Goal: Information Seeking & Learning: Learn about a topic

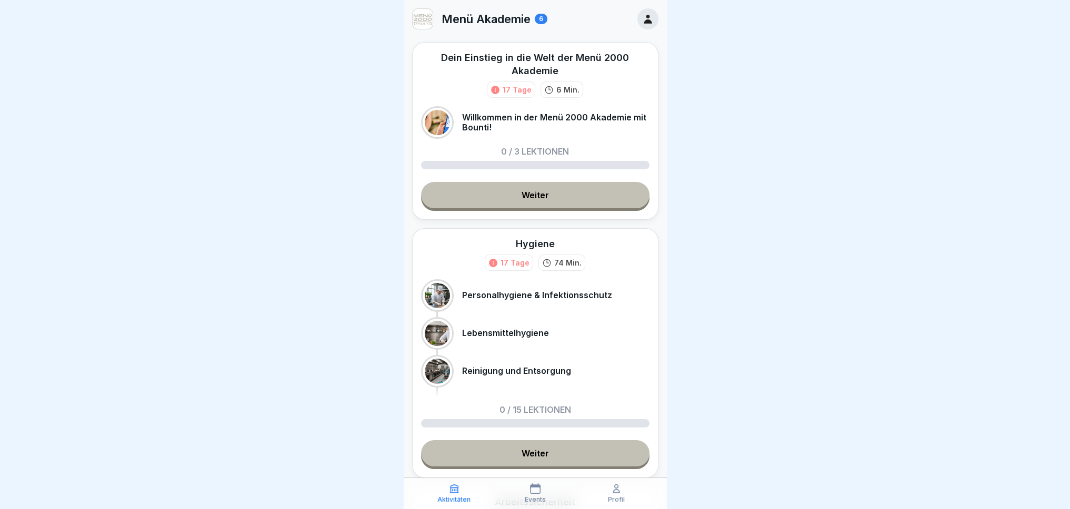
click at [642, 16] on icon at bounding box center [648, 19] width 12 height 12
click at [573, 196] on link "Weiter" at bounding box center [535, 195] width 228 height 26
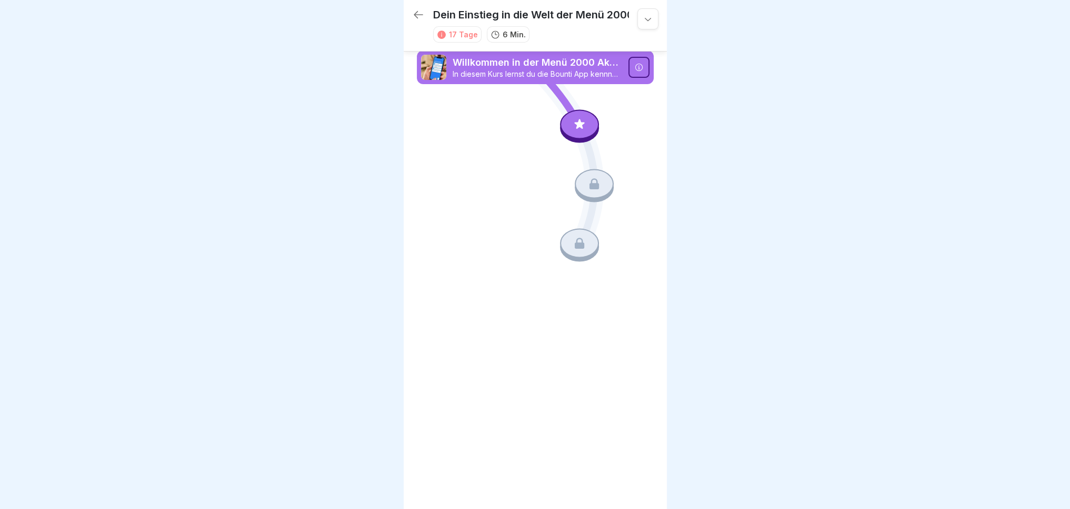
click at [519, 75] on p "In diesem Kurs lernst du die Bounti App kennnen." at bounding box center [537, 73] width 169 height 9
click at [585, 127] on icon at bounding box center [580, 125] width 14 height 14
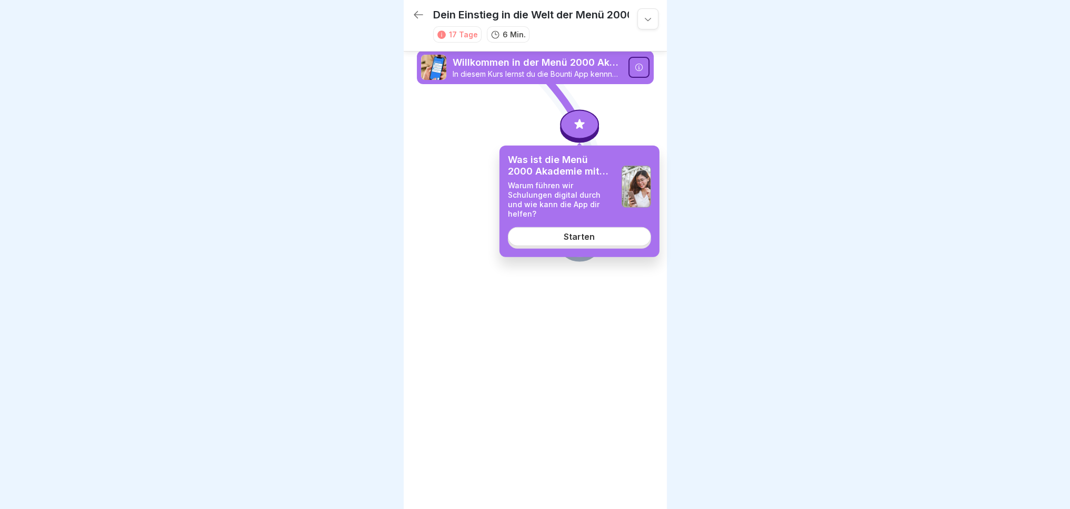
click at [569, 232] on div "Starten" at bounding box center [579, 236] width 31 height 9
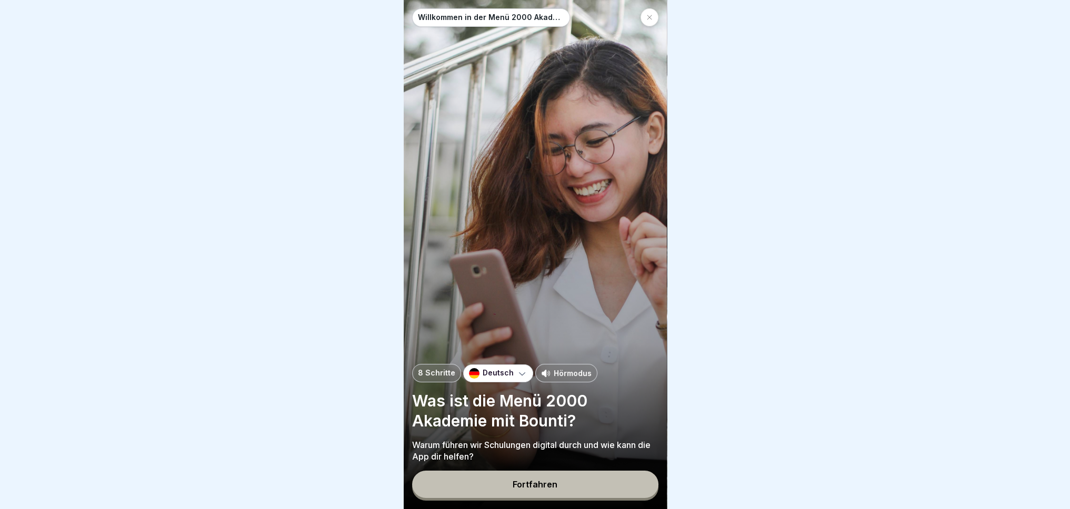
scroll to position [8, 0]
click at [567, 373] on p "Hörmodus" at bounding box center [573, 373] width 38 height 11
click at [576, 488] on button "Fortfahren" at bounding box center [535, 484] width 246 height 27
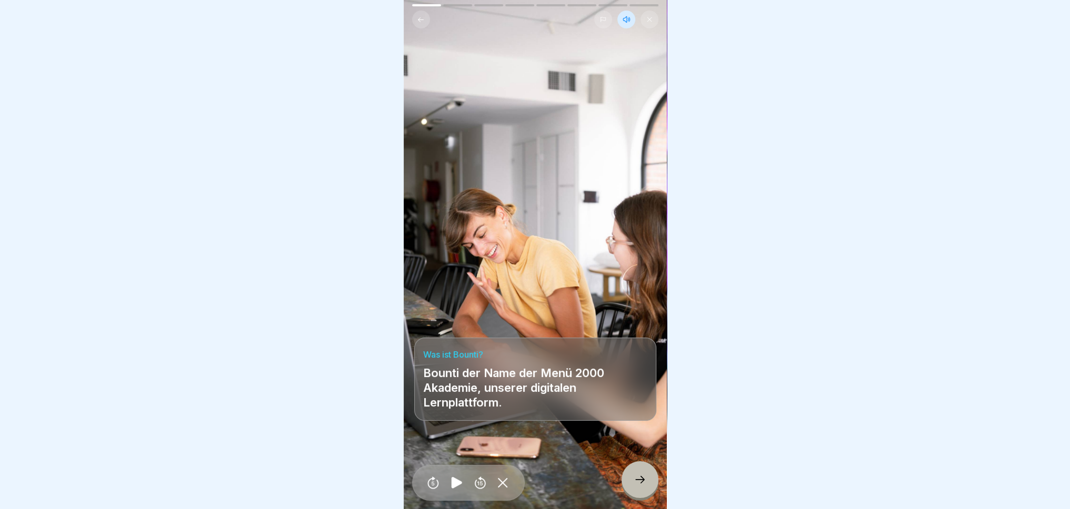
click at [640, 486] on icon at bounding box center [640, 480] width 13 height 13
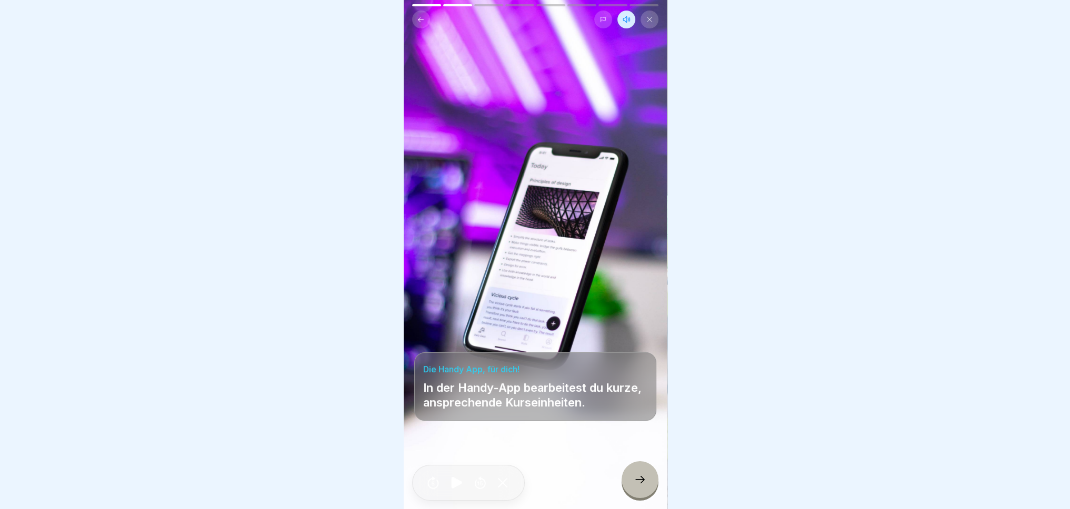
click at [636, 475] on icon at bounding box center [640, 480] width 13 height 13
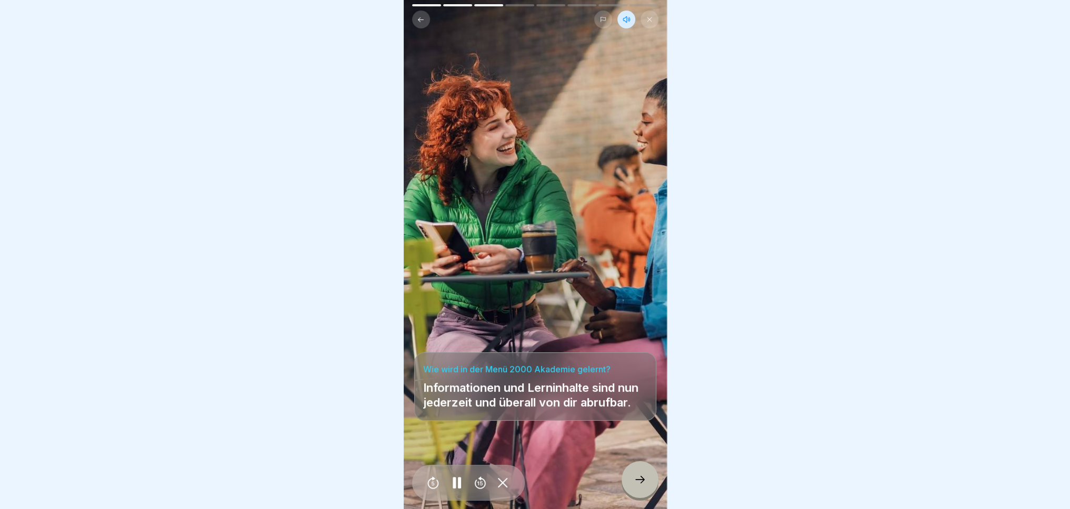
click at [638, 482] on icon at bounding box center [640, 480] width 13 height 13
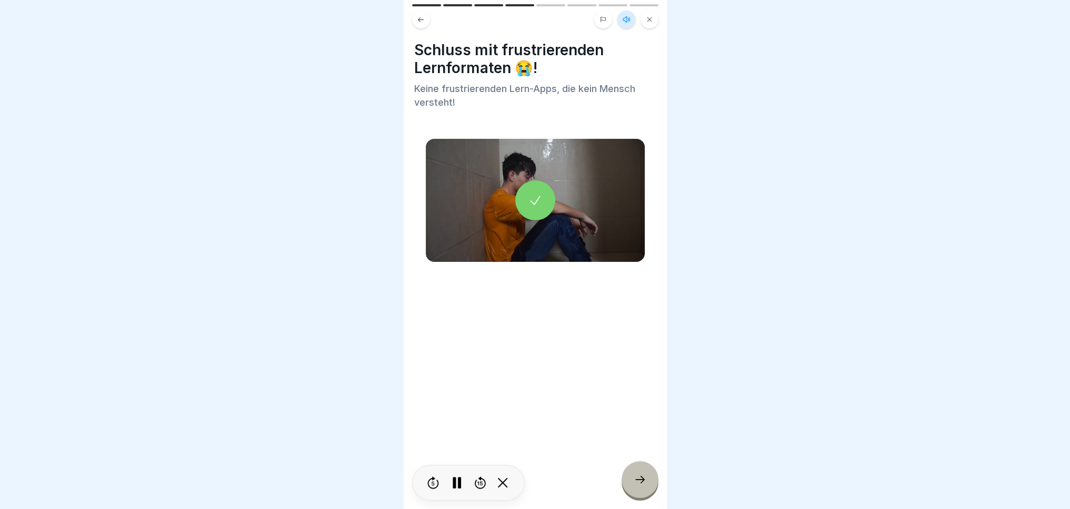
click at [638, 482] on icon at bounding box center [640, 480] width 13 height 13
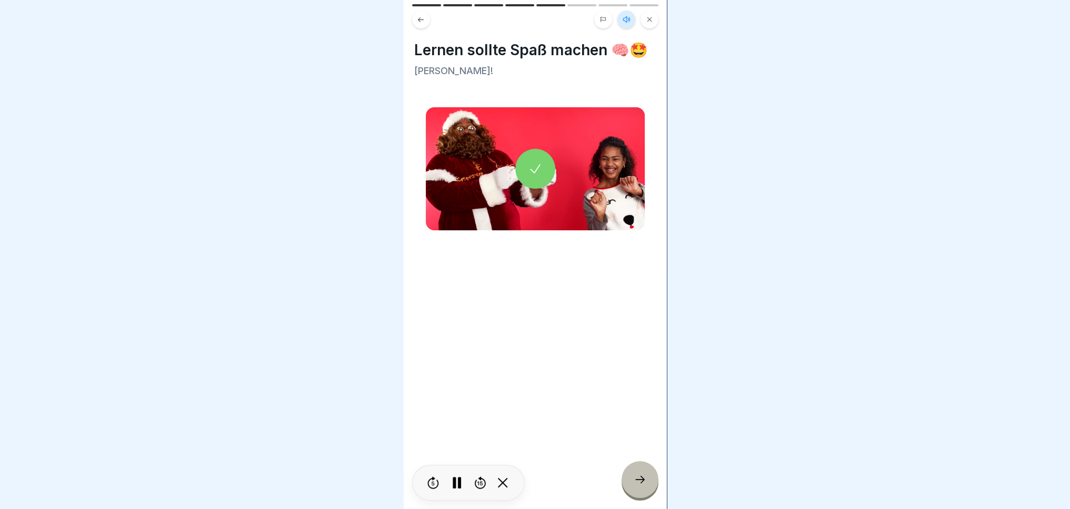
click at [640, 483] on icon at bounding box center [640, 480] width 13 height 13
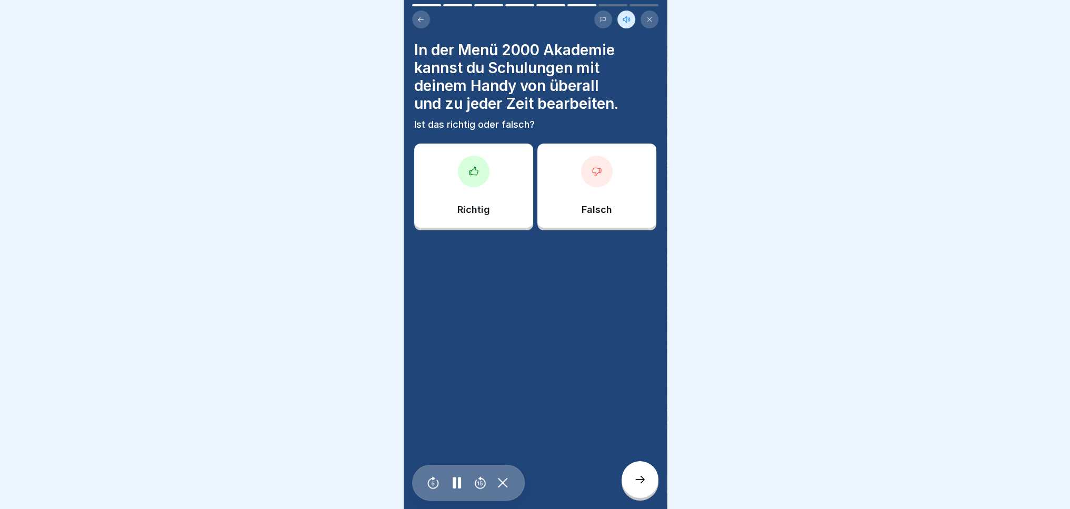
click at [463, 165] on div at bounding box center [474, 172] width 32 height 32
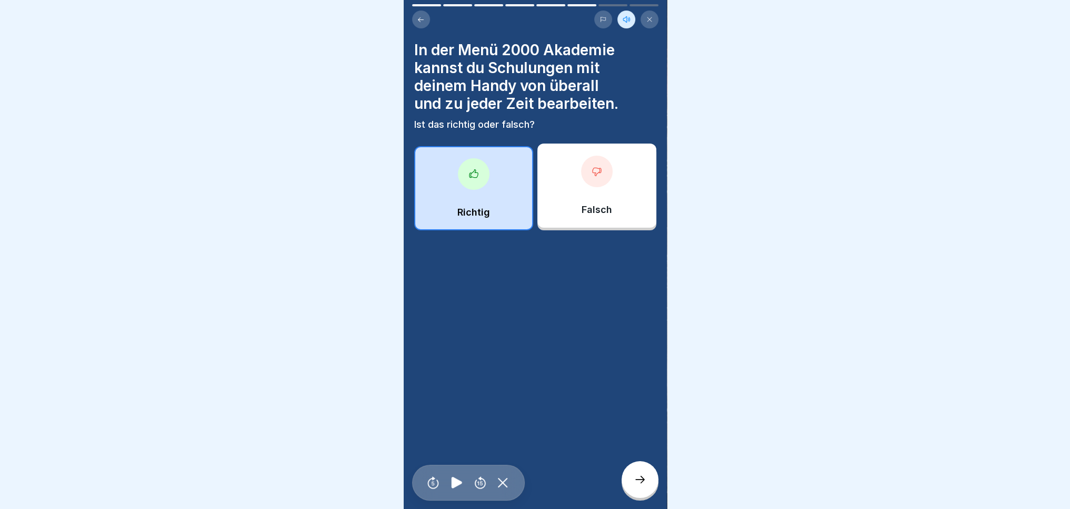
click at [647, 491] on div at bounding box center [640, 480] width 37 height 37
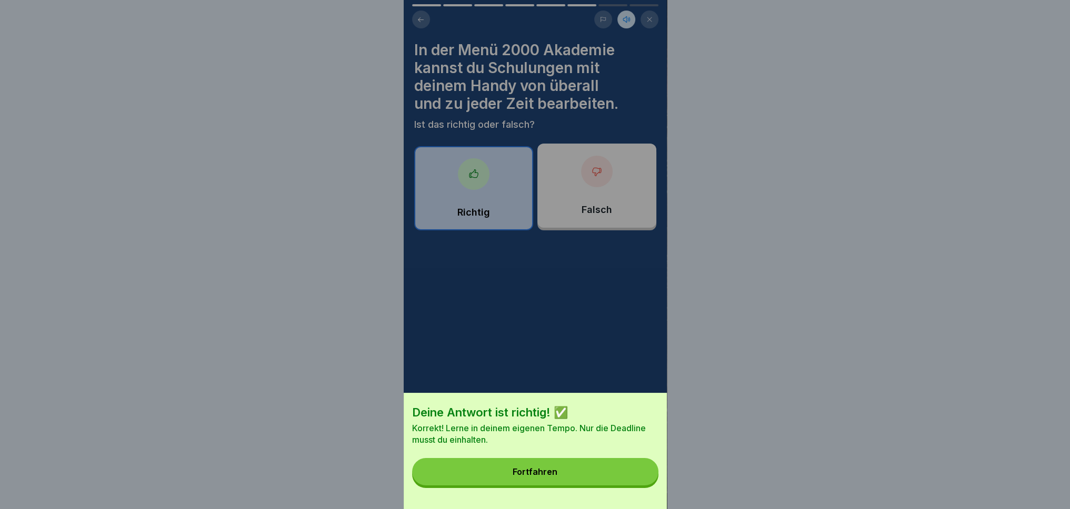
click at [547, 477] on div "Fortfahren" at bounding box center [535, 471] width 45 height 9
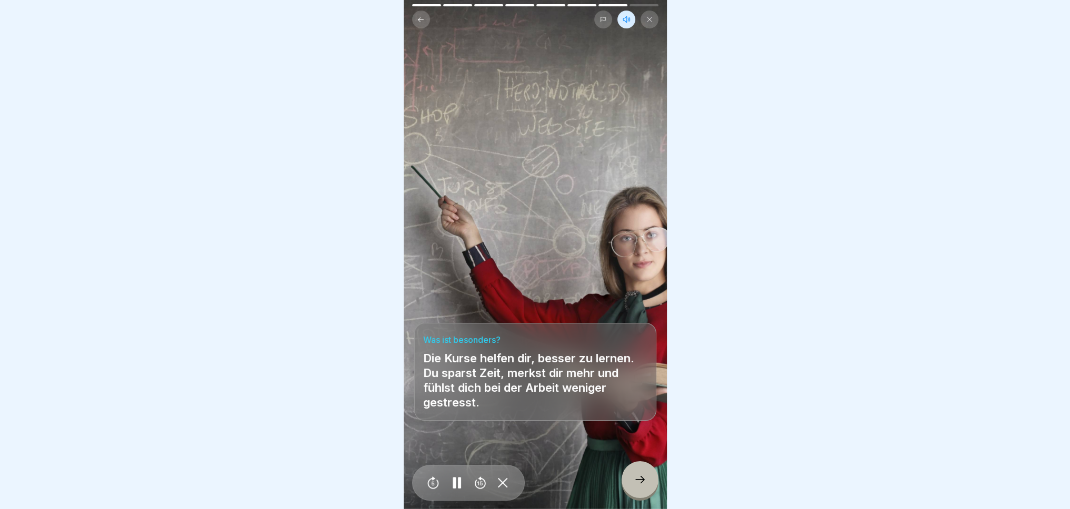
click at [654, 488] on div at bounding box center [640, 480] width 37 height 37
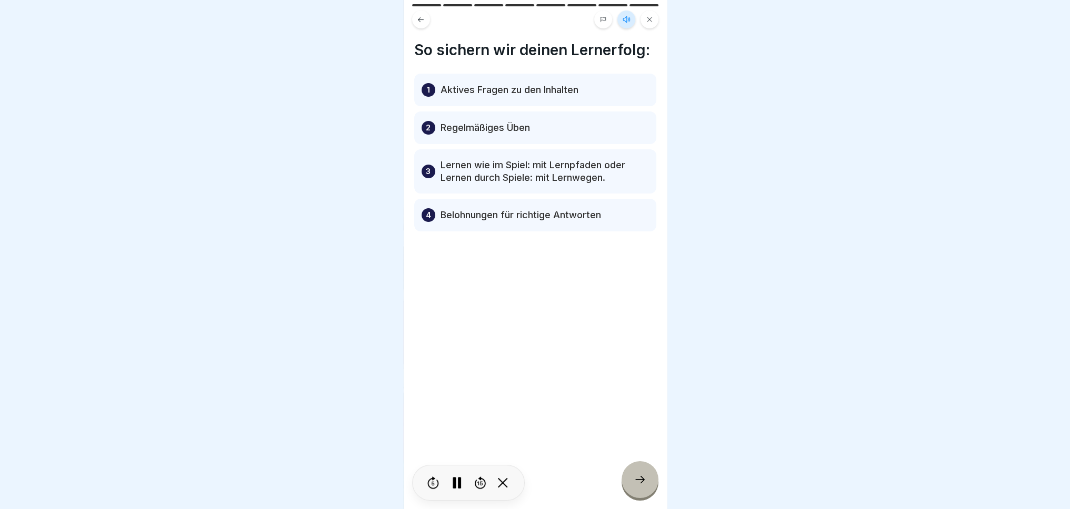
click at [646, 468] on div at bounding box center [640, 480] width 37 height 37
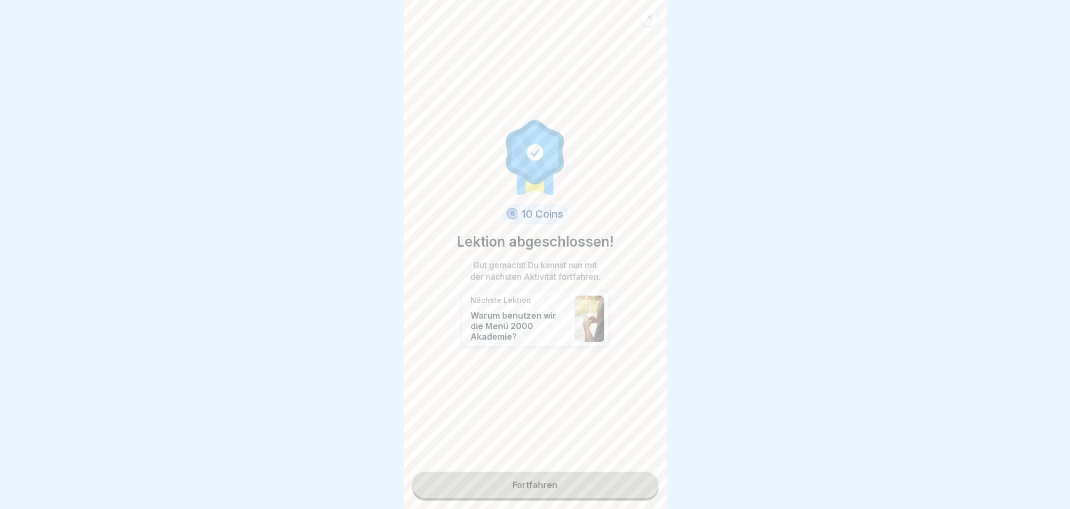
click at [535, 315] on p "Warum benutzen wir die Menü 2000 Akademie?" at bounding box center [520, 327] width 99 height 32
click at [577, 484] on link "Fortfahren" at bounding box center [535, 485] width 246 height 26
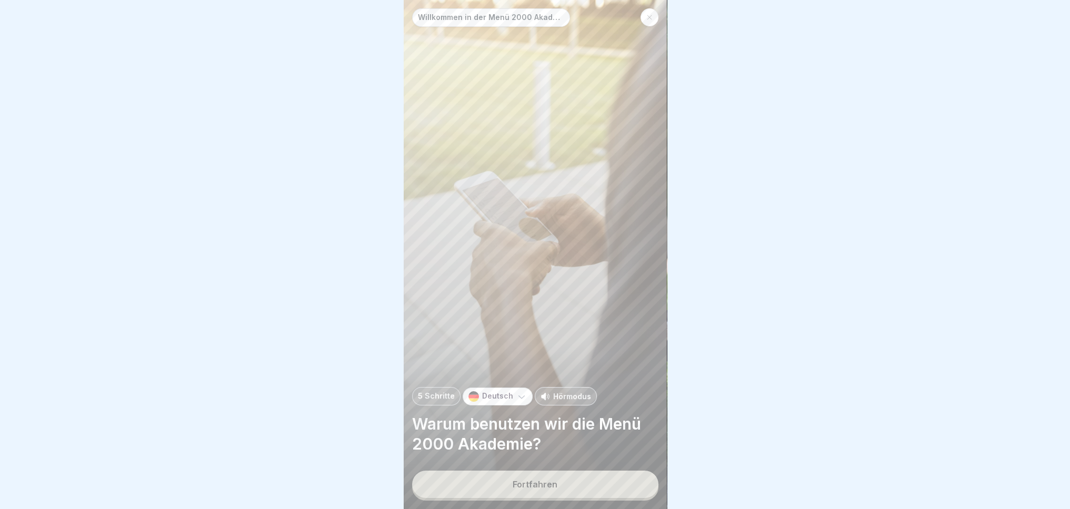
click at [577, 468] on div "Willkommen in der Menü 2000 Akademie mit Bounti! 5 Schritte Deutsch Hörmodus Wa…" at bounding box center [535, 254] width 263 height 509
click at [584, 484] on button "Fortfahren" at bounding box center [535, 484] width 246 height 27
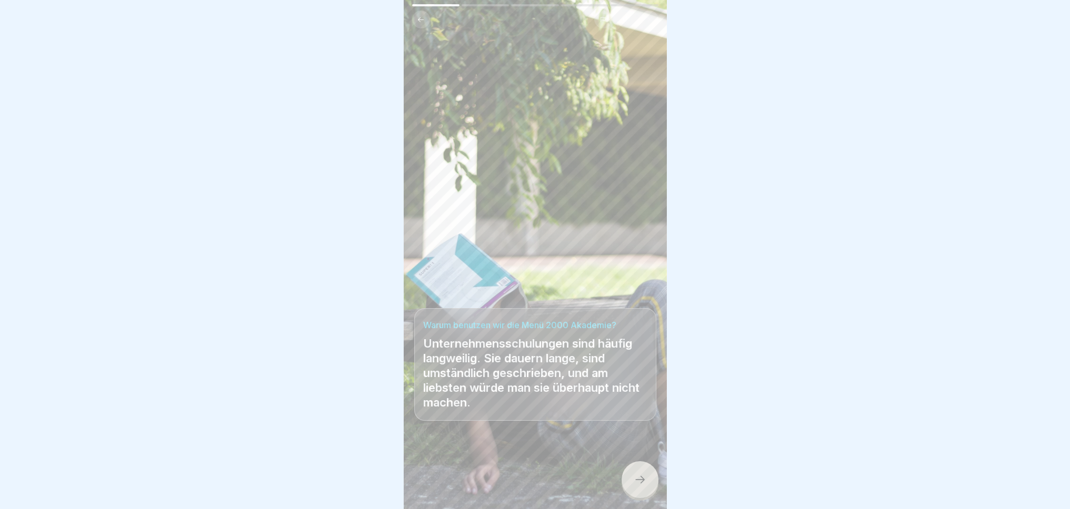
click at [640, 488] on div at bounding box center [640, 480] width 37 height 37
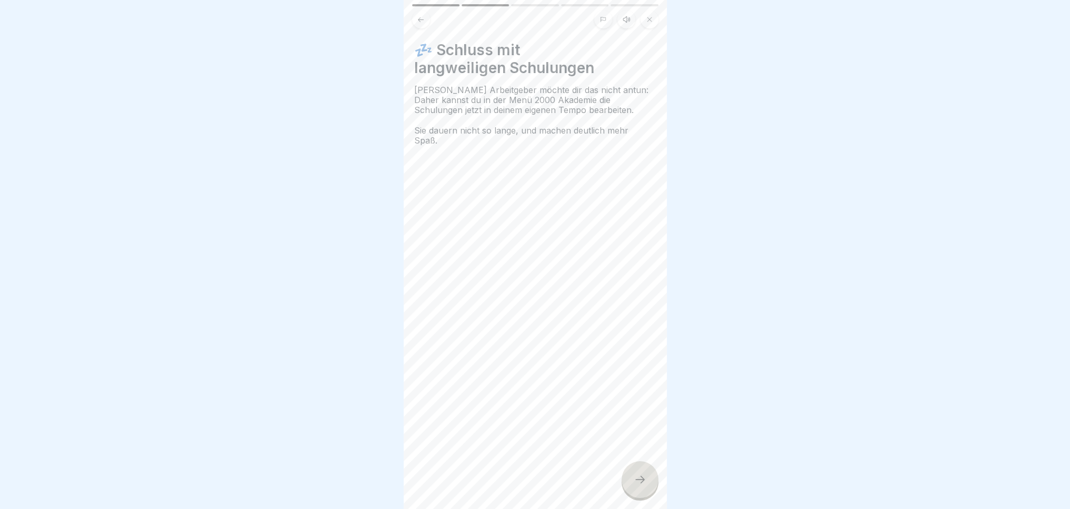
click at [644, 485] on icon at bounding box center [640, 480] width 13 height 13
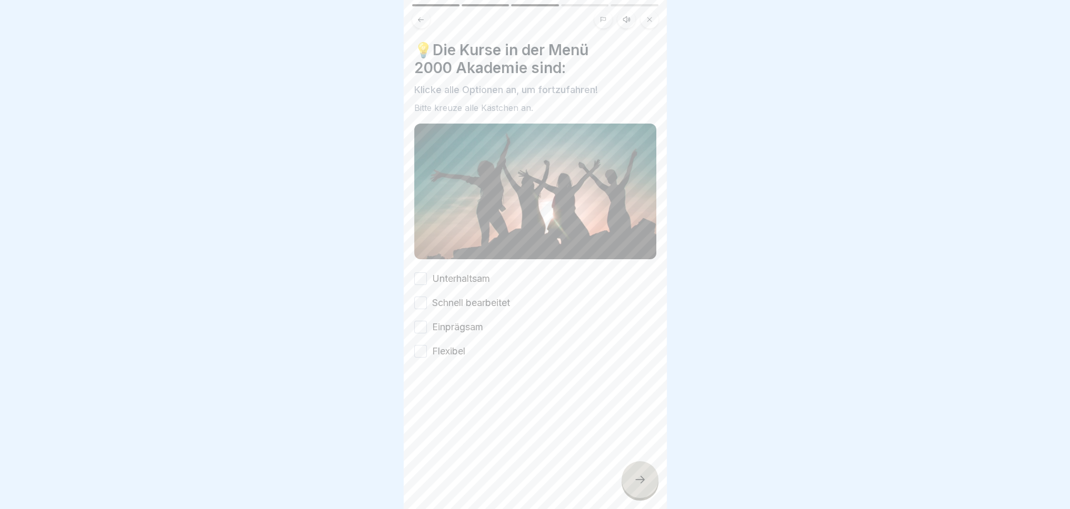
click at [423, 273] on button "Unterhaltsam" at bounding box center [420, 279] width 13 height 13
click at [425, 298] on div "Unterhaltsam Schnell bearbeitet Einprägsam Flexibel" at bounding box center [535, 315] width 242 height 86
click at [425, 297] on button "Schnell bearbeitet" at bounding box center [420, 303] width 13 height 13
click at [421, 322] on div "Unterhaltsam Schnell bearbeitet Einprägsam Flexibel" at bounding box center [535, 315] width 242 height 86
click at [419, 321] on button "Einprägsam" at bounding box center [420, 327] width 13 height 13
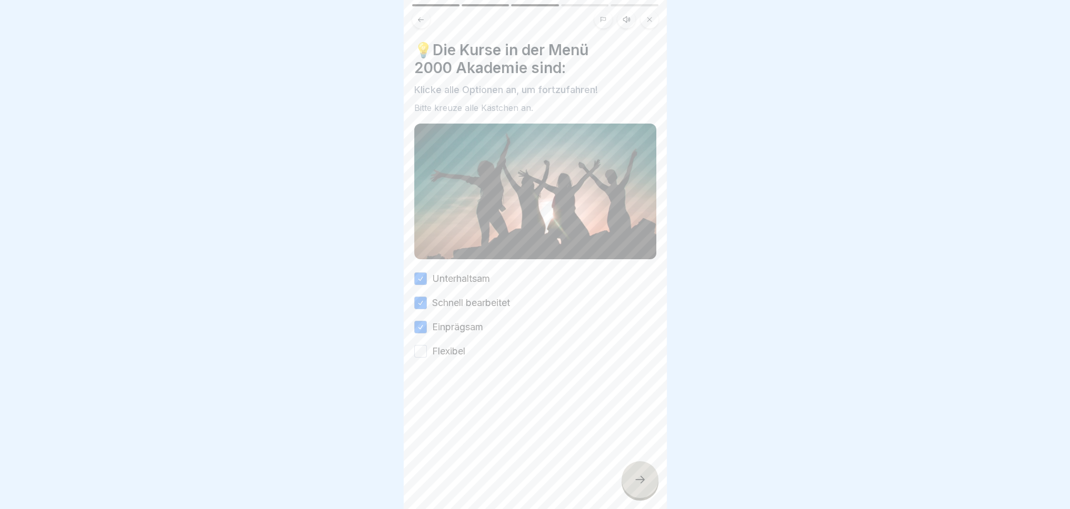
click at [419, 345] on button "Flexibel" at bounding box center [420, 351] width 13 height 13
click at [630, 488] on div at bounding box center [640, 480] width 37 height 37
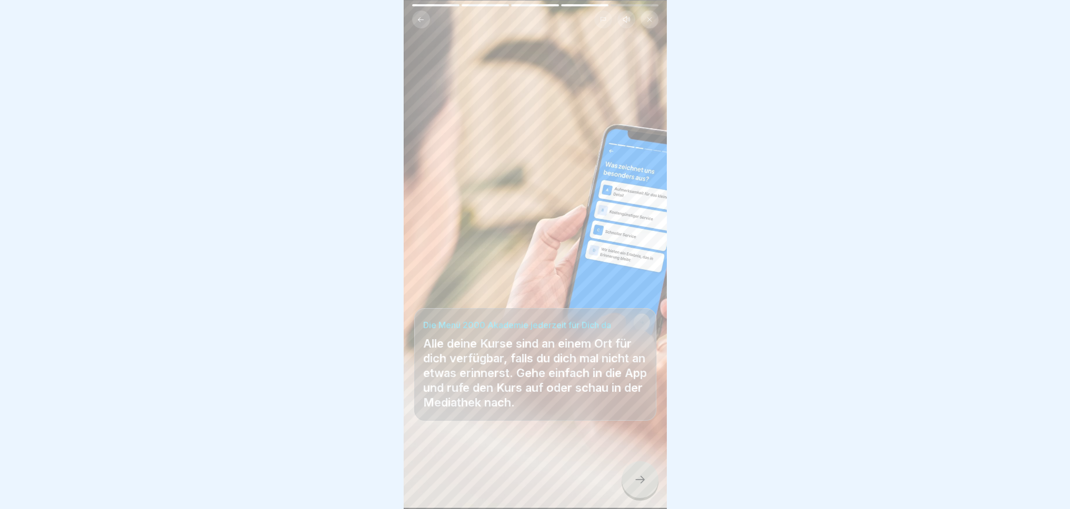
click at [640, 485] on icon at bounding box center [640, 480] width 13 height 13
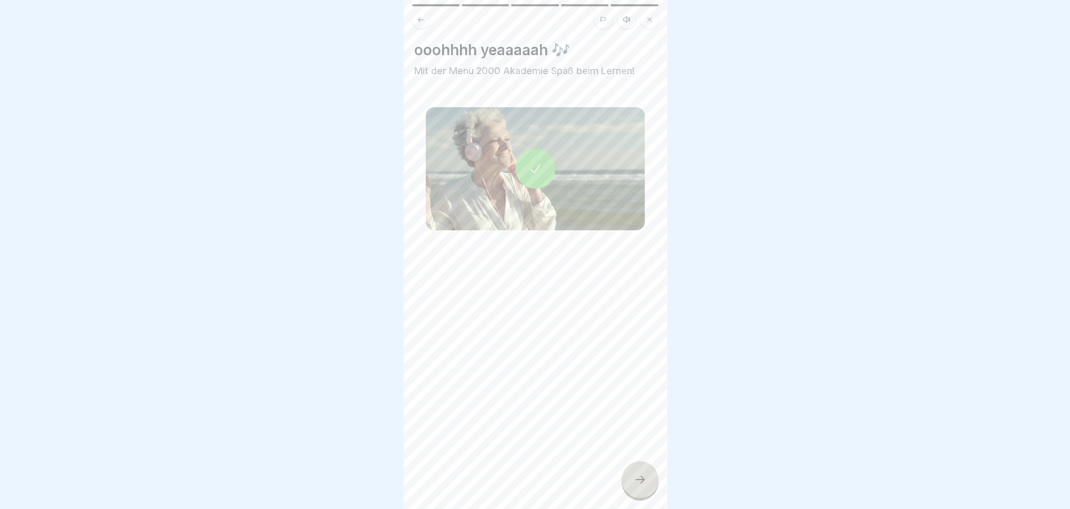
click at [625, 484] on div at bounding box center [640, 480] width 37 height 37
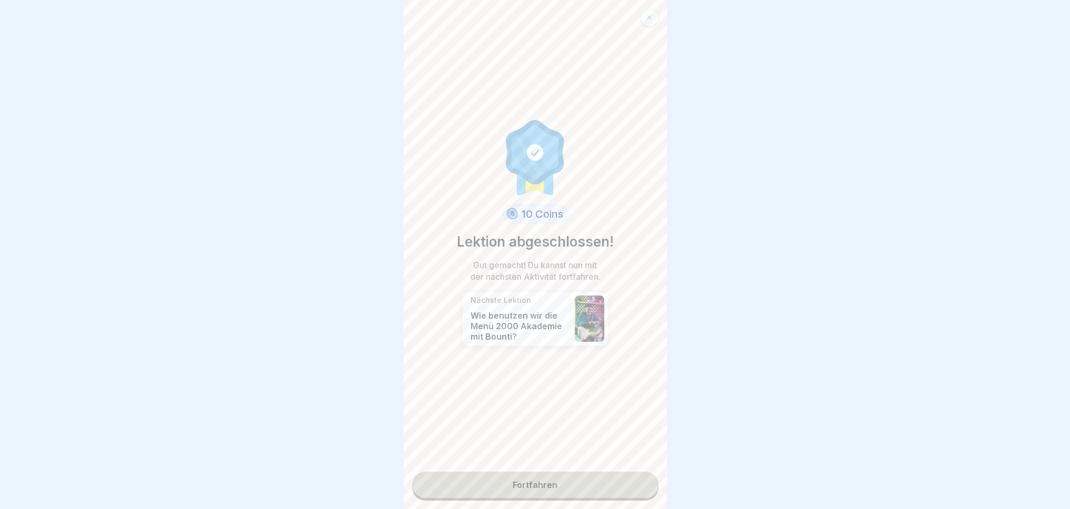
click at [572, 479] on link "Fortfahren" at bounding box center [535, 485] width 246 height 26
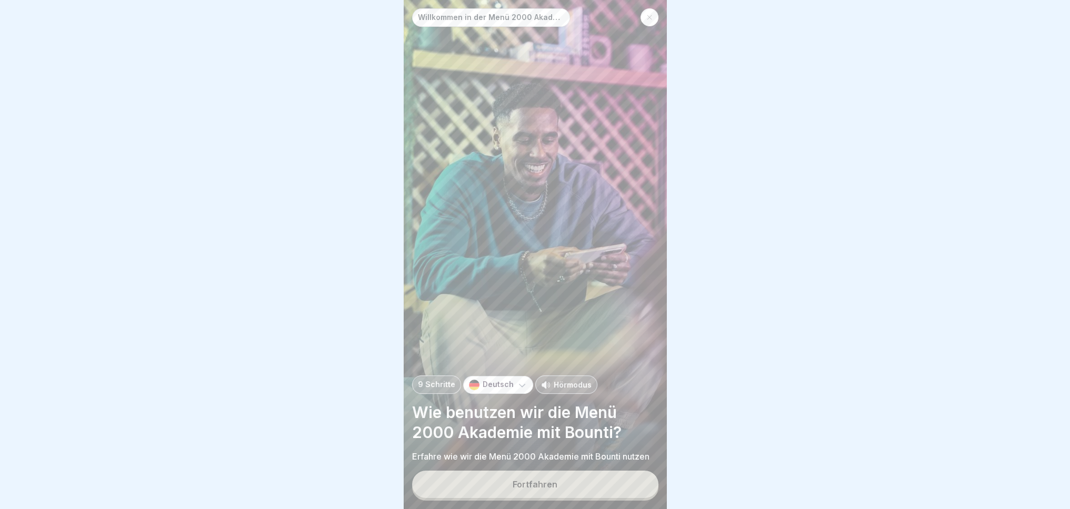
click at [534, 488] on div "Fortfahren" at bounding box center [535, 484] width 45 height 9
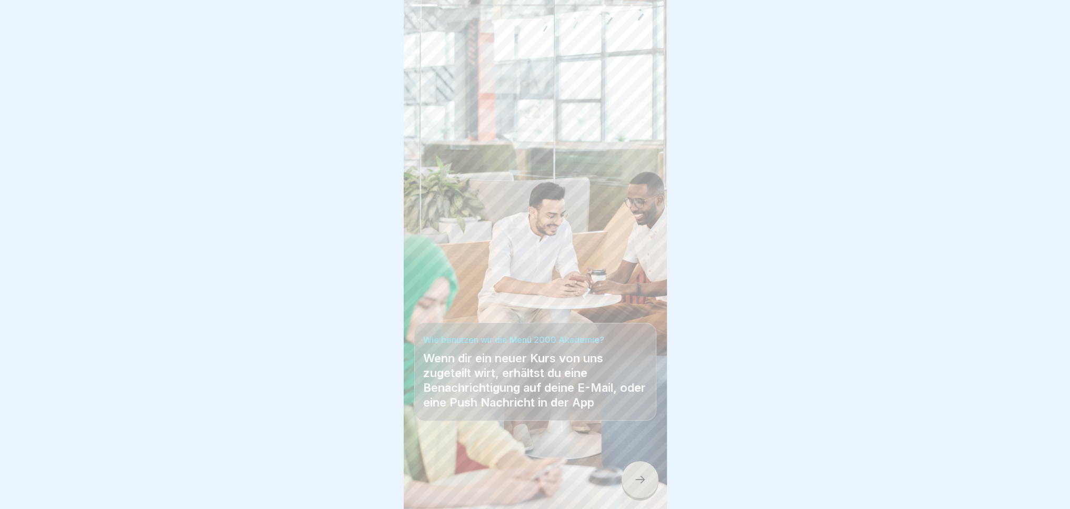
click at [653, 484] on div at bounding box center [640, 480] width 37 height 37
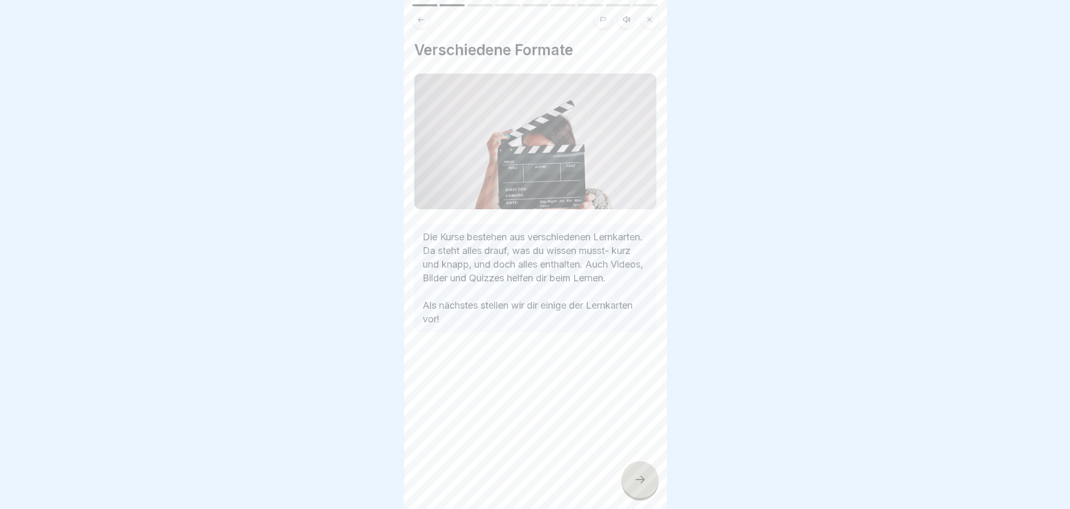
click at [640, 486] on icon at bounding box center [640, 480] width 13 height 13
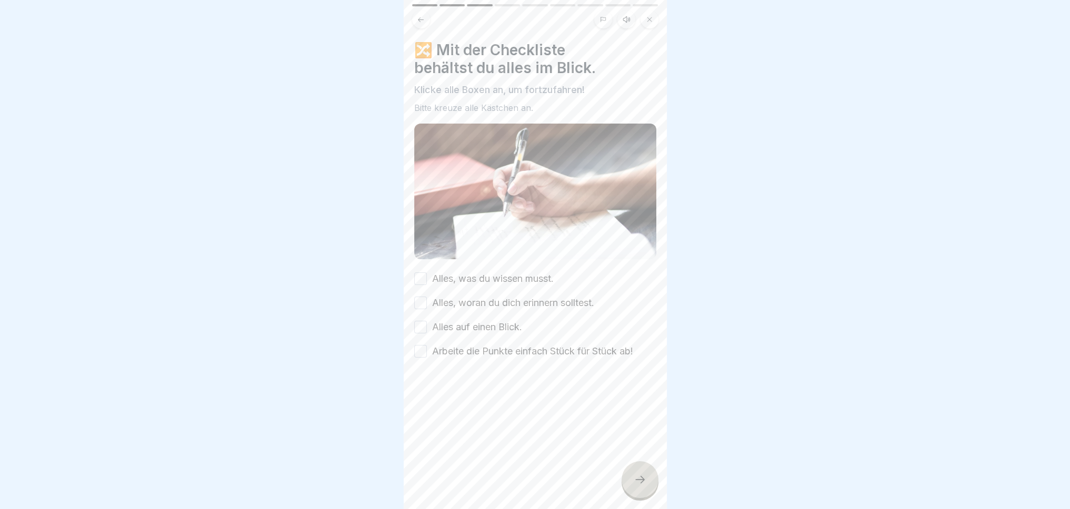
click at [426, 273] on button "Alles, was du wissen musst." at bounding box center [420, 279] width 13 height 13
drag, startPoint x: 422, startPoint y: 288, endPoint x: 423, endPoint y: 306, distance: 17.9
click at [422, 297] on button "Alles, woran du dich erinnern solltest." at bounding box center [420, 303] width 13 height 13
drag, startPoint x: 423, startPoint y: 315, endPoint x: 421, endPoint y: 334, distance: 19.1
click at [423, 321] on button "Alles auf einen Blick." at bounding box center [420, 327] width 13 height 13
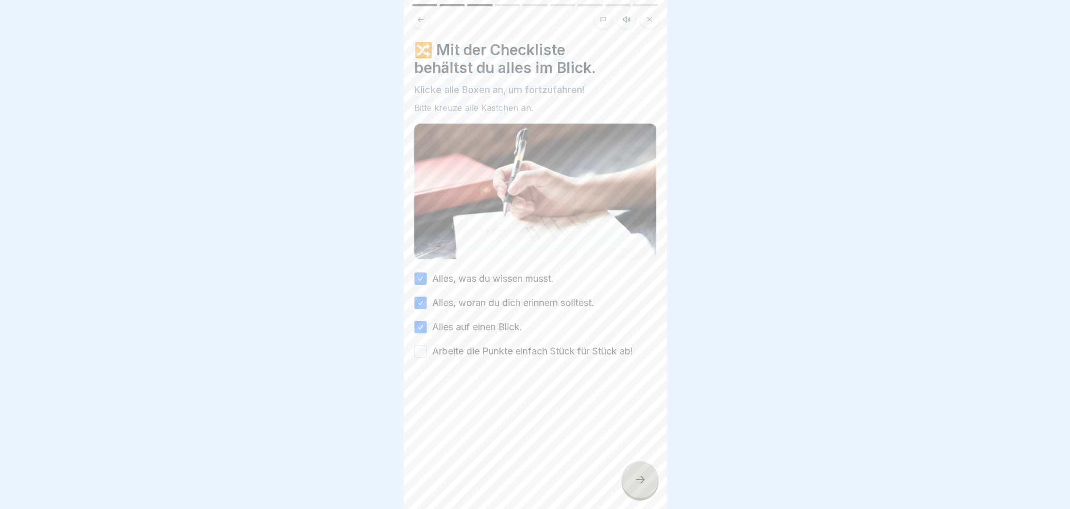
click at [419, 345] on button "Arbeite die Punkte einfach Stück für Stück ab!" at bounding box center [420, 351] width 13 height 13
click at [651, 481] on div at bounding box center [640, 480] width 37 height 37
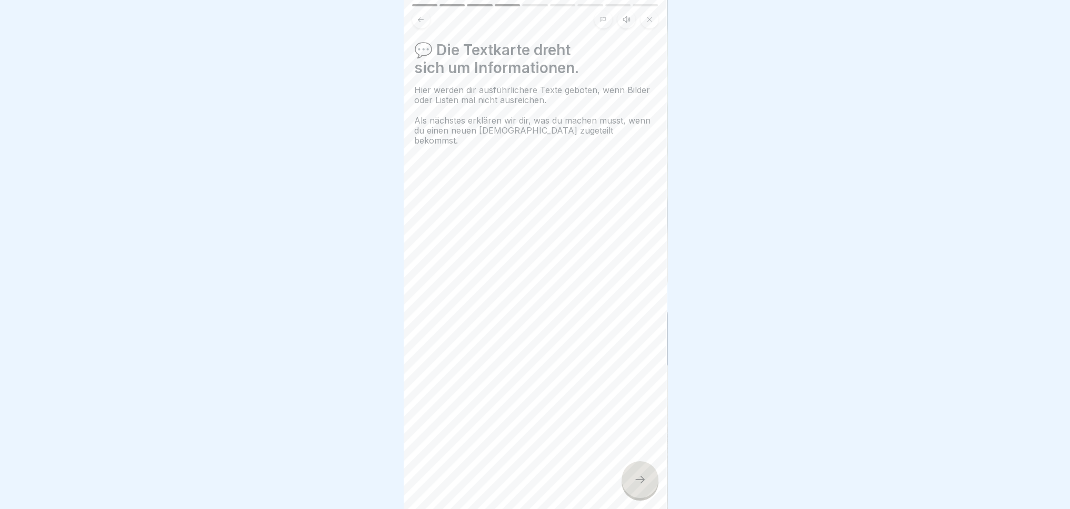
click at [628, 476] on div at bounding box center [640, 480] width 37 height 37
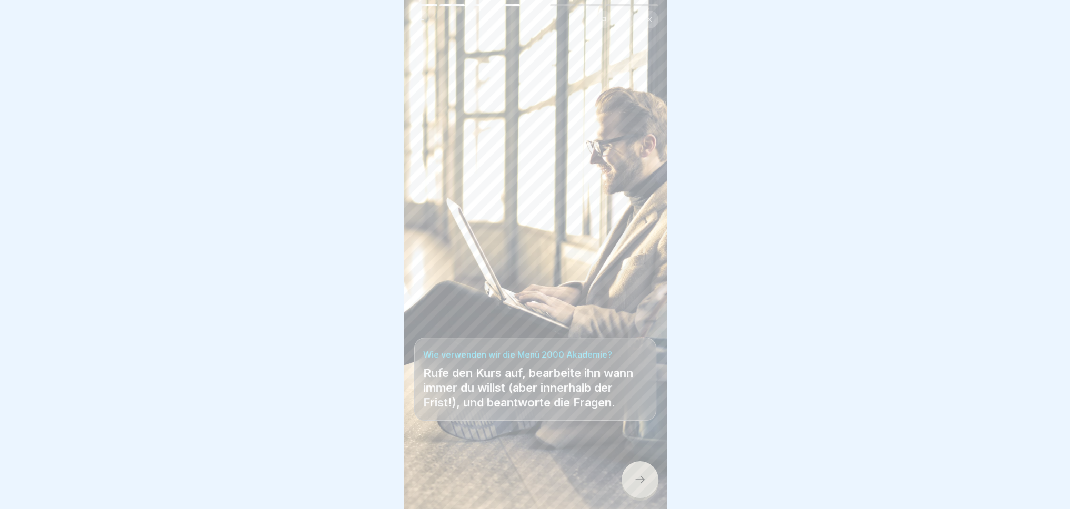
click at [629, 485] on div at bounding box center [640, 480] width 37 height 37
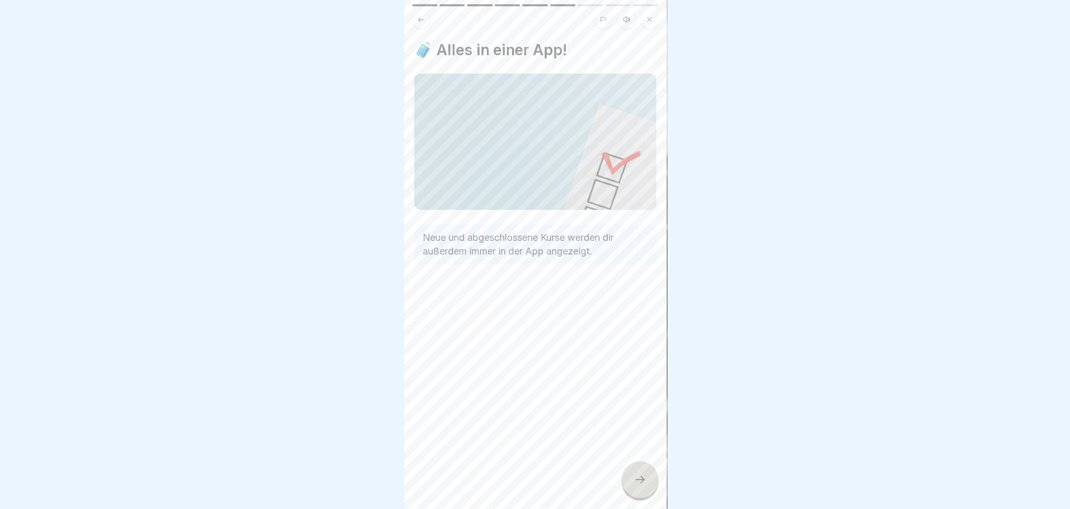
click at [629, 485] on div at bounding box center [640, 480] width 37 height 37
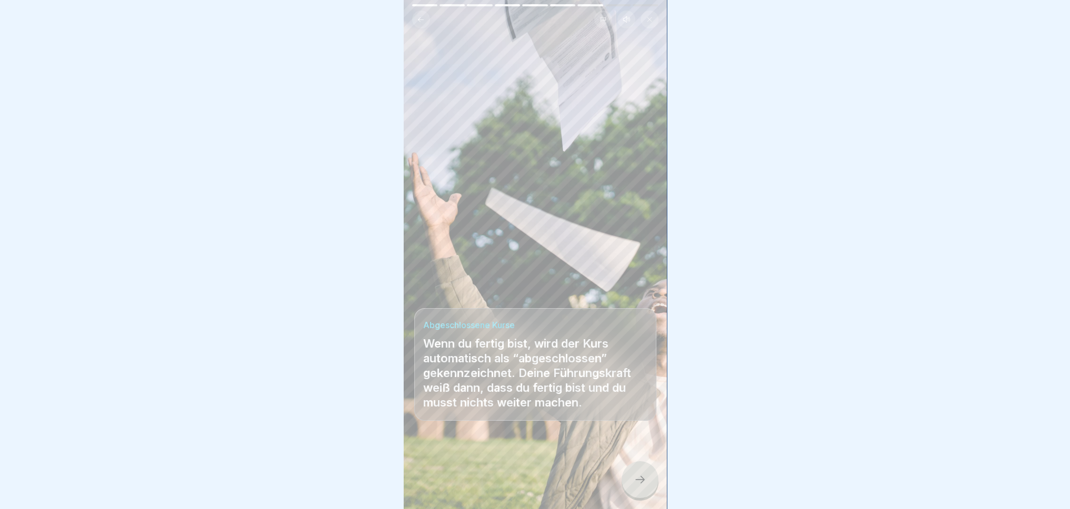
click at [644, 475] on div at bounding box center [640, 480] width 37 height 37
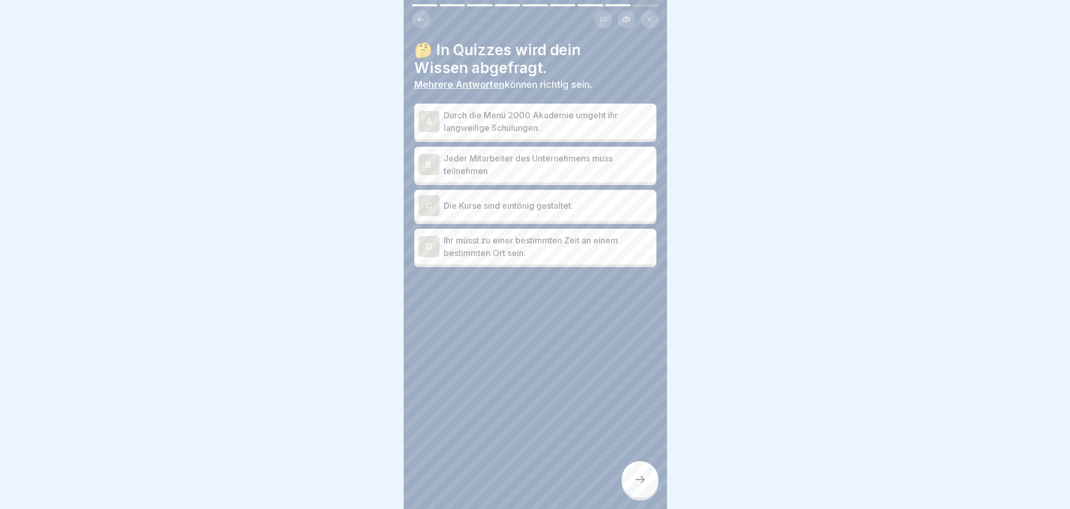
click at [429, 113] on div "A" at bounding box center [428, 121] width 21 height 21
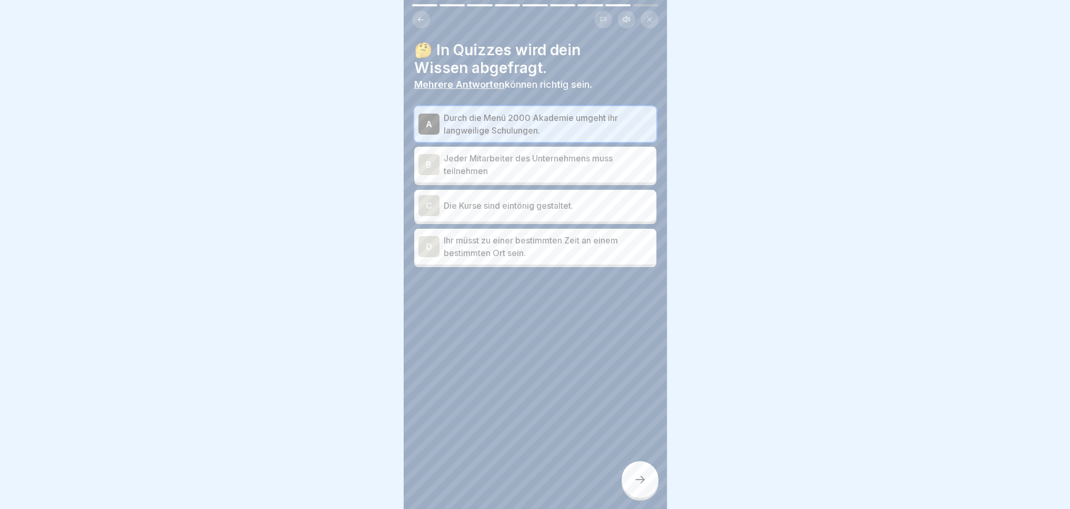
click at [427, 159] on div "B" at bounding box center [428, 164] width 21 height 21
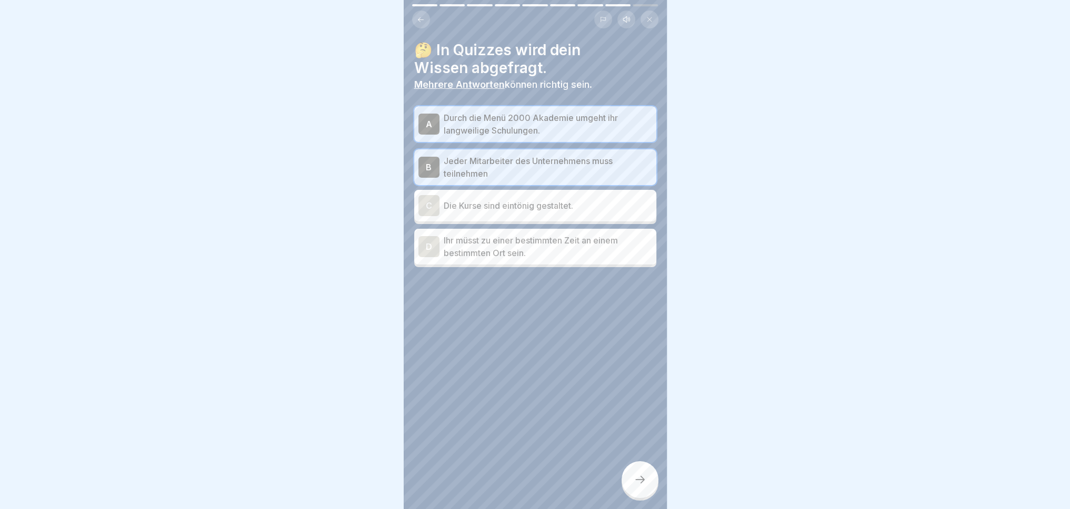
click at [639, 486] on icon at bounding box center [640, 480] width 13 height 13
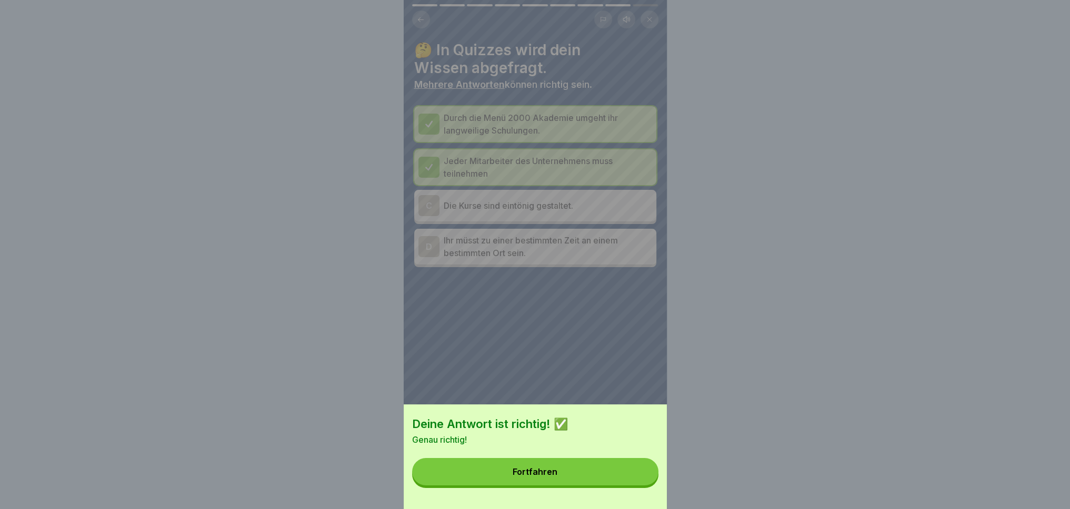
click at [549, 486] on button "Fortfahren" at bounding box center [535, 471] width 246 height 27
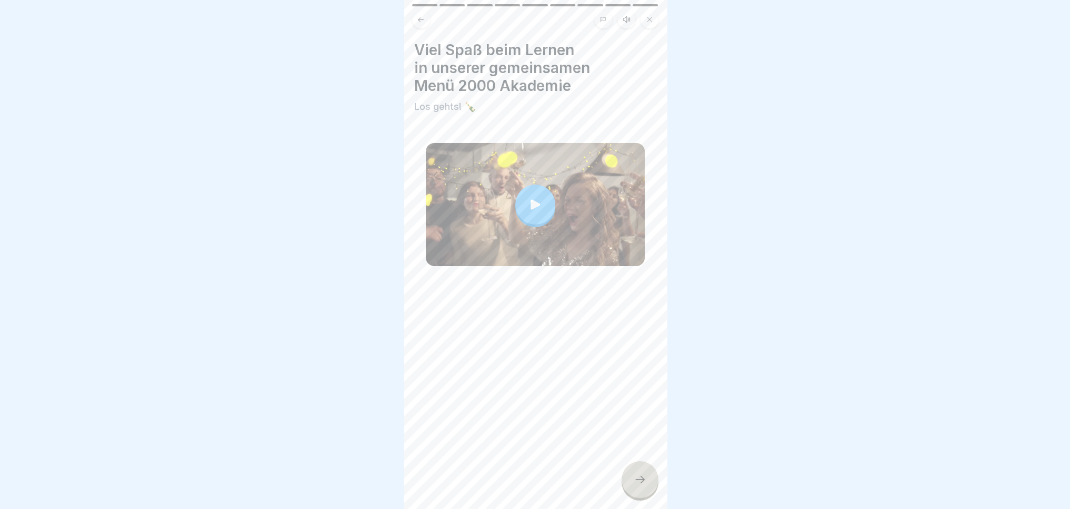
click at [528, 199] on icon at bounding box center [535, 204] width 15 height 15
click at [644, 481] on icon at bounding box center [640, 480] width 13 height 13
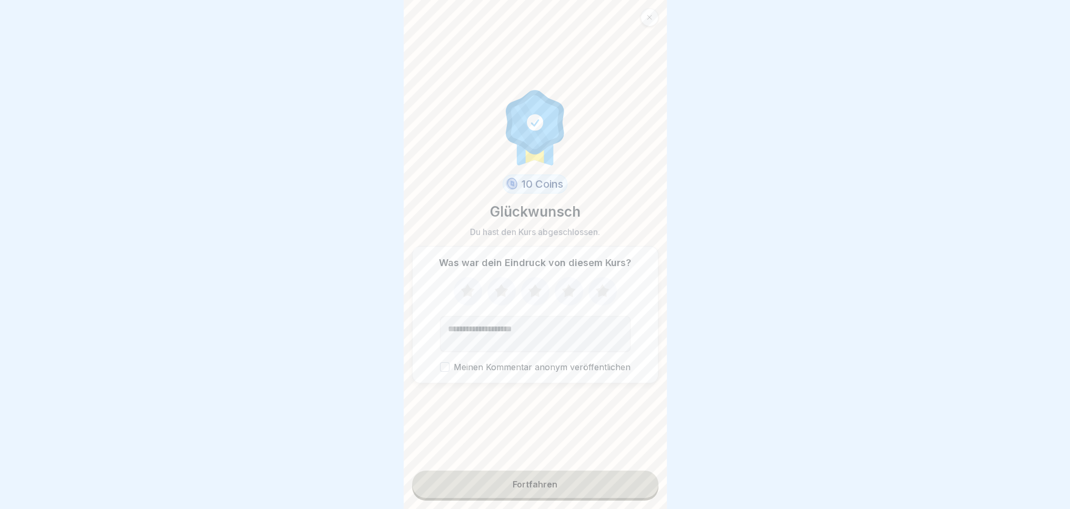
click at [560, 324] on textarea "Kommentar (optional)" at bounding box center [535, 334] width 191 height 36
click at [533, 288] on icon at bounding box center [535, 290] width 14 height 13
click at [548, 328] on textarea "Kommentar (optional)" at bounding box center [535, 334] width 191 height 36
type textarea "**********"
click at [442, 366] on button "Meinen Kommentar anonym veröffentlichen" at bounding box center [444, 367] width 9 height 9
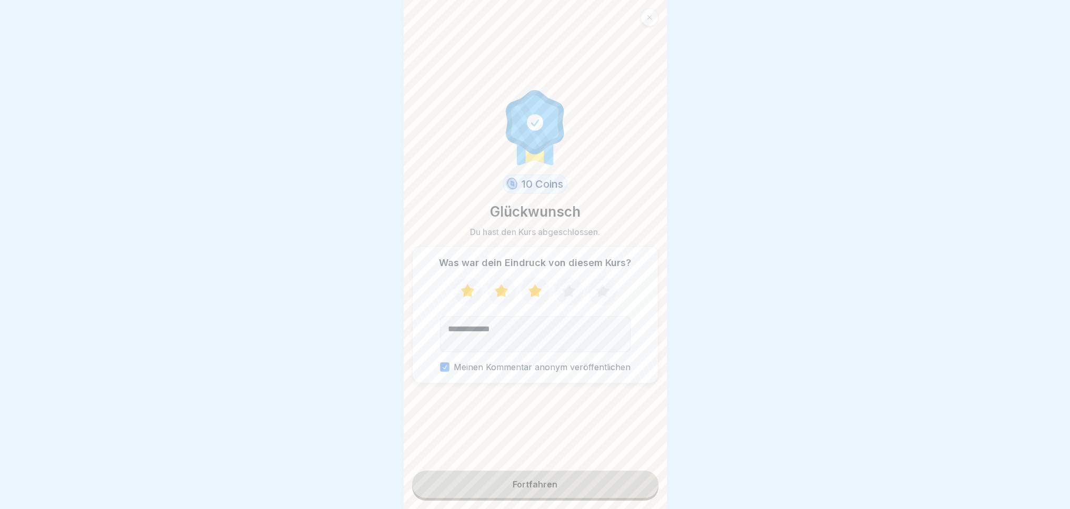
click at [568, 491] on button "Fortfahren" at bounding box center [535, 484] width 246 height 27
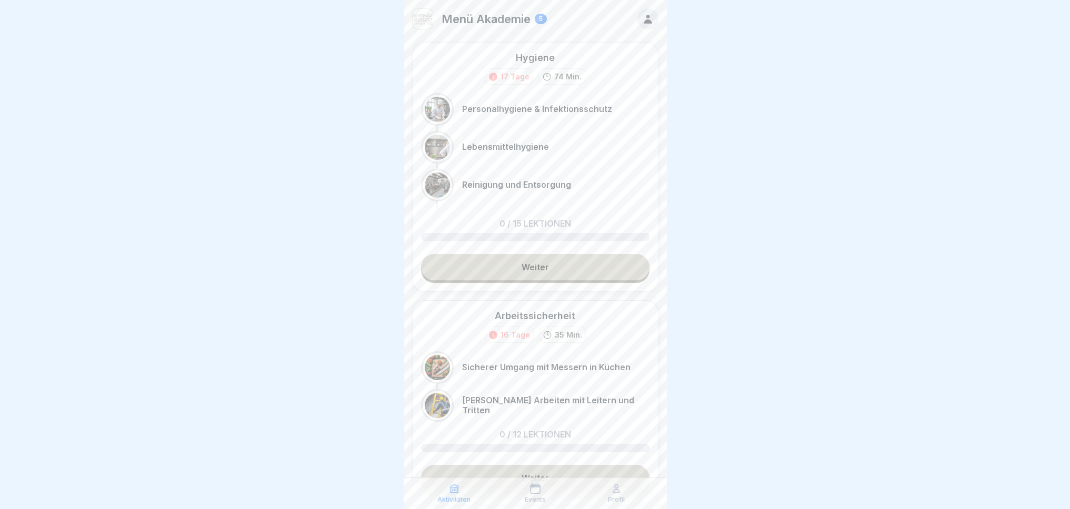
click at [573, 275] on link "Weiter" at bounding box center [535, 267] width 228 height 26
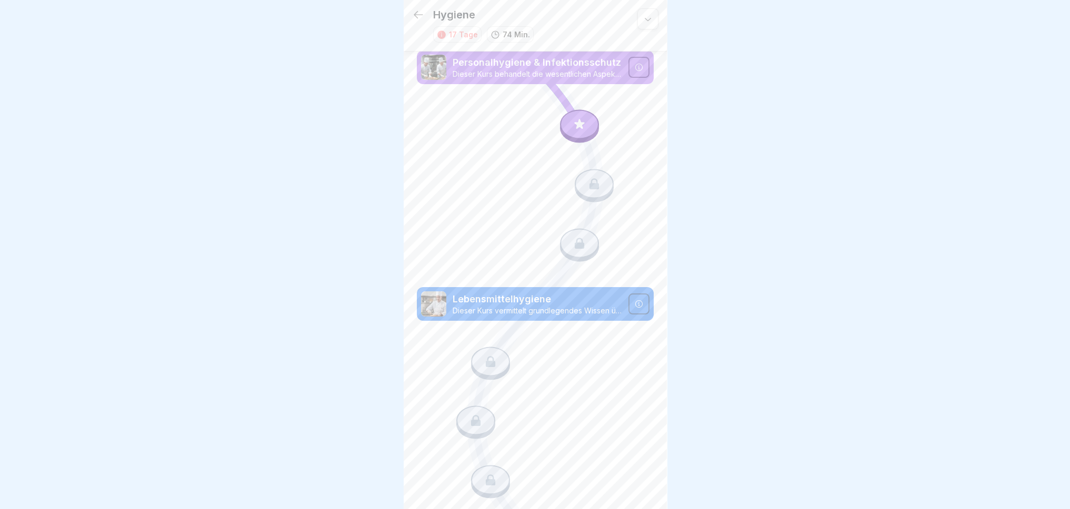
click at [593, 71] on p "Dieser Kurs behandelt die wesentlichen Aspekte der Lebensmittelsicherheit und H…" at bounding box center [537, 73] width 169 height 9
click at [577, 124] on icon at bounding box center [580, 125] width 14 height 14
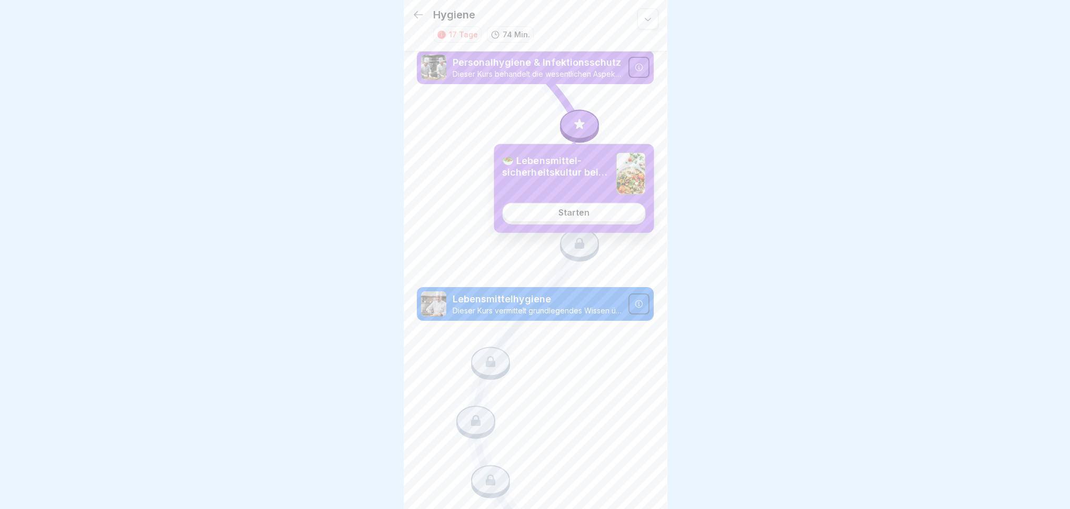
click at [592, 220] on link "Starten" at bounding box center [573, 212] width 143 height 19
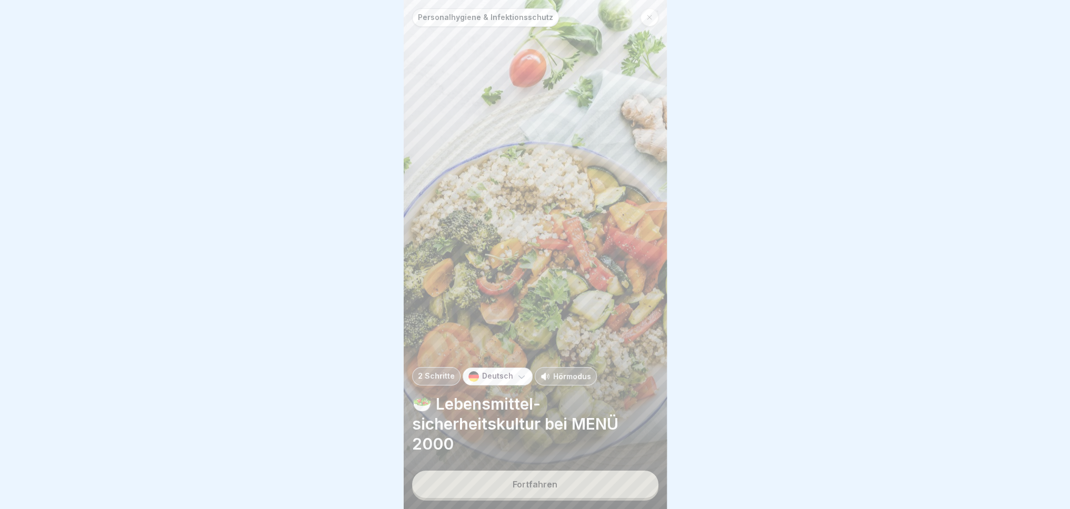
click at [614, 489] on button "Fortfahren" at bounding box center [535, 484] width 246 height 27
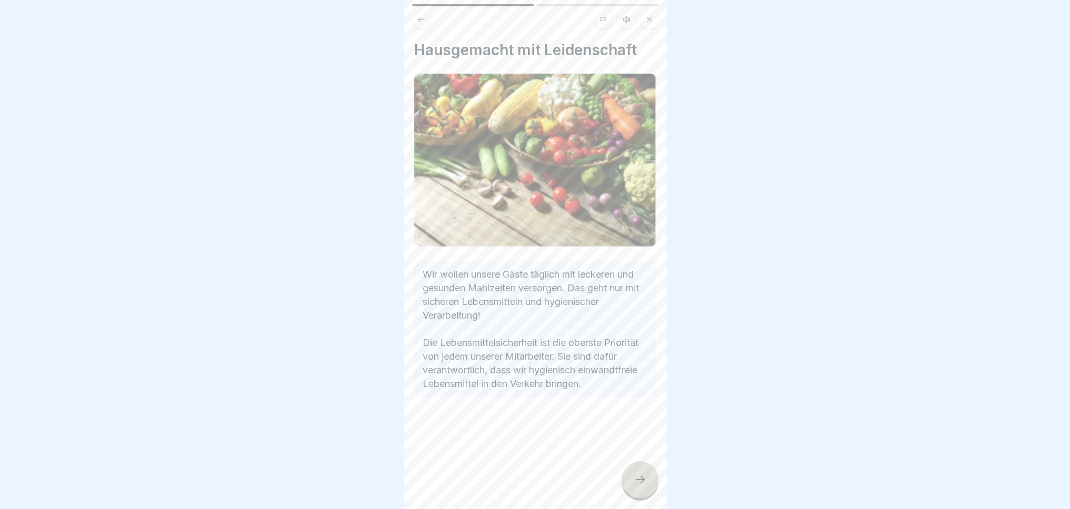
click at [638, 498] on div at bounding box center [640, 480] width 37 height 37
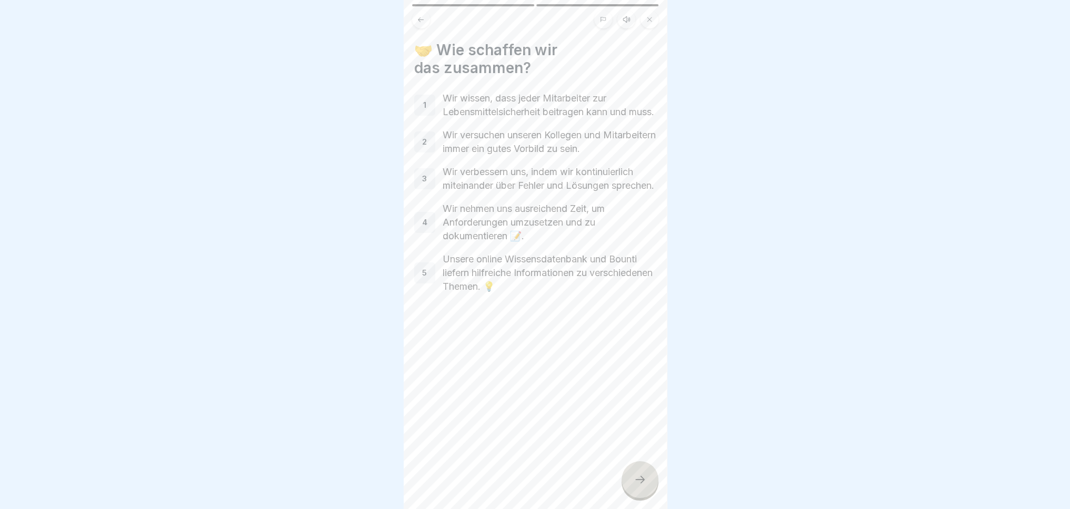
click at [641, 498] on div at bounding box center [640, 480] width 37 height 37
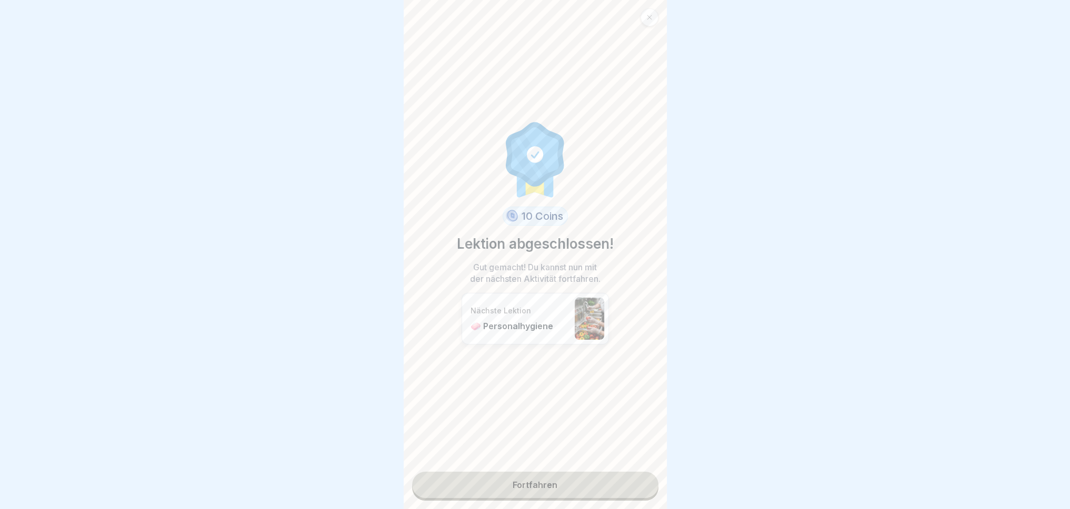
click at [574, 492] on link "Fortfahren" at bounding box center [535, 485] width 246 height 26
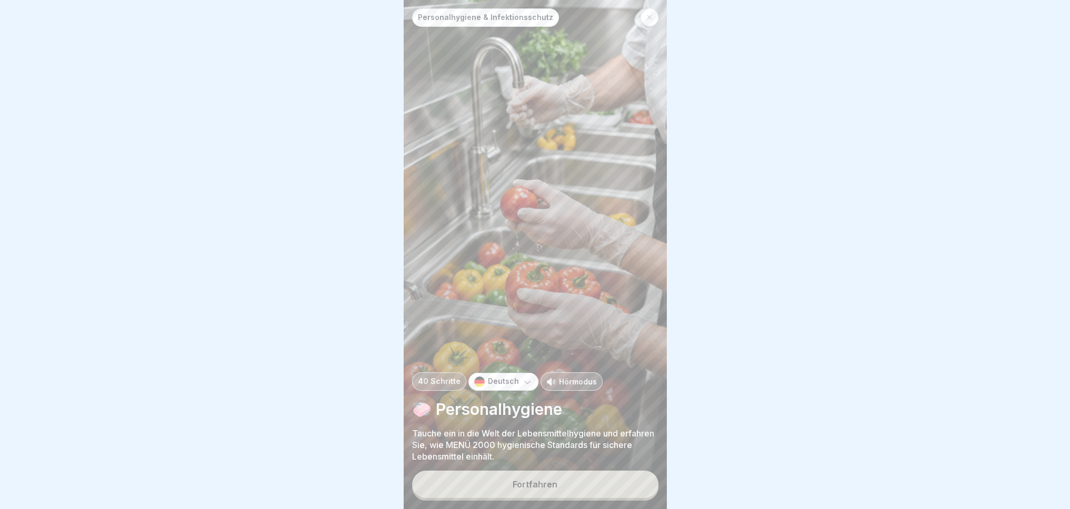
click at [569, 498] on button "Fortfahren" at bounding box center [535, 484] width 246 height 27
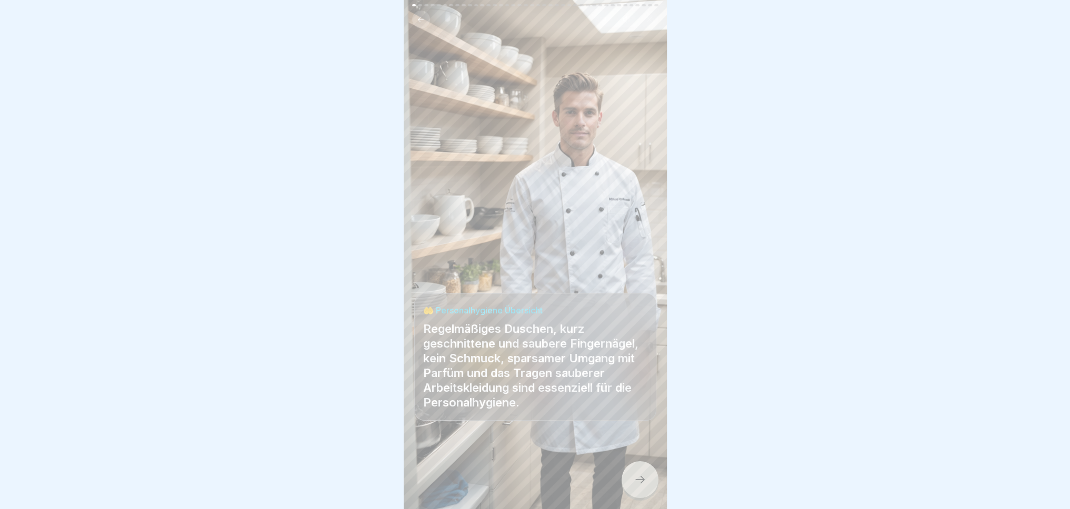
scroll to position [8, 0]
click at [634, 482] on icon at bounding box center [640, 480] width 13 height 13
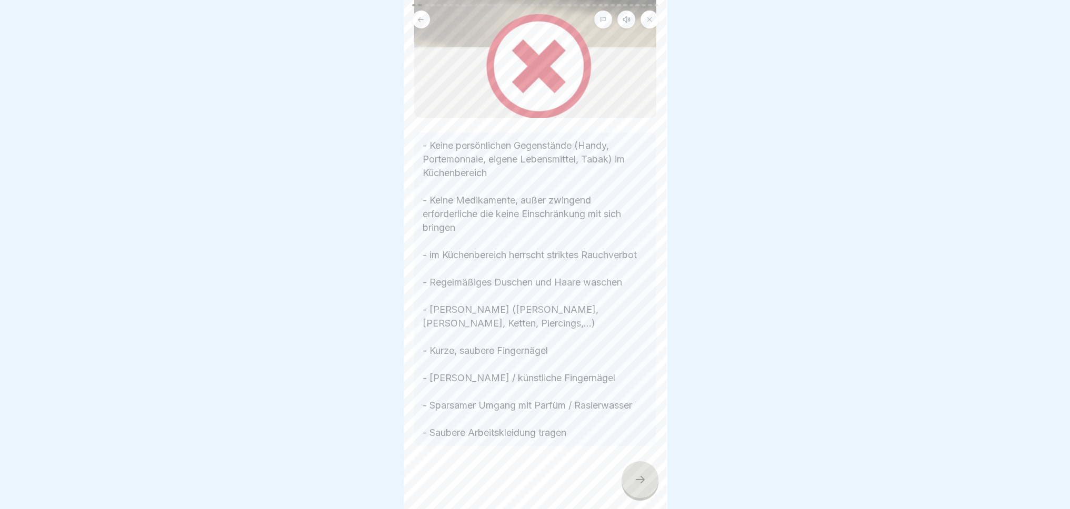
scroll to position [294, 0]
click at [646, 479] on icon at bounding box center [640, 480] width 13 height 13
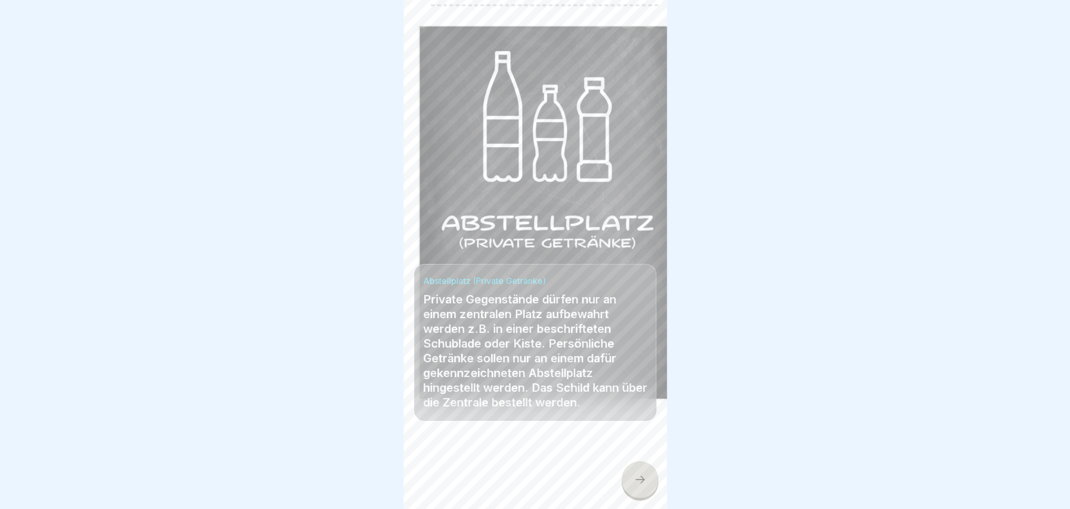
click at [644, 485] on icon at bounding box center [640, 480] width 13 height 13
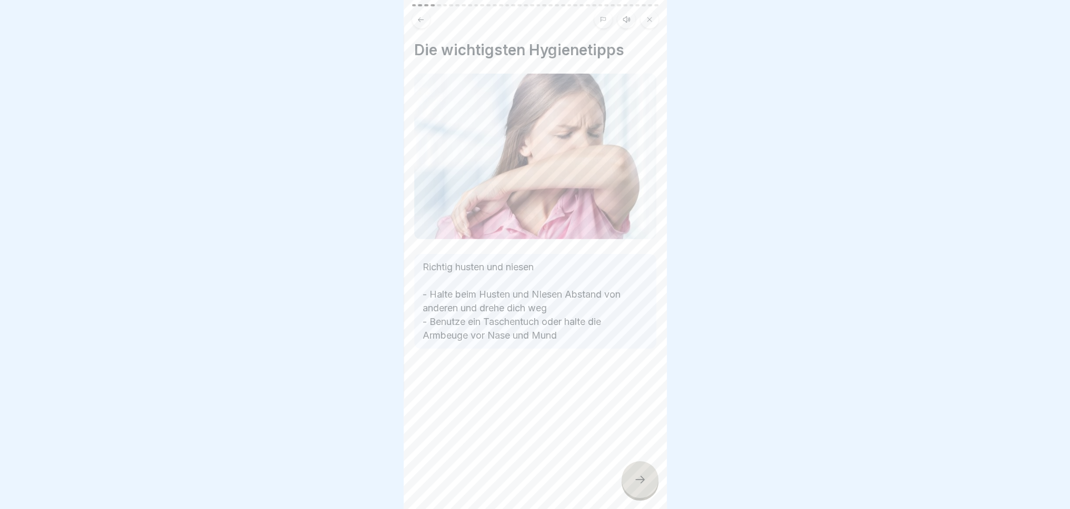
click at [642, 479] on icon at bounding box center [639, 479] width 9 height 7
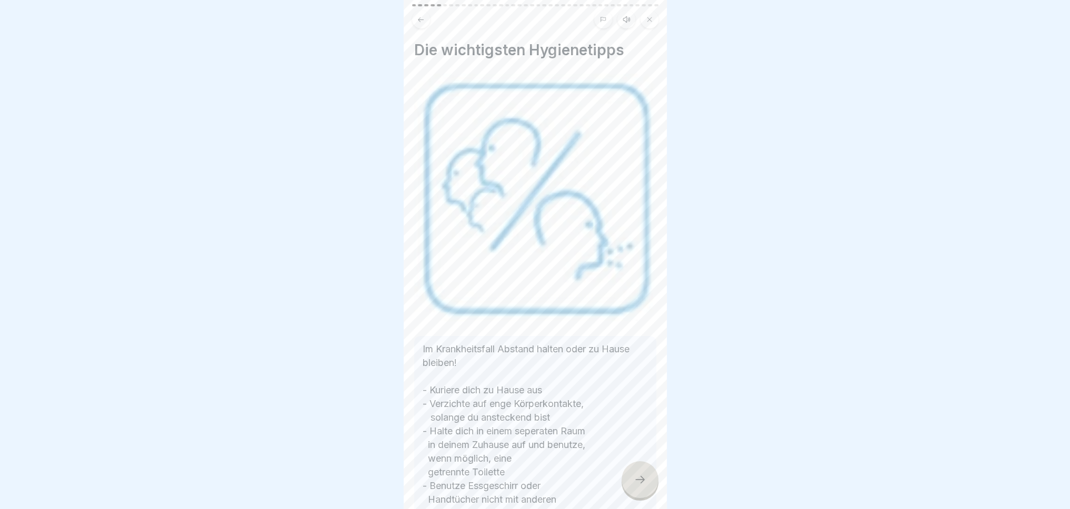
click at [642, 479] on icon at bounding box center [640, 480] width 13 height 13
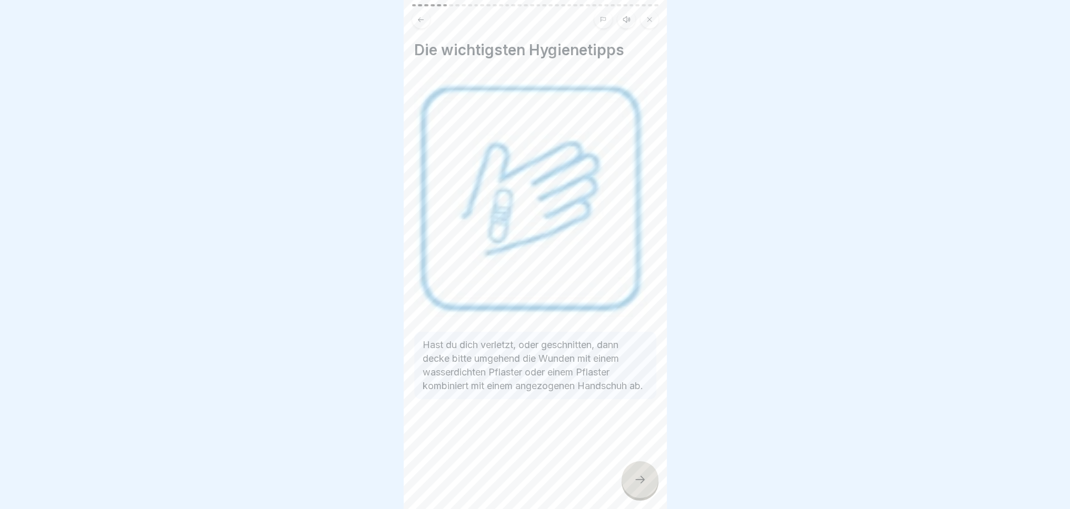
click at [642, 479] on icon at bounding box center [640, 480] width 13 height 13
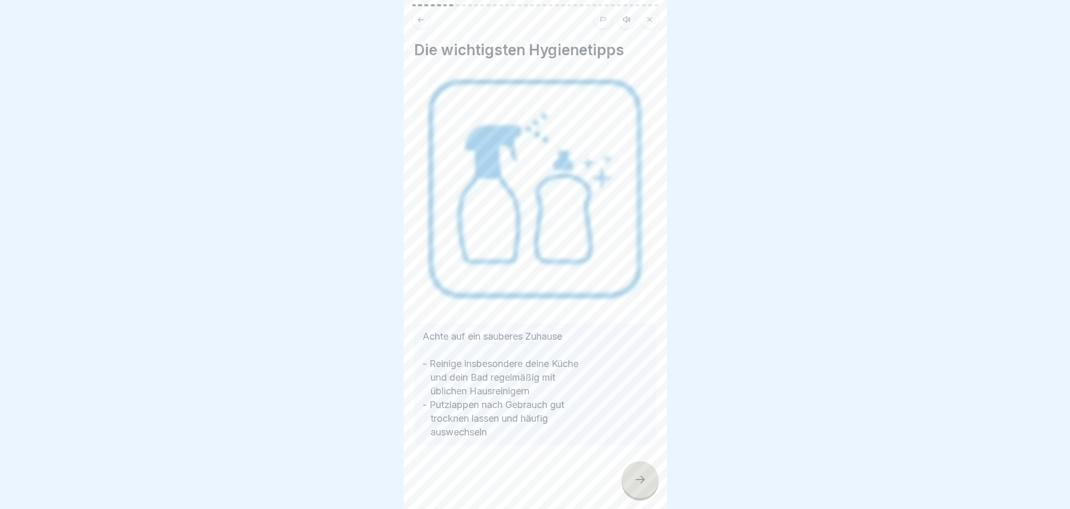
click at [642, 479] on icon at bounding box center [640, 480] width 13 height 13
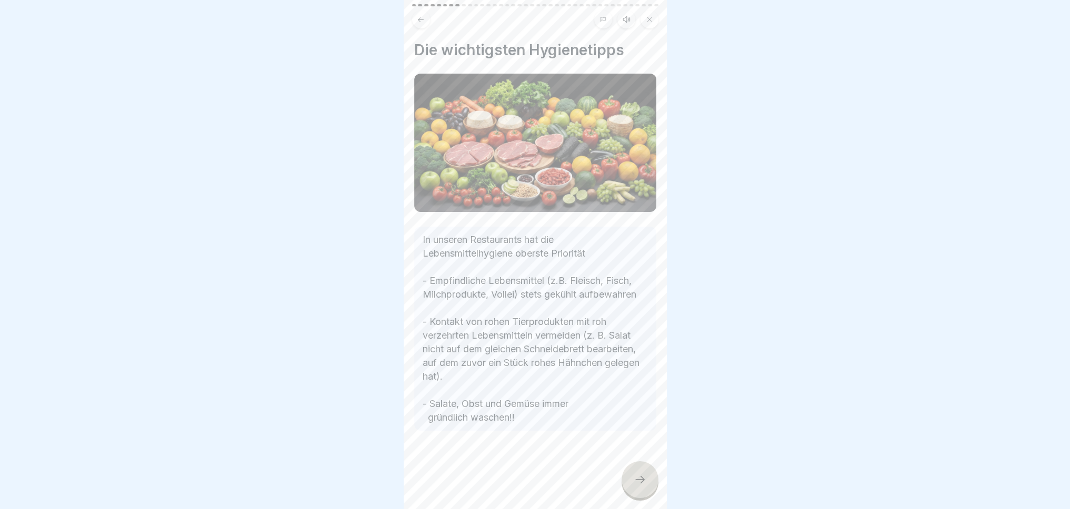
click at [642, 479] on icon at bounding box center [640, 480] width 13 height 13
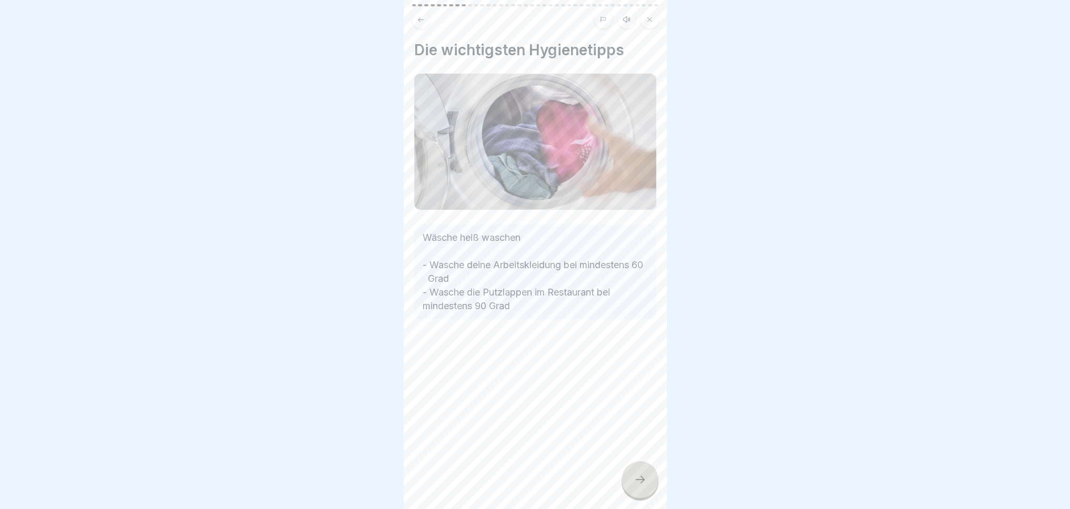
click at [642, 479] on icon at bounding box center [640, 480] width 13 height 13
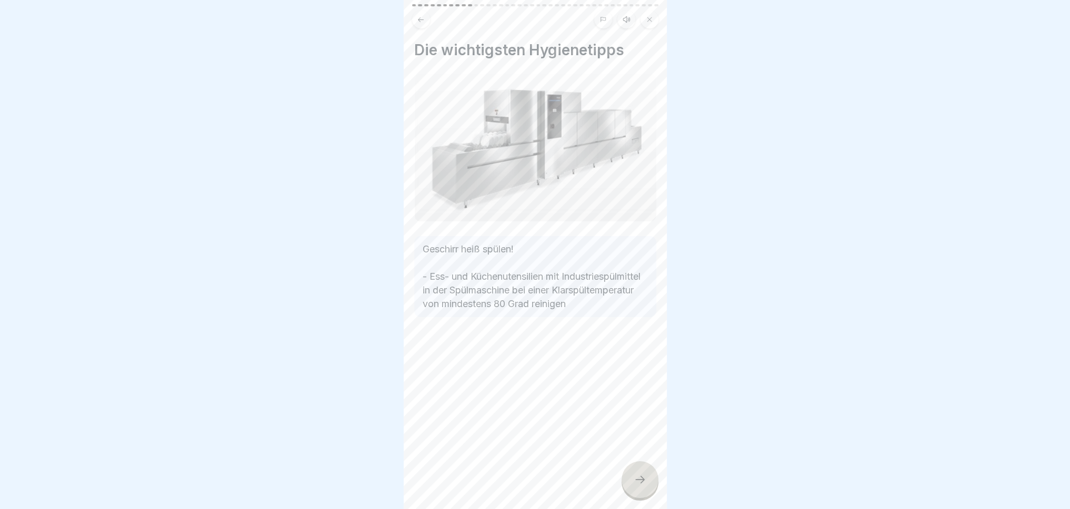
click at [642, 479] on icon at bounding box center [640, 480] width 13 height 13
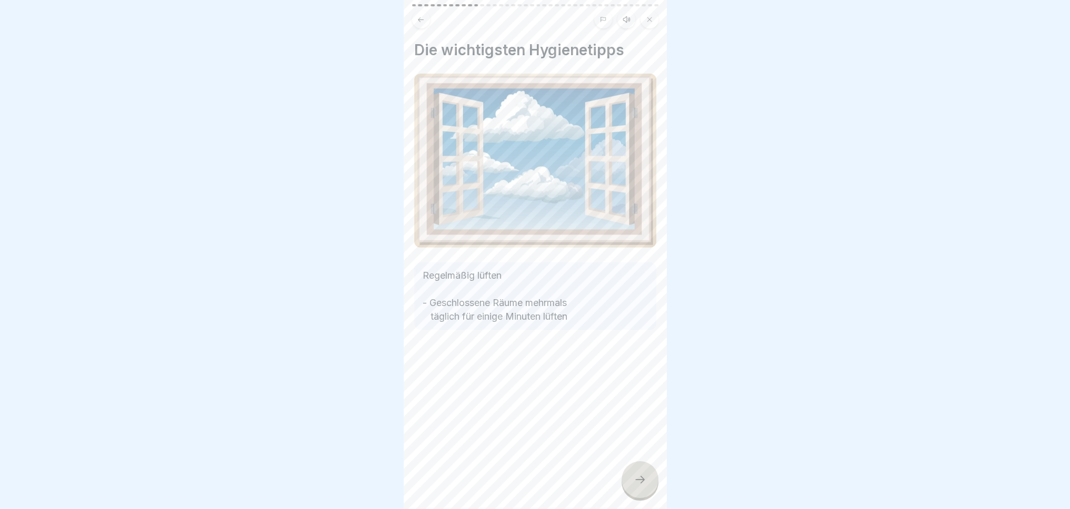
click at [642, 479] on icon at bounding box center [640, 480] width 13 height 13
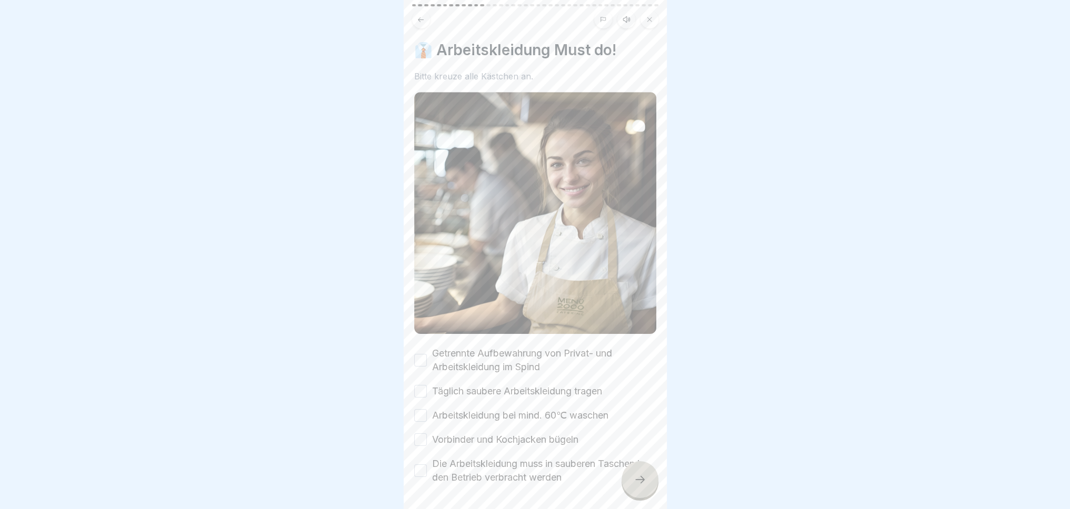
click at [421, 354] on button "Getrennte Aufbewahrung von Privat- und Arbeitskleidung im Spind" at bounding box center [420, 360] width 13 height 13
click at [419, 385] on button "Täglich saubere Arbeitskleidung tragen" at bounding box center [420, 391] width 13 height 13
click at [423, 408] on div "Getrennte Aufbewahrung von Privat- und Arbeitskleidung im Spind Täglich saubere…" at bounding box center [535, 416] width 242 height 138
click at [418, 409] on button "Arbeitskleidung bei mind. 60℃ waschen" at bounding box center [420, 415] width 13 height 13
click at [422, 434] on button "Vorbinder und Kochjacken bügeln" at bounding box center [420, 440] width 13 height 13
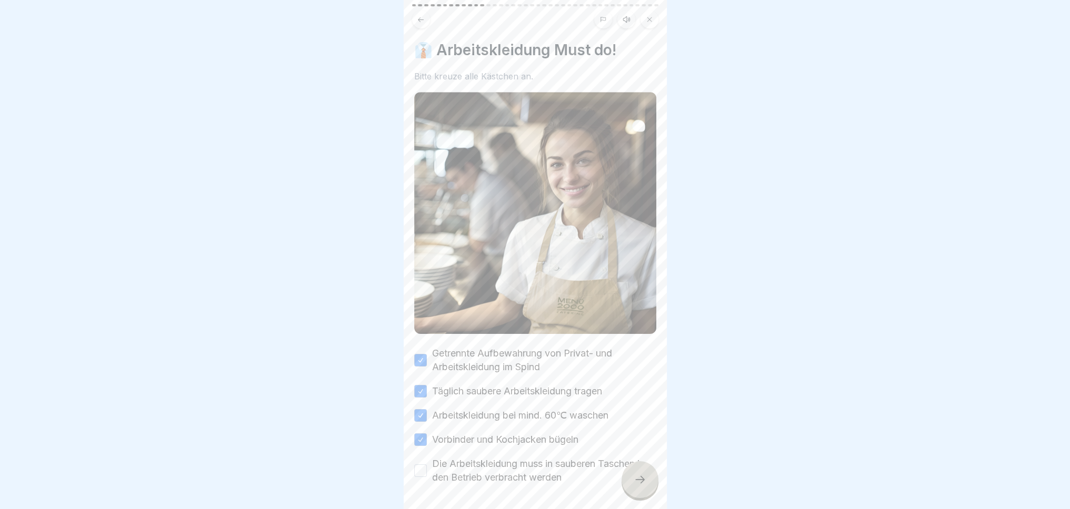
click at [418, 465] on button "Die Arbeitskleidung muss in sauberen Taschen in den Betrieb verbracht werden" at bounding box center [420, 471] width 13 height 13
click at [641, 482] on icon at bounding box center [640, 480] width 13 height 13
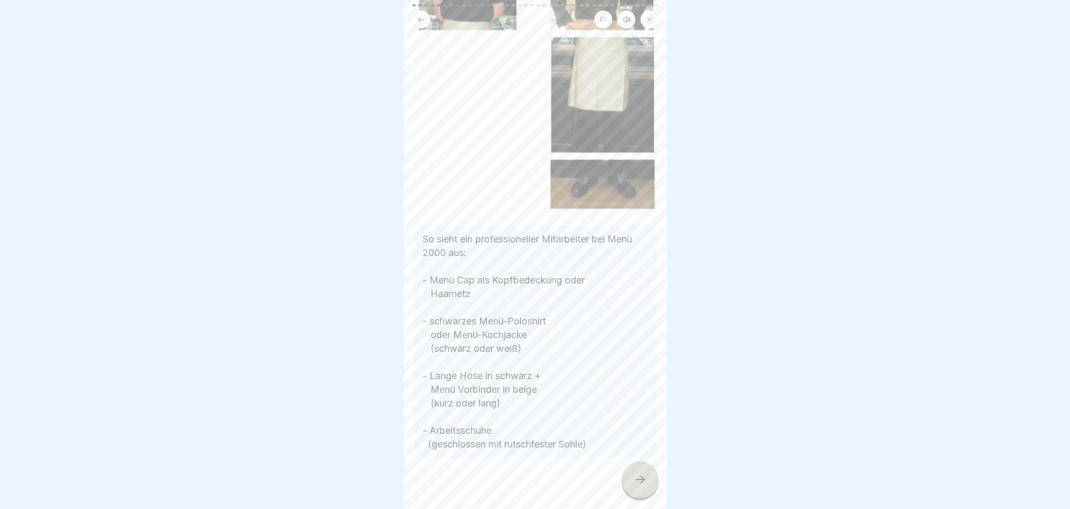
scroll to position [179, 0]
click at [640, 483] on icon at bounding box center [640, 480] width 13 height 13
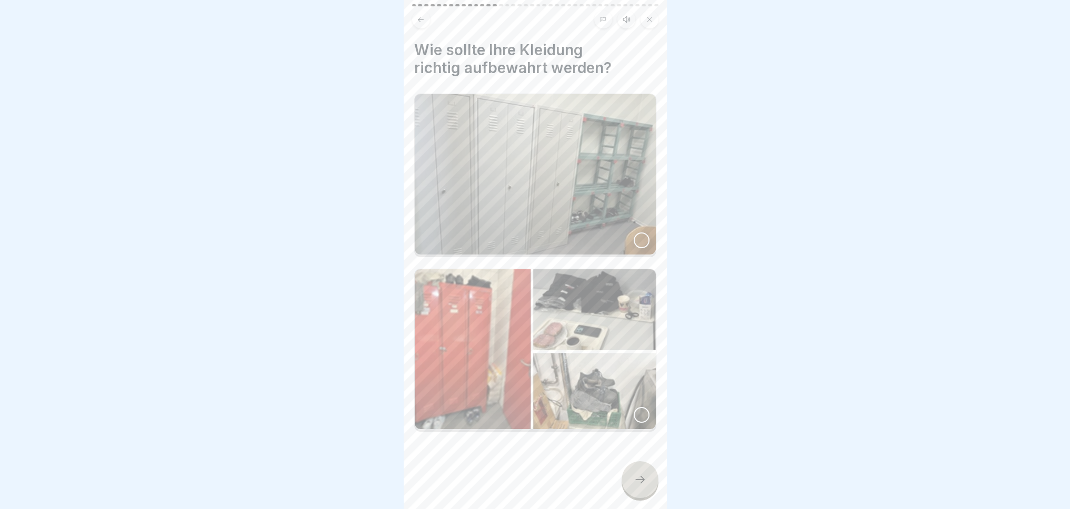
click at [634, 233] on div at bounding box center [642, 241] width 16 height 16
click at [635, 484] on icon at bounding box center [640, 480] width 13 height 13
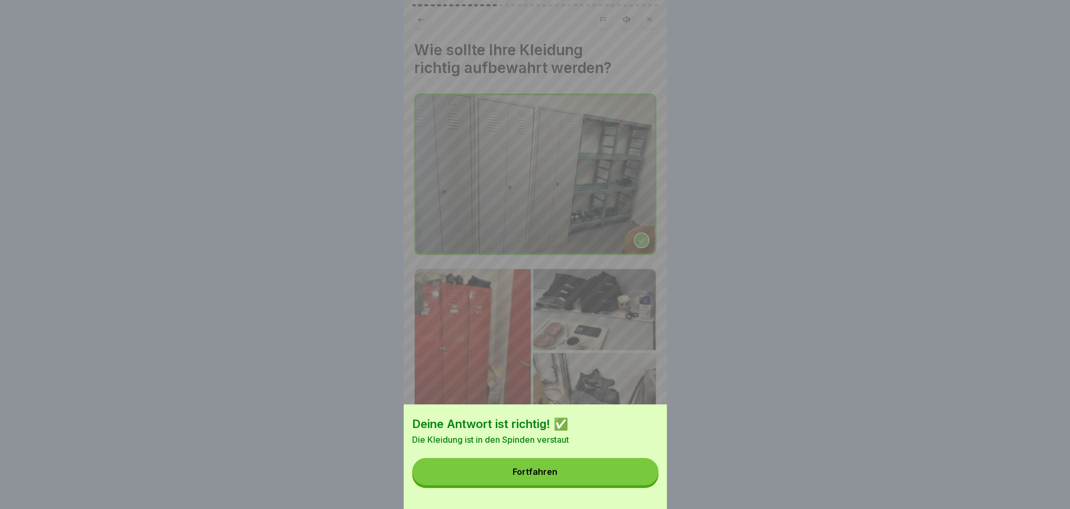
click at [526, 476] on button "Fortfahren" at bounding box center [535, 471] width 246 height 27
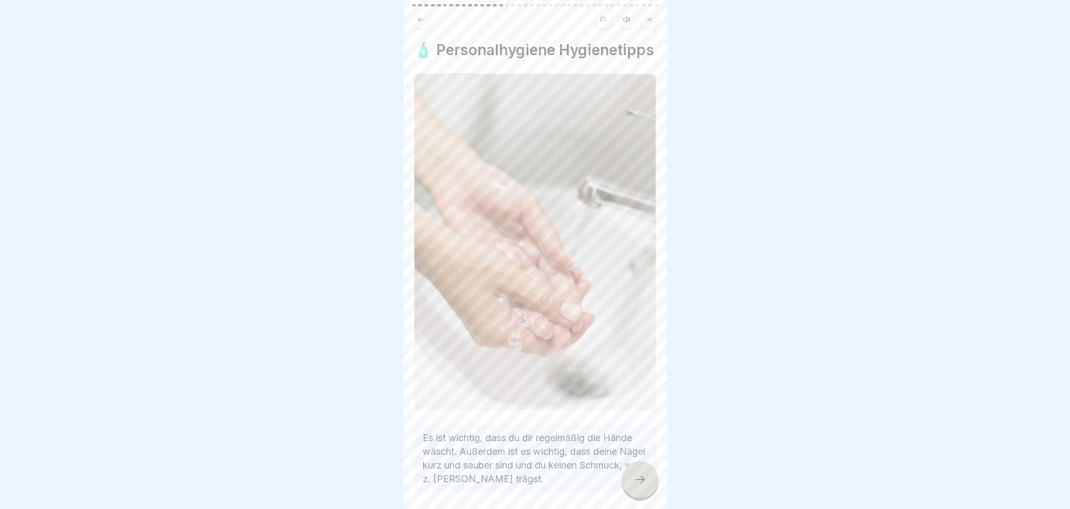
click at [632, 477] on div at bounding box center [640, 480] width 37 height 37
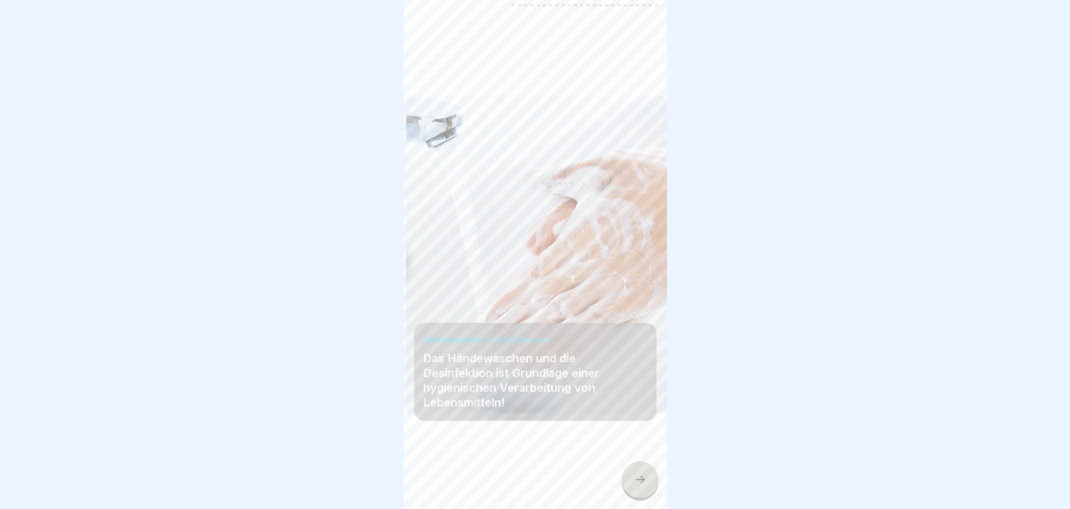
click at [635, 482] on icon at bounding box center [640, 480] width 13 height 13
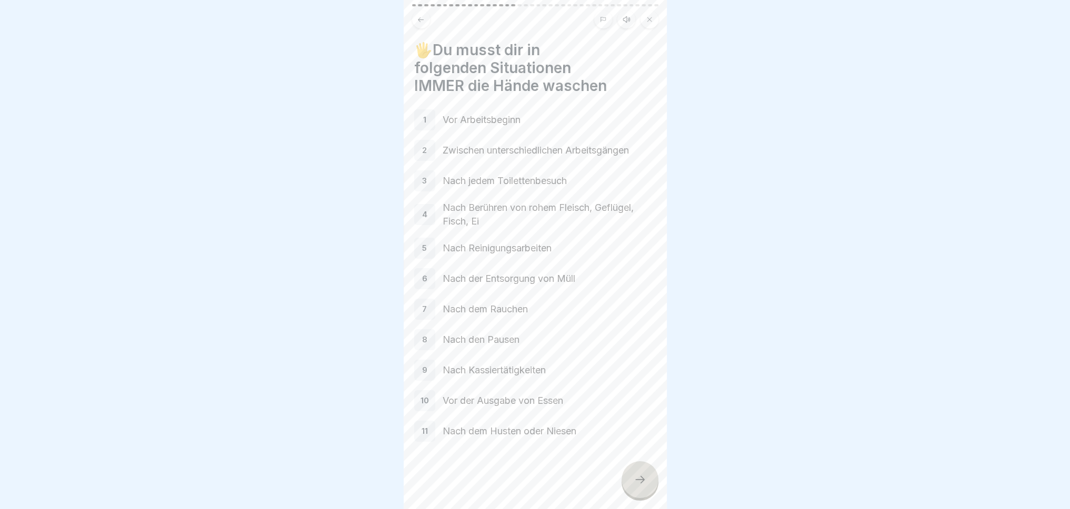
click at [645, 478] on icon at bounding box center [640, 480] width 13 height 13
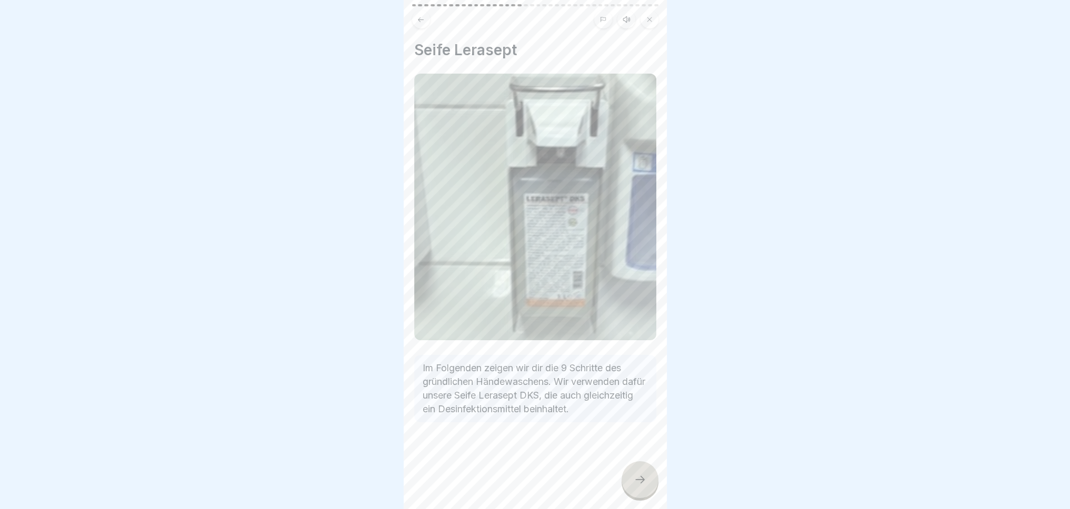
click at [645, 478] on icon at bounding box center [640, 480] width 13 height 13
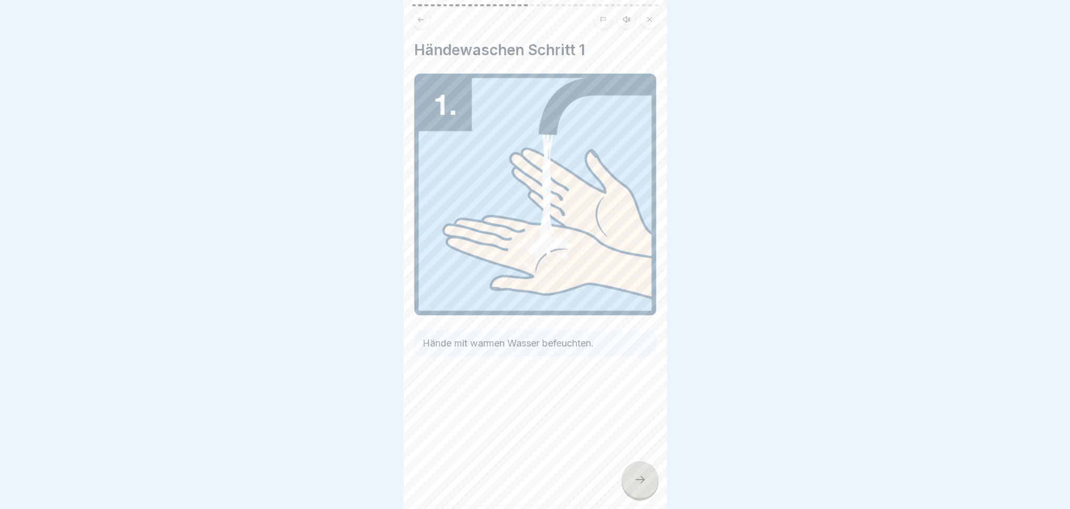
click at [645, 478] on icon at bounding box center [640, 480] width 13 height 13
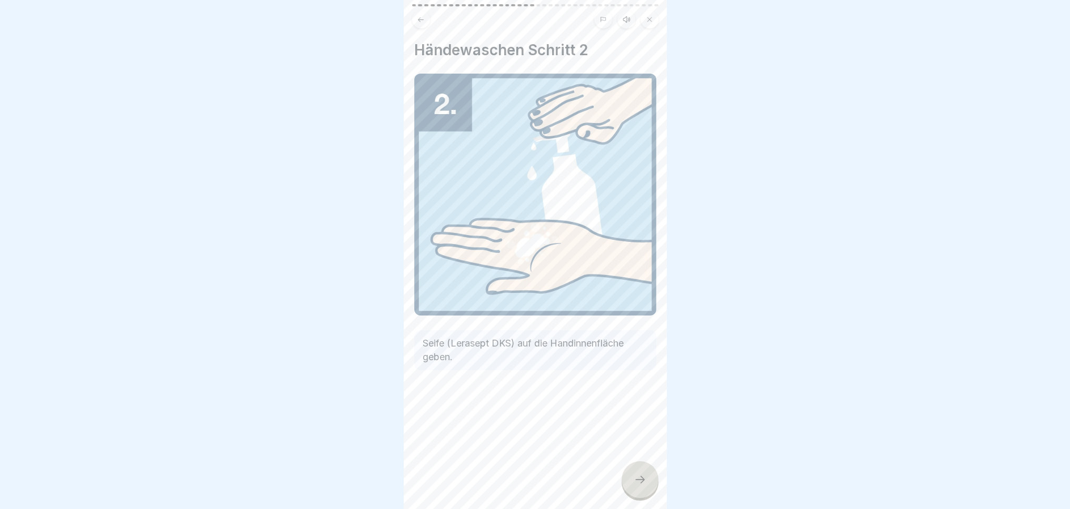
click at [645, 478] on icon at bounding box center [640, 480] width 13 height 13
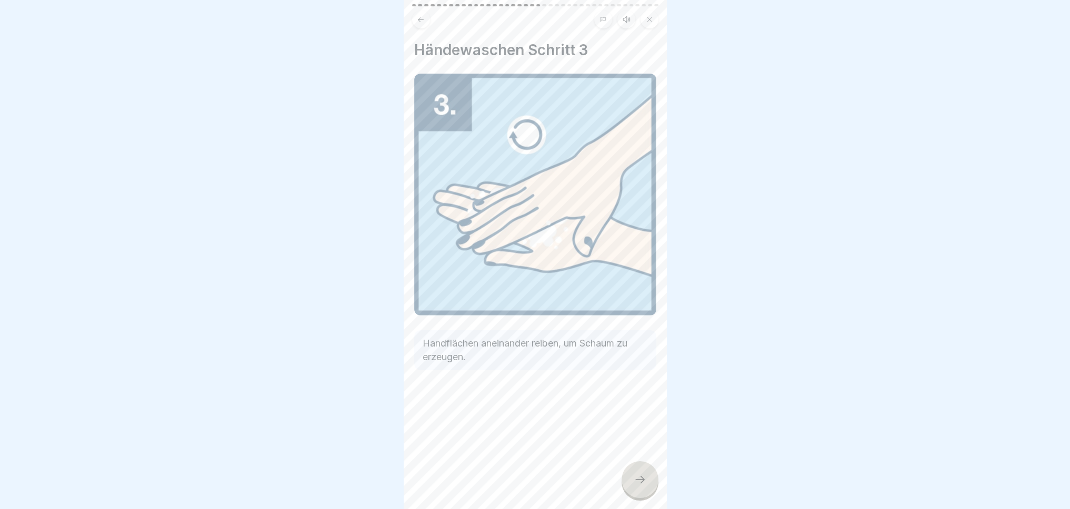
click at [645, 478] on icon at bounding box center [640, 480] width 13 height 13
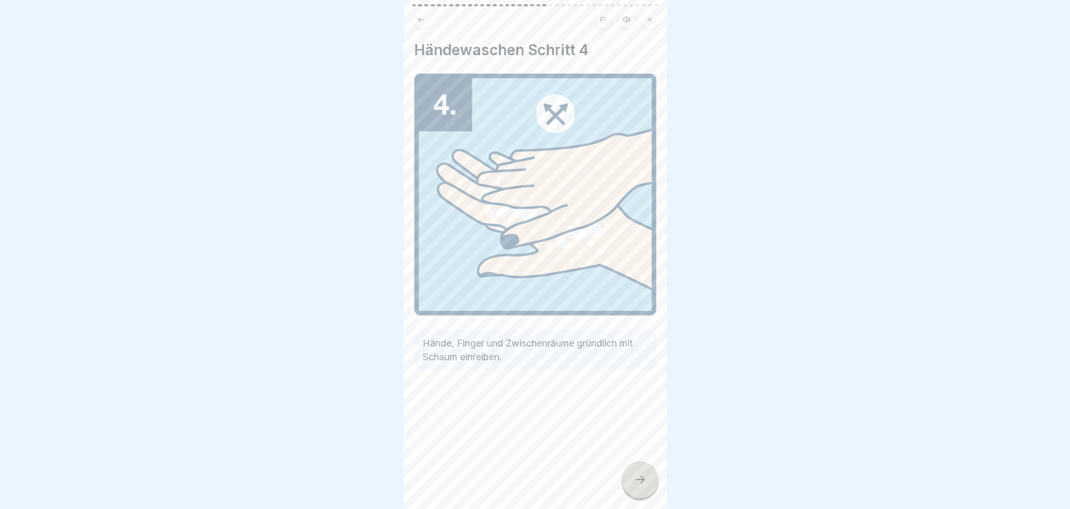
click at [645, 478] on icon at bounding box center [640, 480] width 13 height 13
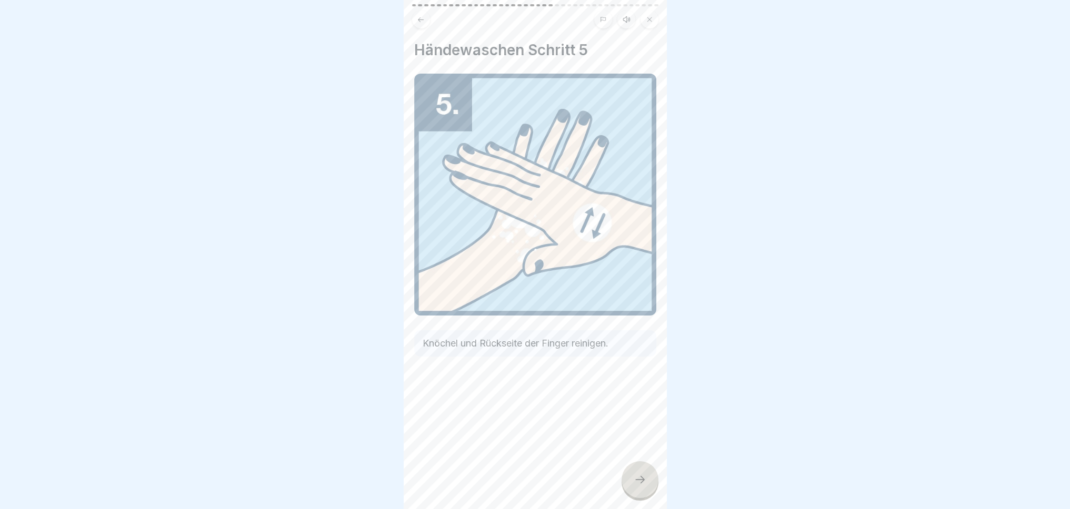
click at [645, 478] on icon at bounding box center [640, 480] width 13 height 13
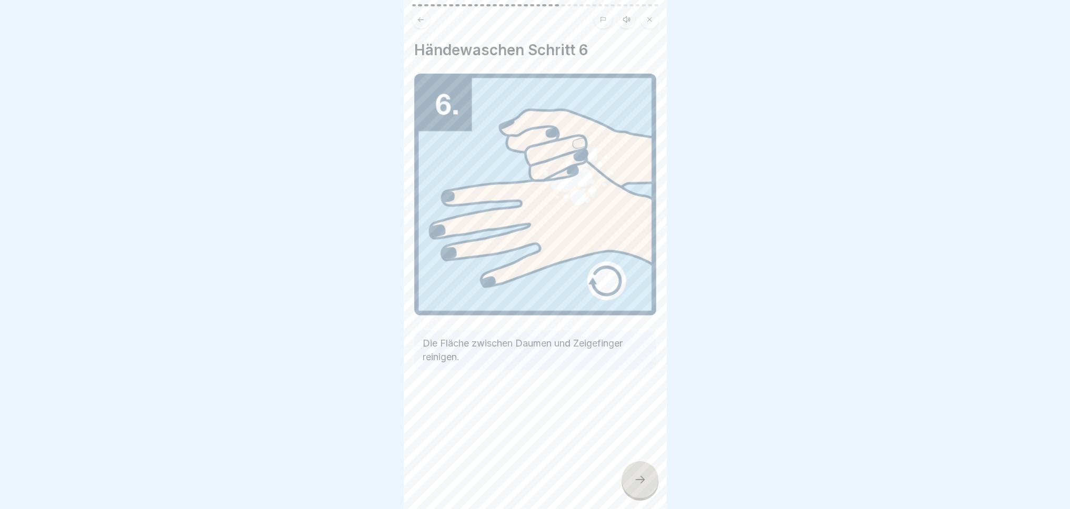
click at [645, 478] on icon at bounding box center [640, 480] width 13 height 13
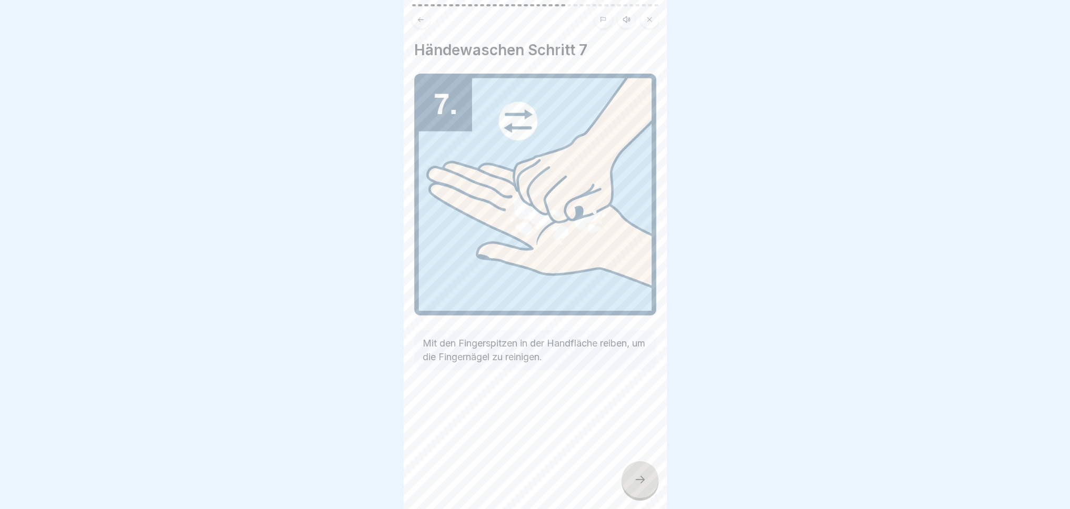
click at [645, 478] on icon at bounding box center [640, 480] width 13 height 13
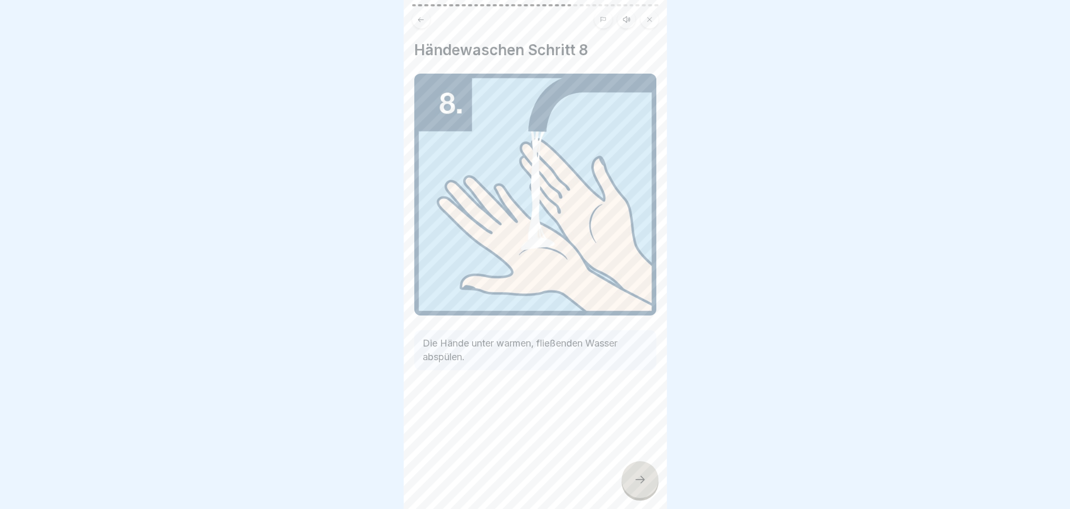
click at [645, 478] on icon at bounding box center [640, 480] width 13 height 13
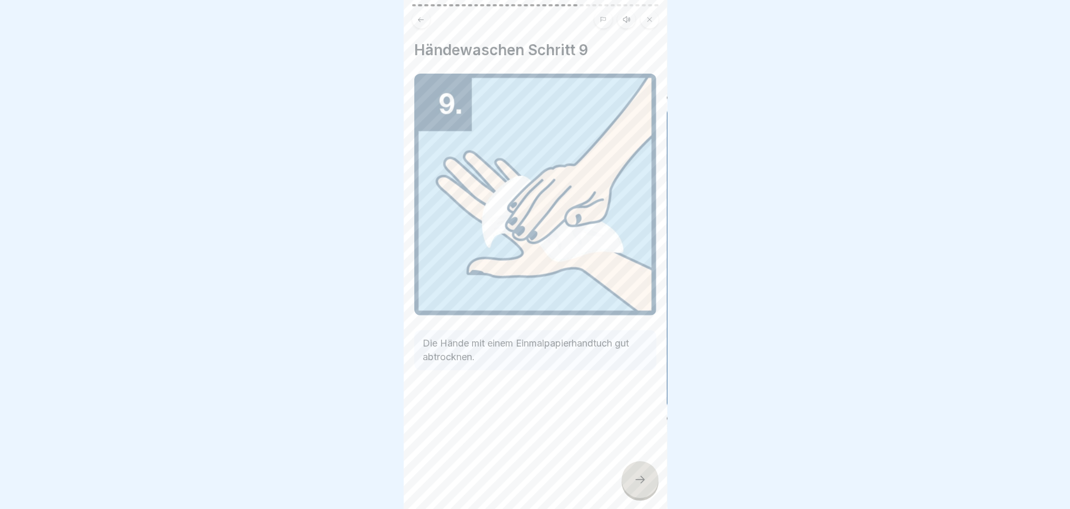
click at [642, 479] on icon at bounding box center [640, 480] width 13 height 13
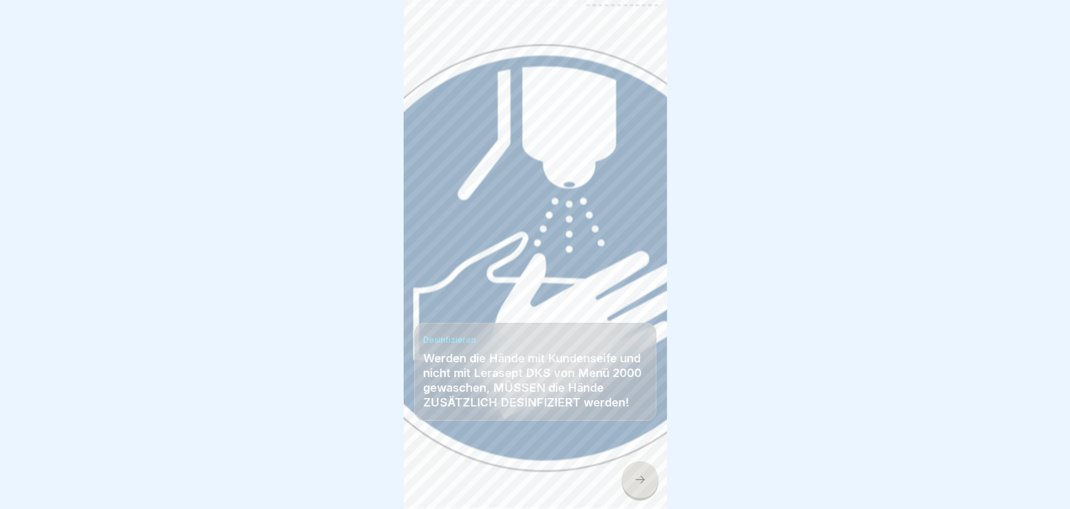
click at [639, 484] on icon at bounding box center [640, 480] width 13 height 13
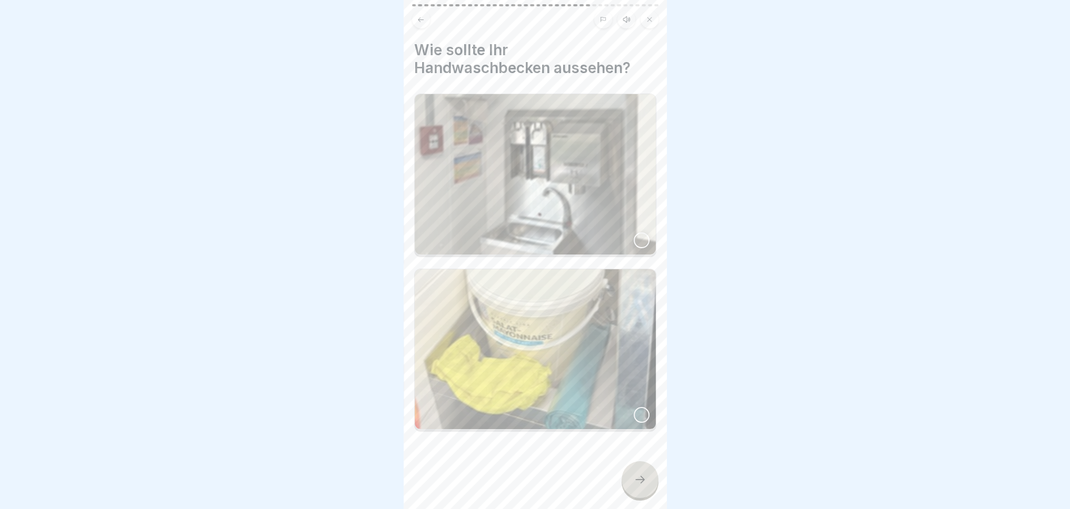
click at [636, 233] on div at bounding box center [642, 241] width 16 height 16
click at [642, 475] on icon at bounding box center [640, 480] width 13 height 13
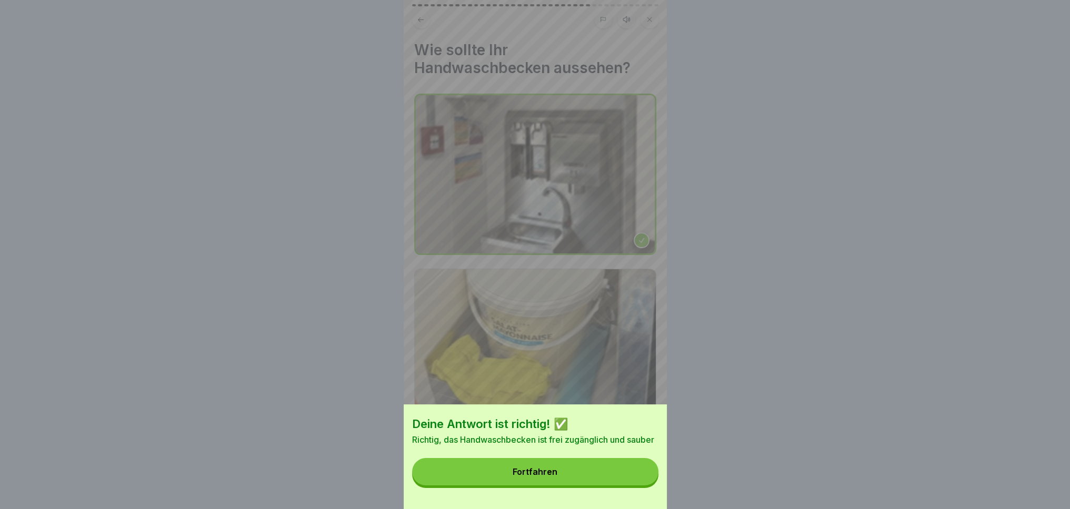
click at [587, 486] on button "Fortfahren" at bounding box center [535, 471] width 246 height 27
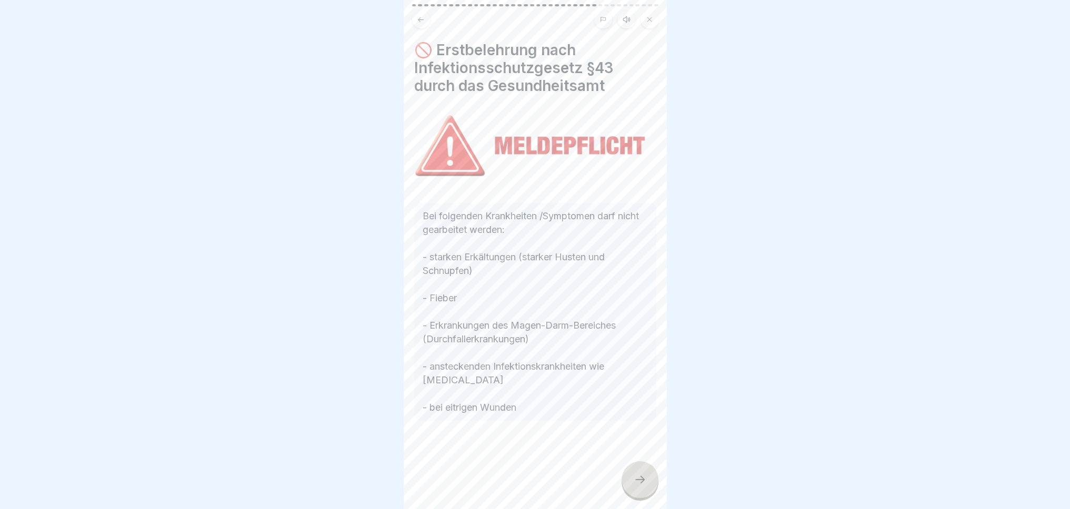
click at [637, 476] on icon at bounding box center [640, 480] width 13 height 13
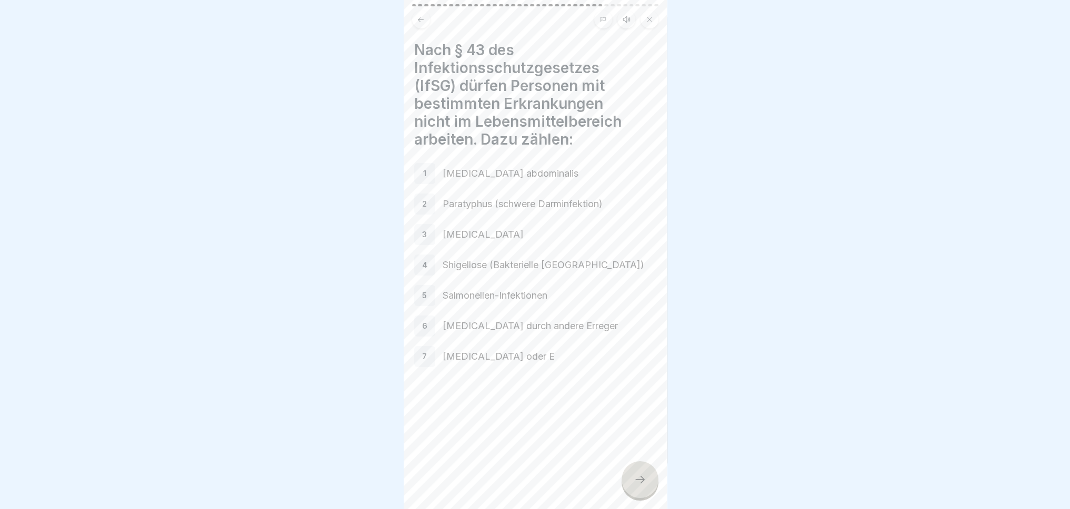
click at [632, 469] on div at bounding box center [640, 480] width 37 height 37
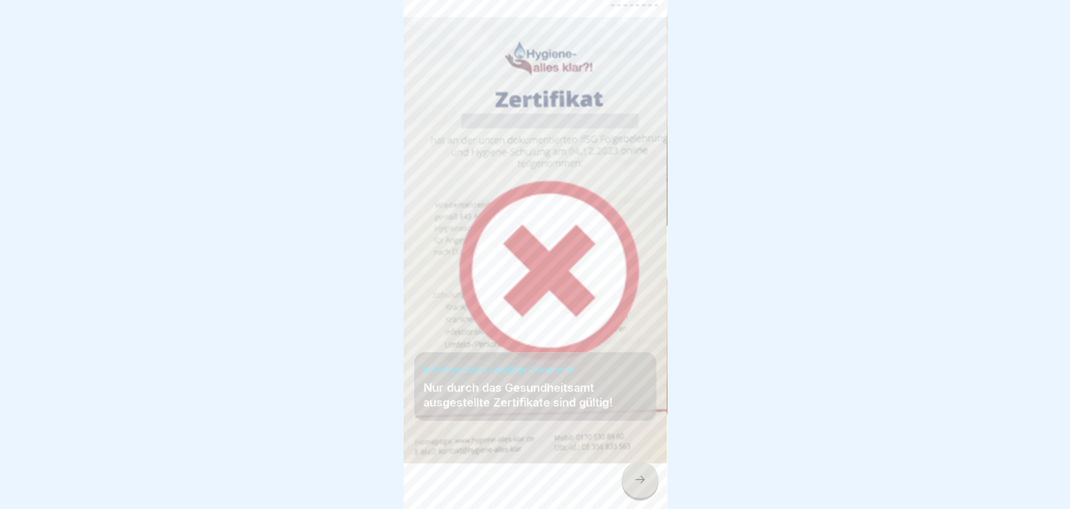
click at [642, 479] on icon at bounding box center [640, 480] width 13 height 13
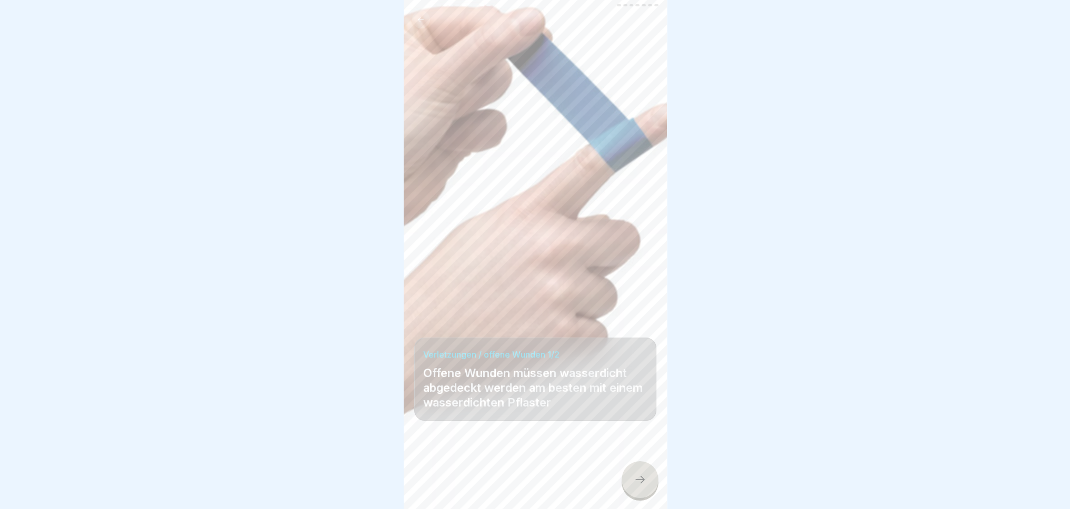
click at [644, 479] on icon at bounding box center [640, 480] width 13 height 13
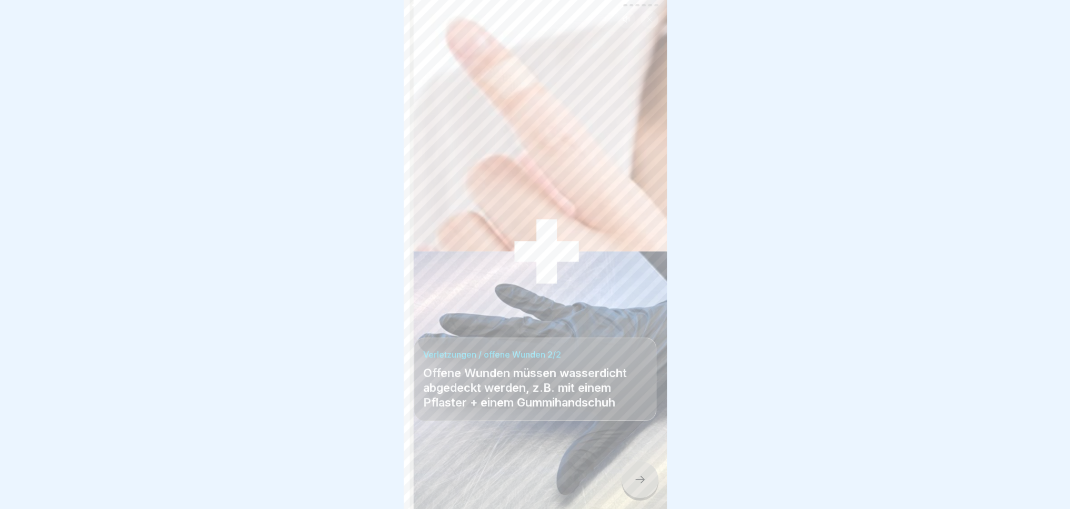
click at [644, 479] on icon at bounding box center [640, 480] width 13 height 13
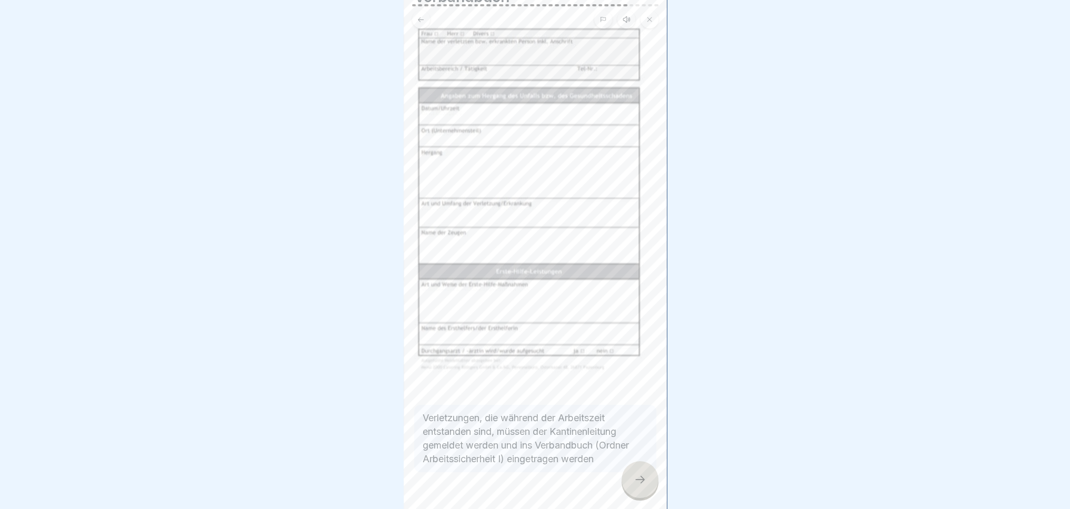
scroll to position [67, 0]
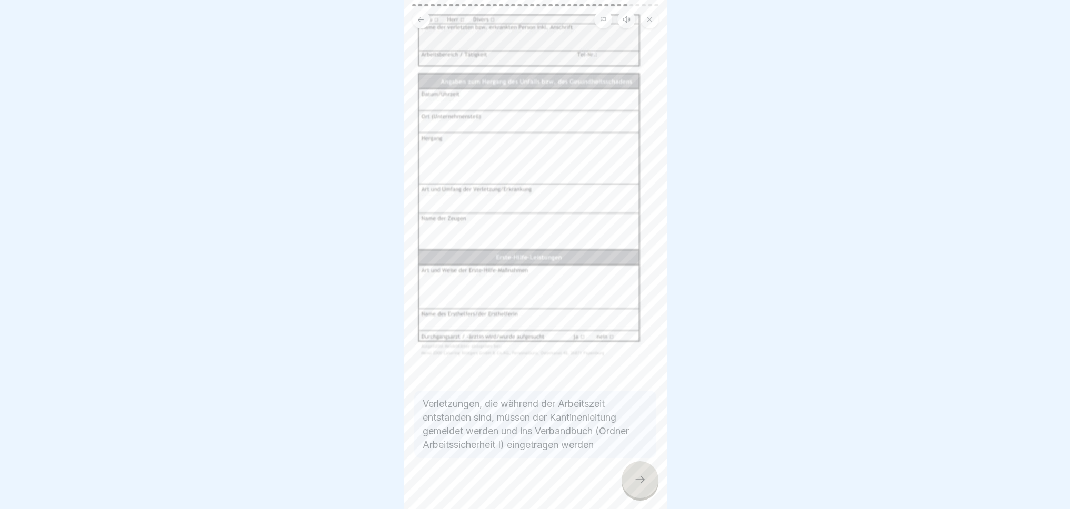
click at [638, 488] on div at bounding box center [640, 480] width 37 height 37
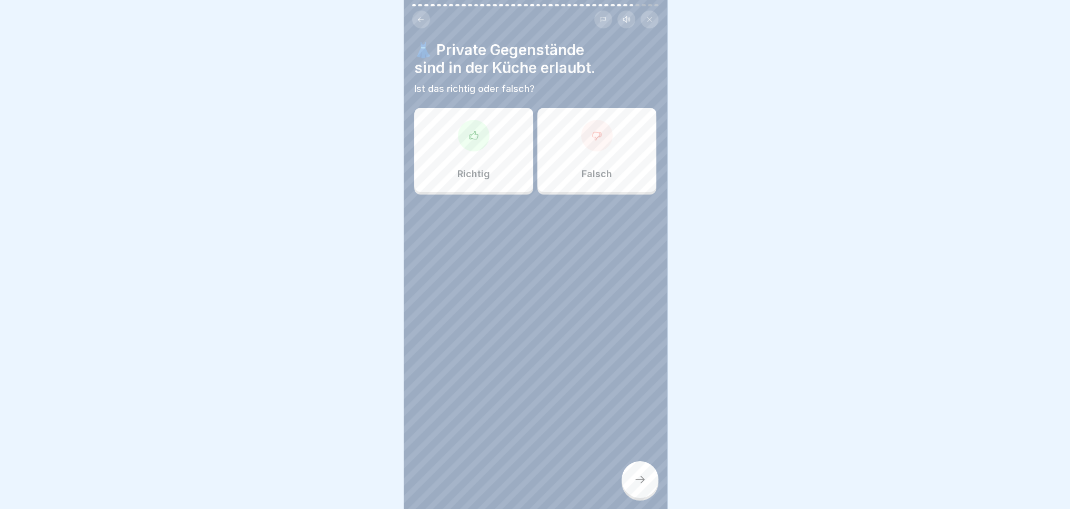
click at [587, 139] on div at bounding box center [597, 136] width 32 height 32
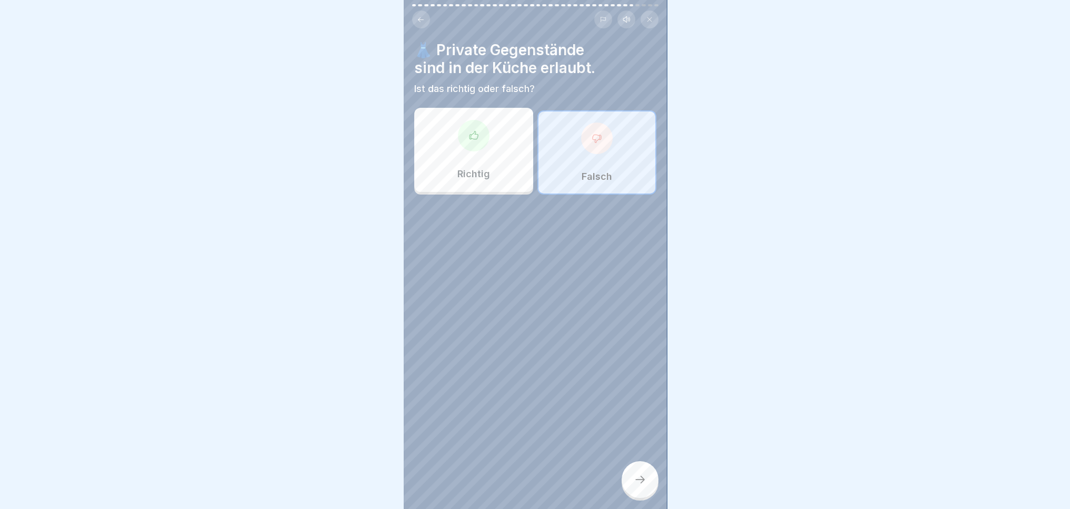
click at [642, 476] on icon at bounding box center [640, 480] width 13 height 13
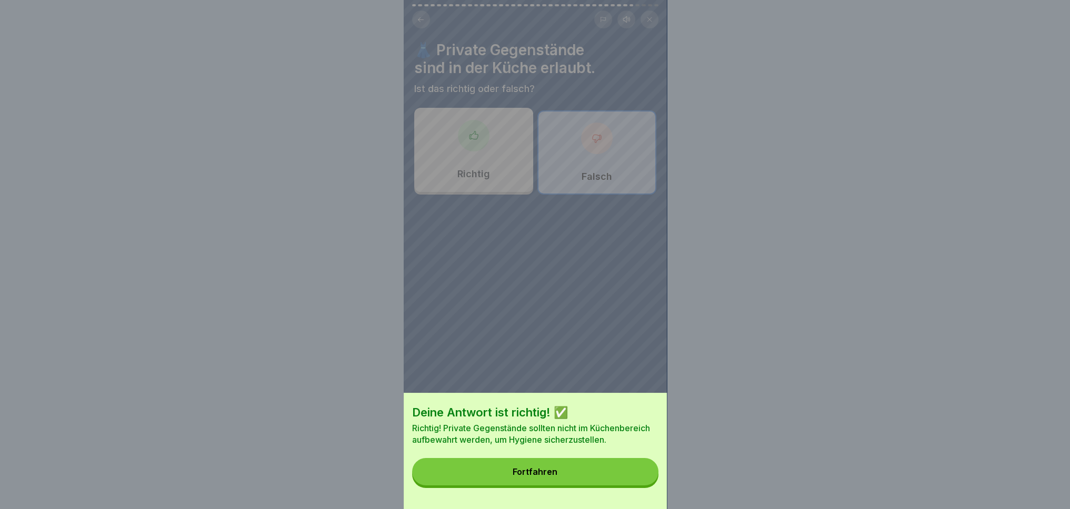
click at [627, 481] on button "Fortfahren" at bounding box center [535, 471] width 246 height 27
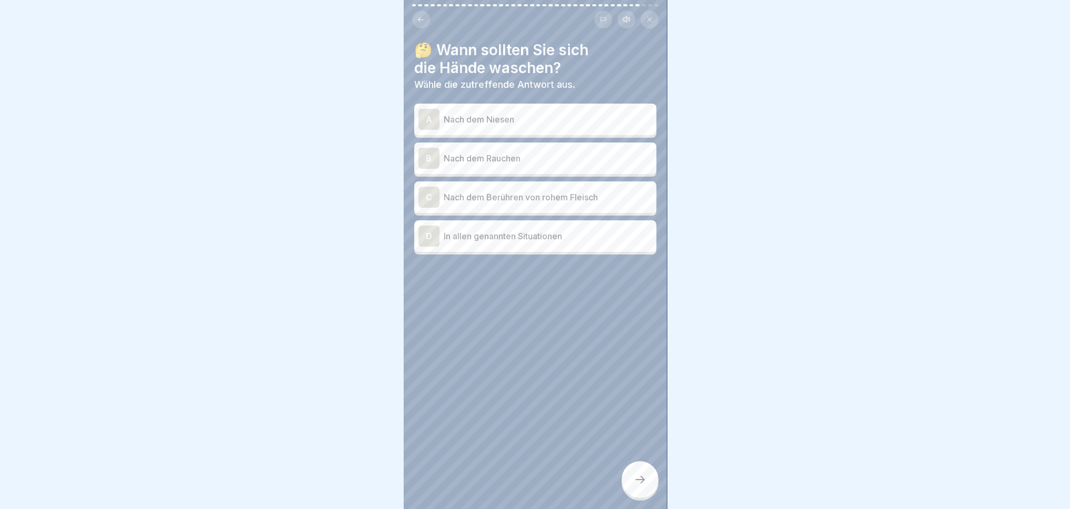
click at [434, 113] on div "A" at bounding box center [428, 119] width 21 height 21
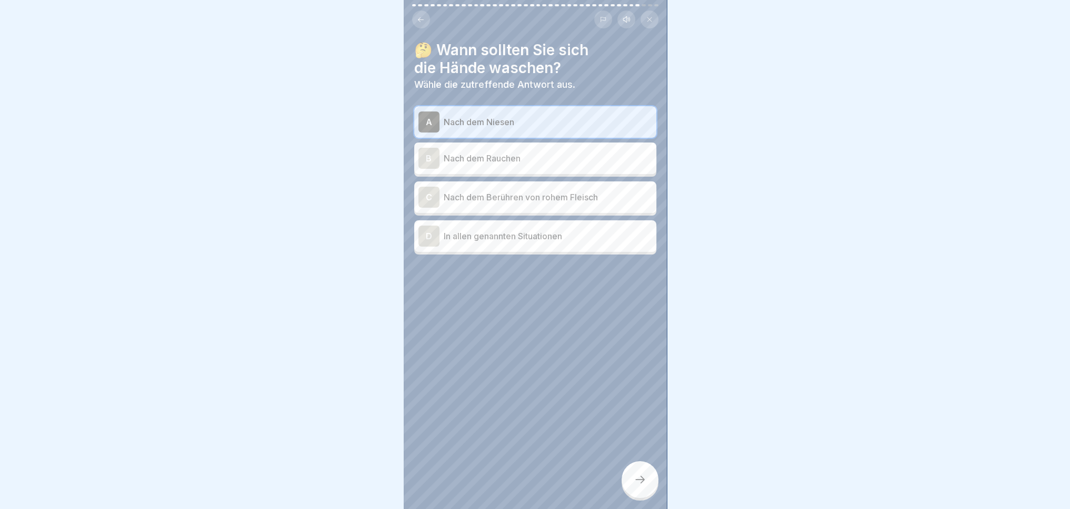
click at [440, 148] on div "B Nach dem Rauchen" at bounding box center [535, 158] width 234 height 21
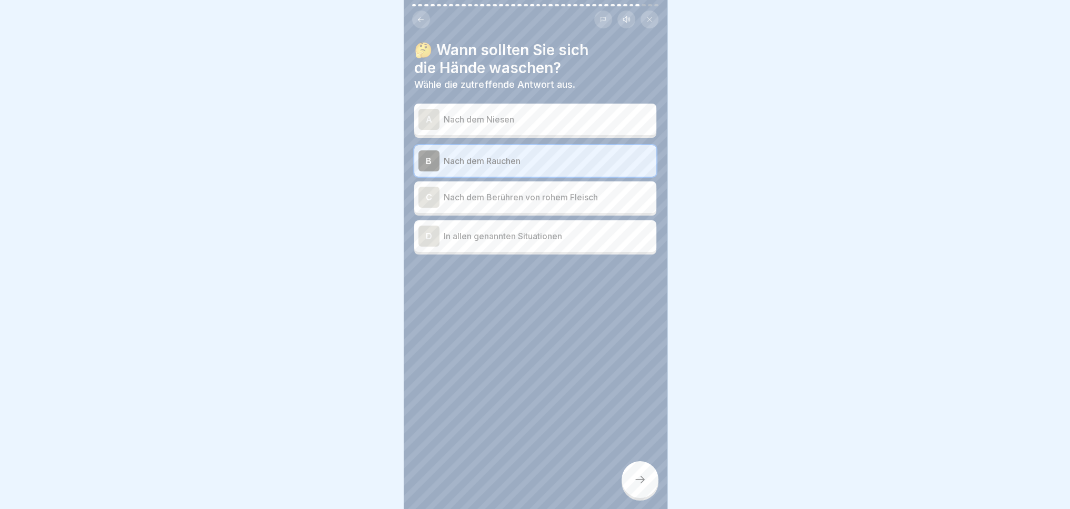
click at [439, 187] on div "C Nach dem Berühren von rohem Fleisch" at bounding box center [535, 197] width 234 height 21
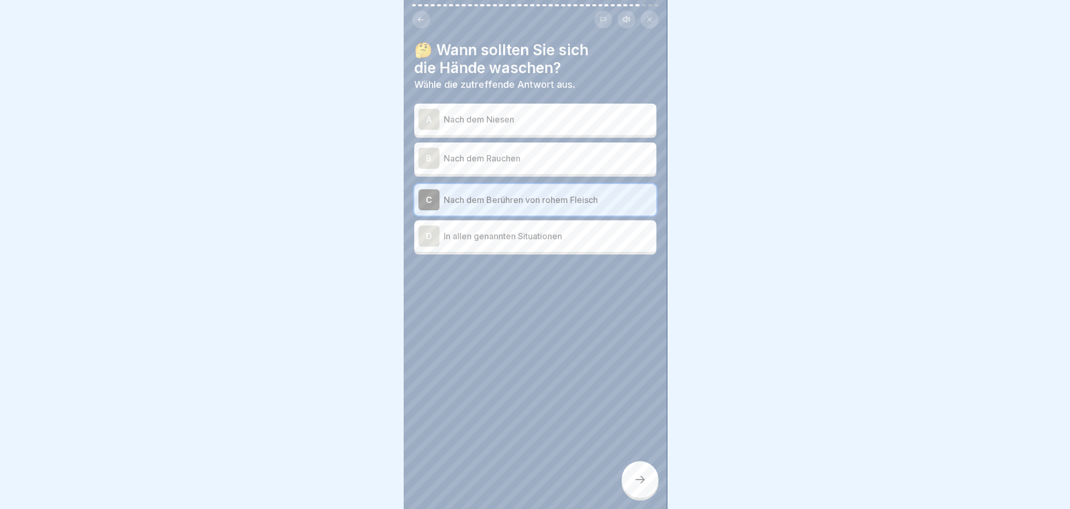
click at [426, 233] on div "D" at bounding box center [428, 236] width 21 height 21
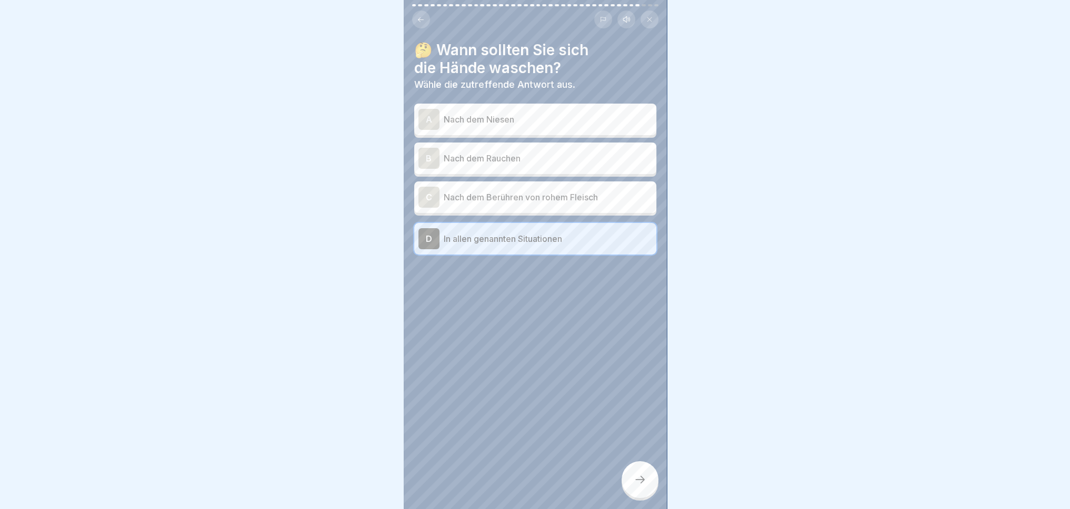
click at [642, 483] on icon at bounding box center [640, 480] width 13 height 13
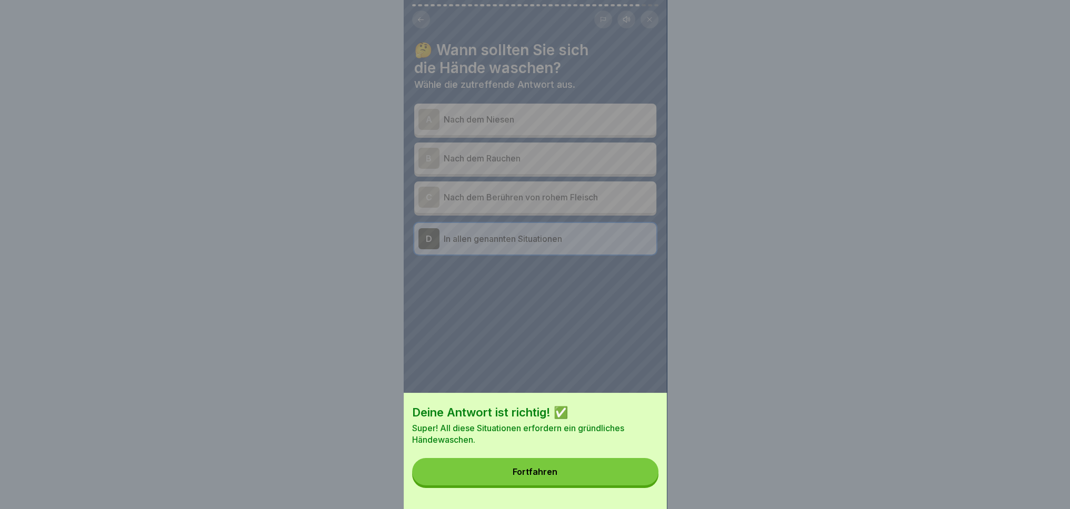
click at [507, 486] on button "Fortfahren" at bounding box center [535, 471] width 246 height 27
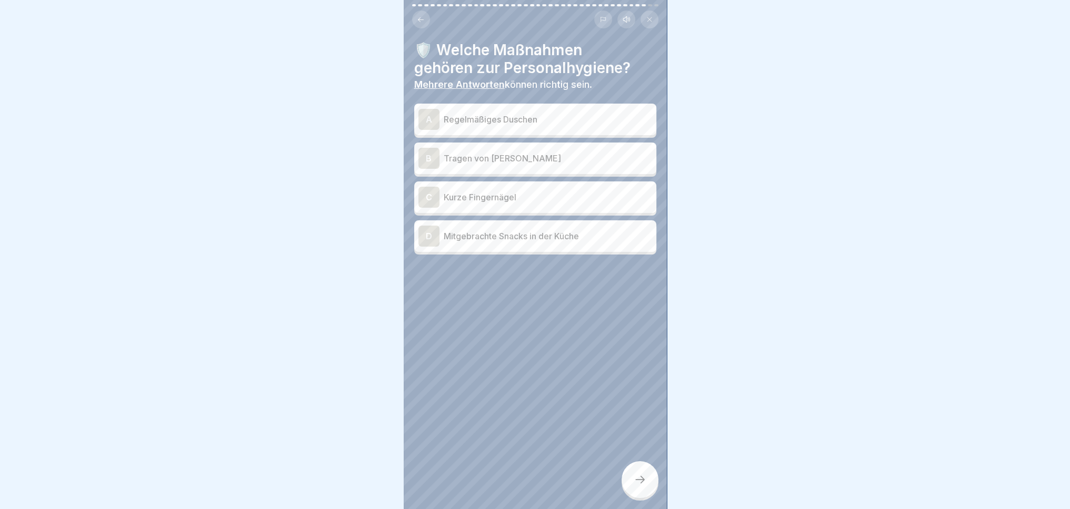
click at [425, 109] on div "A" at bounding box center [428, 119] width 21 height 21
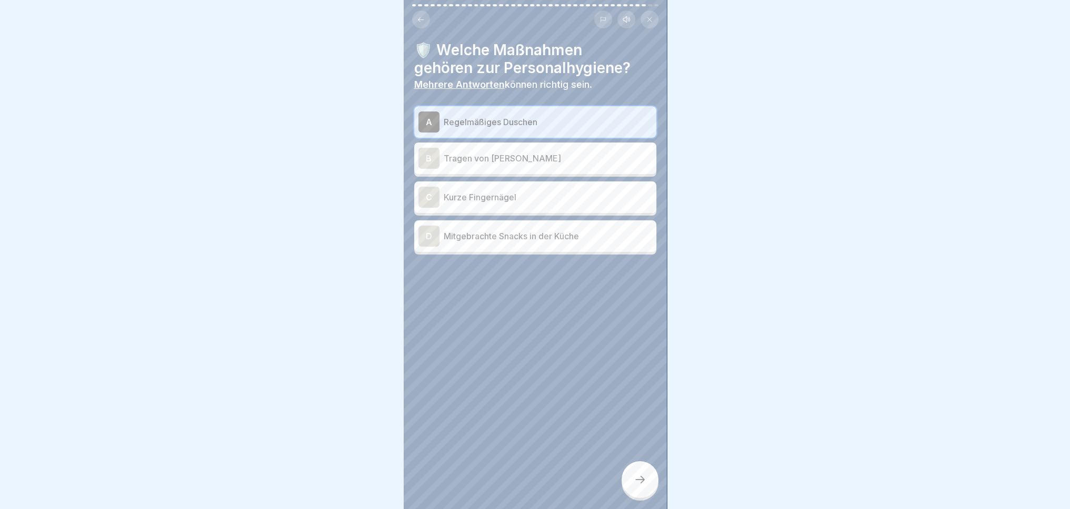
click at [421, 189] on div "C" at bounding box center [428, 197] width 21 height 21
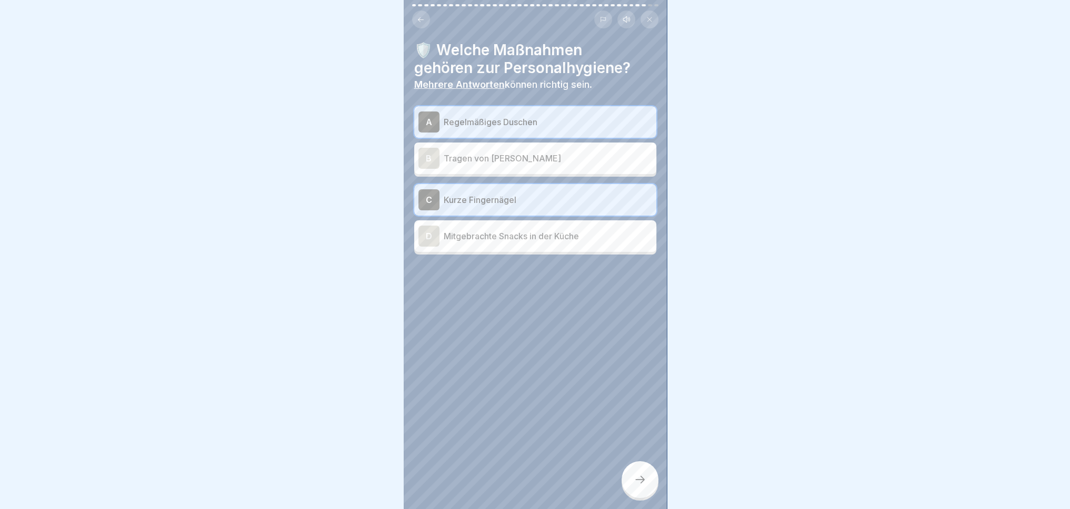
click at [641, 484] on icon at bounding box center [640, 480] width 13 height 13
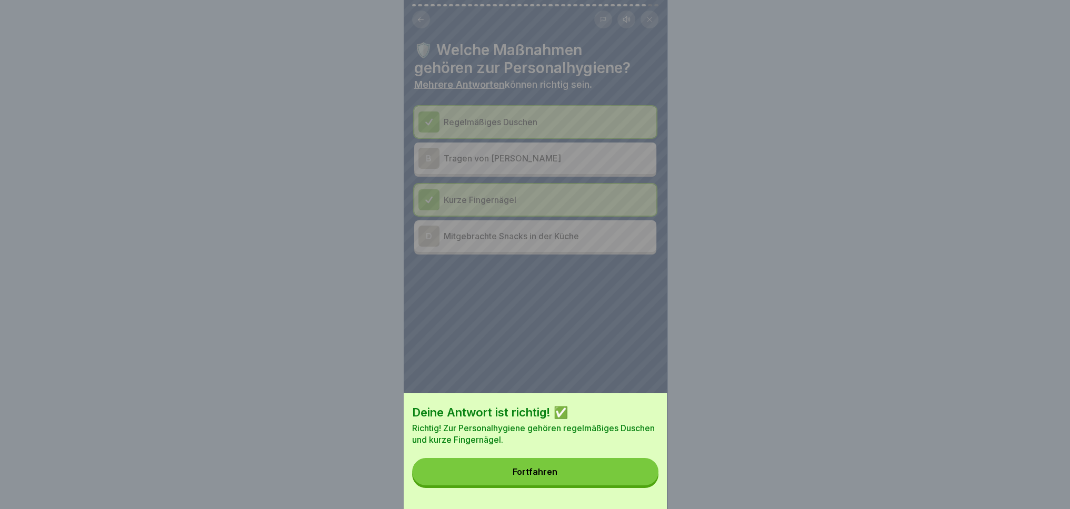
click at [560, 486] on button "Fortfahren" at bounding box center [535, 471] width 246 height 27
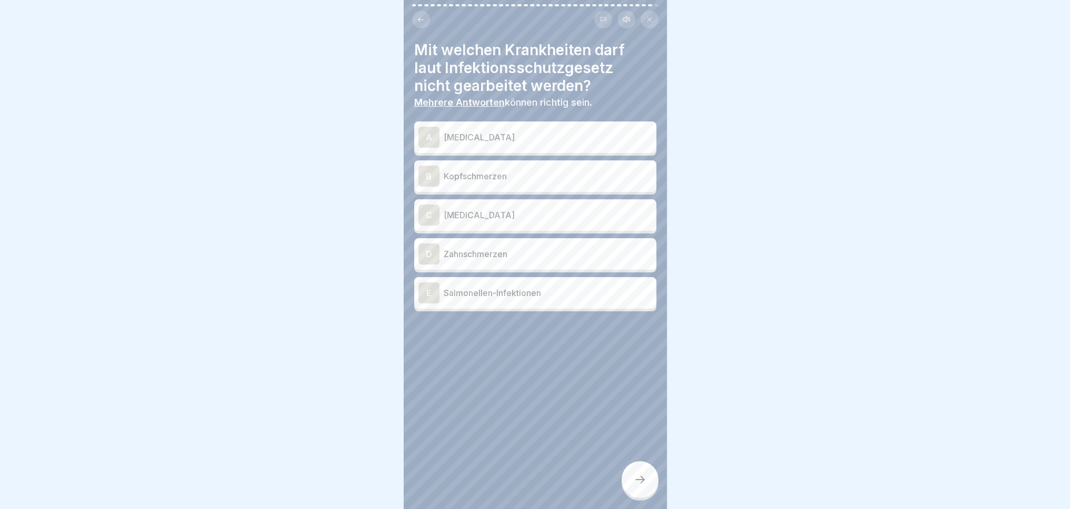
click at [428, 132] on div "A" at bounding box center [428, 137] width 21 height 21
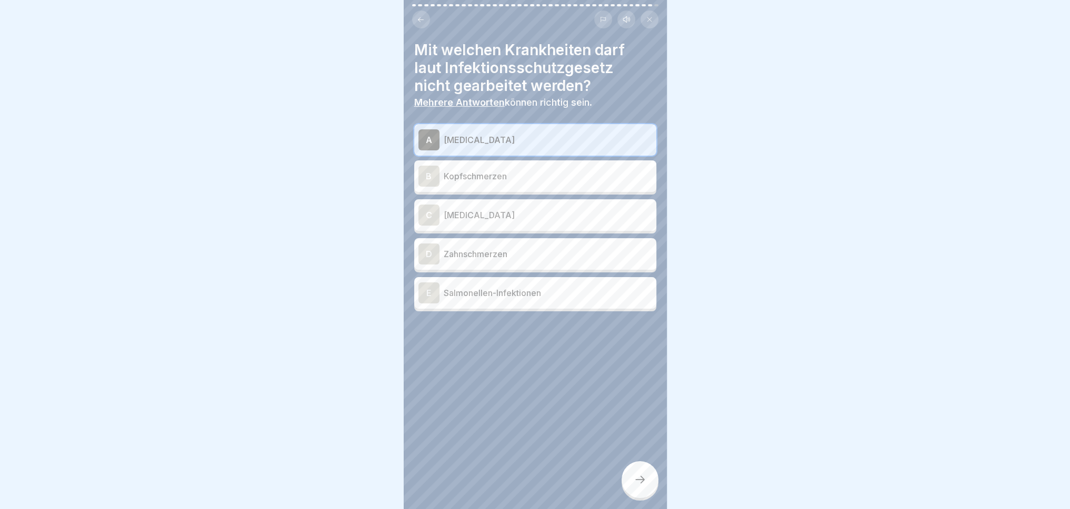
click at [429, 208] on div "C" at bounding box center [428, 215] width 21 height 21
click at [425, 291] on div "E" at bounding box center [428, 293] width 21 height 21
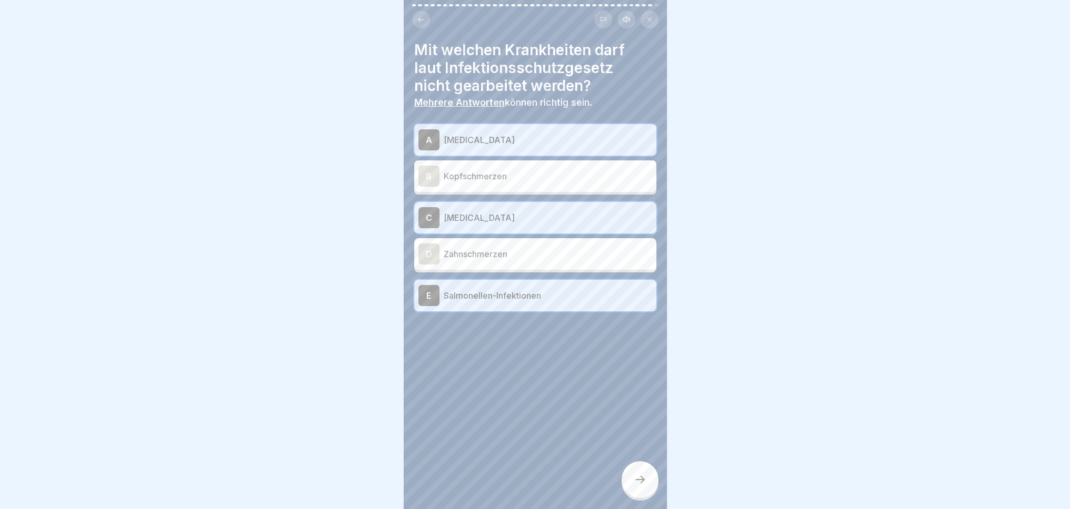
click at [643, 488] on div at bounding box center [640, 480] width 37 height 37
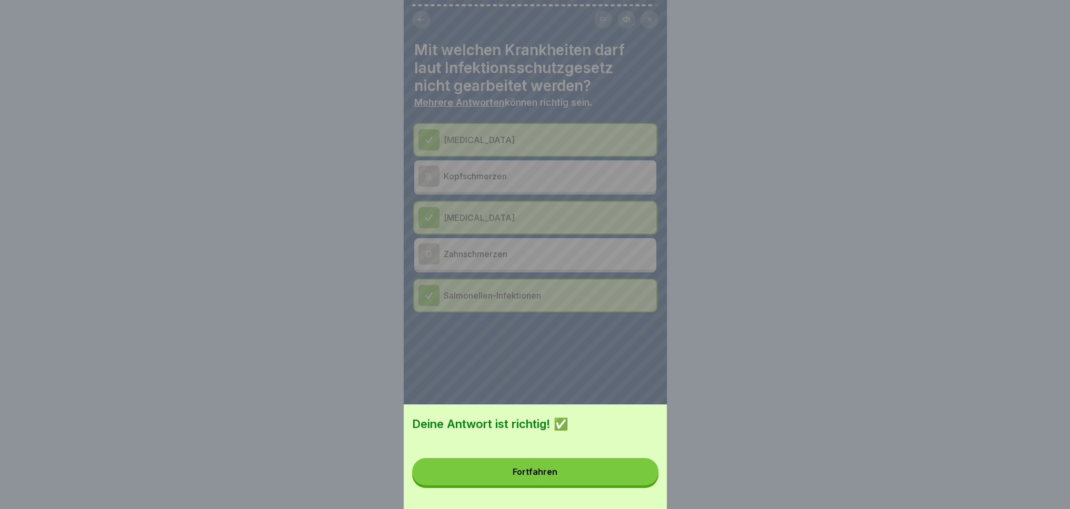
click at [541, 477] on div "Fortfahren" at bounding box center [535, 471] width 45 height 9
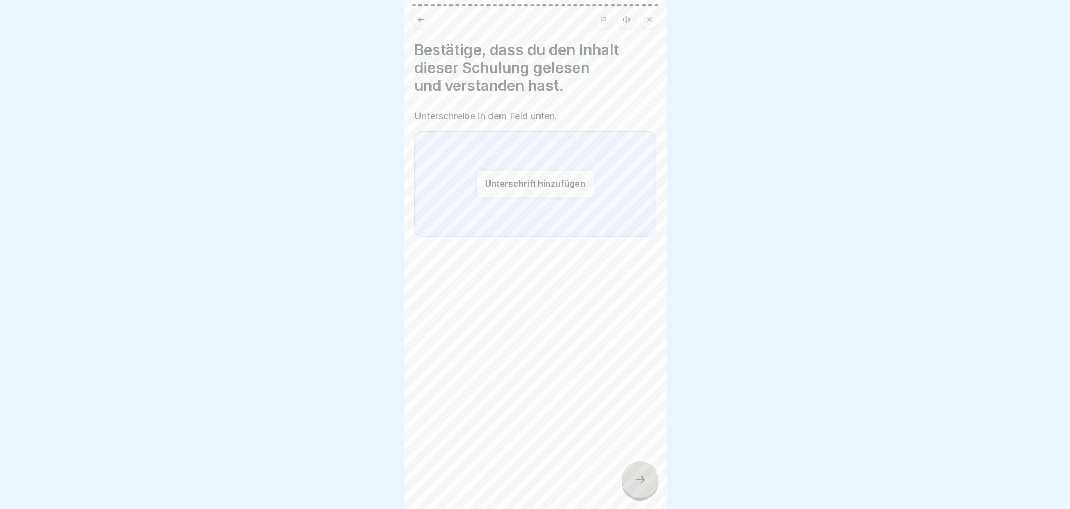
click at [483, 166] on div "Unterschrift hinzufügen" at bounding box center [535, 184] width 242 height 105
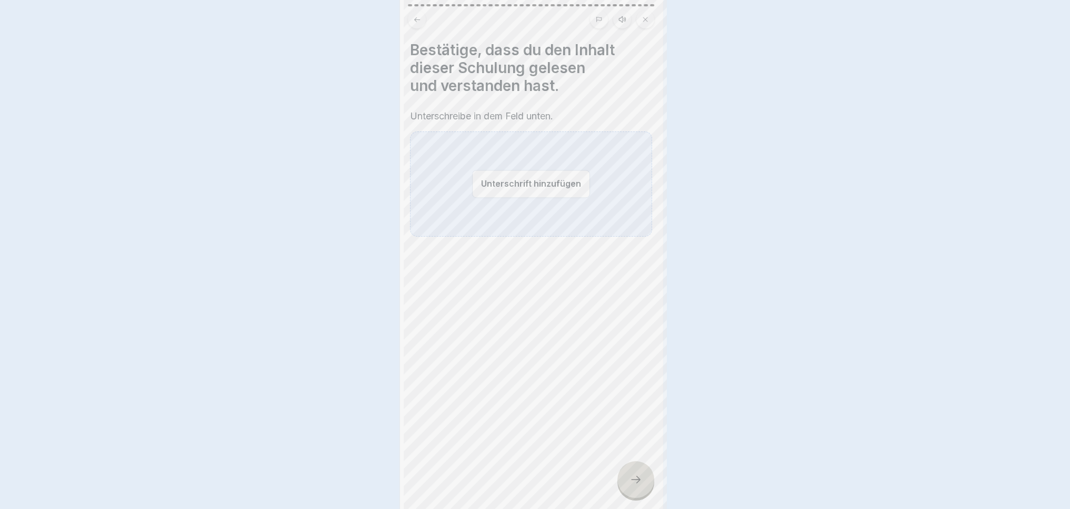
scroll to position [0, 0]
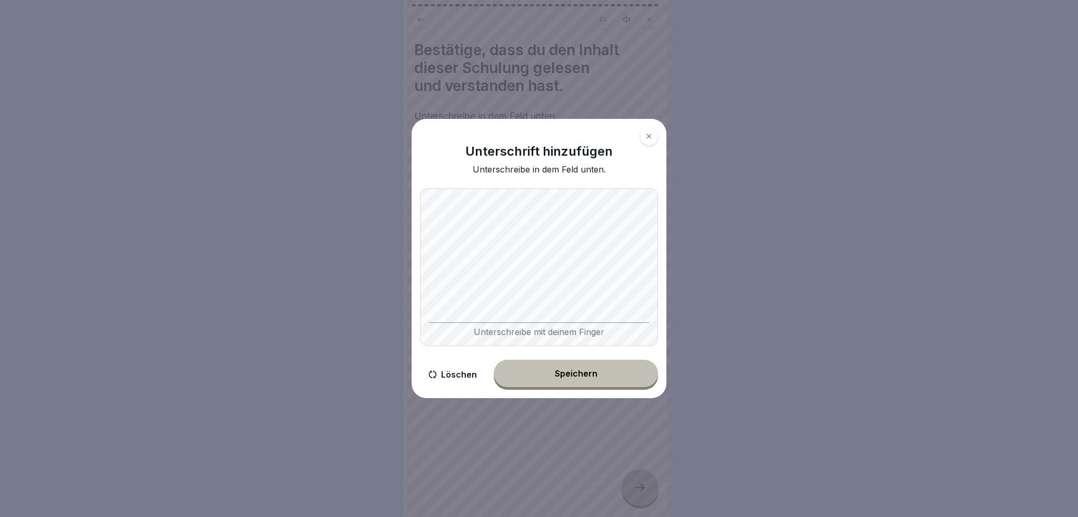
click at [455, 374] on button "Löschen" at bounding box center [452, 375] width 65 height 30
click at [444, 374] on button "Löschen" at bounding box center [452, 375] width 65 height 30
click at [463, 374] on button "Löschen" at bounding box center [452, 375] width 65 height 30
drag, startPoint x: 446, startPoint y: 380, endPoint x: 447, endPoint y: 366, distance: 13.7
click at [446, 374] on button "Löschen" at bounding box center [452, 375] width 65 height 30
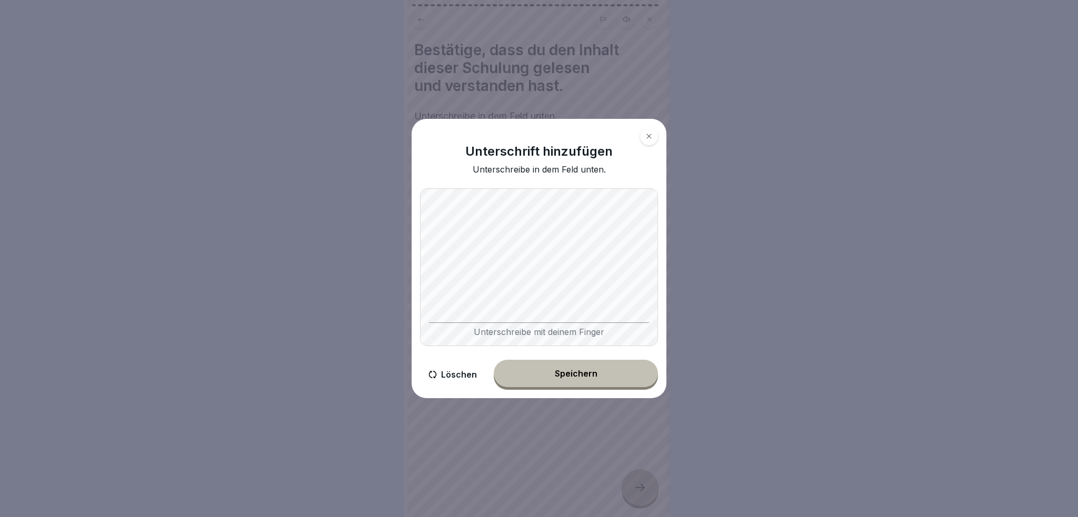
click at [457, 370] on button "Löschen" at bounding box center [452, 375] width 65 height 30
click at [586, 377] on div "Speichern" at bounding box center [576, 373] width 43 height 9
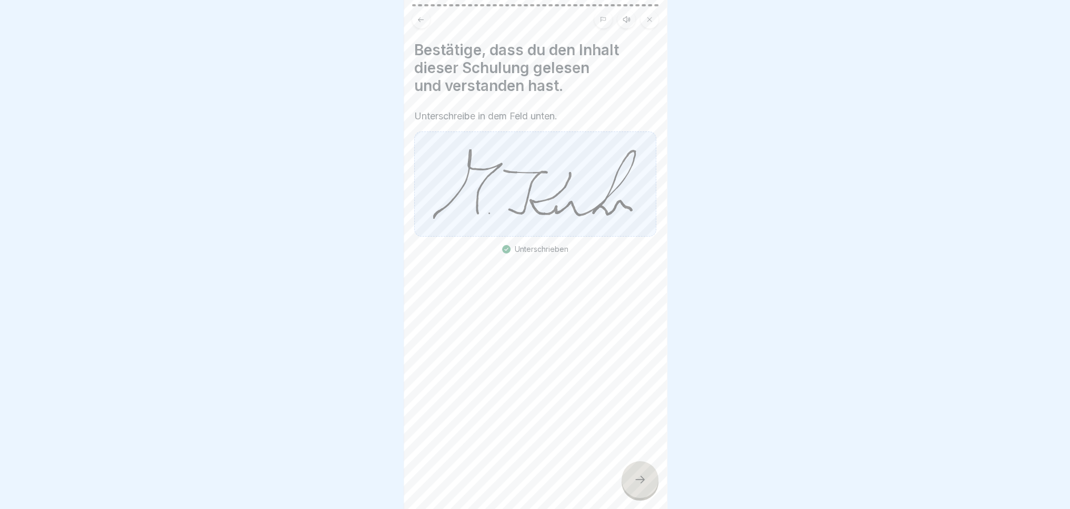
click at [633, 490] on div at bounding box center [640, 480] width 37 height 37
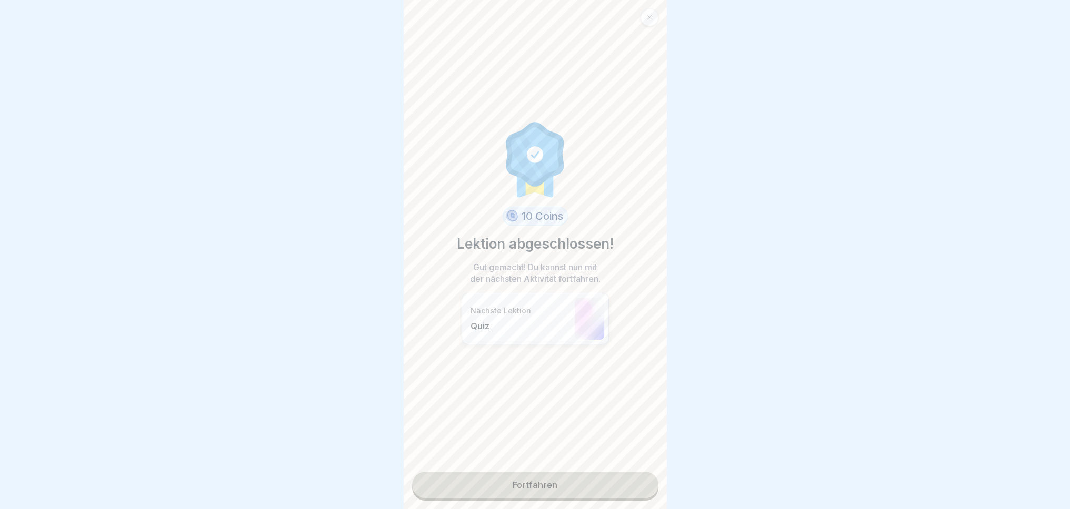
click at [527, 332] on div "Nächste Lektion Quiz" at bounding box center [535, 319] width 147 height 52
click at [556, 486] on link "Fortfahren" at bounding box center [535, 485] width 246 height 26
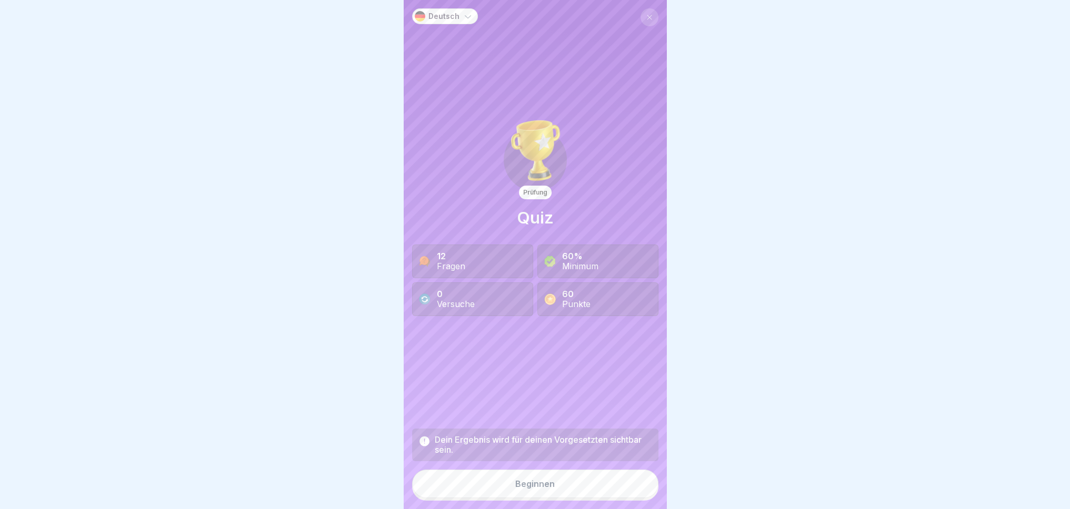
scroll to position [8, 0]
click at [561, 478] on button "Beginnen" at bounding box center [535, 484] width 246 height 28
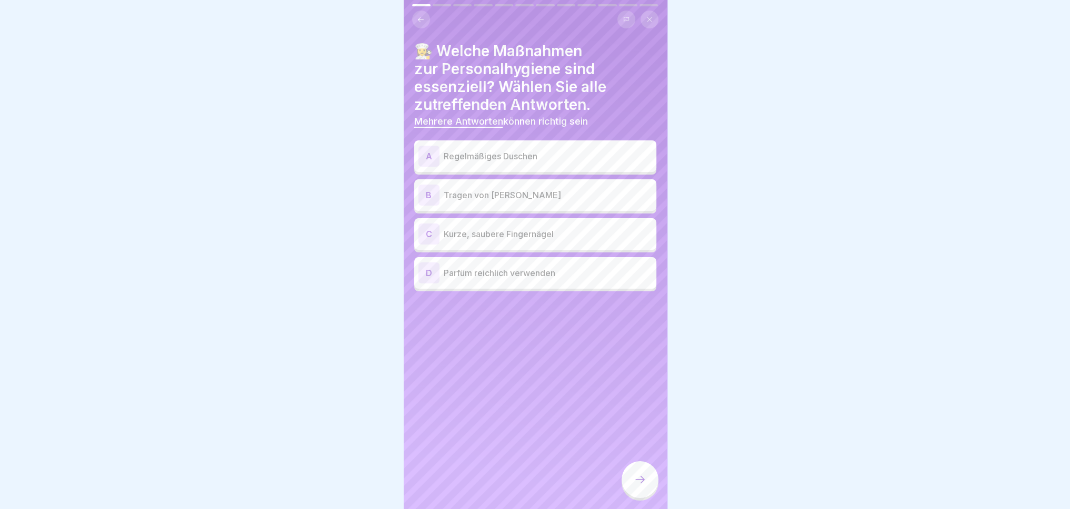
click at [429, 146] on div "A" at bounding box center [428, 156] width 21 height 21
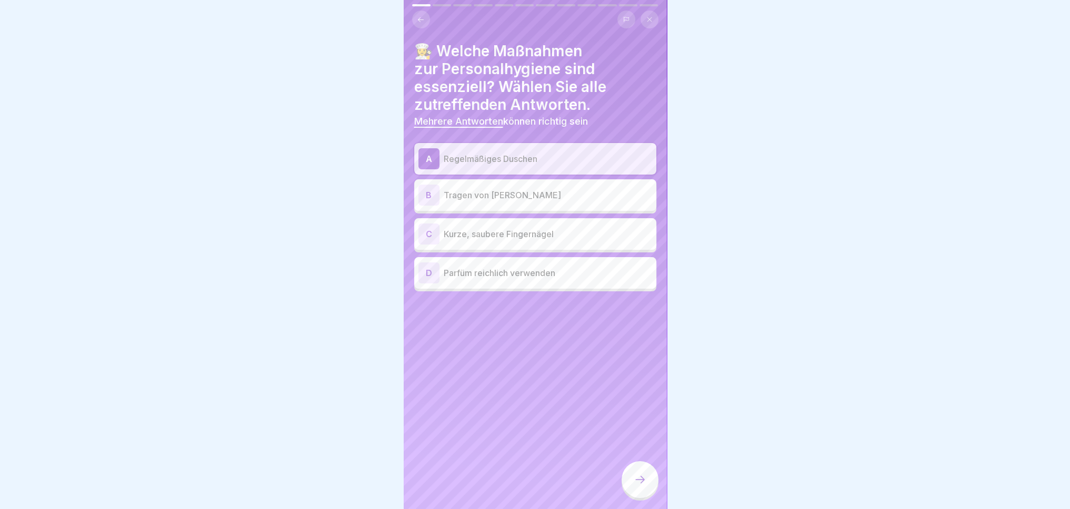
click at [425, 227] on div "C" at bounding box center [428, 234] width 21 height 21
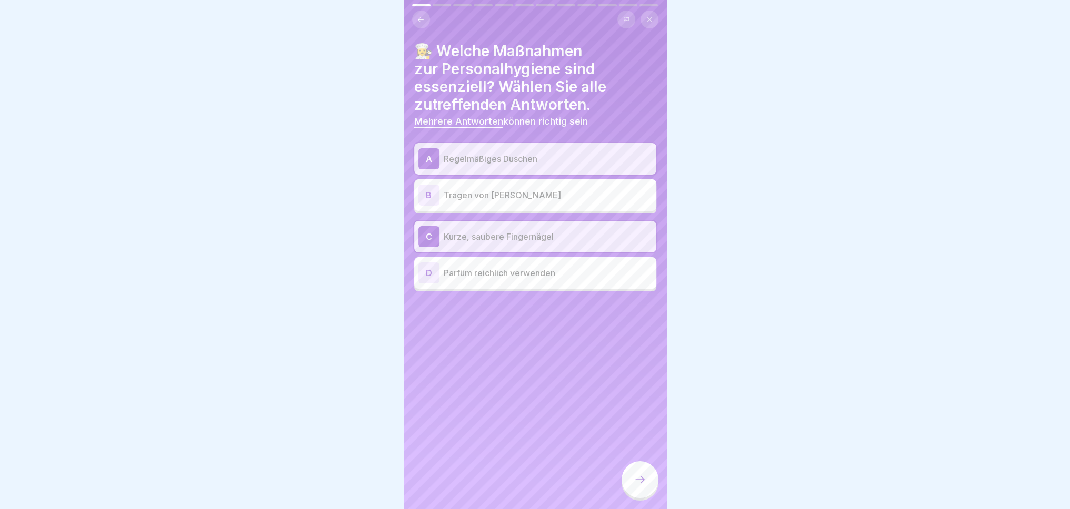
click at [634, 484] on icon at bounding box center [640, 480] width 13 height 13
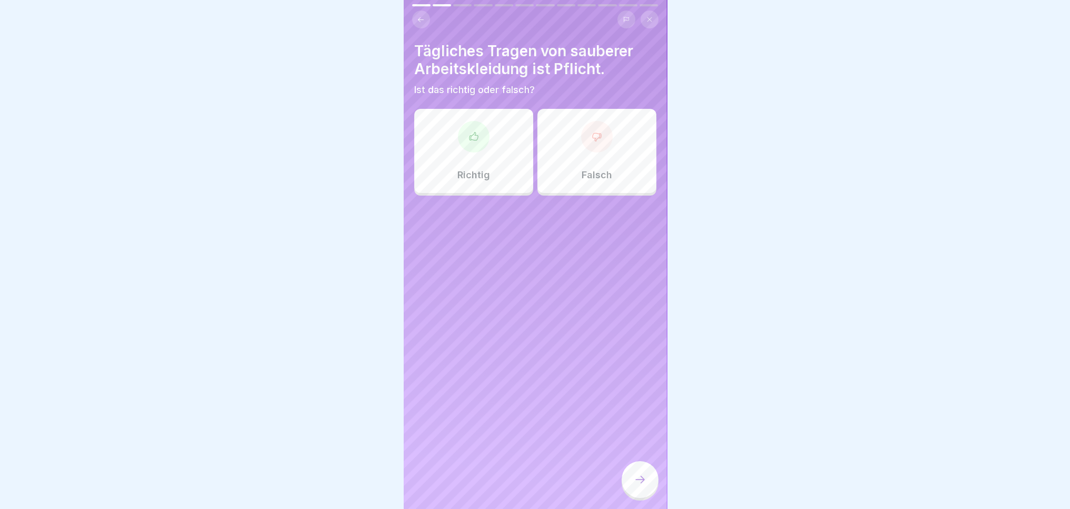
click at [458, 138] on div "Richtig" at bounding box center [473, 151] width 119 height 84
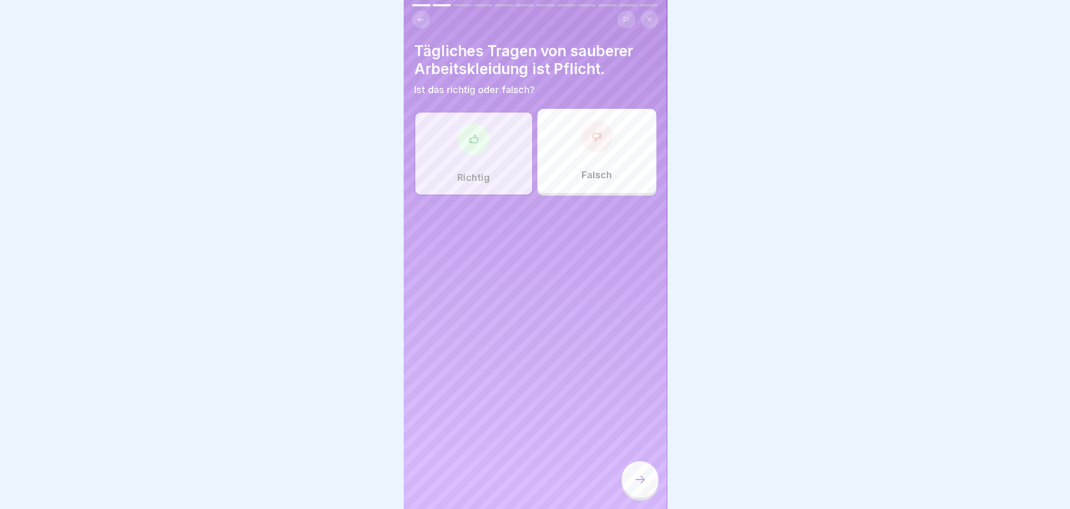
click at [637, 487] on div at bounding box center [640, 480] width 37 height 37
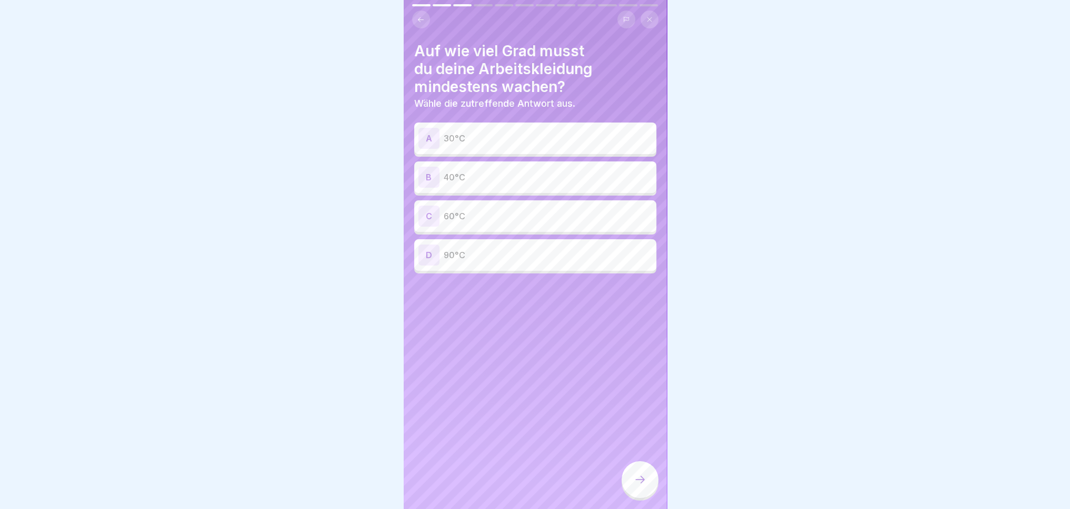
click at [430, 206] on div "C" at bounding box center [428, 216] width 21 height 21
click at [640, 473] on div at bounding box center [640, 480] width 37 height 37
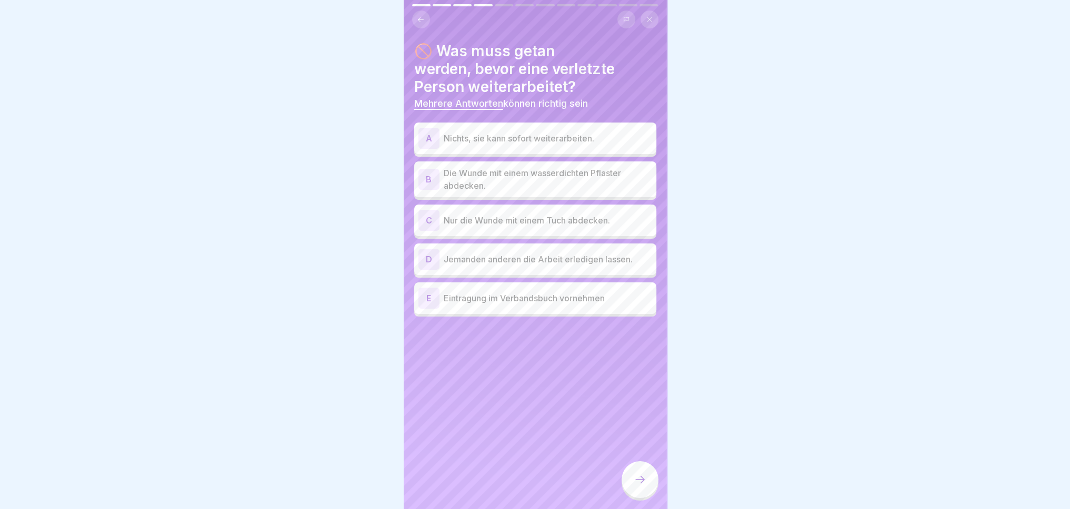
click at [419, 170] on div "B" at bounding box center [428, 179] width 21 height 21
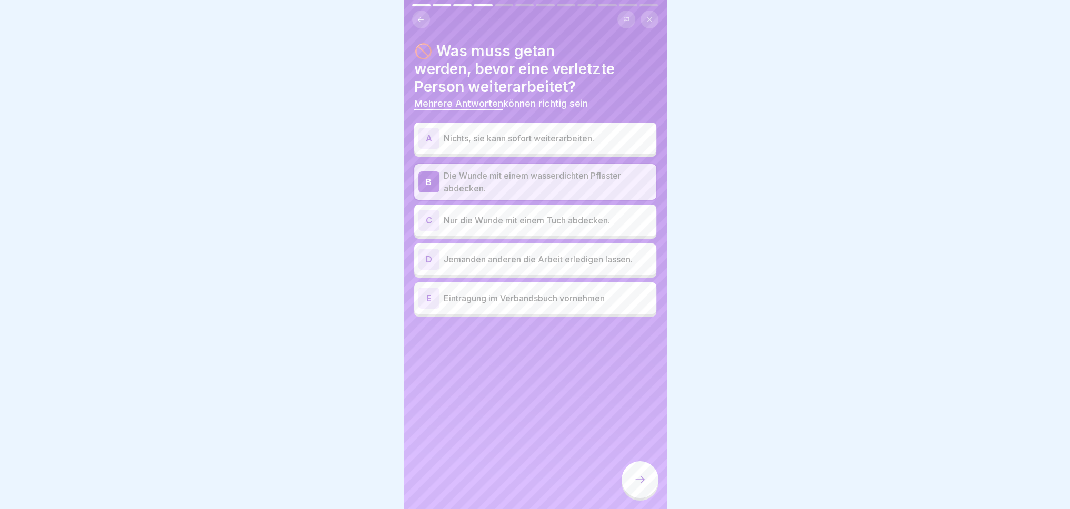
click at [429, 290] on div "E" at bounding box center [428, 298] width 21 height 21
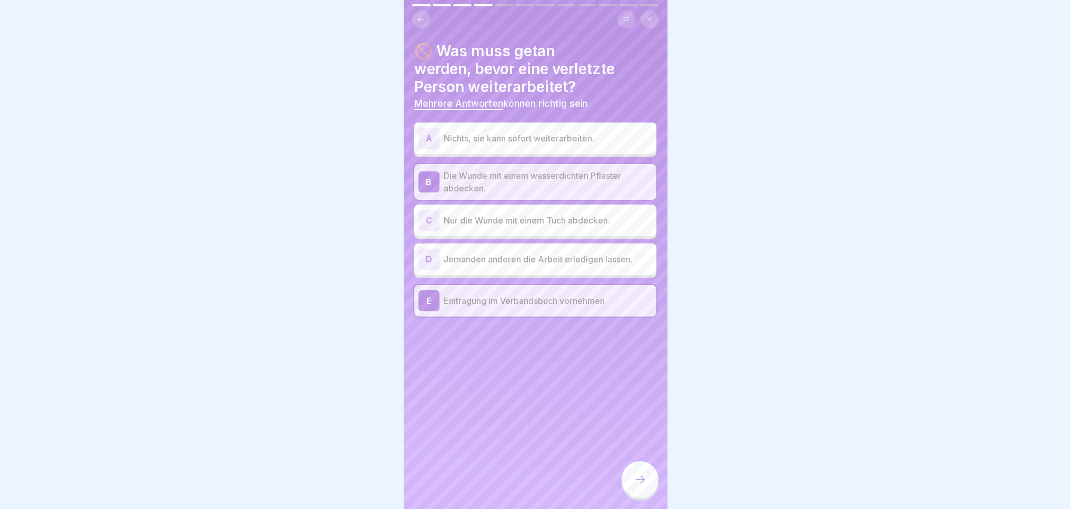
click at [640, 484] on icon at bounding box center [640, 480] width 13 height 13
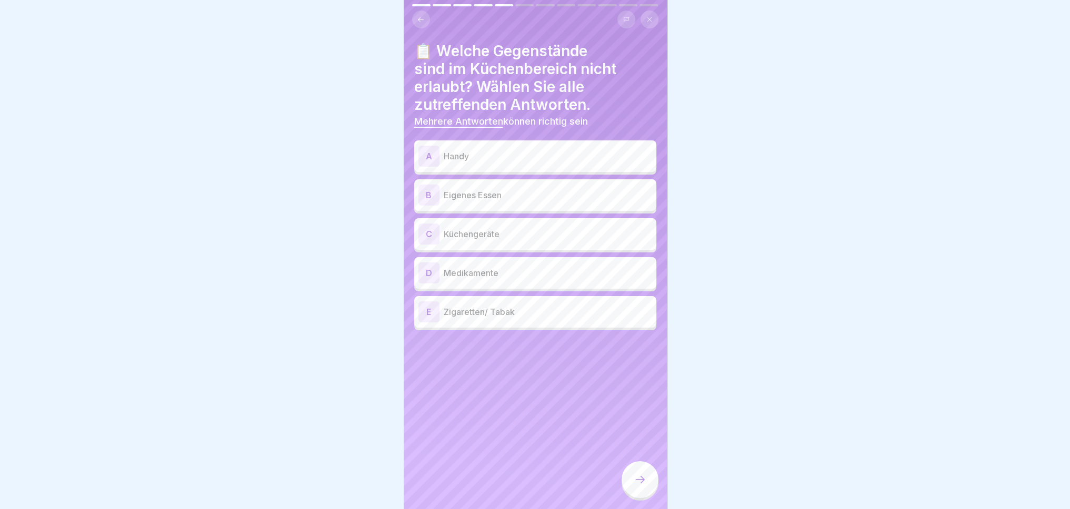
click at [421, 146] on div "A" at bounding box center [428, 156] width 21 height 21
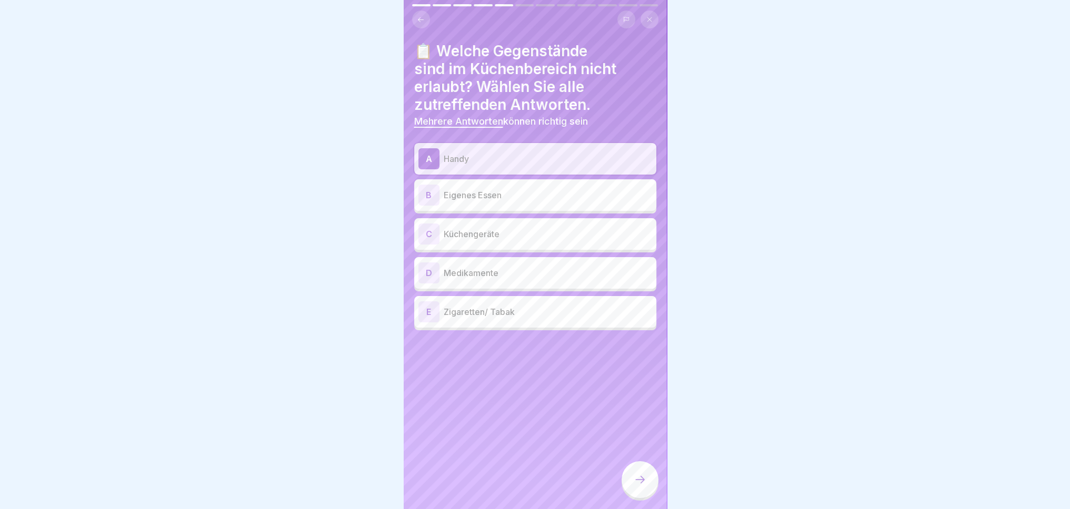
click at [416, 183] on div "B Eigenes Essen" at bounding box center [535, 195] width 242 height 32
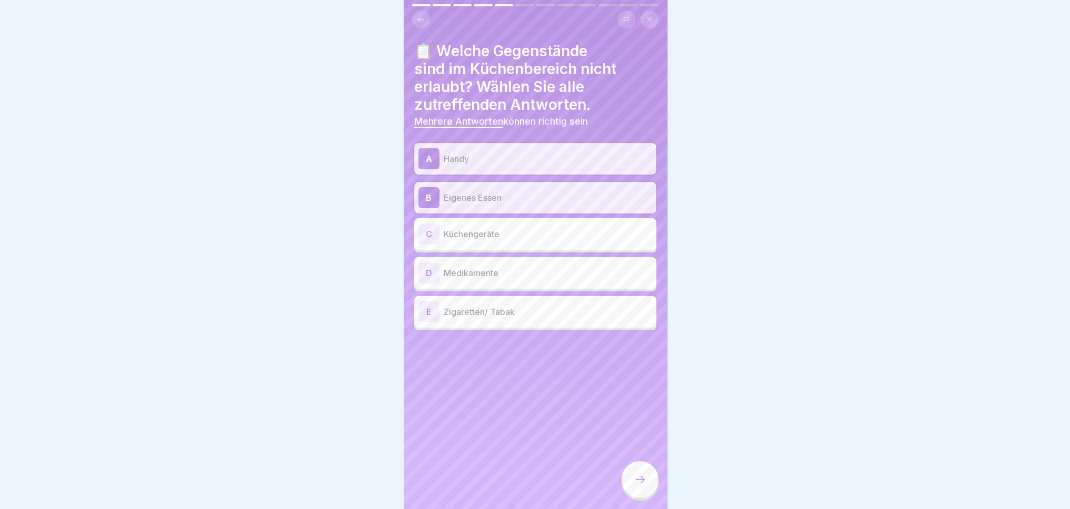
click at [429, 268] on div "D" at bounding box center [428, 273] width 21 height 21
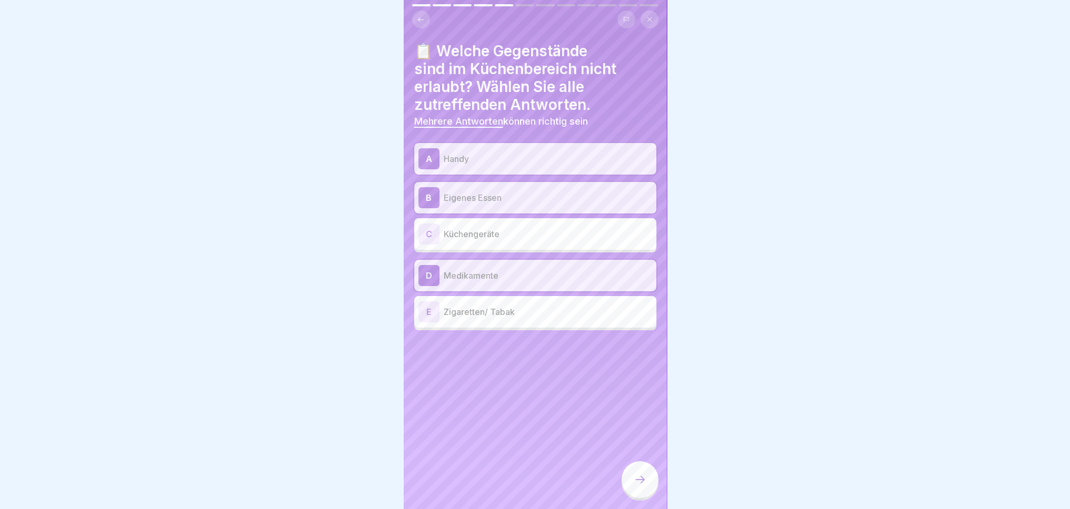
click at [431, 311] on div "E" at bounding box center [428, 312] width 21 height 21
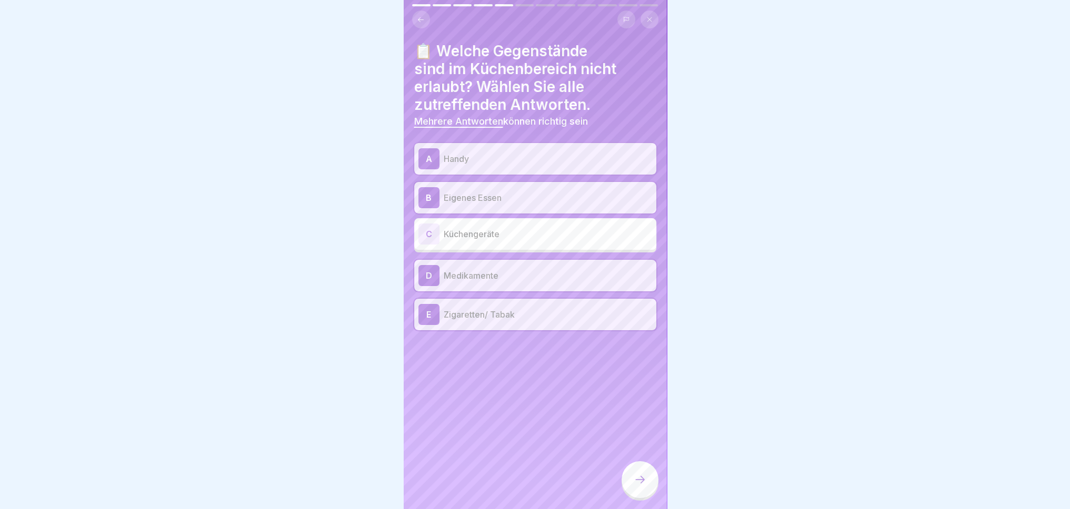
click at [638, 483] on icon at bounding box center [640, 480] width 13 height 13
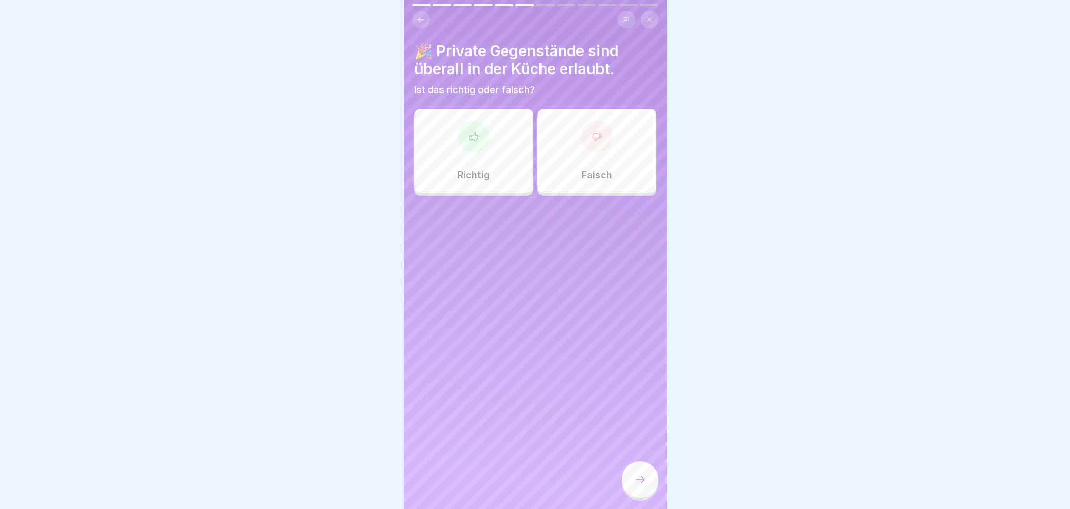
click at [594, 144] on div at bounding box center [597, 137] width 32 height 32
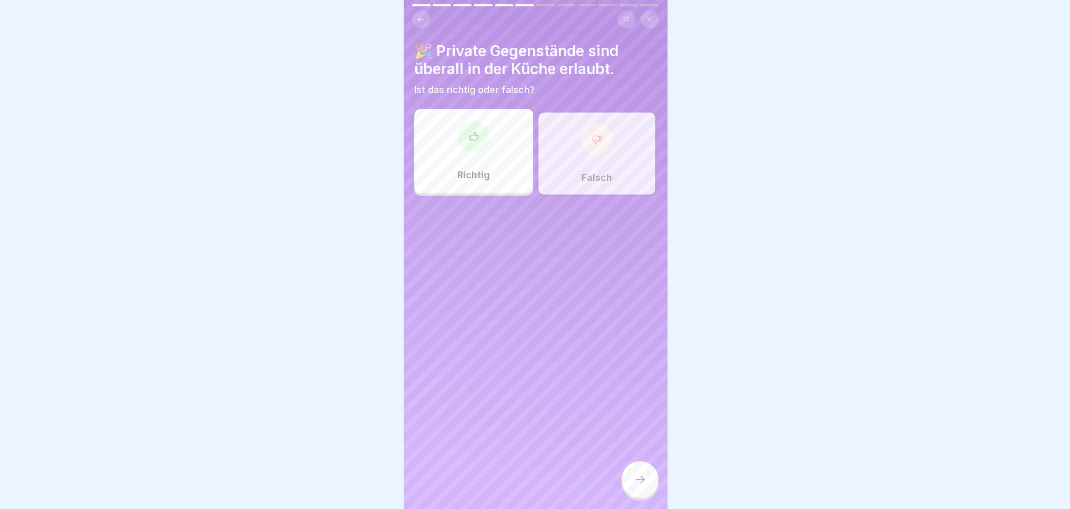
click at [629, 479] on div at bounding box center [640, 480] width 37 height 37
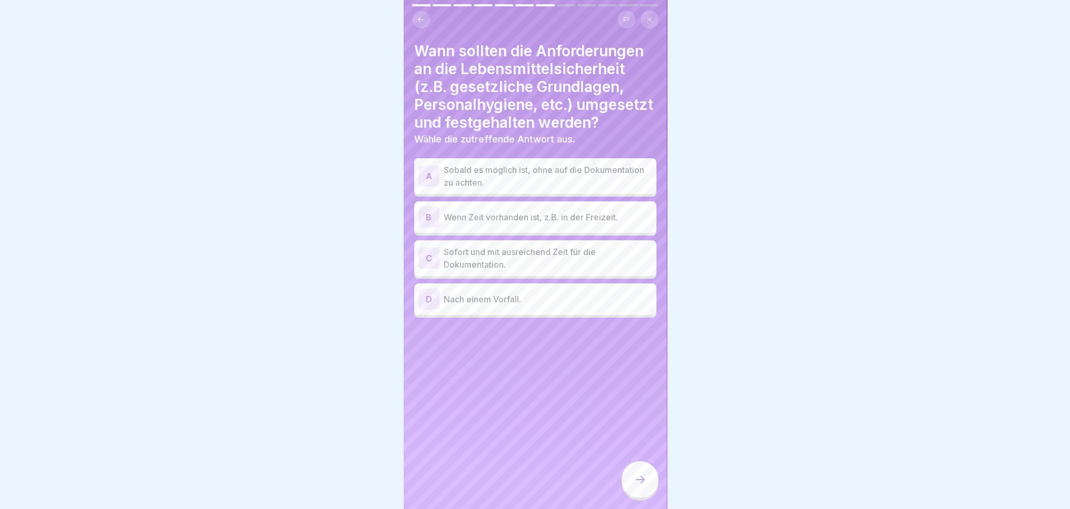
click at [424, 267] on div "C" at bounding box center [428, 258] width 21 height 21
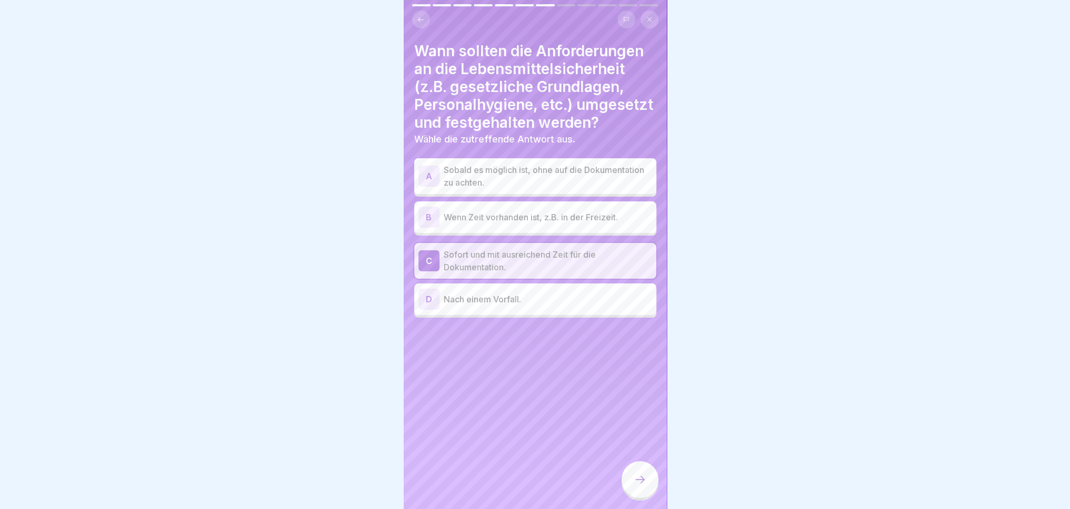
click at [419, 310] on div "D" at bounding box center [428, 299] width 21 height 21
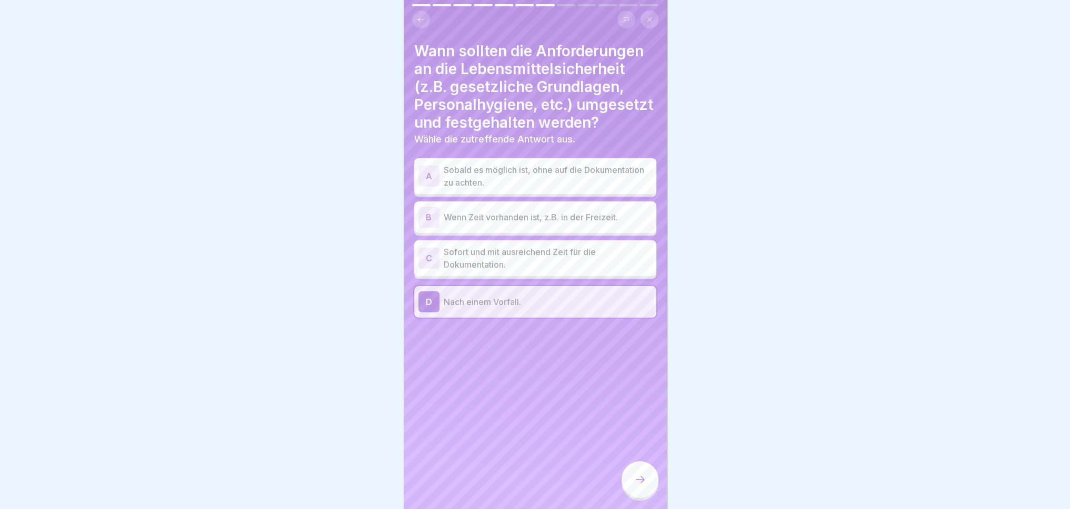
click at [433, 269] on div "C" at bounding box center [428, 258] width 21 height 21
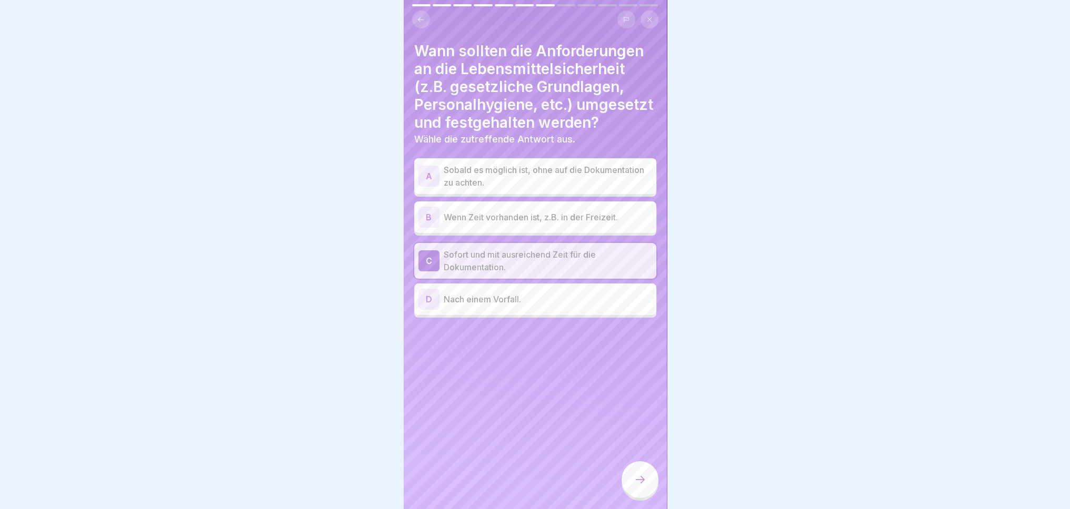
click at [636, 477] on icon at bounding box center [640, 480] width 13 height 13
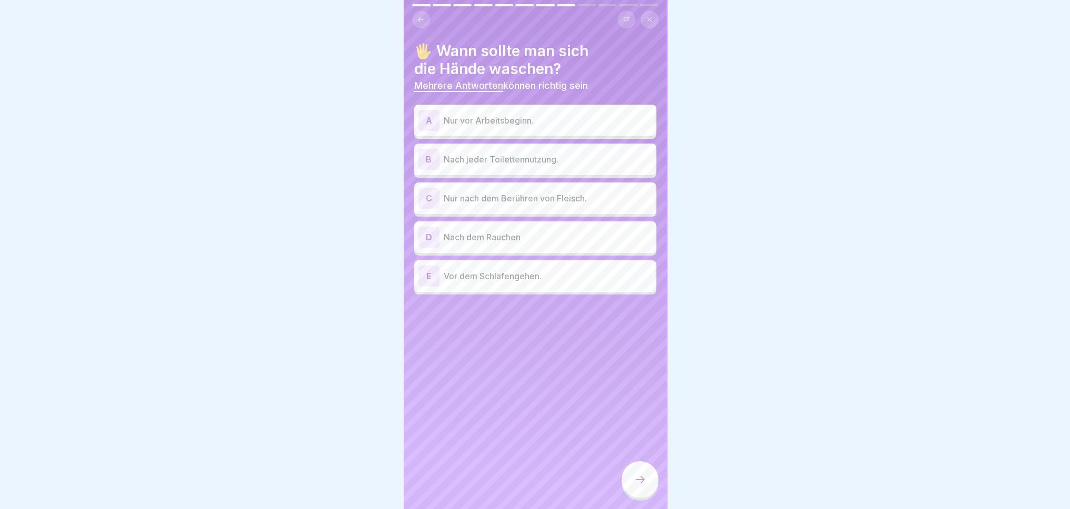
click at [425, 149] on div "B" at bounding box center [428, 159] width 21 height 21
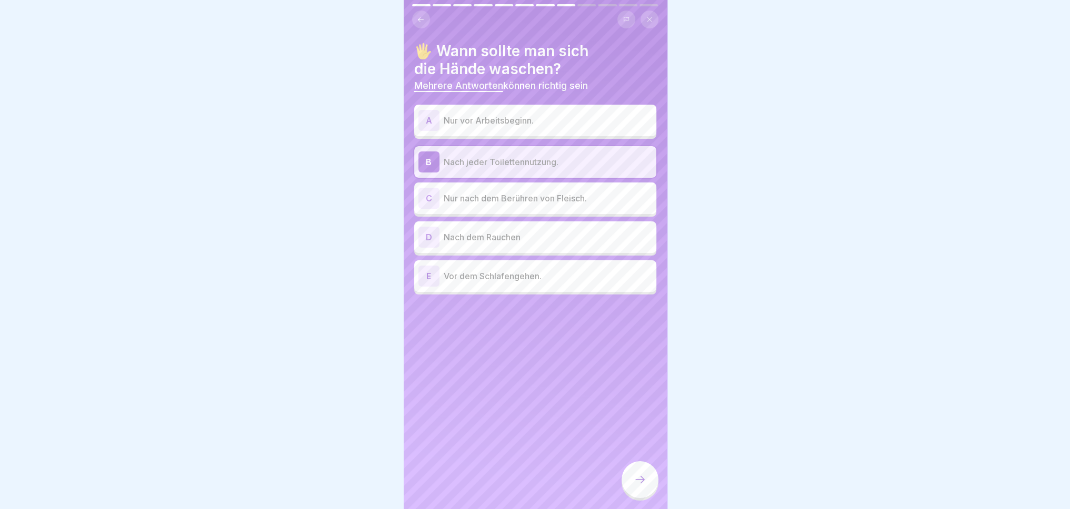
click at [425, 189] on div "C" at bounding box center [428, 198] width 21 height 21
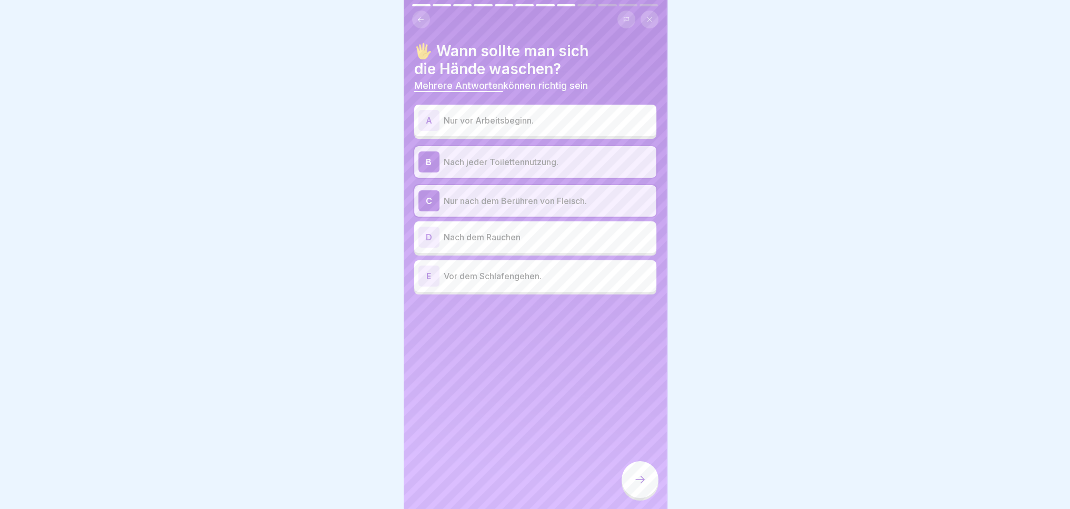
click at [427, 227] on div "D" at bounding box center [428, 237] width 21 height 21
click at [645, 475] on icon at bounding box center [640, 480] width 13 height 13
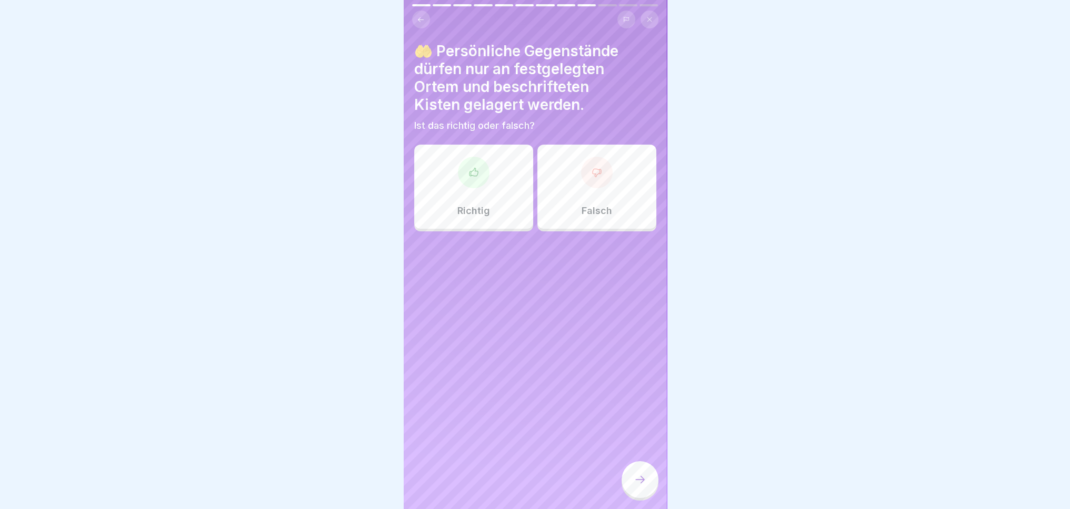
click at [461, 185] on div "Richtig" at bounding box center [473, 187] width 119 height 84
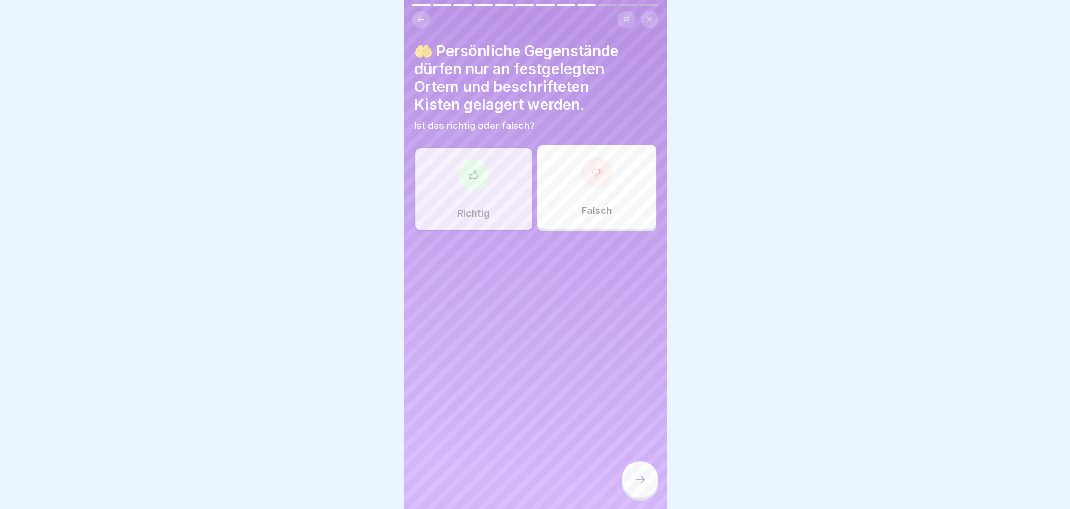
drag, startPoint x: 646, startPoint y: 478, endPoint x: 638, endPoint y: 470, distance: 11.9
click at [646, 479] on div at bounding box center [640, 480] width 37 height 37
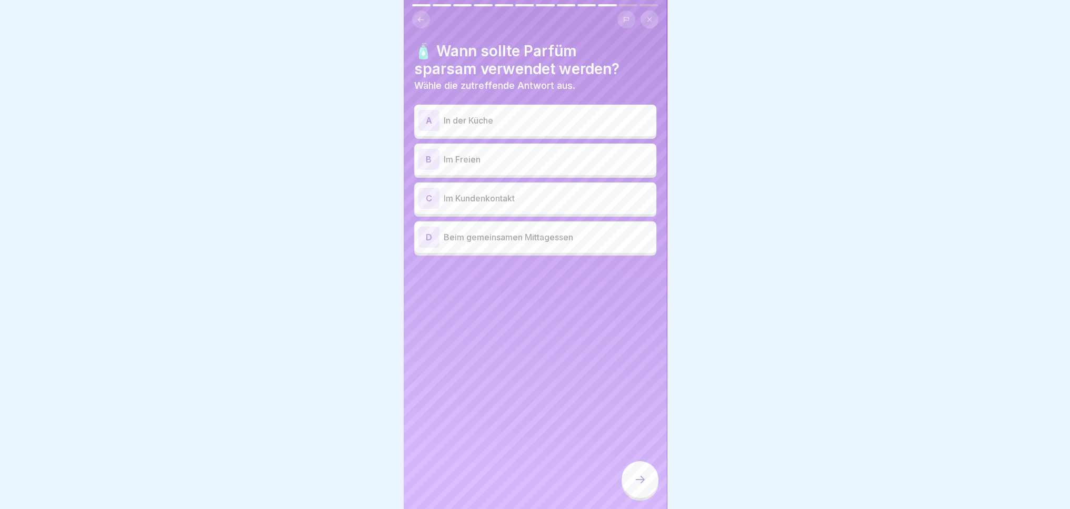
click at [463, 114] on p "In der Küche" at bounding box center [548, 120] width 208 height 13
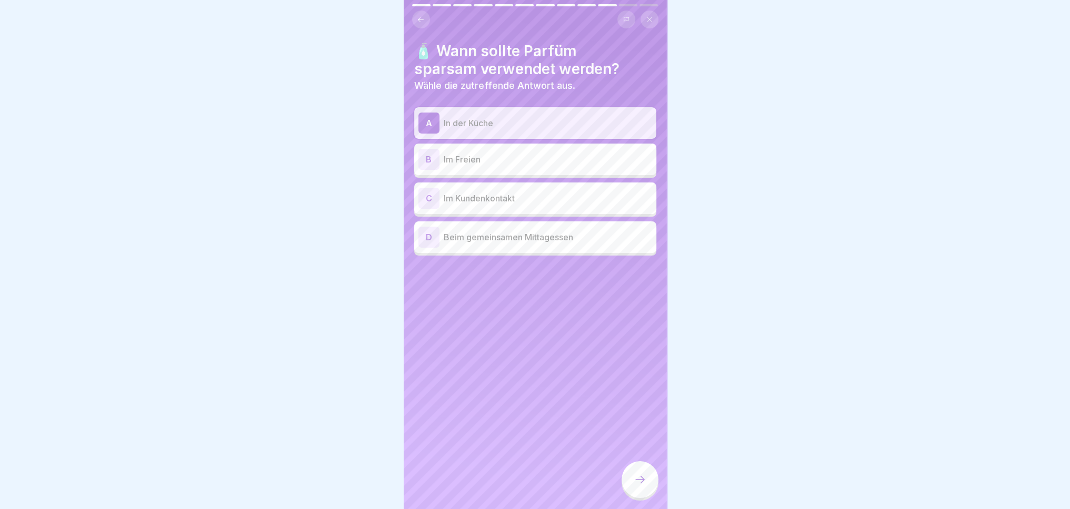
click at [569, 188] on div "C Im Kundenkontakt" at bounding box center [535, 198] width 234 height 21
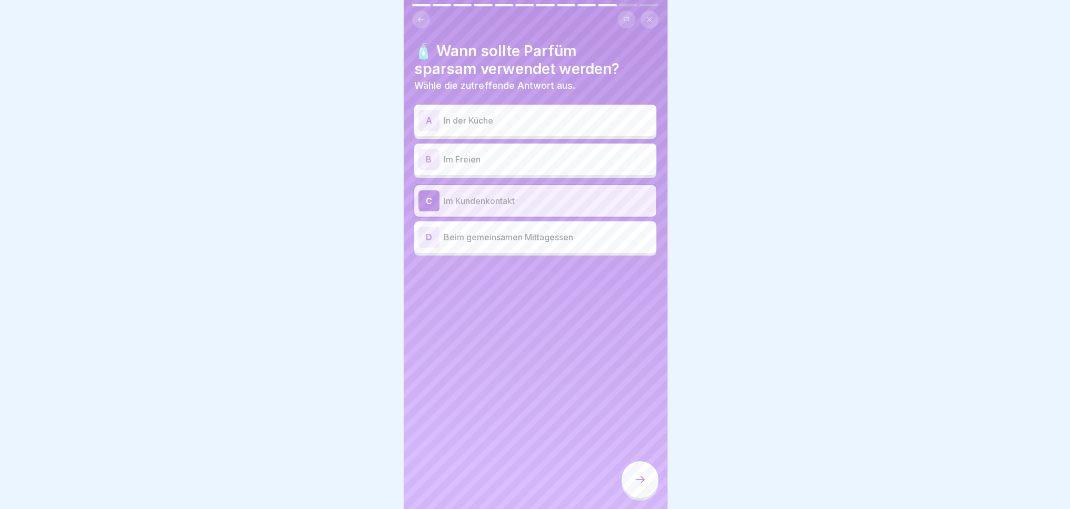
click at [512, 121] on div "A In der Küche" at bounding box center [535, 120] width 234 height 21
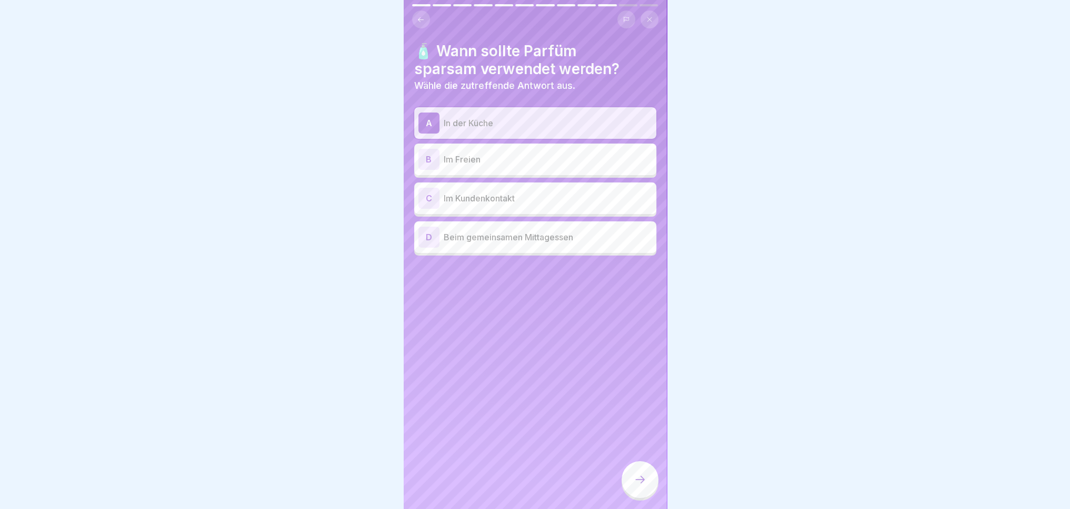
click at [640, 484] on icon at bounding box center [640, 480] width 13 height 13
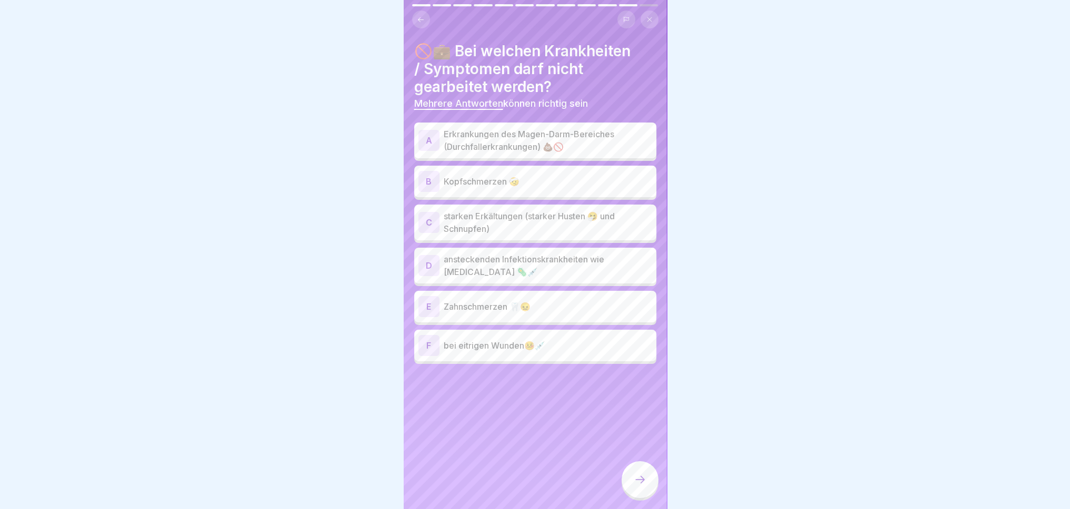
click at [424, 134] on div "A" at bounding box center [428, 140] width 21 height 21
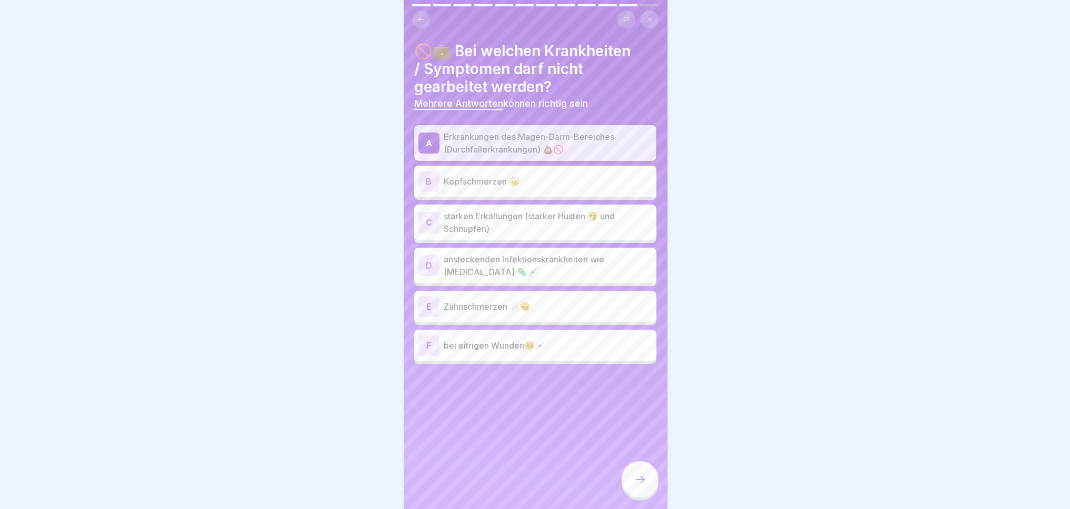
click at [435, 214] on div "C" at bounding box center [428, 222] width 21 height 21
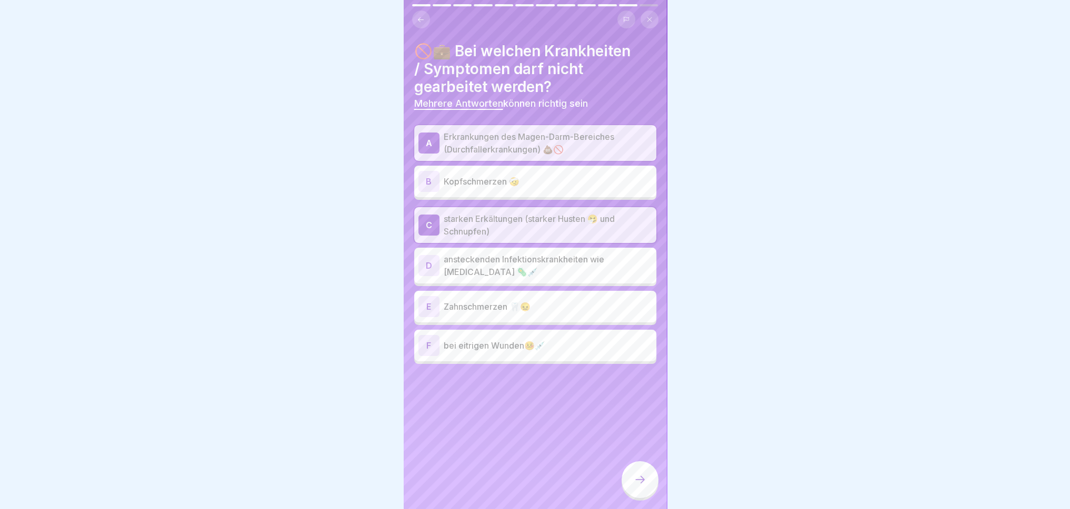
click at [427, 256] on div "D" at bounding box center [428, 265] width 21 height 21
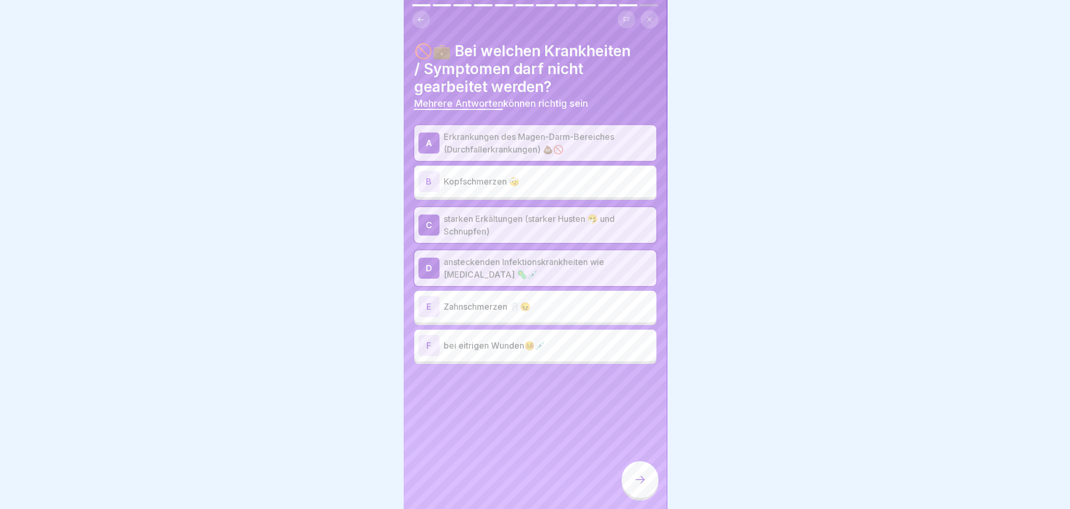
click at [421, 343] on div "F" at bounding box center [428, 345] width 21 height 21
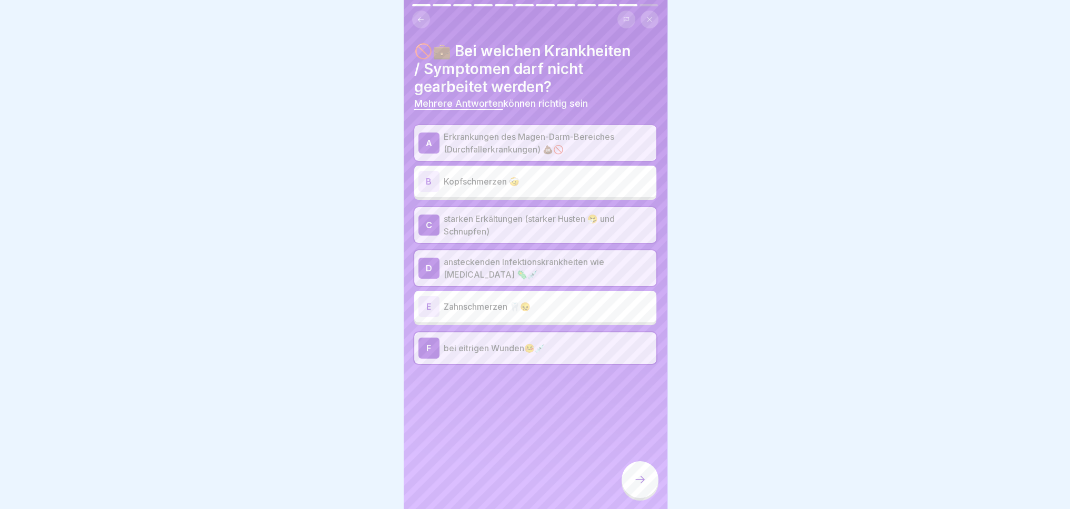
click at [638, 485] on icon at bounding box center [640, 480] width 13 height 13
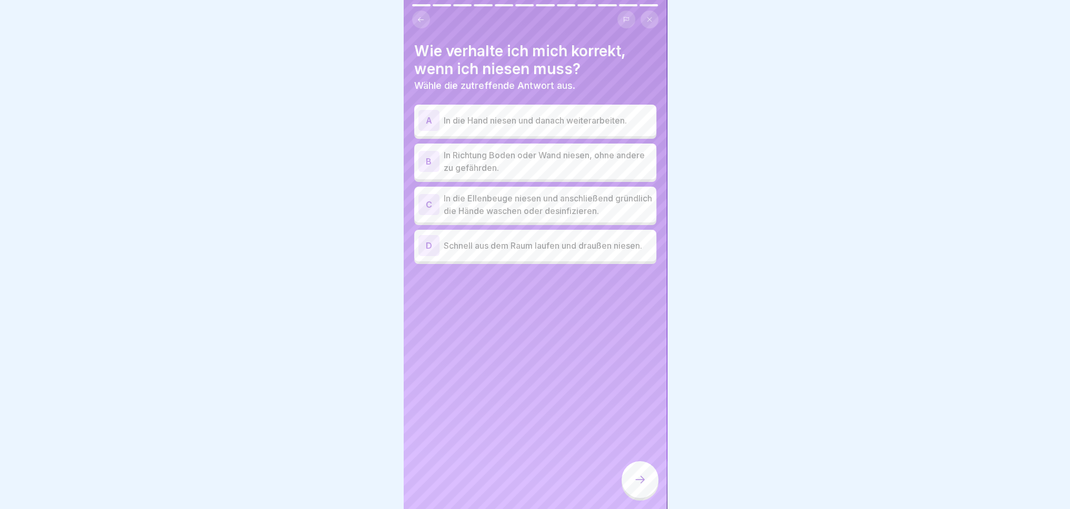
click at [425, 197] on div "C" at bounding box center [428, 204] width 21 height 21
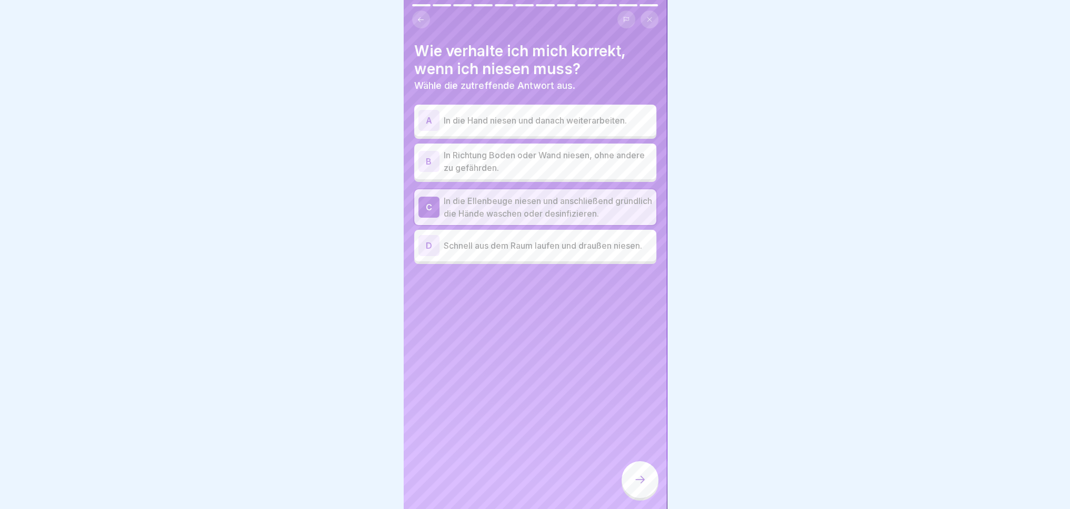
click at [633, 476] on div at bounding box center [640, 480] width 37 height 37
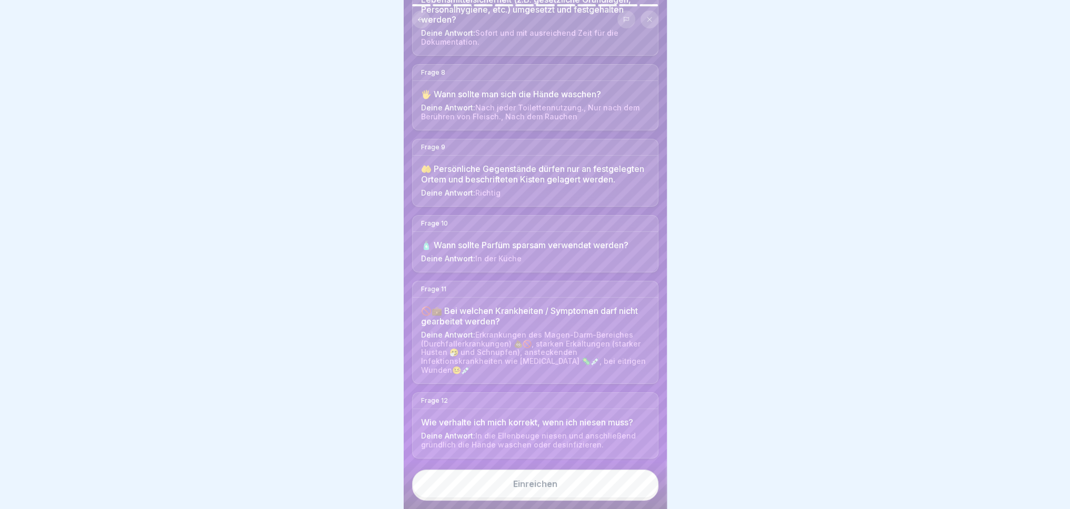
scroll to position [635, 0]
click at [589, 490] on button "Einreichen" at bounding box center [535, 484] width 246 height 28
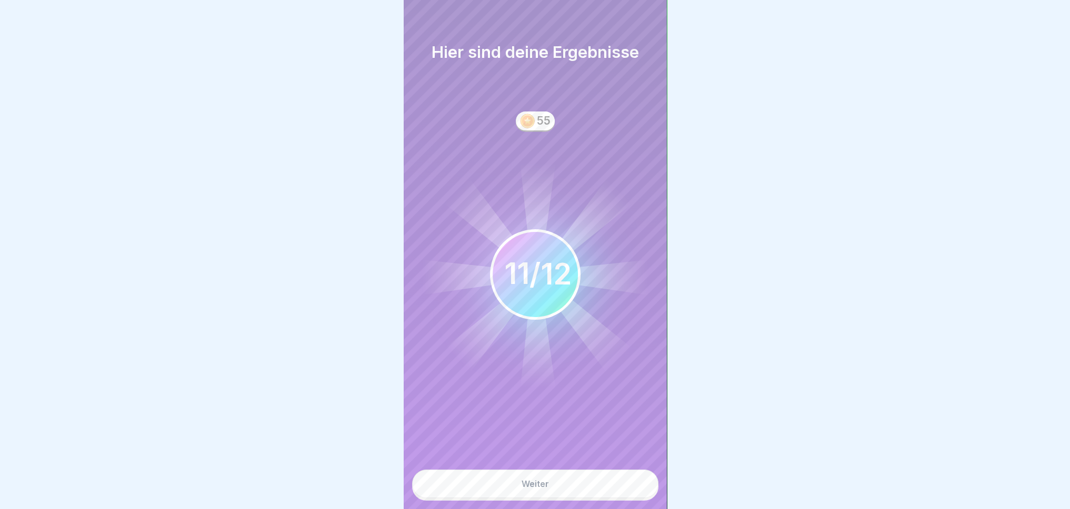
click at [609, 488] on button "Weiter" at bounding box center [535, 484] width 246 height 28
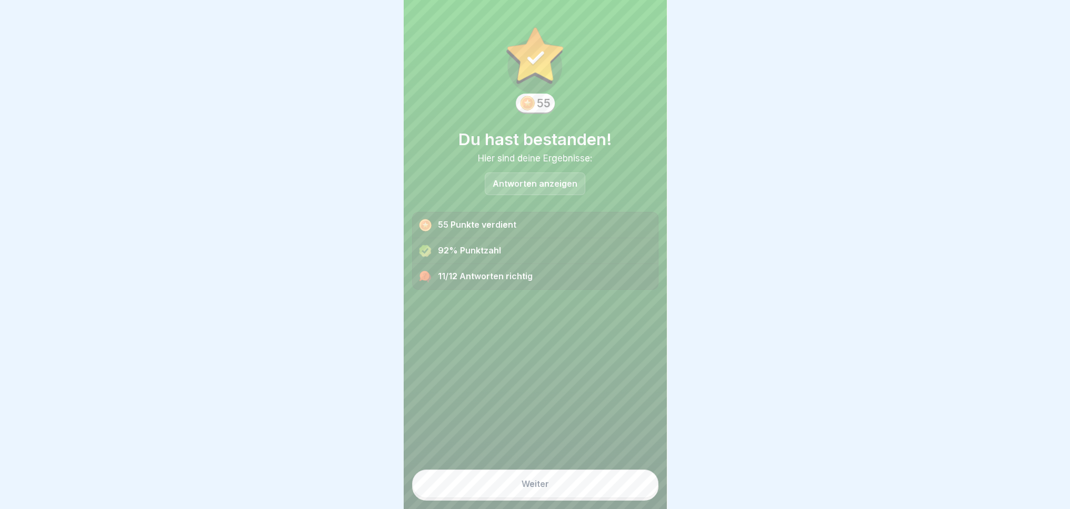
click at [575, 496] on button "Weiter" at bounding box center [535, 484] width 246 height 28
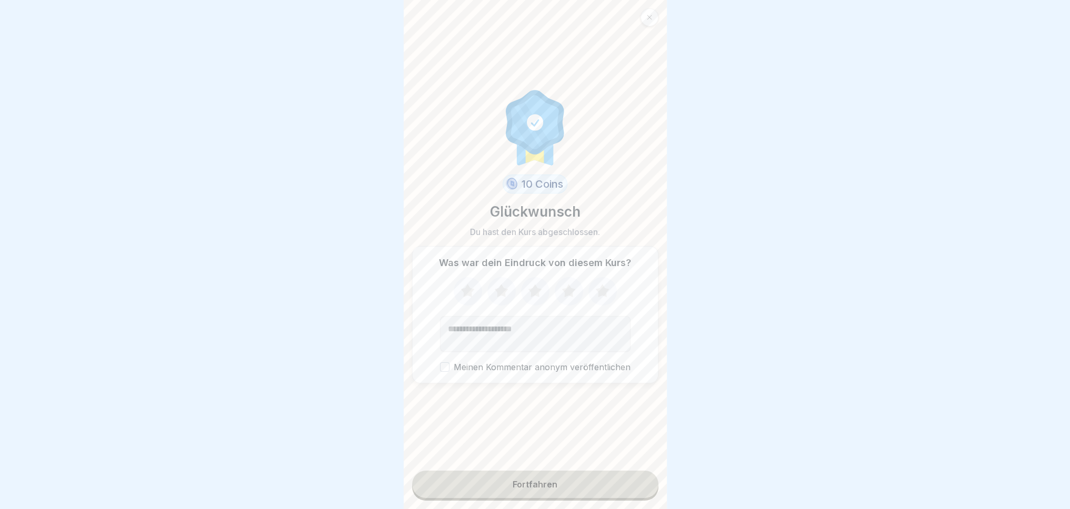
click at [544, 495] on button "Fortfahren" at bounding box center [535, 484] width 246 height 27
click at [498, 288] on icon at bounding box center [501, 290] width 14 height 13
click at [516, 498] on div "Fortfahren" at bounding box center [535, 486] width 246 height 30
click at [531, 476] on button "Fortfahren" at bounding box center [535, 484] width 246 height 27
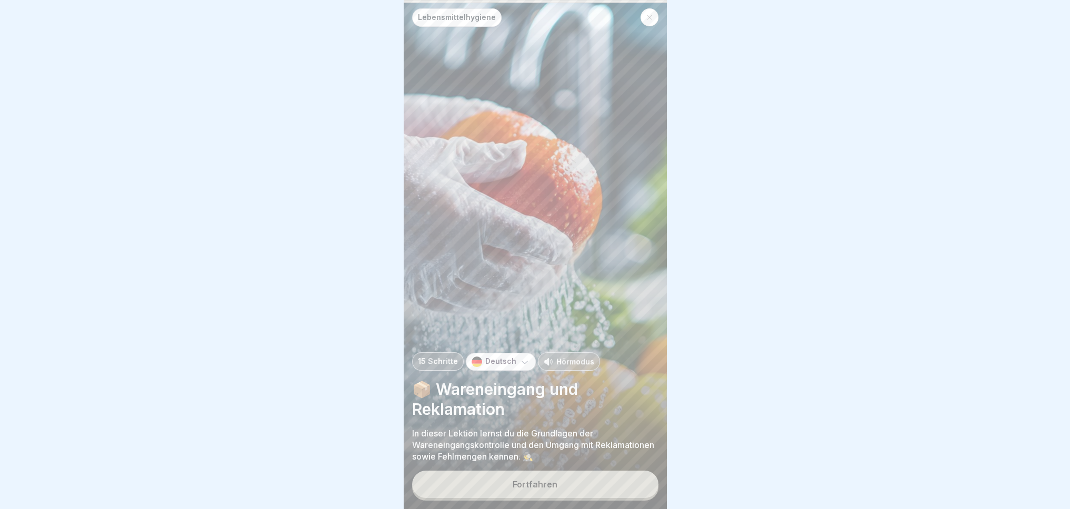
click at [560, 497] on button "Fortfahren" at bounding box center [535, 484] width 246 height 27
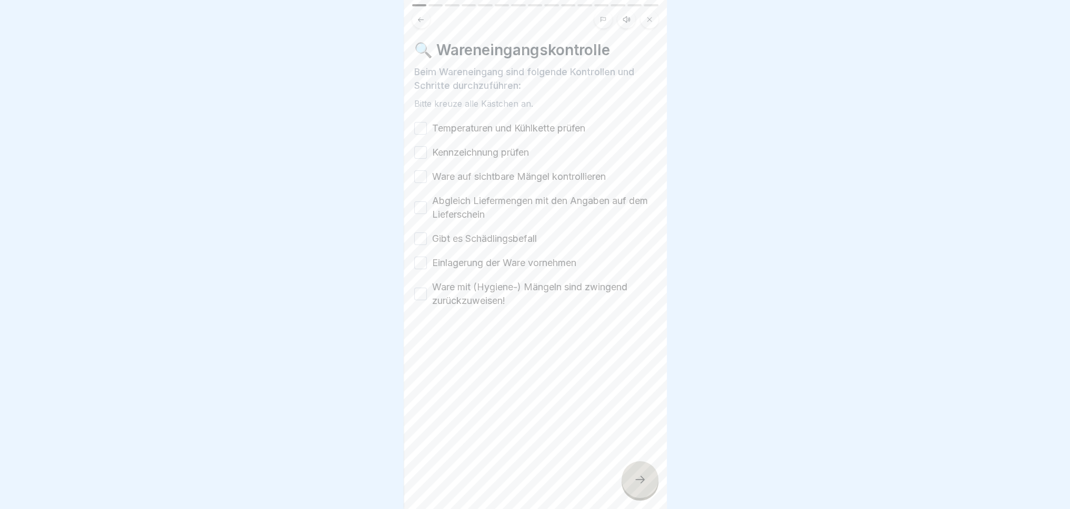
click at [422, 122] on button "Temperaturen und Kühlkette prüfen" at bounding box center [420, 128] width 13 height 13
drag, startPoint x: 423, startPoint y: 142, endPoint x: 423, endPoint y: 148, distance: 6.3
click at [423, 146] on button "Kennzeichnung prüfen" at bounding box center [420, 152] width 13 height 13
click at [417, 176] on div "Temperaturen und Kühlkette prüfen Kennzeichnung prüfen Ware auf sichtbare Mänge…" at bounding box center [535, 215] width 242 height 186
drag, startPoint x: 418, startPoint y: 169, endPoint x: 419, endPoint y: 181, distance: 11.1
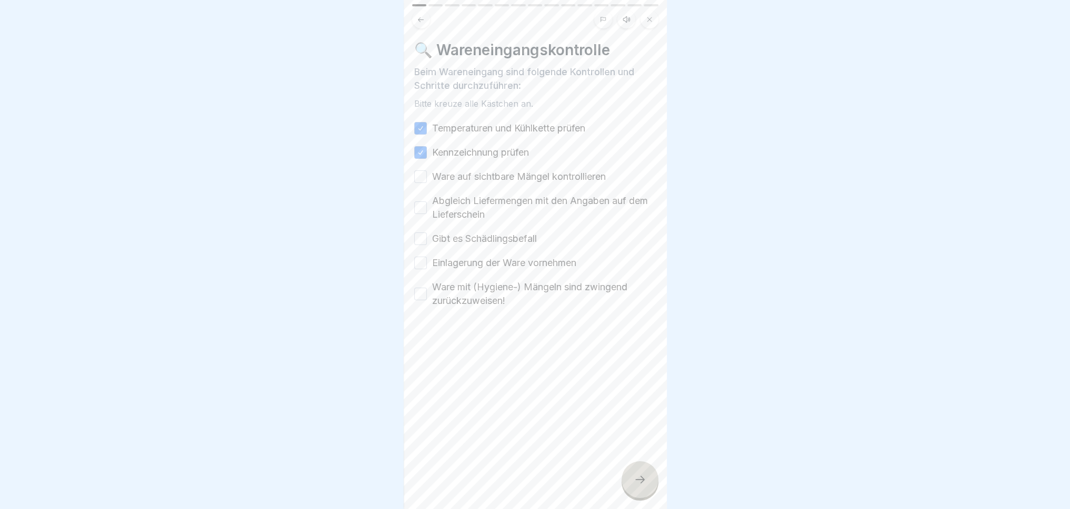
click at [419, 171] on button "Ware auf sichtbare Mängel kontrollieren" at bounding box center [420, 177] width 13 height 13
click at [420, 204] on button "Abgleich Liefermengen mit den Angaben auf dem Lieferschein" at bounding box center [420, 208] width 13 height 13
drag, startPoint x: 419, startPoint y: 227, endPoint x: 419, endPoint y: 234, distance: 7.4
click at [419, 233] on button "Gibt es Schädlingsbefall" at bounding box center [420, 239] width 13 height 13
drag, startPoint x: 419, startPoint y: 256, endPoint x: 419, endPoint y: 269, distance: 12.6
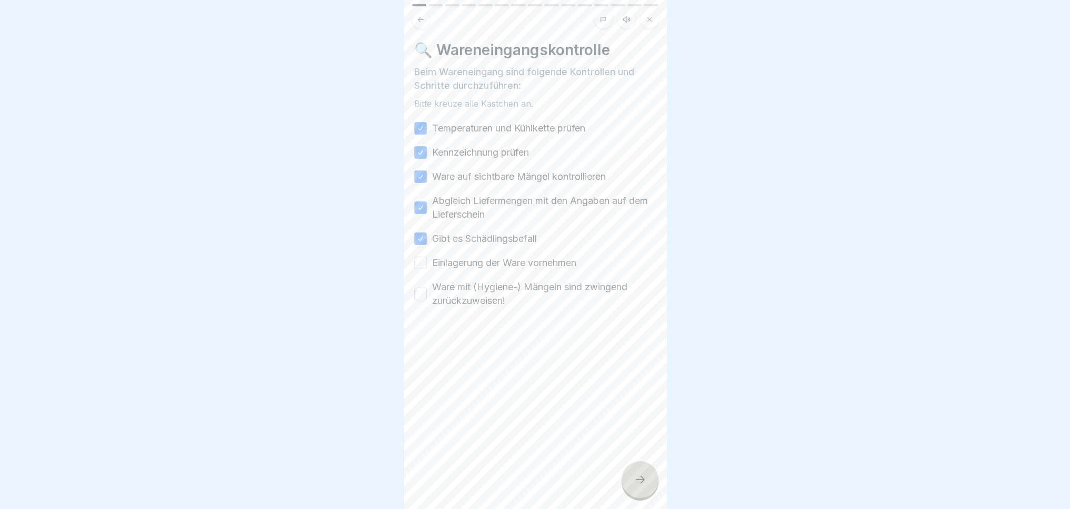
click at [419, 257] on button "Einlagerung der Ware vornehmen" at bounding box center [420, 263] width 13 height 13
click at [421, 288] on button "Ware mit (Hygiene-) Mängeln sind zwingend zurückzuweisen!" at bounding box center [420, 294] width 13 height 13
click at [638, 494] on div at bounding box center [640, 480] width 37 height 37
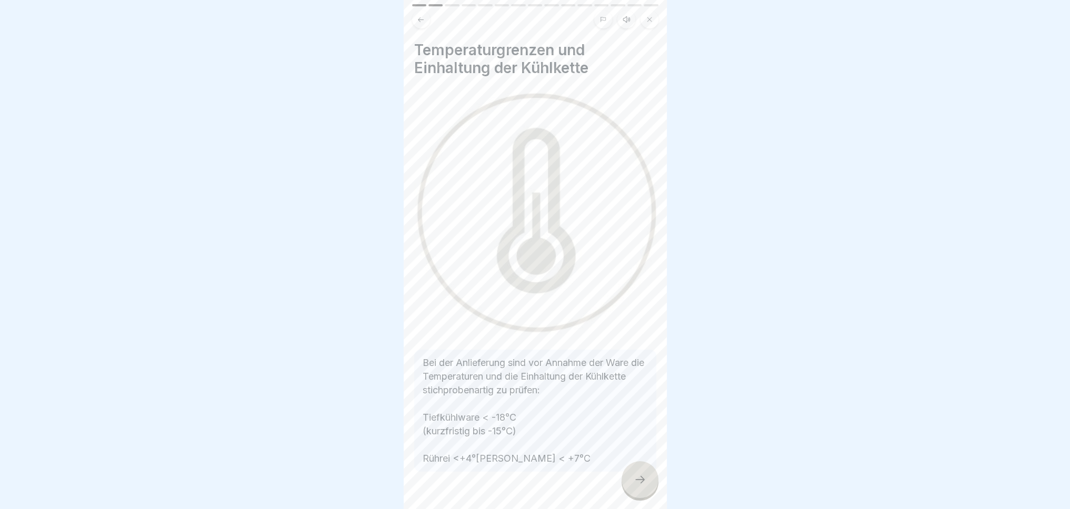
scroll to position [8, 0]
click at [639, 469] on div at bounding box center [640, 480] width 37 height 37
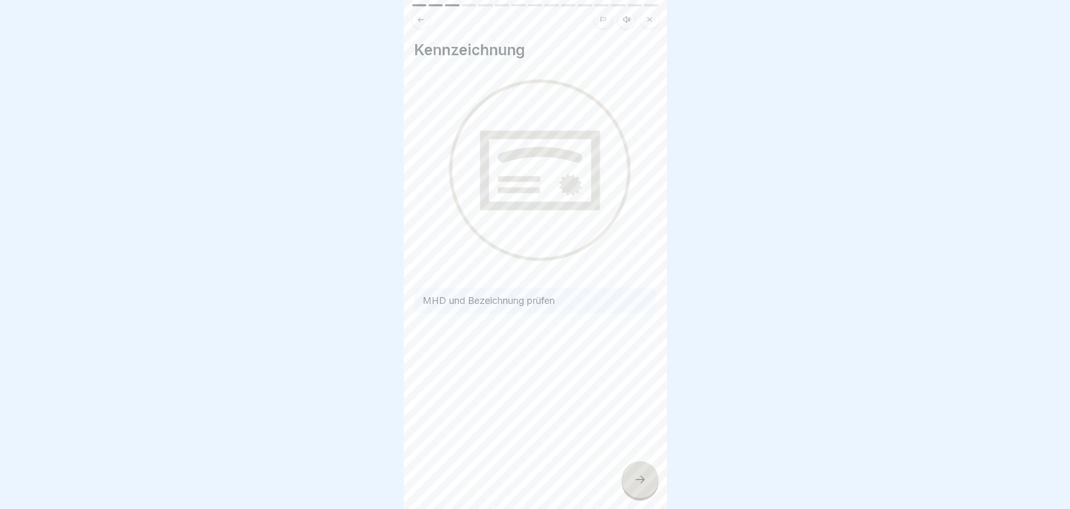
click at [648, 482] on div at bounding box center [640, 480] width 37 height 37
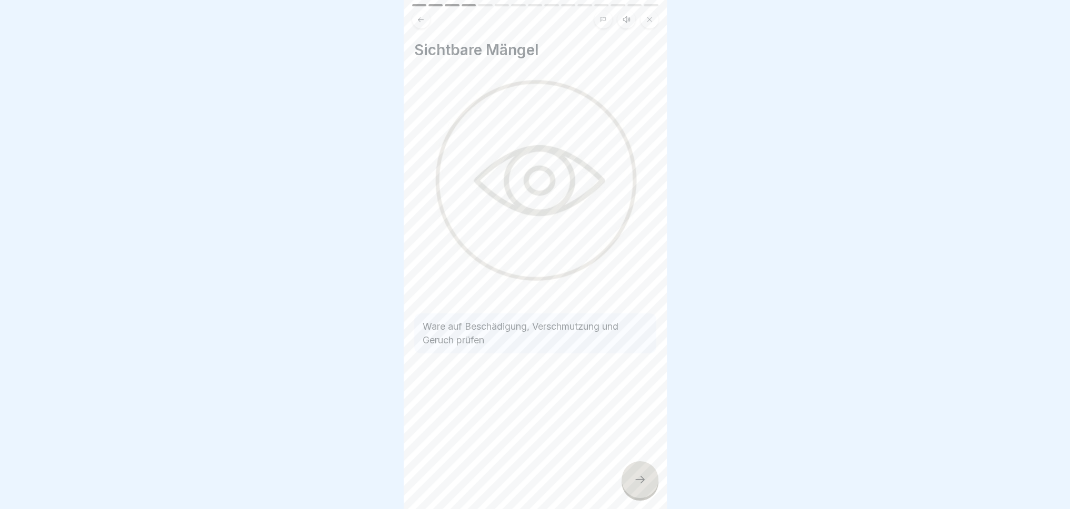
click at [648, 482] on div at bounding box center [640, 480] width 37 height 37
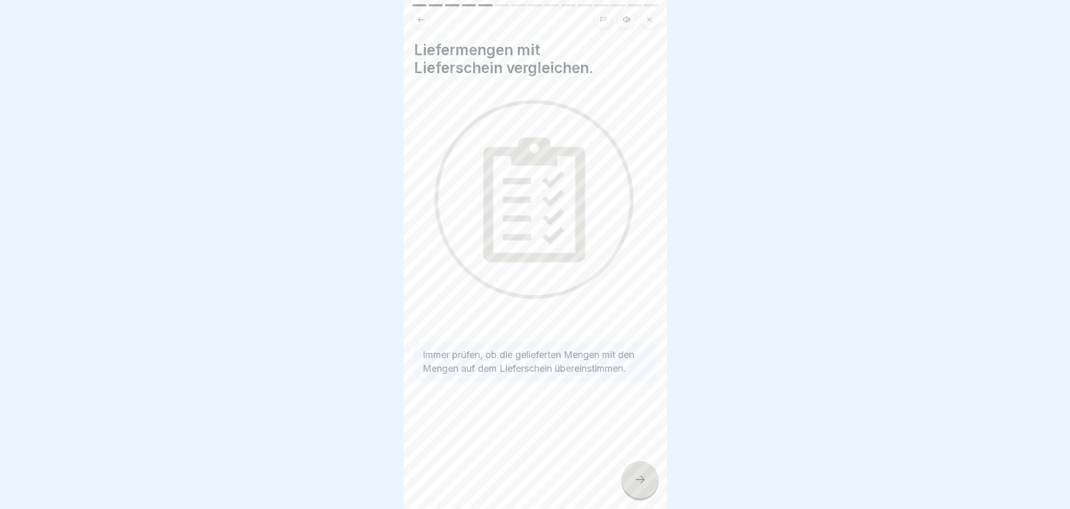
click at [648, 486] on div at bounding box center [640, 480] width 37 height 37
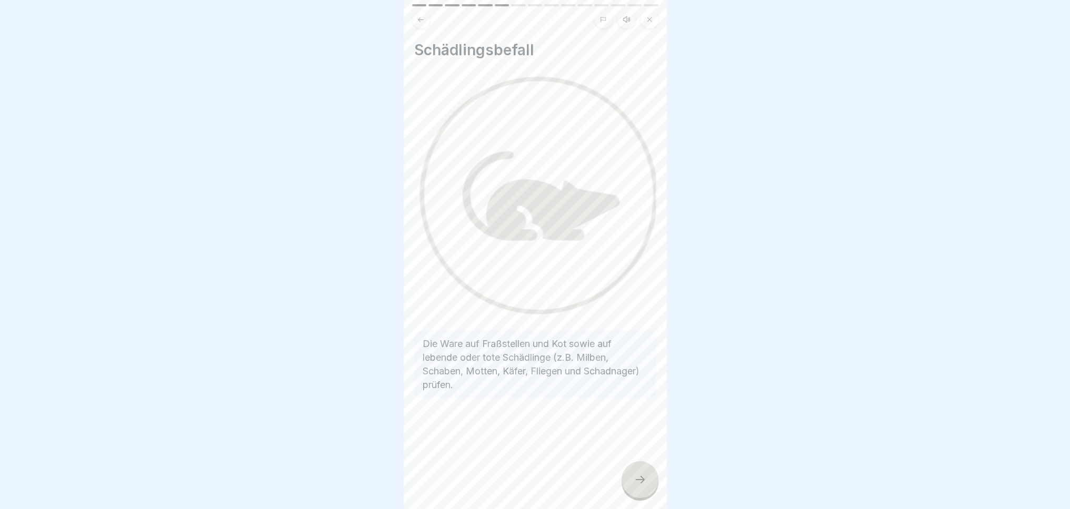
click at [636, 471] on div at bounding box center [640, 480] width 37 height 37
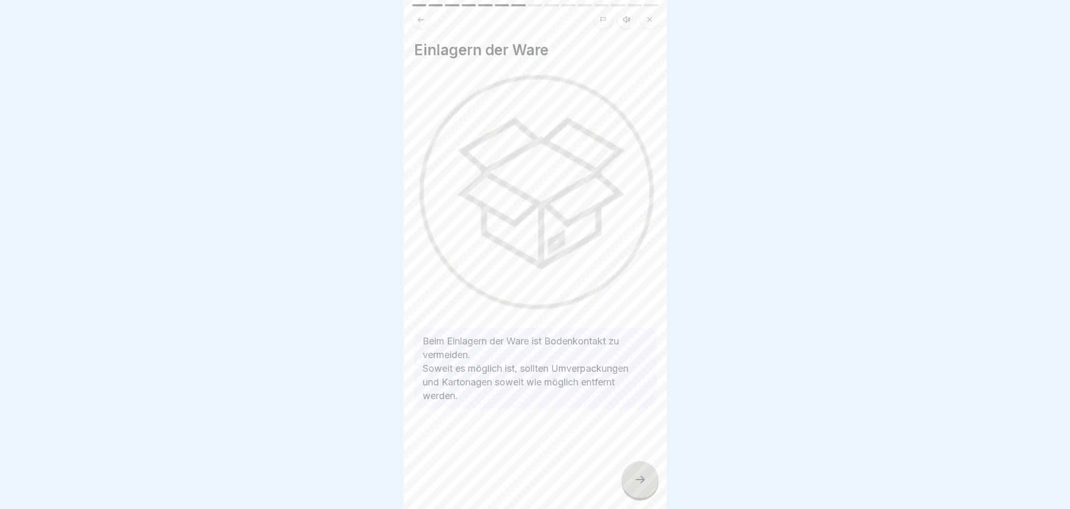
click at [646, 487] on div at bounding box center [640, 480] width 37 height 37
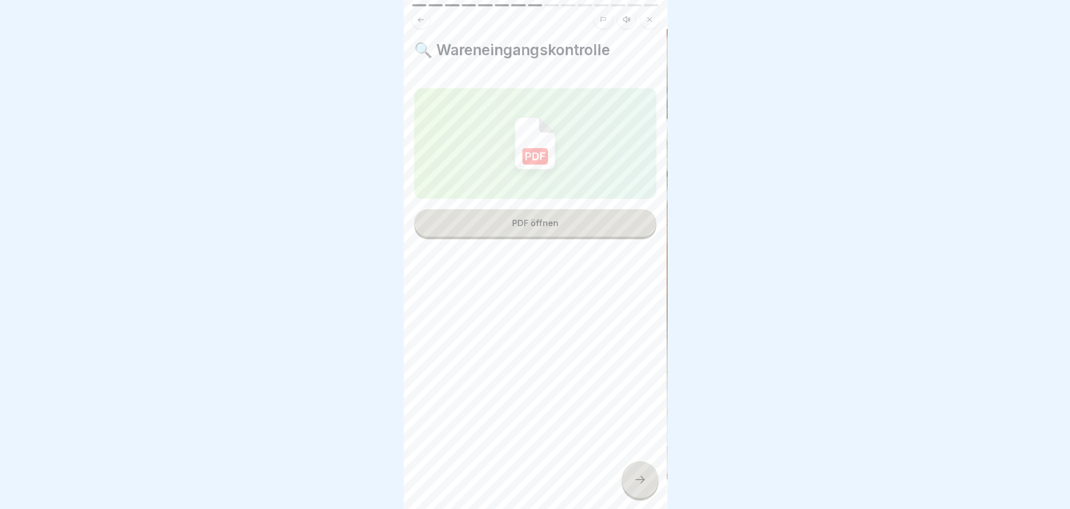
click at [577, 225] on button "PDF öffnen" at bounding box center [535, 222] width 242 height 27
click at [640, 477] on icon at bounding box center [640, 480] width 13 height 13
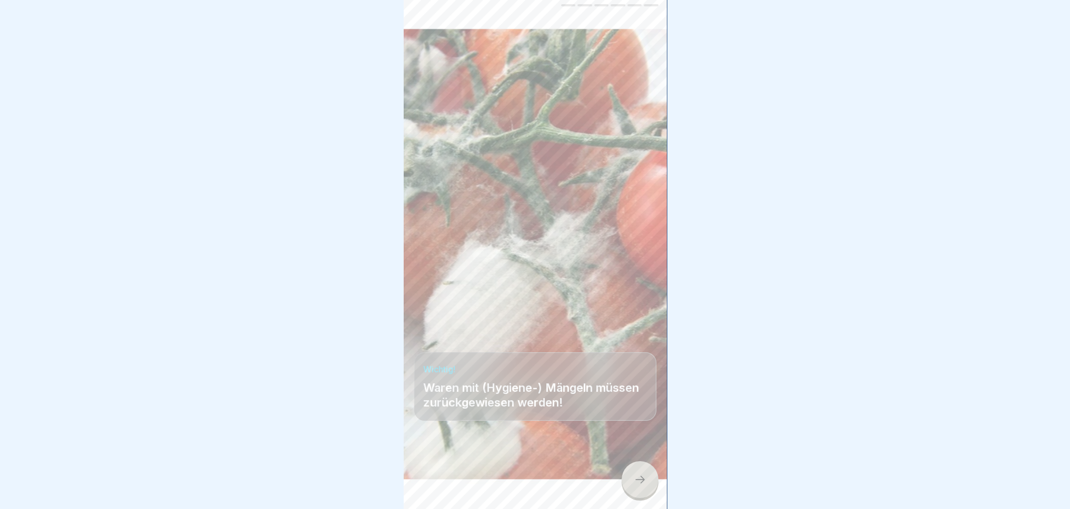
click at [638, 483] on icon at bounding box center [640, 480] width 13 height 13
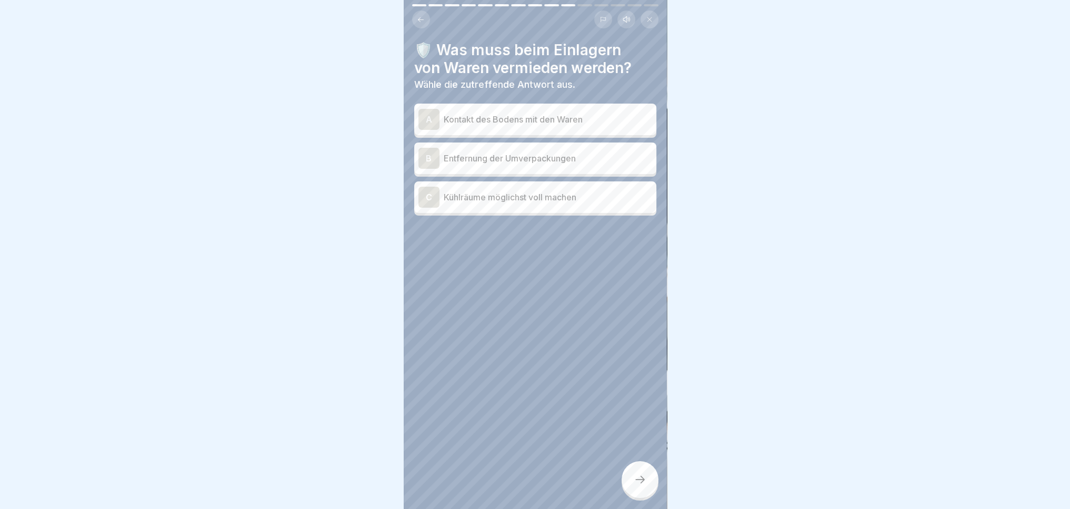
click at [643, 488] on div at bounding box center [640, 480] width 37 height 37
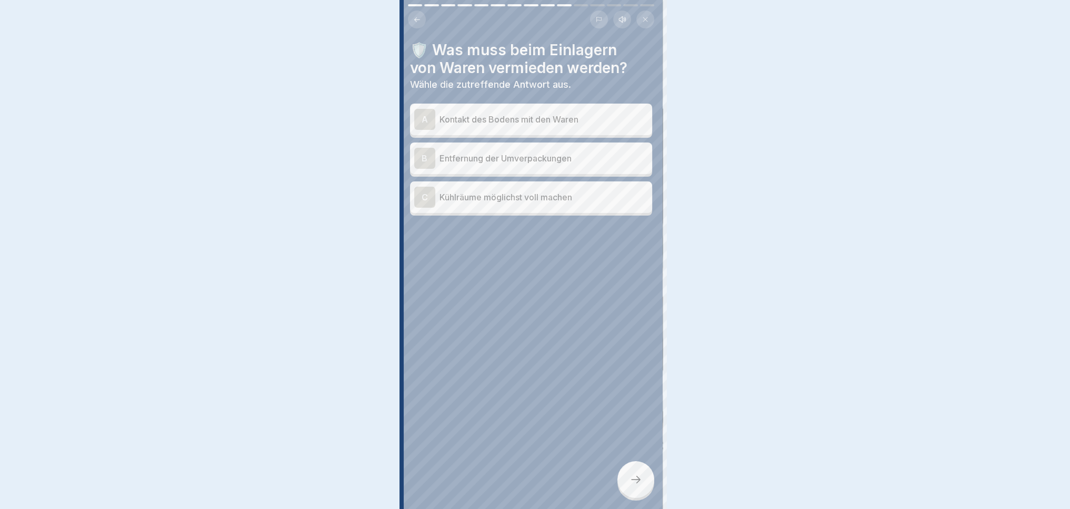
scroll to position [0, 0]
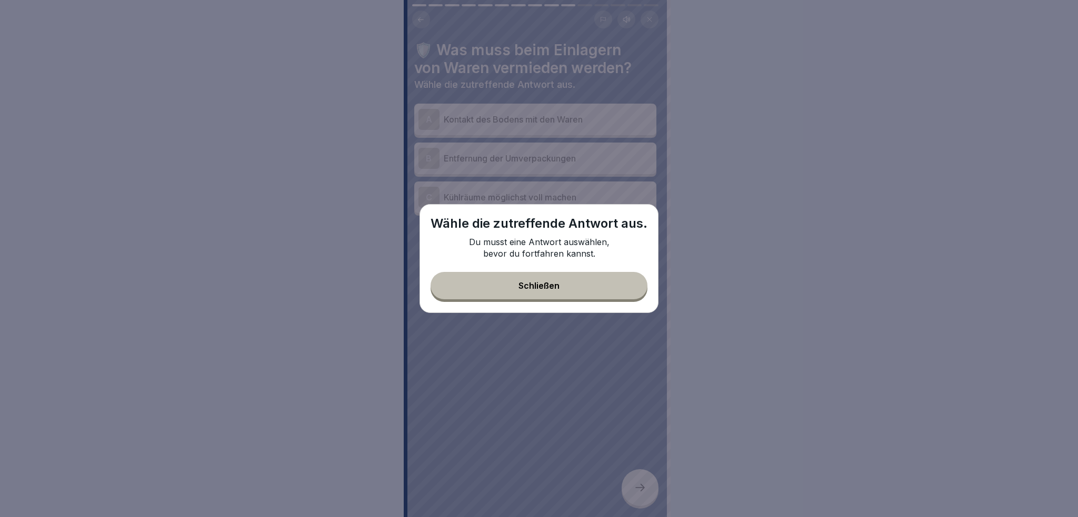
click at [592, 292] on button "Schließen" at bounding box center [539, 285] width 217 height 27
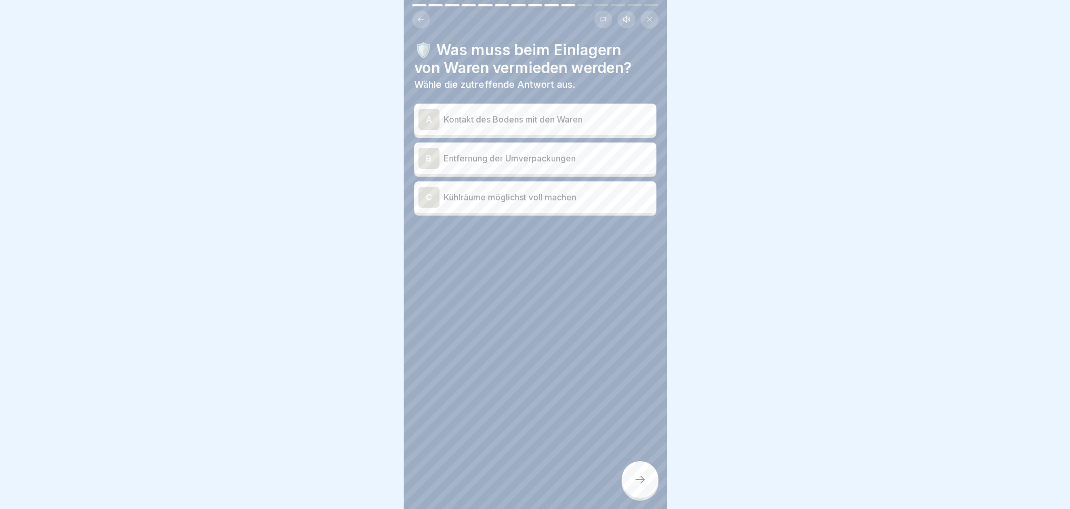
click at [431, 117] on div "A" at bounding box center [428, 119] width 21 height 21
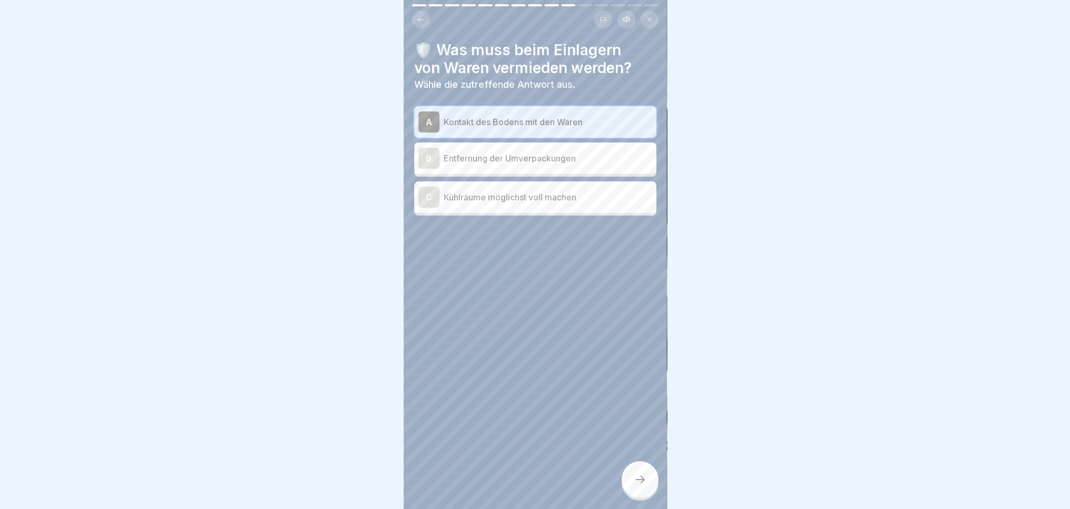
click at [423, 159] on div "B" at bounding box center [428, 158] width 21 height 21
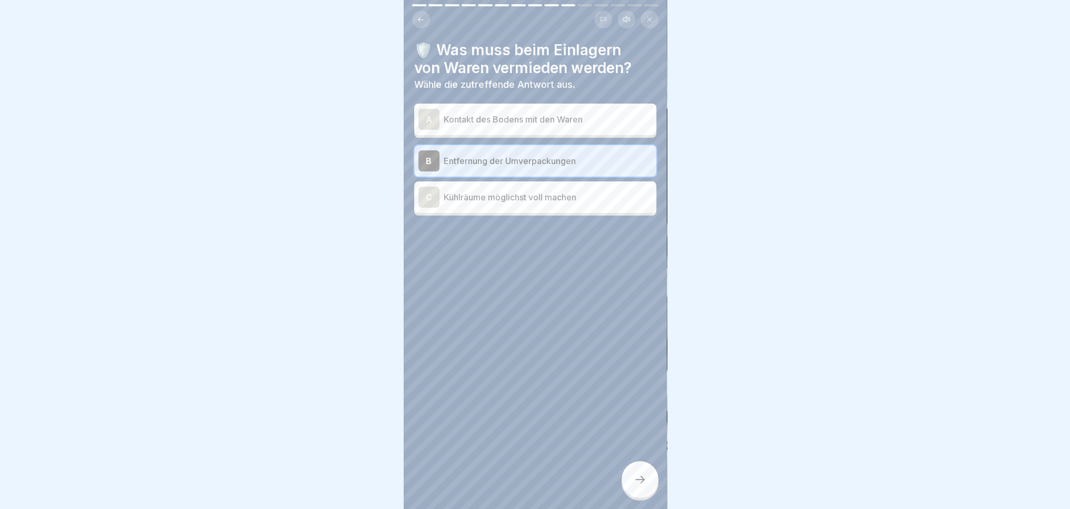
click at [426, 208] on div "C Kühlräume möglichst voll machen" at bounding box center [535, 198] width 242 height 32
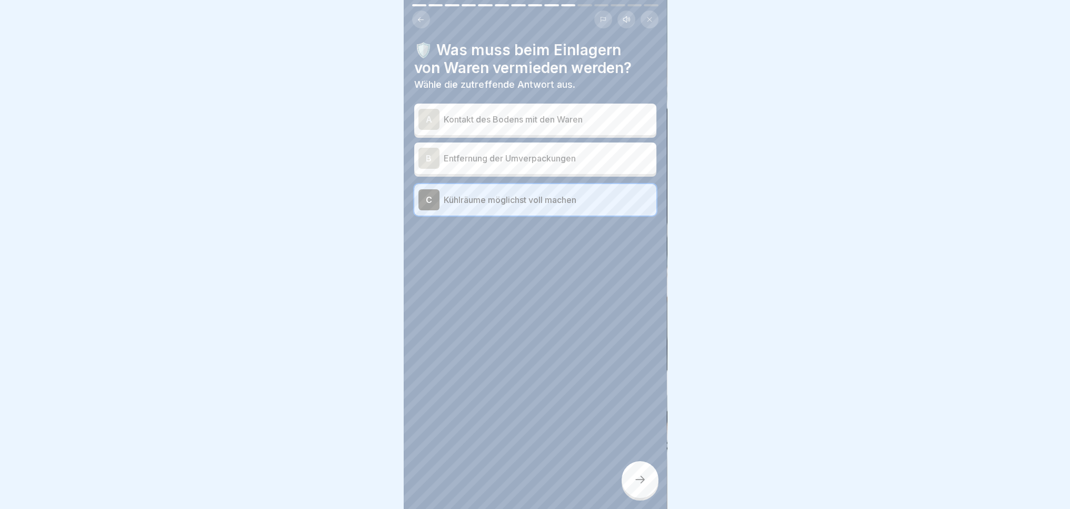
click at [424, 123] on div "A" at bounding box center [428, 119] width 21 height 21
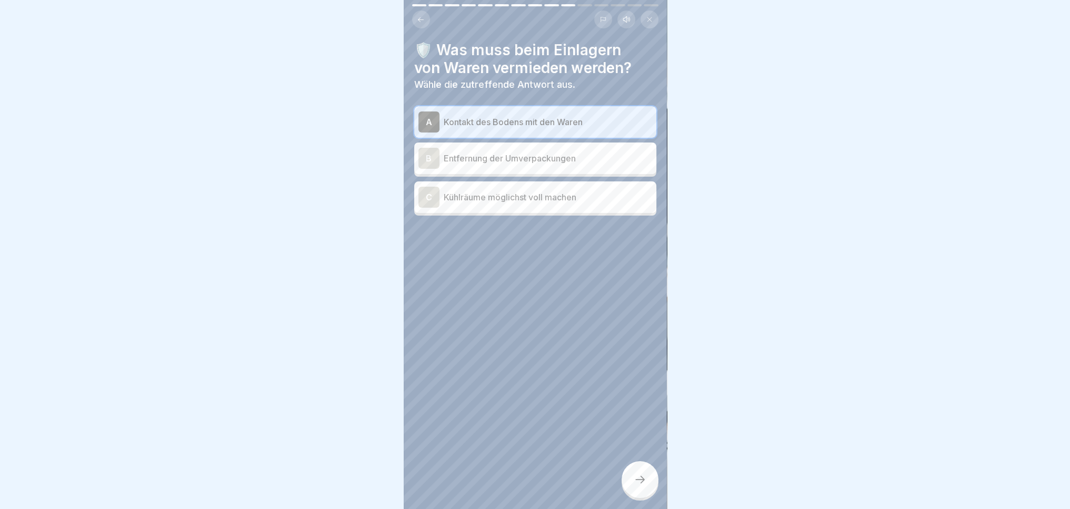
click at [642, 478] on div at bounding box center [640, 480] width 37 height 37
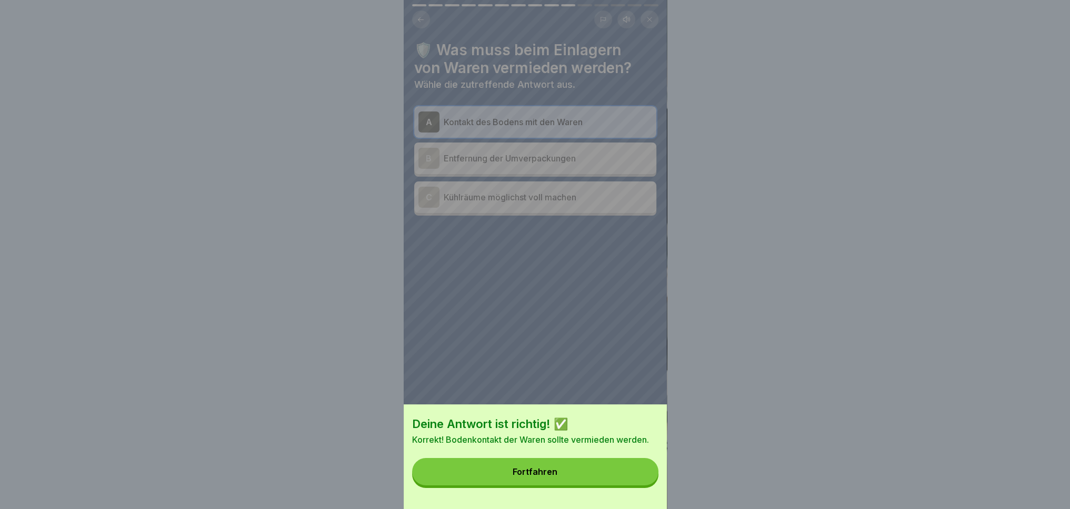
click at [570, 486] on button "Fortfahren" at bounding box center [535, 471] width 246 height 27
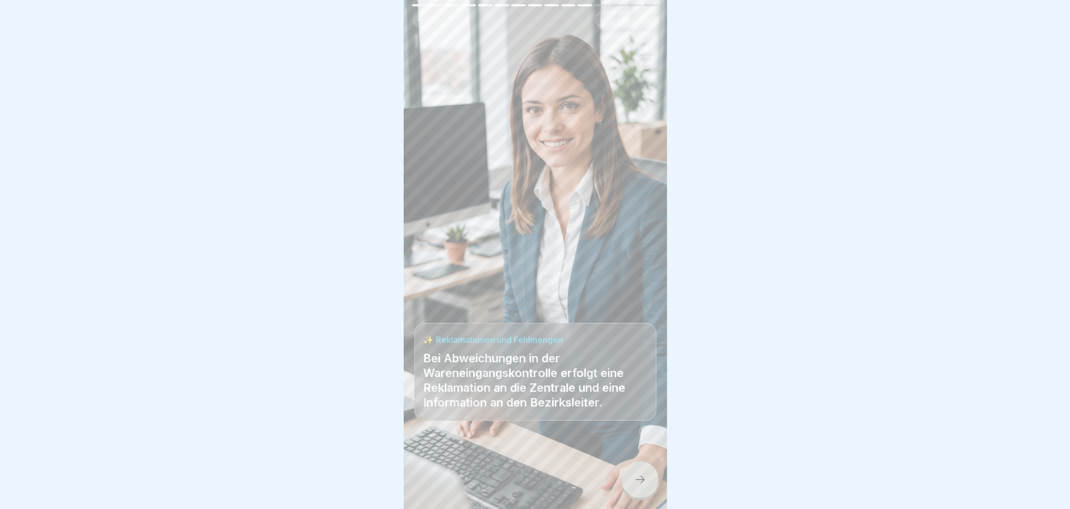
scroll to position [8, 0]
click at [640, 483] on icon at bounding box center [640, 480] width 13 height 13
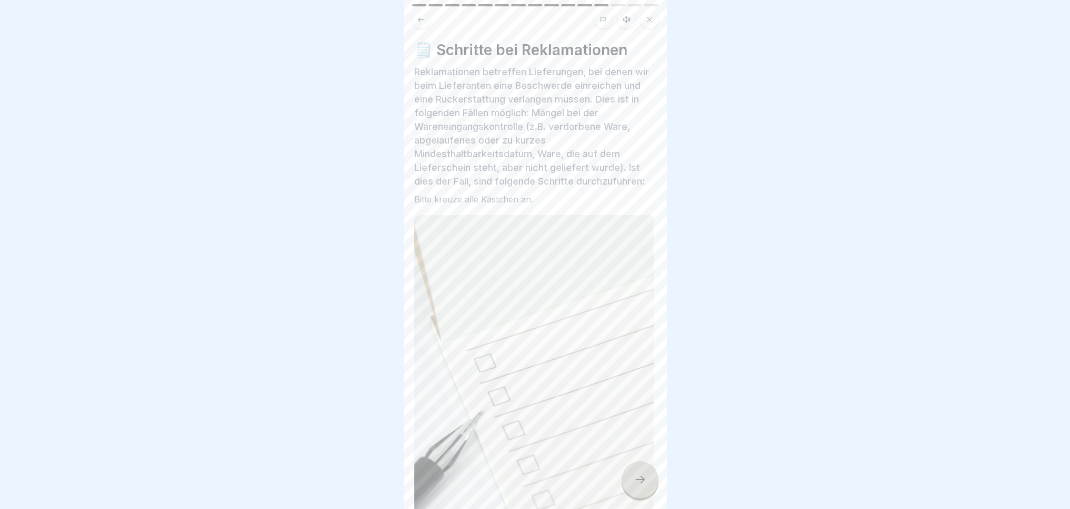
click at [486, 359] on img at bounding box center [535, 397] width 242 height 365
click at [493, 379] on img at bounding box center [535, 397] width 242 height 365
click at [504, 404] on img at bounding box center [535, 397] width 242 height 365
click at [537, 450] on img at bounding box center [535, 397] width 242 height 365
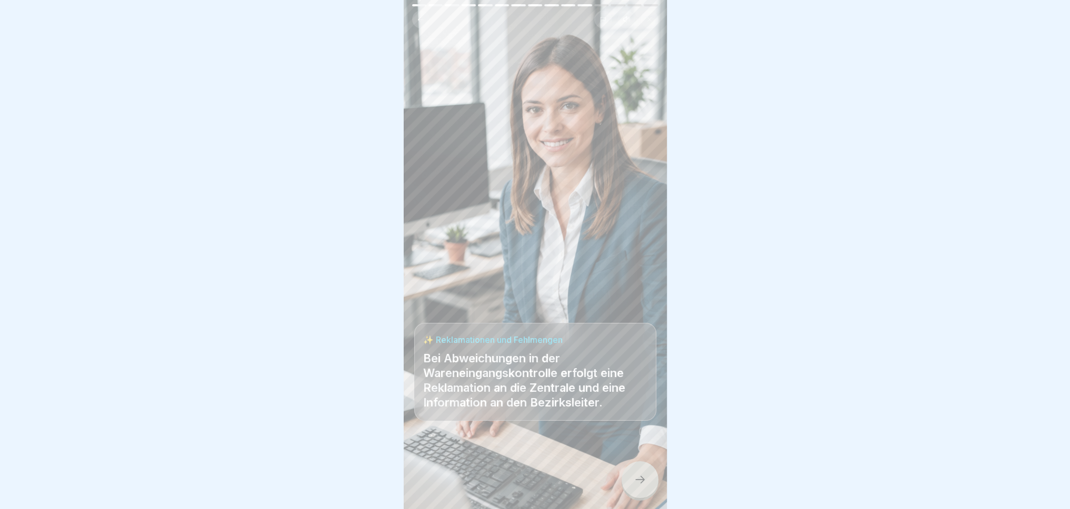
click at [626, 483] on div at bounding box center [640, 480] width 37 height 37
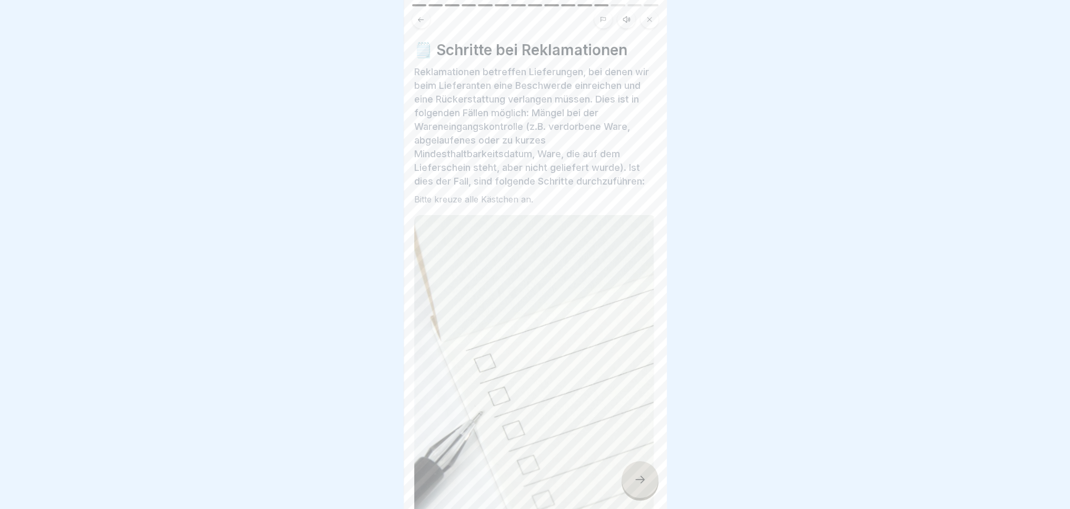
click at [541, 385] on img at bounding box center [535, 397] width 242 height 365
click at [534, 381] on img at bounding box center [535, 397] width 242 height 365
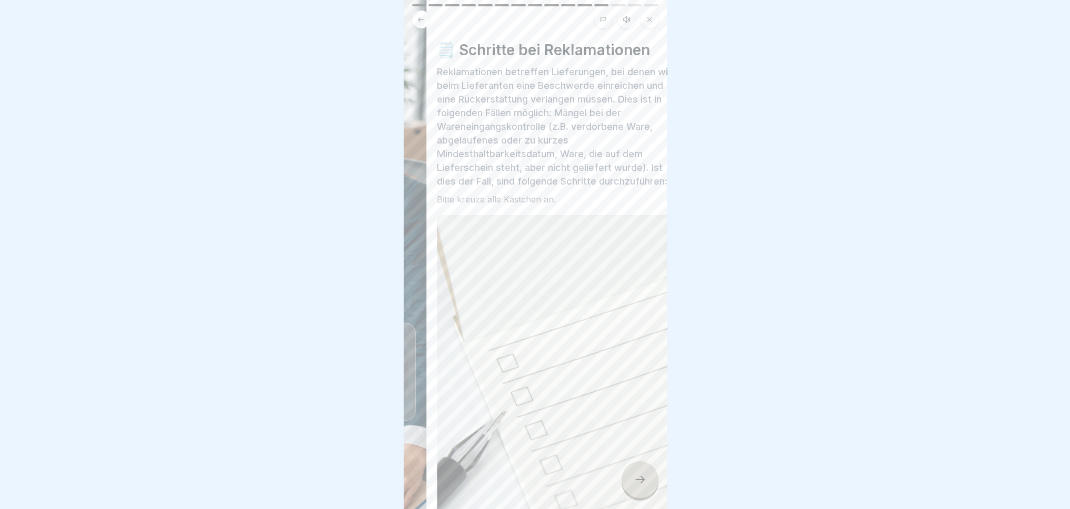
click at [576, 337] on img at bounding box center [558, 397] width 242 height 365
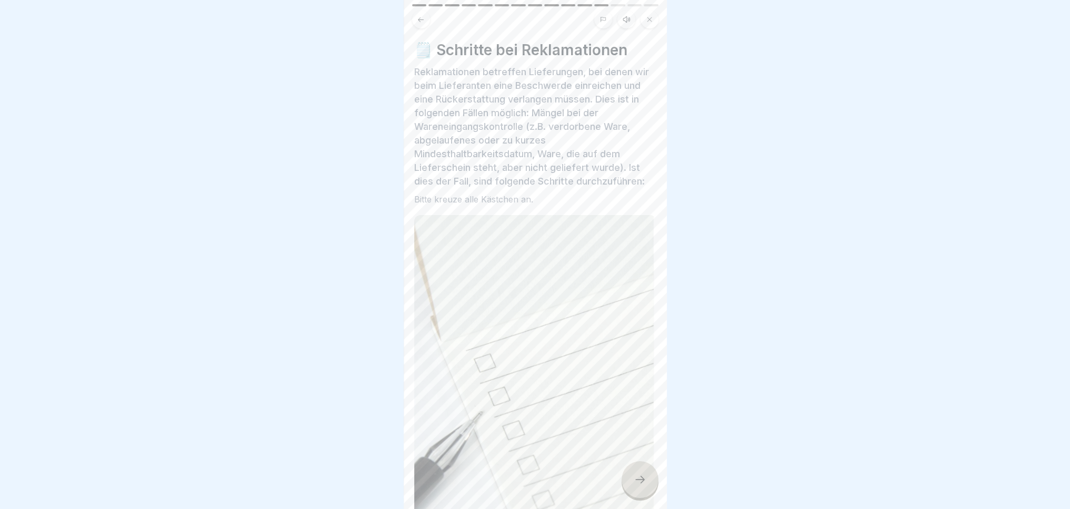
click at [572, 334] on img at bounding box center [535, 397] width 242 height 365
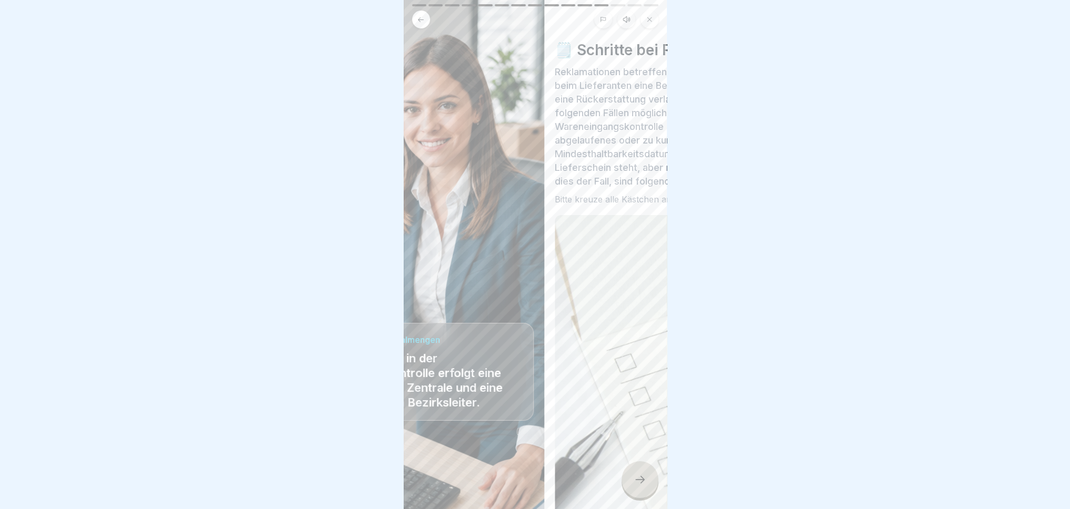
click at [686, 337] on body "Lebensmittelhygiene 15 Schritte Deutsch Hörmodus 📦 Wareneingang und Reklamation…" at bounding box center [535, 254] width 1070 height 509
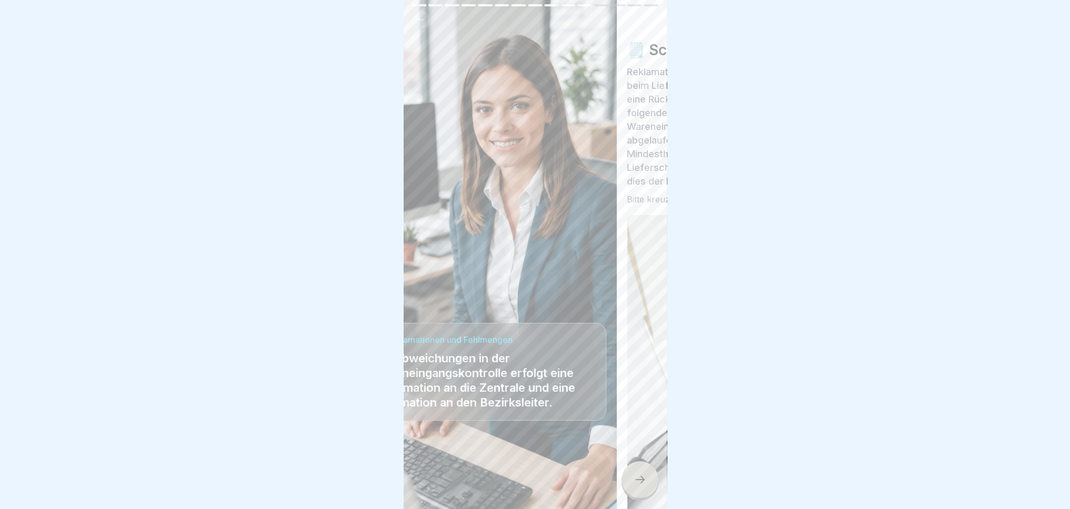
click at [504, 334] on h4 "✨ Reklamationen und Fehlmengen" at bounding box center [485, 340] width 224 height 12
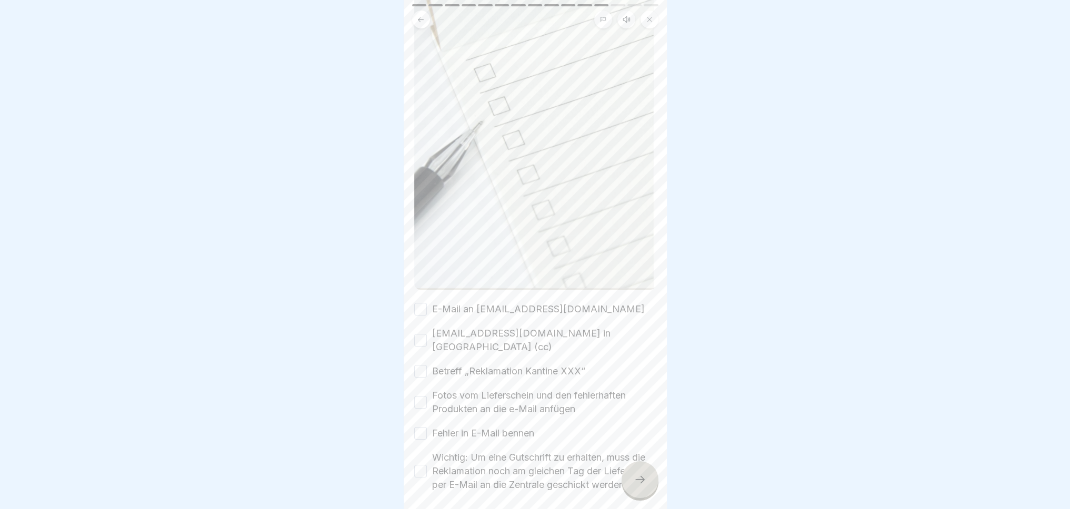
scroll to position [324, 0]
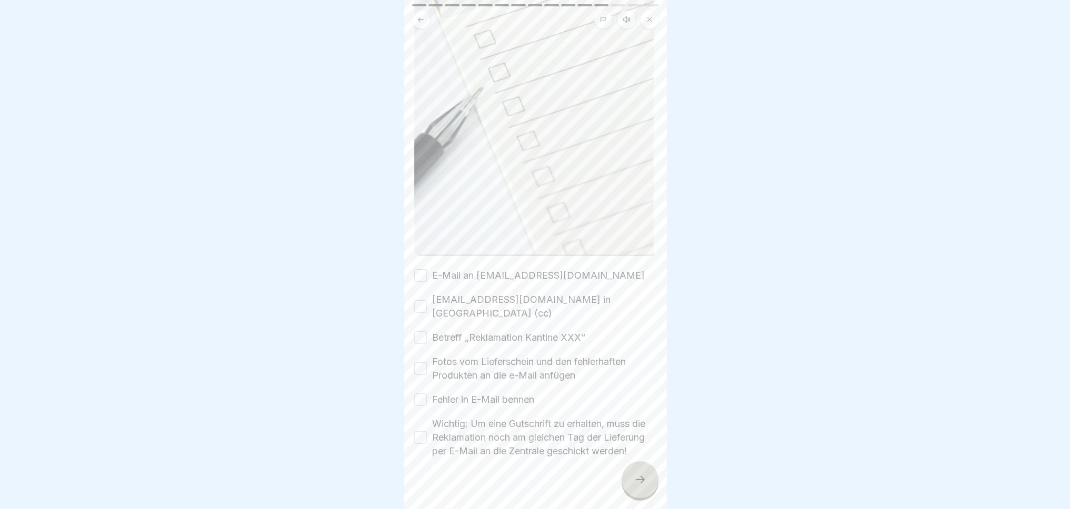
click at [421, 269] on button "E-Mail an lieferschein@menue2000.de" at bounding box center [420, 275] width 13 height 13
click at [421, 301] on button "kundenbetreuung@menue2000.de in Kopie (cc)" at bounding box center [420, 307] width 13 height 13
click at [423, 332] on button "Betreff „Reklamation Kantine XXX“" at bounding box center [420, 338] width 13 height 13
click at [416, 363] on button "Fotos vom Lieferschein und den fehlerhaften Produkten an die e-Mail anfügen" at bounding box center [420, 369] width 13 height 13
click at [421, 394] on button "Fehler in E-Mail bennen" at bounding box center [420, 400] width 13 height 13
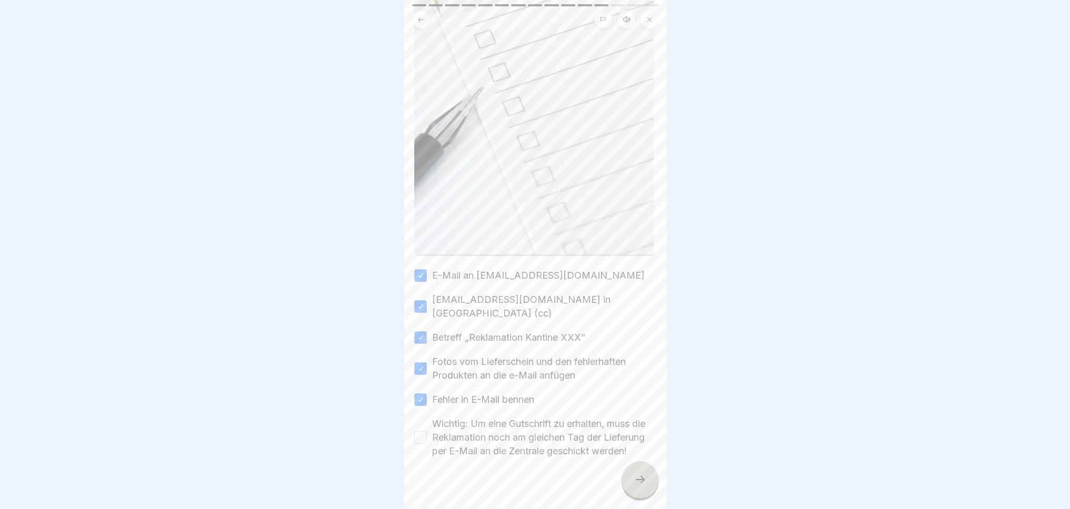
click at [421, 432] on button "Wichtig: Um eine Gutschrift zu erhalten, muss die Reklamation noch am gleichen …" at bounding box center [420, 438] width 13 height 13
click at [658, 479] on div "Lebensmittelhygiene 15 Schritte Deutsch Hörmodus 📦 Wareneingang und Reklamation…" at bounding box center [535, 254] width 263 height 509
click at [642, 477] on icon at bounding box center [640, 480] width 13 height 13
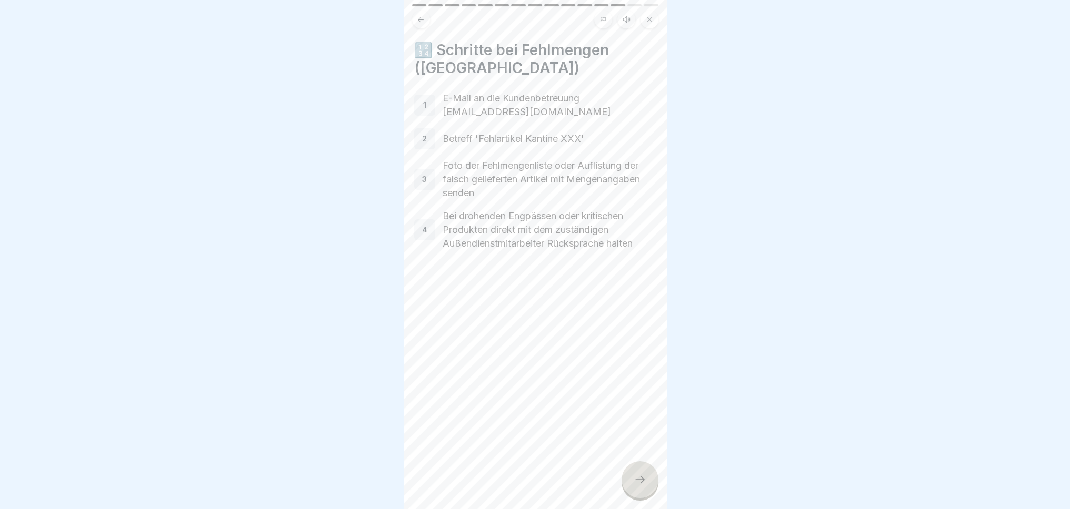
click at [632, 476] on div at bounding box center [640, 480] width 37 height 37
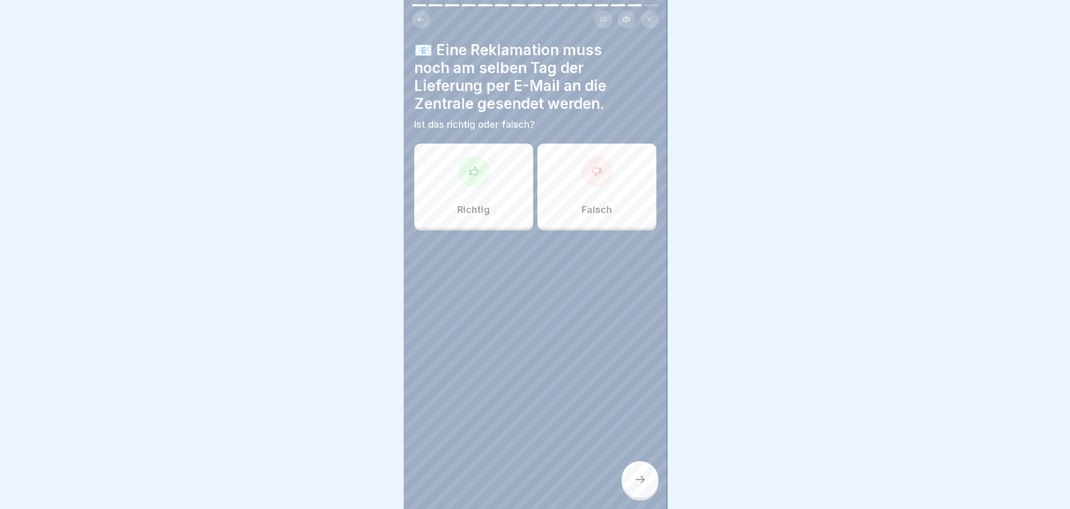
click at [477, 181] on div "Richtig" at bounding box center [473, 186] width 119 height 84
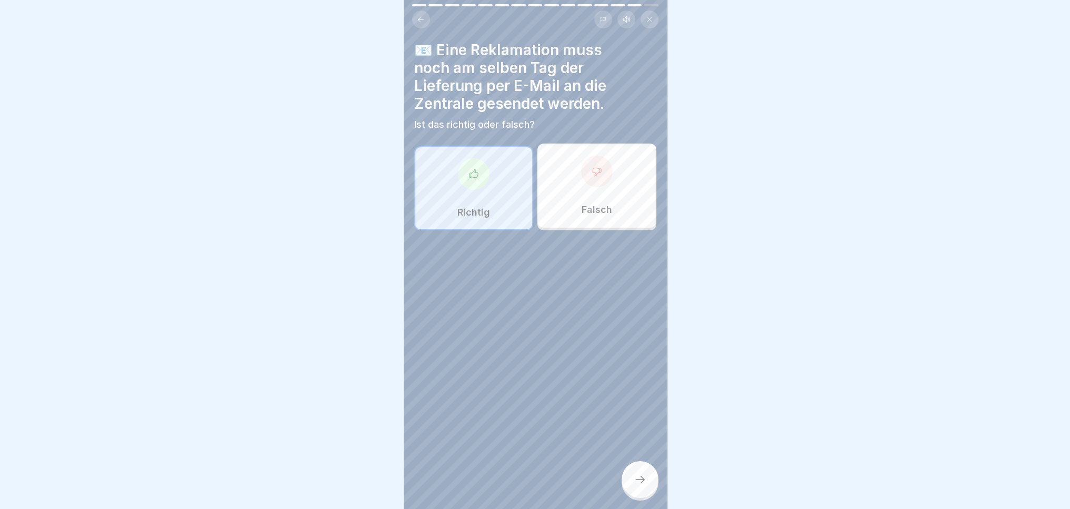
click at [643, 492] on div at bounding box center [640, 480] width 37 height 37
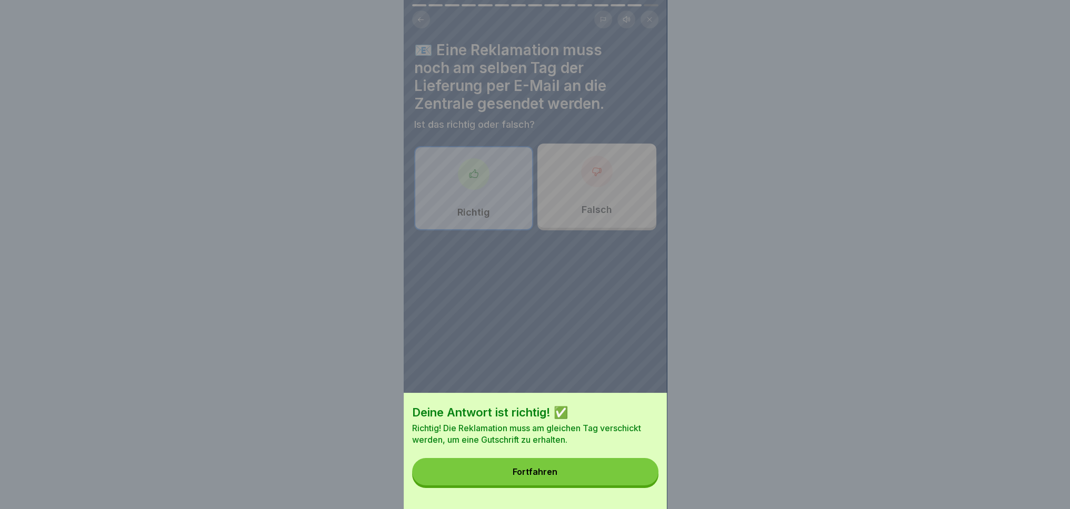
click at [608, 482] on button "Fortfahren" at bounding box center [535, 471] width 246 height 27
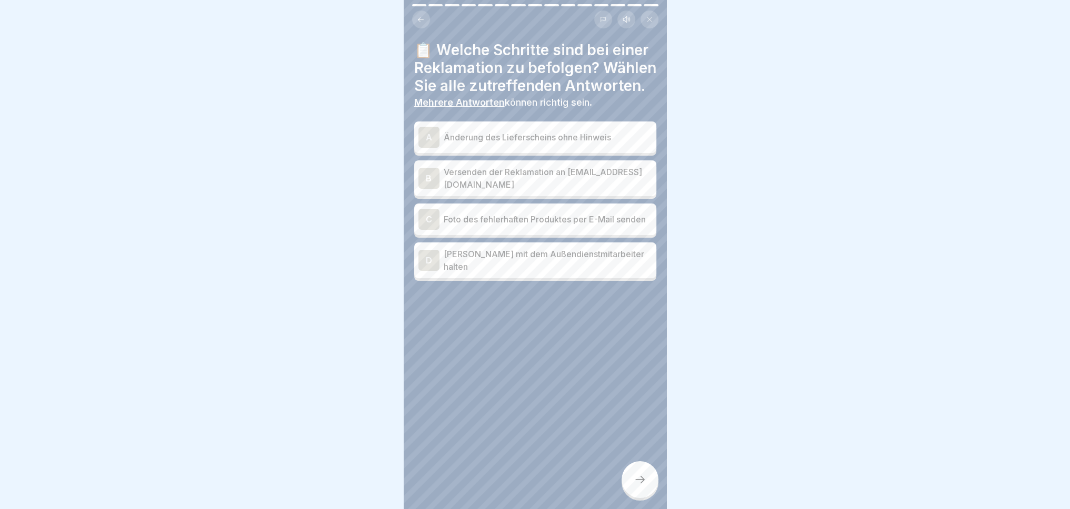
click at [517, 185] on p "Versenden der Reklamation an lieferschein@menue2000.de" at bounding box center [548, 178] width 208 height 25
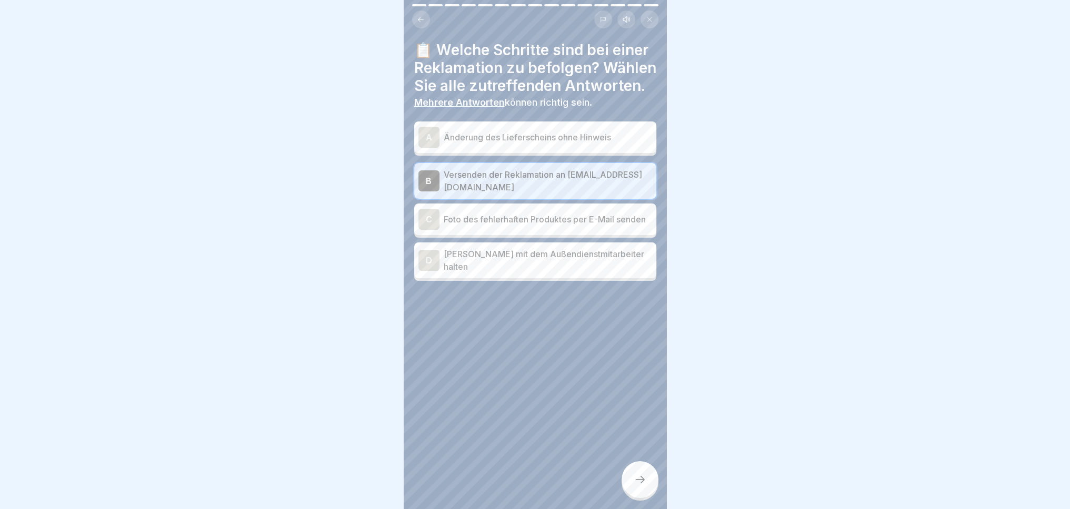
click at [505, 226] on p "Foto des fehlerhaften Produktes per E-Mail senden" at bounding box center [548, 219] width 208 height 13
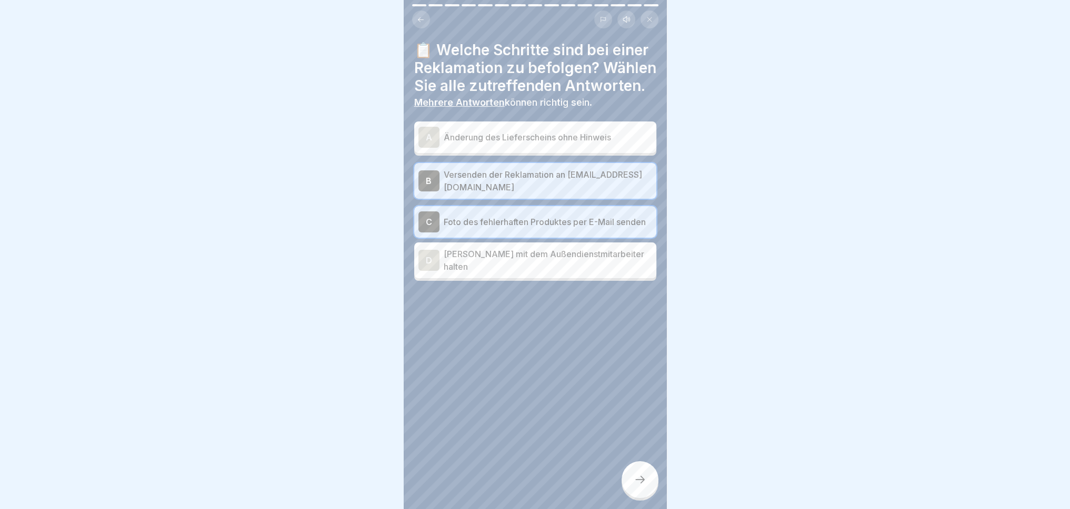
click at [639, 492] on div at bounding box center [640, 480] width 37 height 37
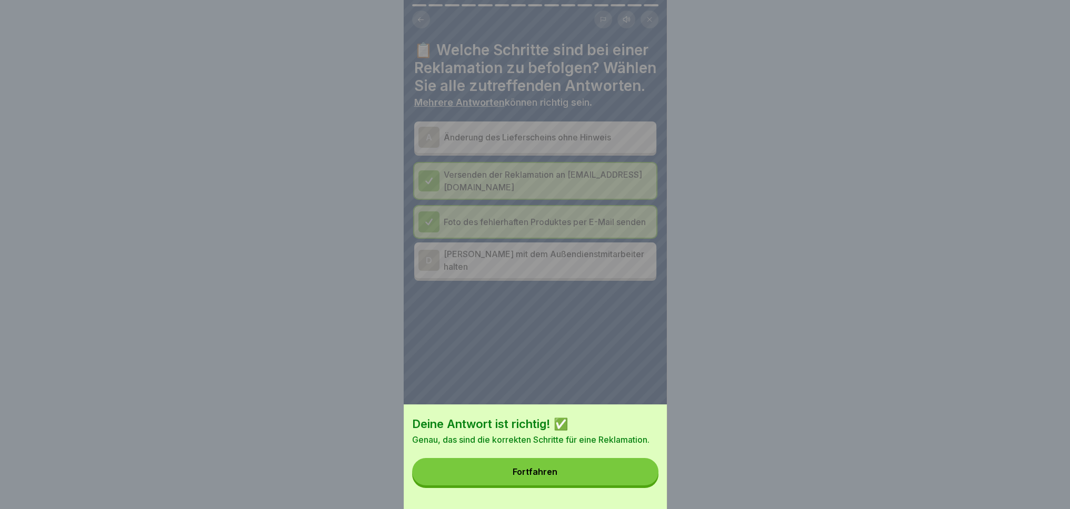
click at [552, 477] on div "Fortfahren" at bounding box center [535, 471] width 45 height 9
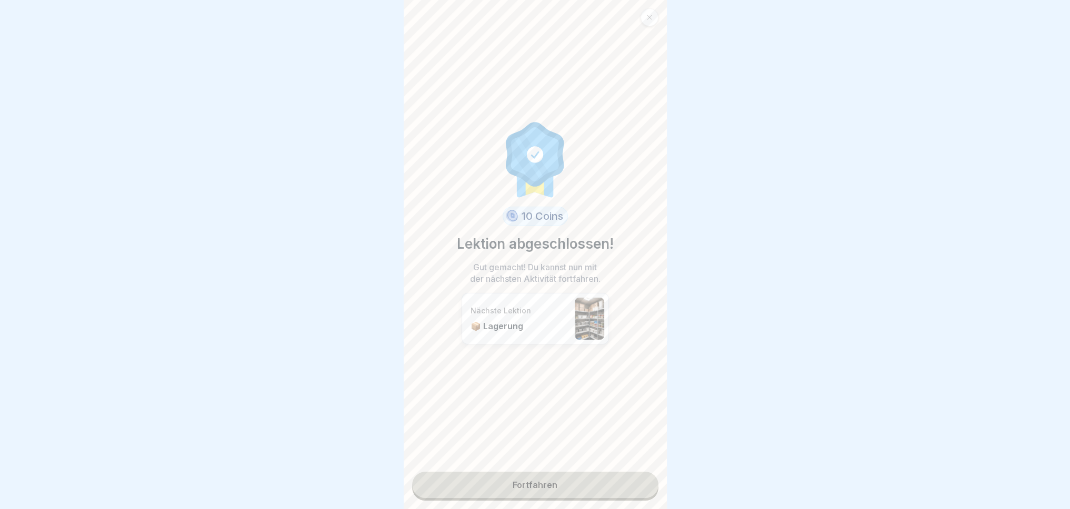
click at [570, 483] on link "Fortfahren" at bounding box center [535, 485] width 246 height 26
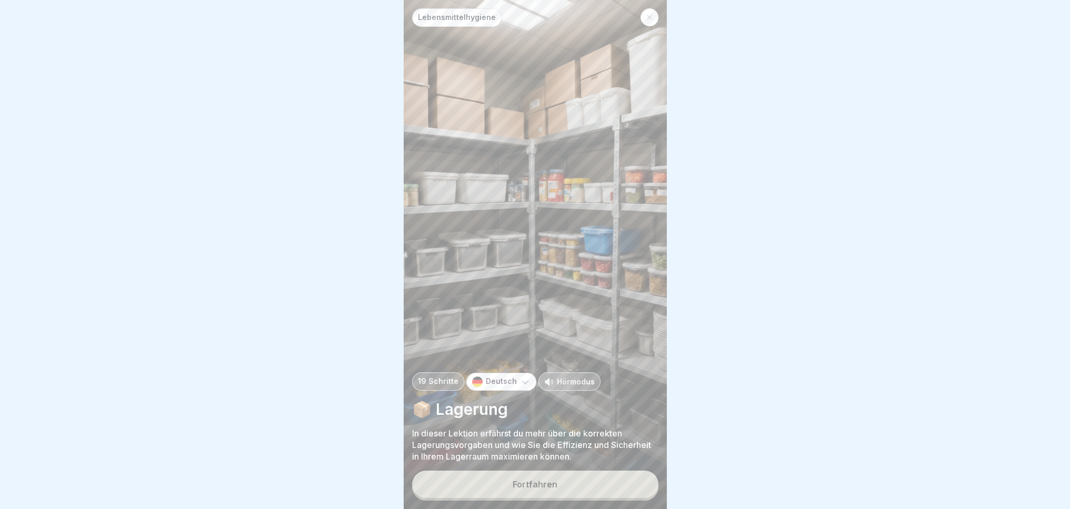
click at [558, 491] on button "Fortfahren" at bounding box center [535, 484] width 246 height 27
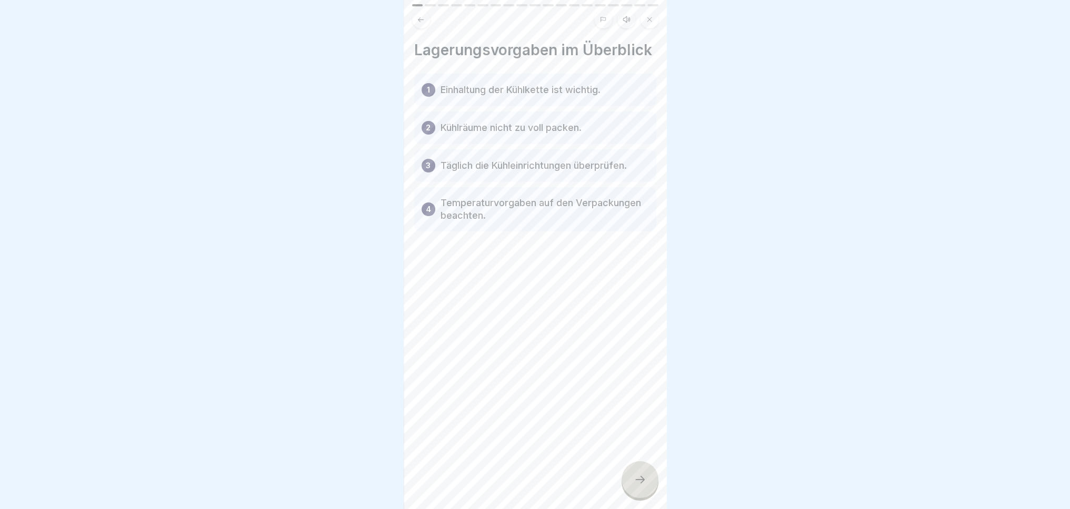
click at [629, 478] on div at bounding box center [640, 480] width 37 height 37
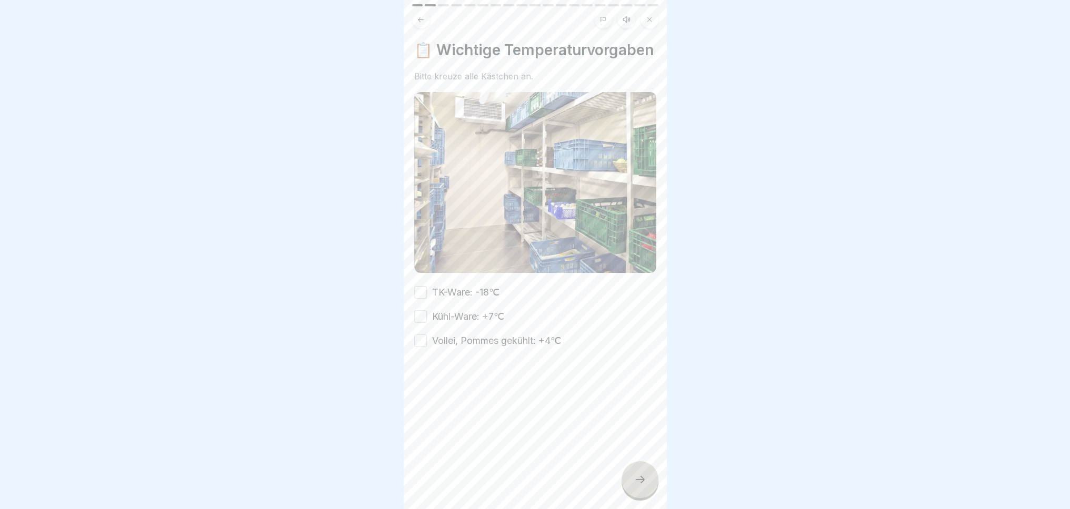
click at [633, 483] on div at bounding box center [640, 480] width 37 height 37
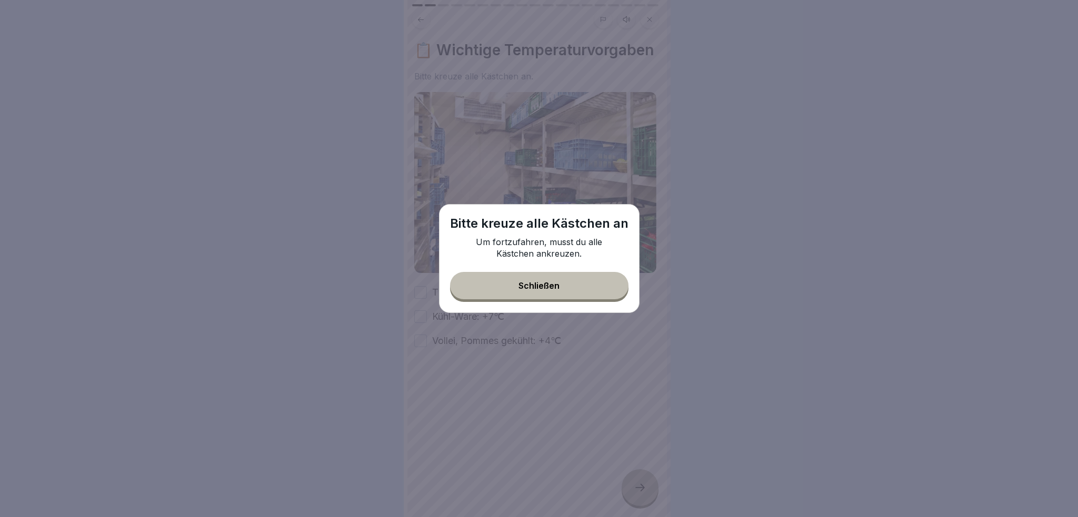
click at [560, 281] on button "Schließen" at bounding box center [539, 285] width 178 height 27
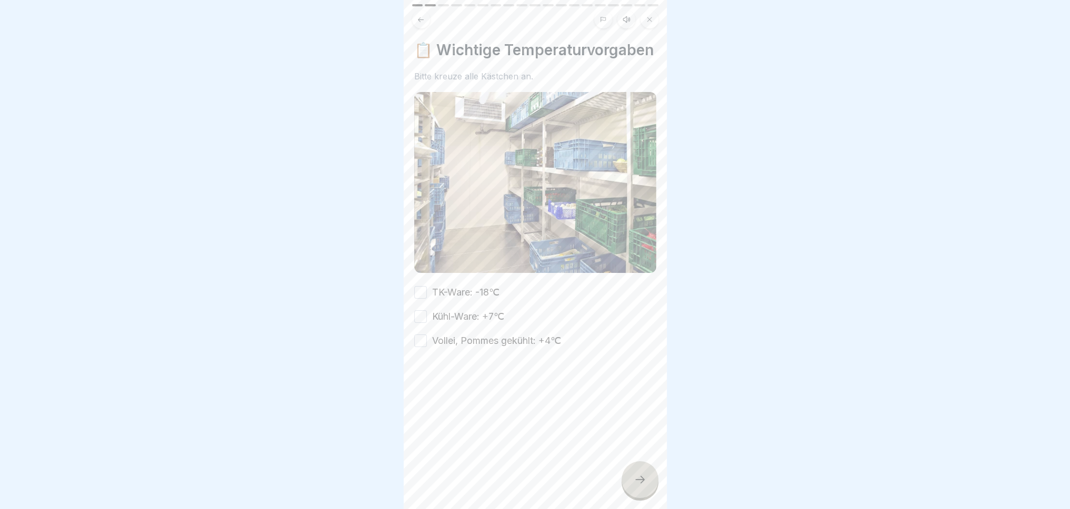
click at [417, 299] on button "TK-Ware: -18℃" at bounding box center [420, 292] width 13 height 13
click at [415, 323] on button "Kühl-Ware: +7℃" at bounding box center [420, 317] width 13 height 13
click at [423, 347] on button "Vollei, Pommes gekühlt: +4℃" at bounding box center [420, 341] width 13 height 13
click at [646, 486] on icon at bounding box center [640, 480] width 13 height 13
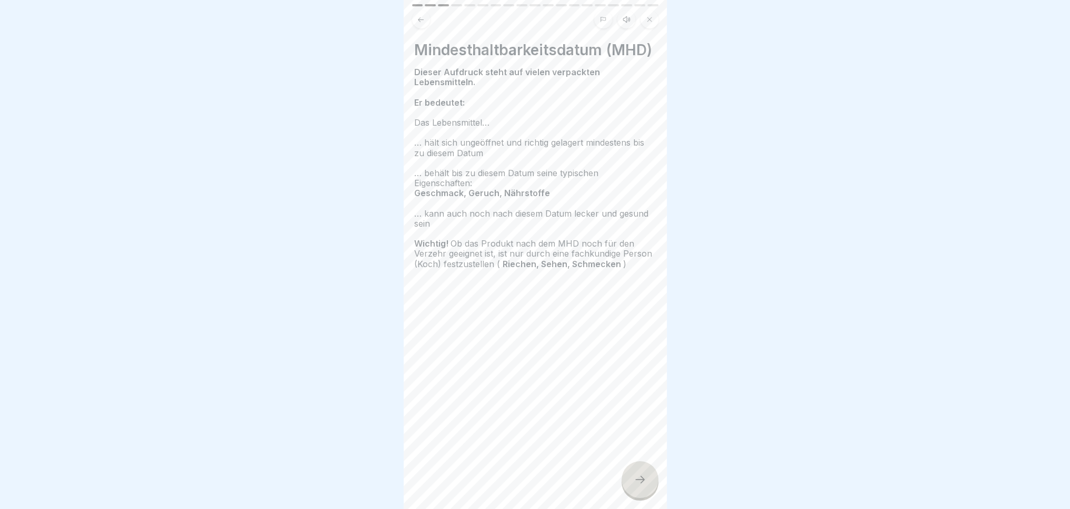
click at [640, 486] on icon at bounding box center [640, 480] width 13 height 13
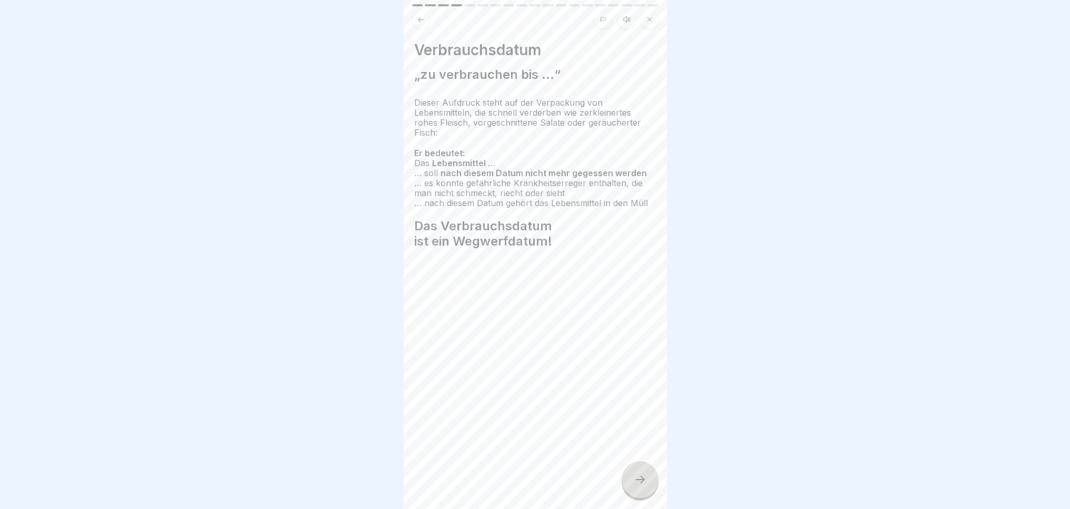
click at [639, 486] on icon at bounding box center [640, 480] width 13 height 13
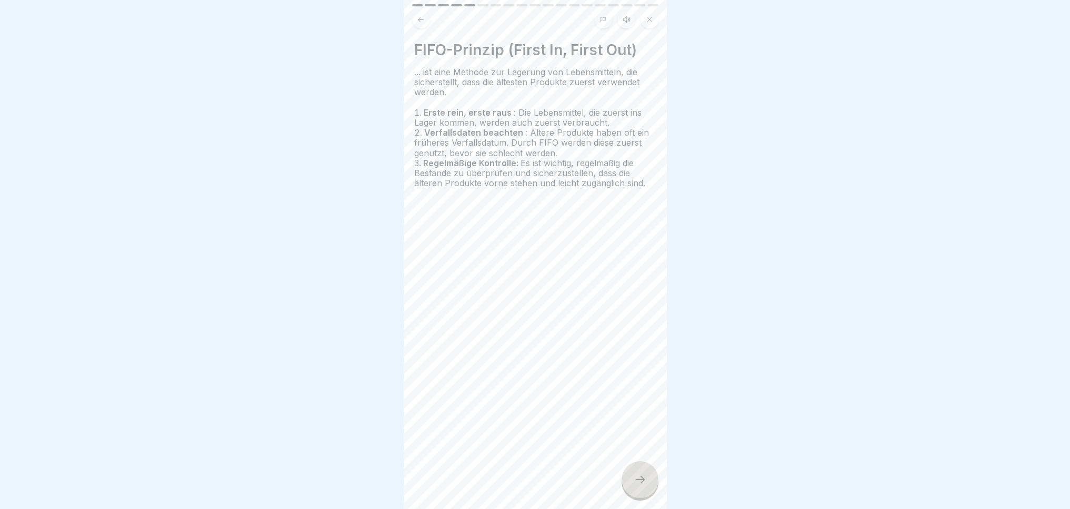
click at [638, 486] on icon at bounding box center [640, 480] width 13 height 13
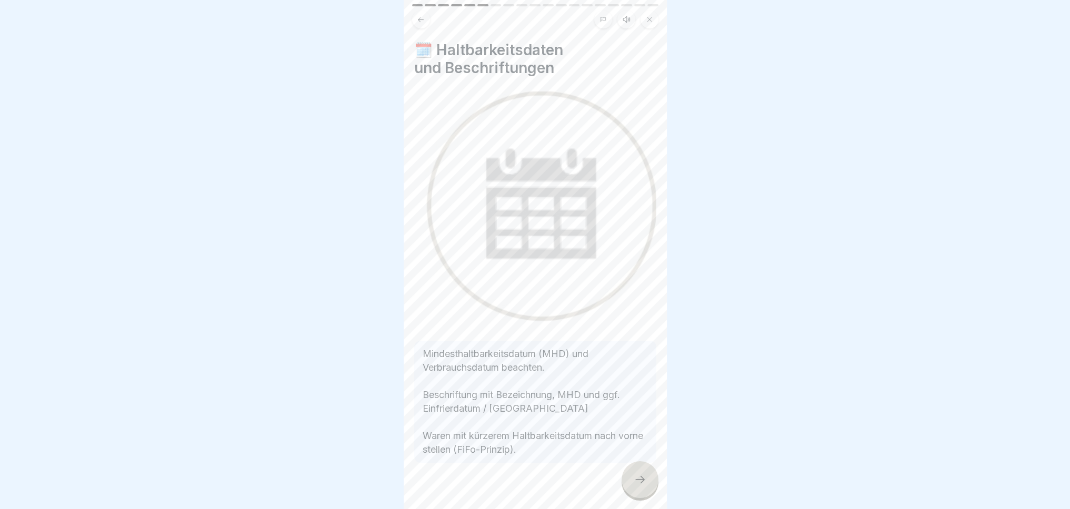
click at [539, 380] on p "Mindesthaltbarkeitsdatum (MHD) und Verbrauchsdatum beachten. Beschriftung mit B…" at bounding box center [535, 401] width 225 height 109
click at [540, 396] on p "Mindesthaltbarkeitsdatum (MHD) und Verbrauchsdatum beachten. Beschriftung mit B…" at bounding box center [535, 401] width 225 height 109
click at [621, 493] on div at bounding box center [535, 494] width 242 height 63
click at [634, 498] on div at bounding box center [640, 480] width 37 height 37
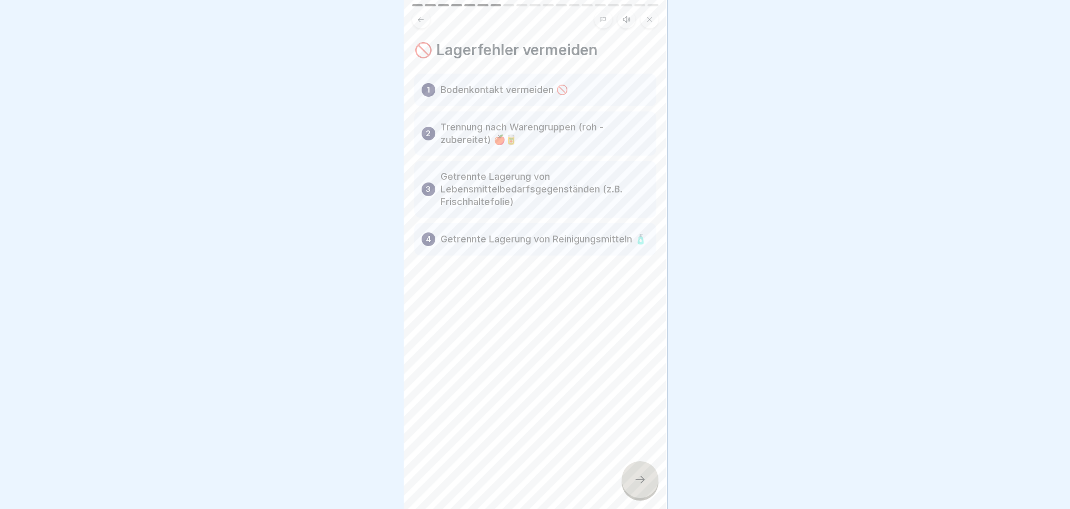
click at [628, 463] on div "🚫 Lagerfehler vermeiden 1 Bodenkontakt vermeiden 🚫 2 Trennung nach Warengruppen…" at bounding box center [535, 254] width 263 height 509
click at [629, 488] on div at bounding box center [640, 480] width 37 height 37
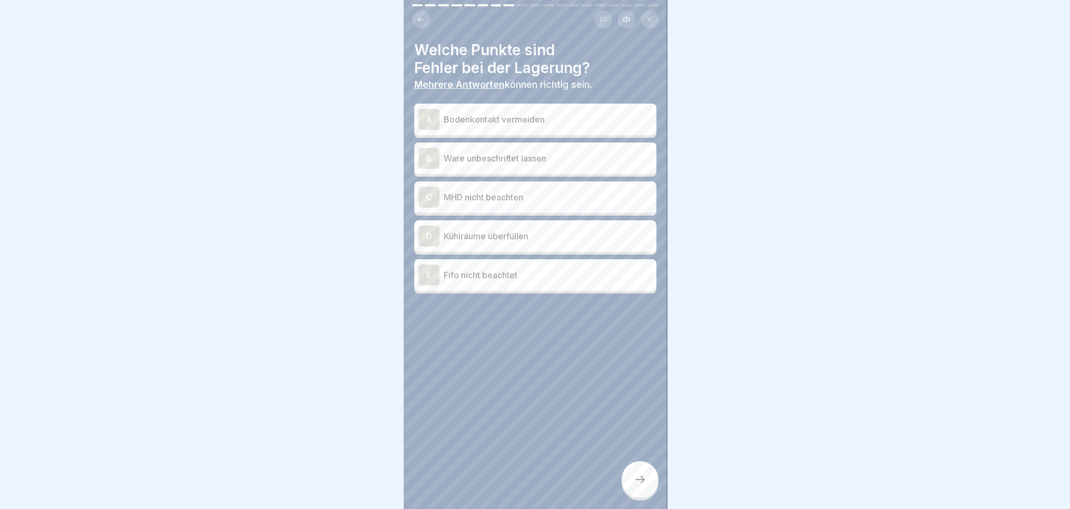
click at [507, 118] on p "Bodenkontakt vermeiden" at bounding box center [548, 119] width 208 height 13
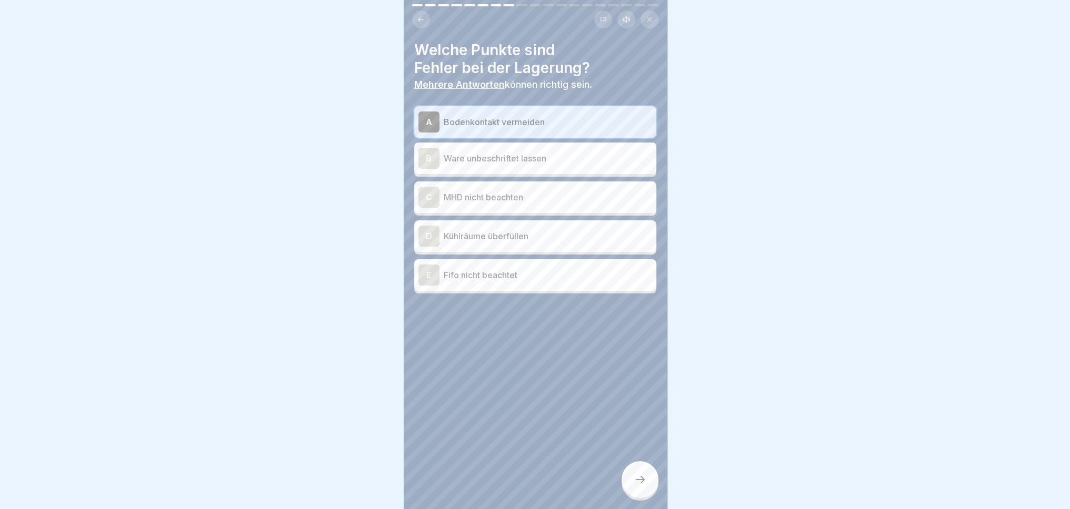
click at [540, 151] on div "B Ware unbeschriftet lassen" at bounding box center [535, 158] width 234 height 21
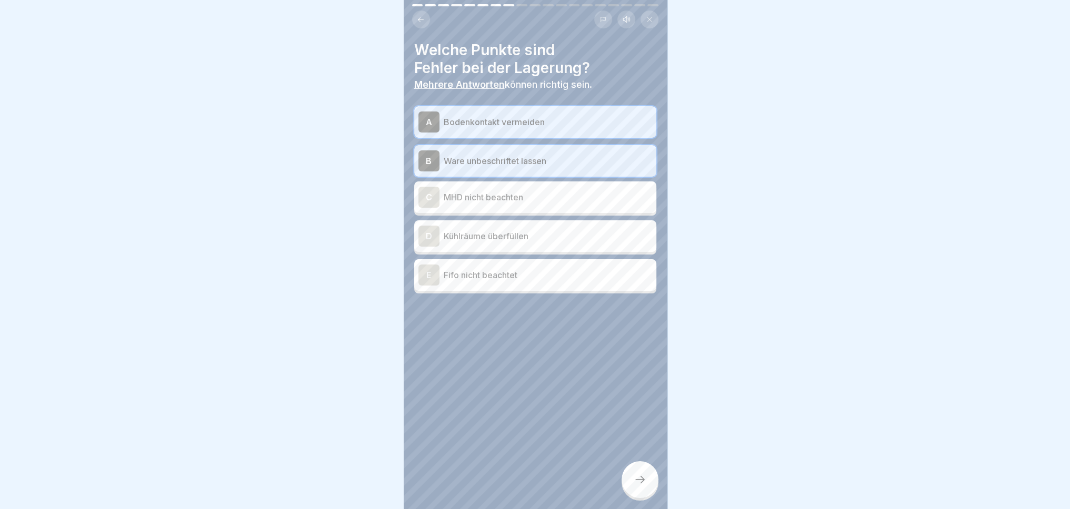
click at [541, 188] on div "C MHD nicht beachten" at bounding box center [535, 197] width 234 height 21
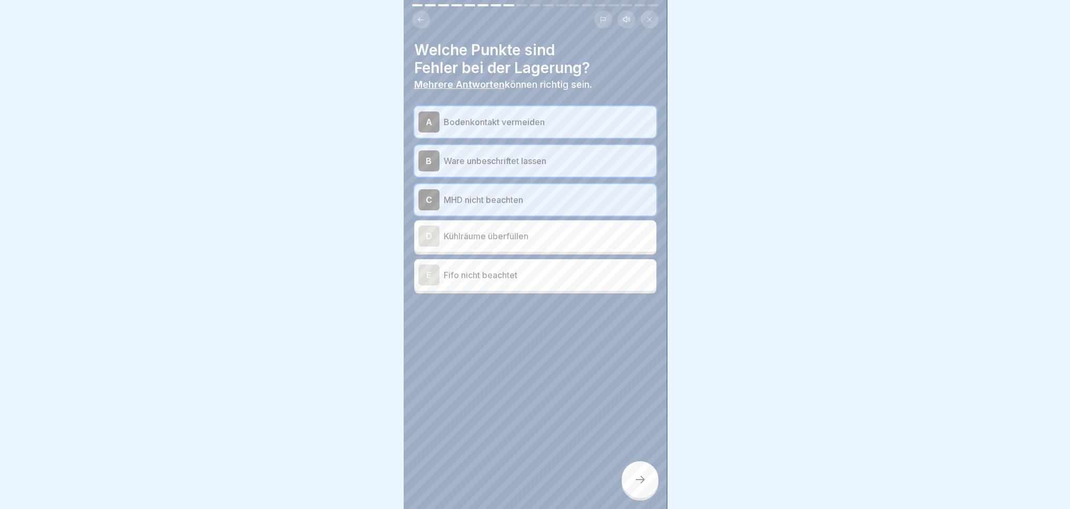
click at [543, 232] on p "Kühlräume überfüllen" at bounding box center [548, 236] width 208 height 13
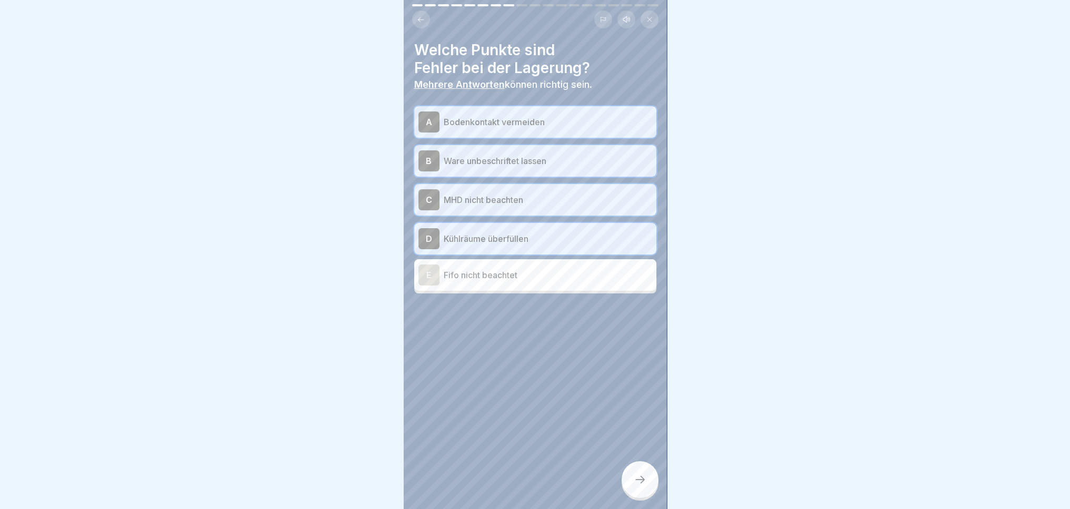
click at [532, 278] on p "Fifo nicht beachtet" at bounding box center [548, 275] width 208 height 13
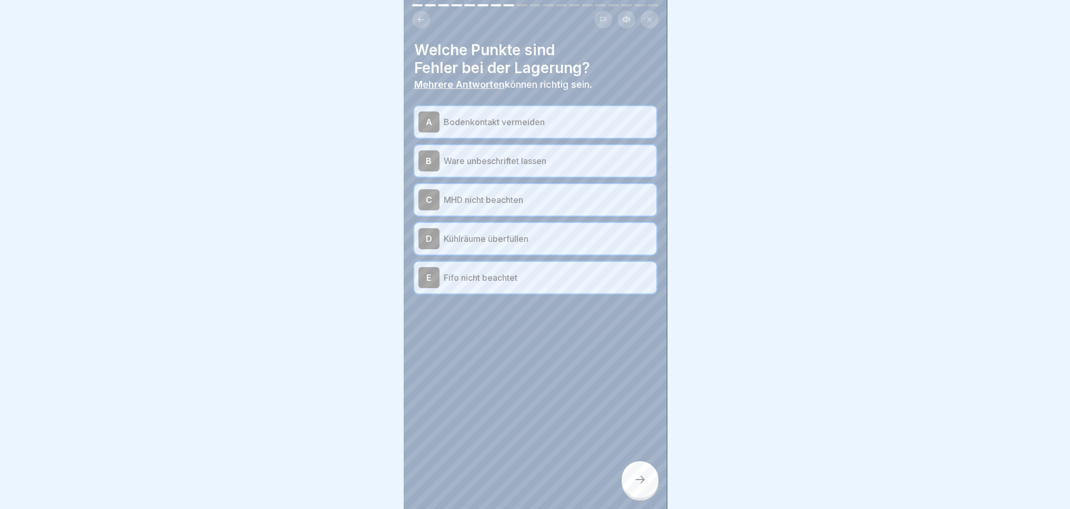
click at [631, 497] on div at bounding box center [640, 480] width 37 height 37
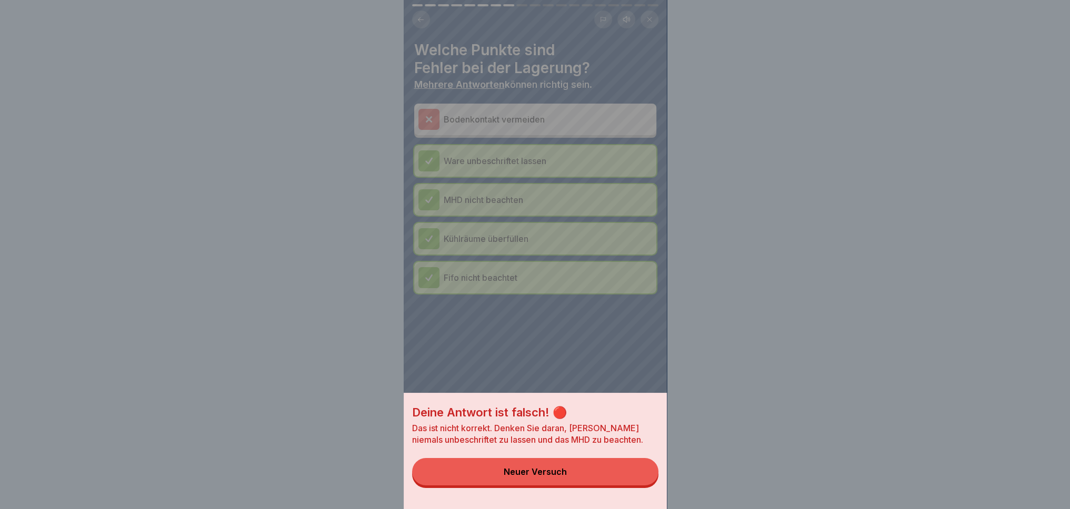
click at [575, 495] on div "Deine Antwort ist falsch! 🔴 Das ist nicht korrekt. Denken Sie daran, Ware niema…" at bounding box center [535, 451] width 263 height 116
click at [572, 482] on button "Neuer Versuch" at bounding box center [535, 471] width 246 height 27
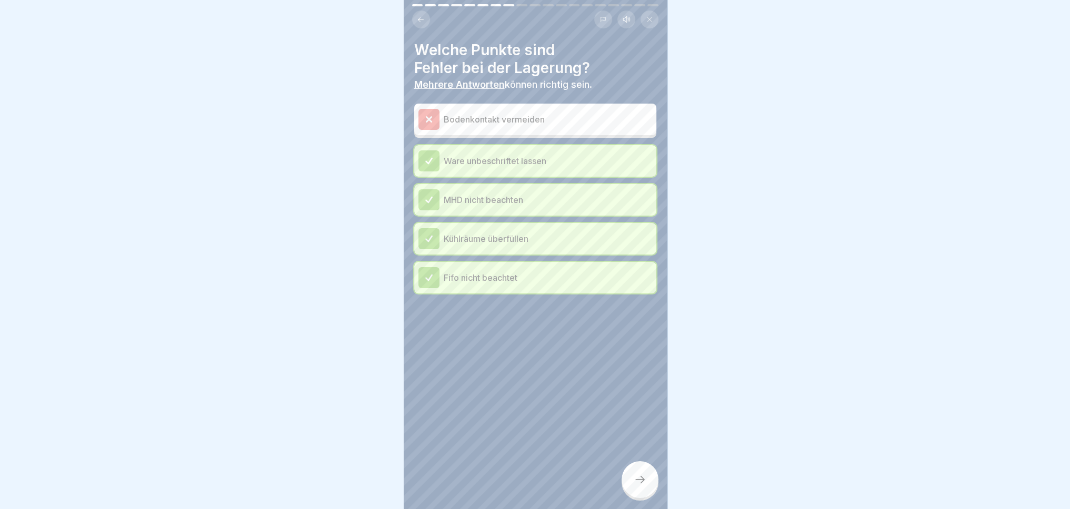
click at [452, 118] on p "Bodenkontakt vermeiden" at bounding box center [548, 119] width 208 height 13
click at [421, 116] on div at bounding box center [428, 119] width 21 height 21
click at [436, 161] on div at bounding box center [428, 161] width 21 height 21
click at [436, 405] on div "Welche Punkte sind Fehler bei der Lagerung? Mehrere Antworten können richtig se…" at bounding box center [535, 254] width 263 height 509
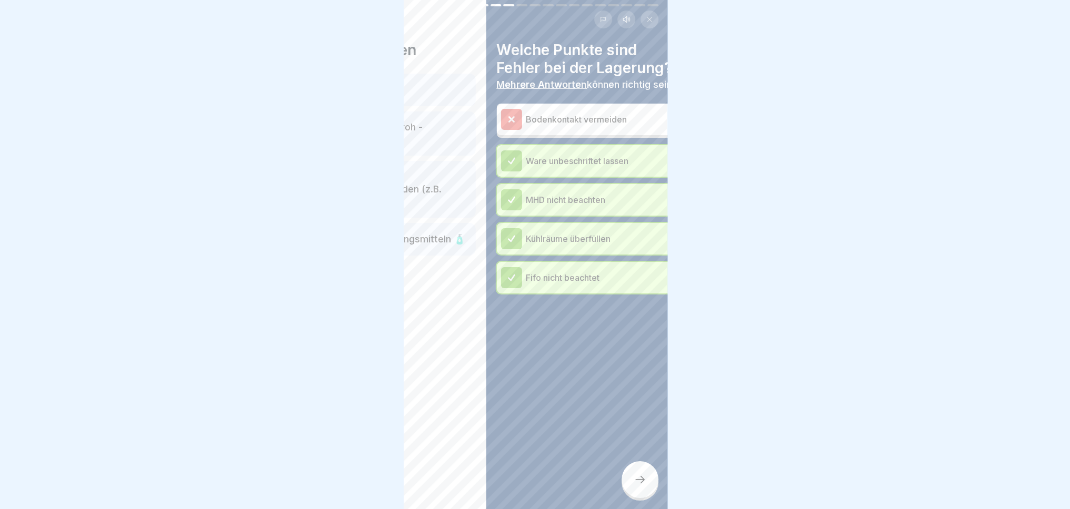
click at [611, 408] on div "Welche Punkte sind Fehler bei der Lagerung? Mehrere Antworten können richtig se…" at bounding box center [617, 254] width 263 height 509
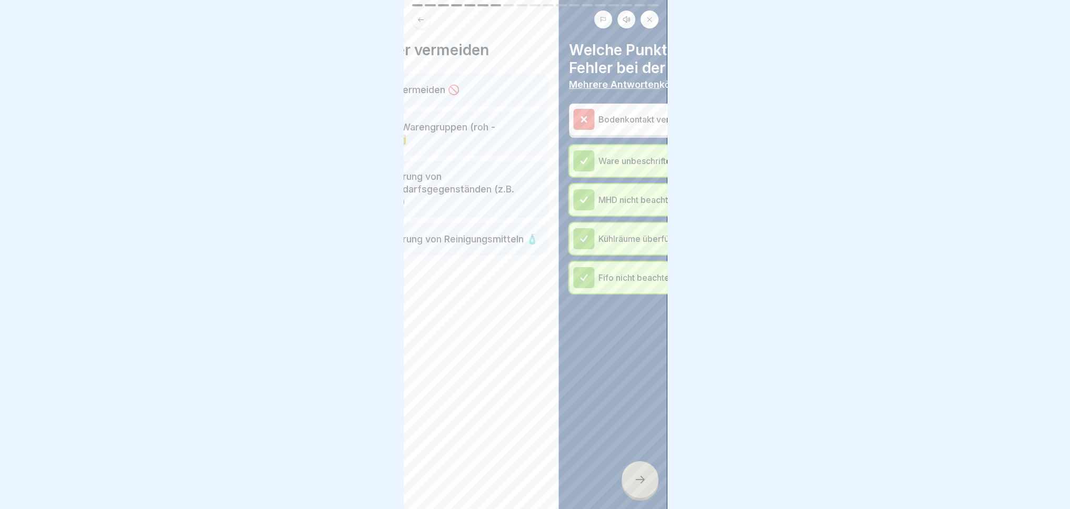
click at [281, 393] on body "Lebensmittelhygiene 19 Schritte Deutsch Hörmodus 📦 Lagerung In dieser Lektion e…" at bounding box center [535, 254] width 1070 height 509
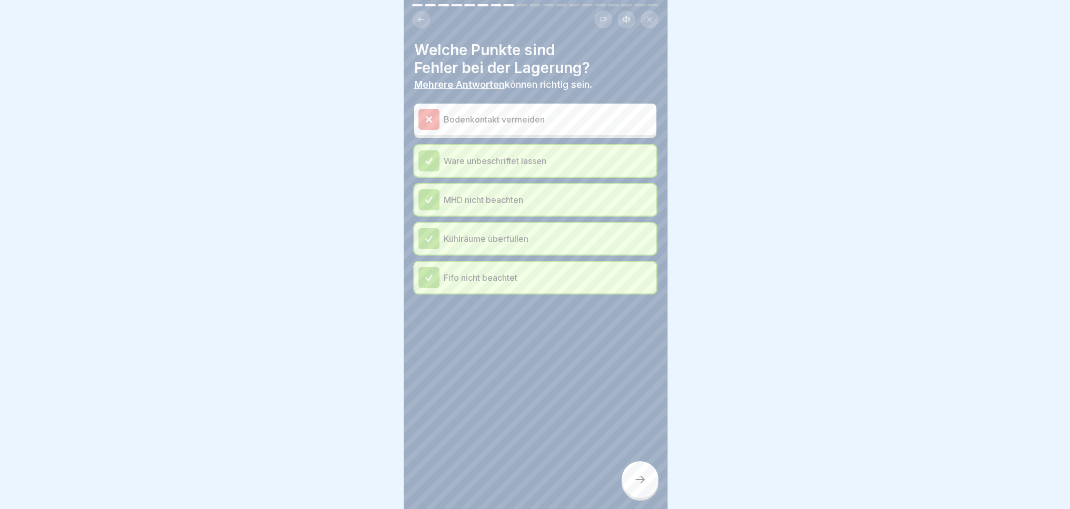
click at [635, 486] on icon at bounding box center [640, 480] width 13 height 13
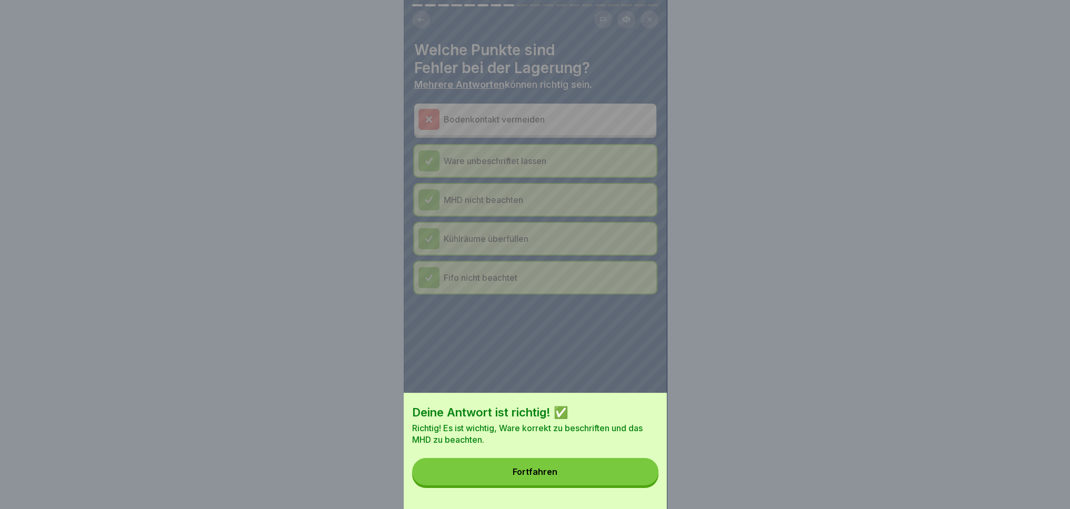
click at [523, 486] on button "Fortfahren" at bounding box center [535, 471] width 246 height 27
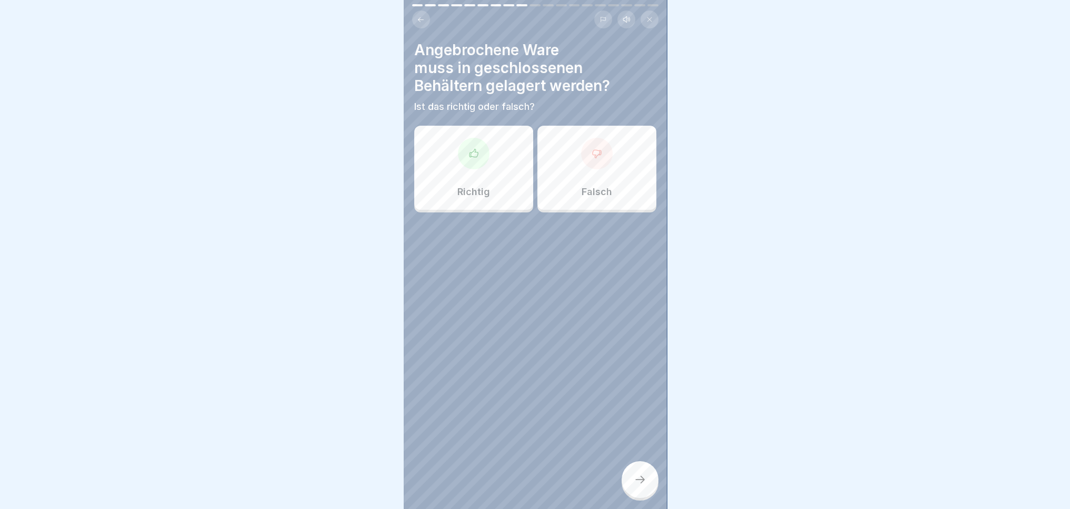
click at [474, 171] on div "Richtig" at bounding box center [473, 168] width 119 height 84
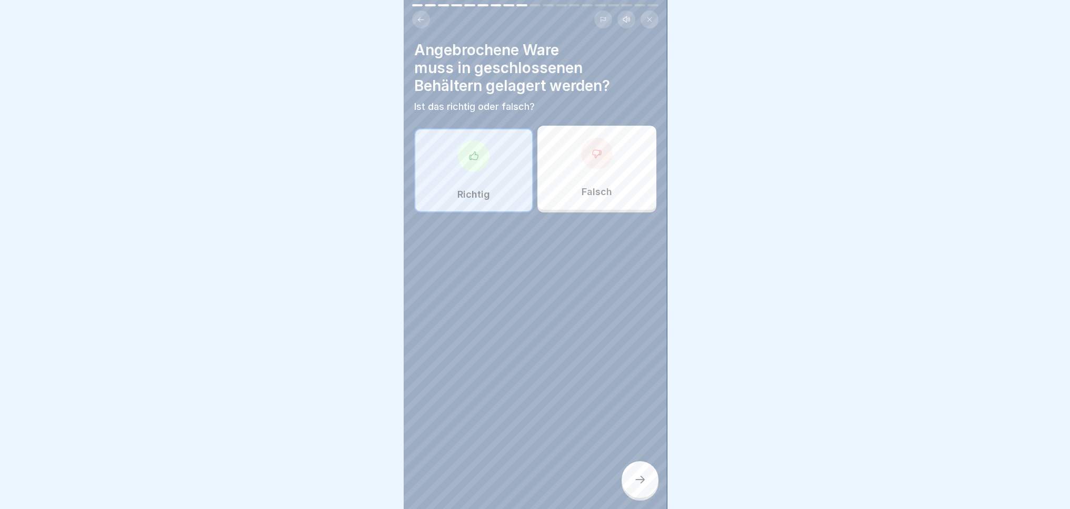
click at [637, 486] on icon at bounding box center [640, 480] width 13 height 13
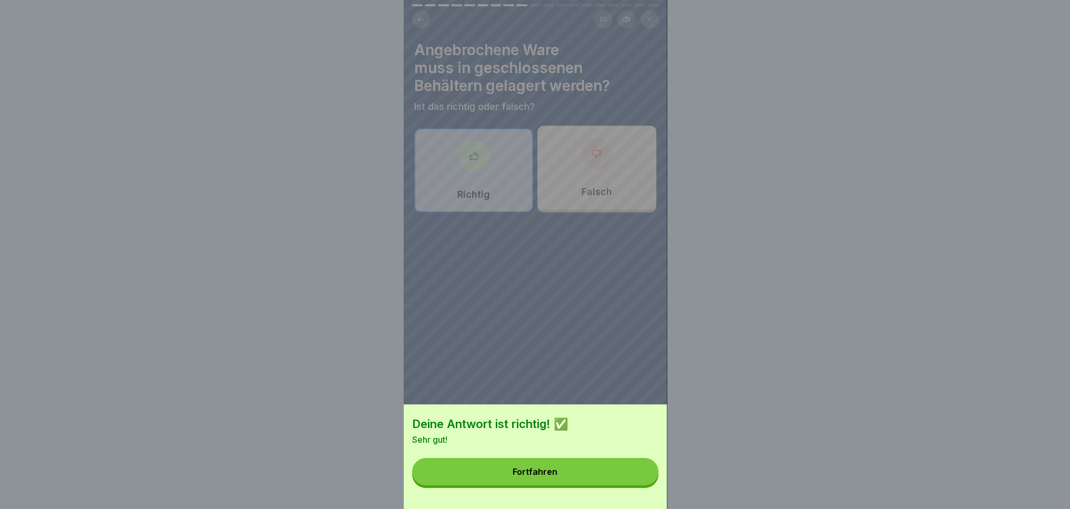
click at [534, 477] on div "Fortfahren" at bounding box center [535, 471] width 45 height 9
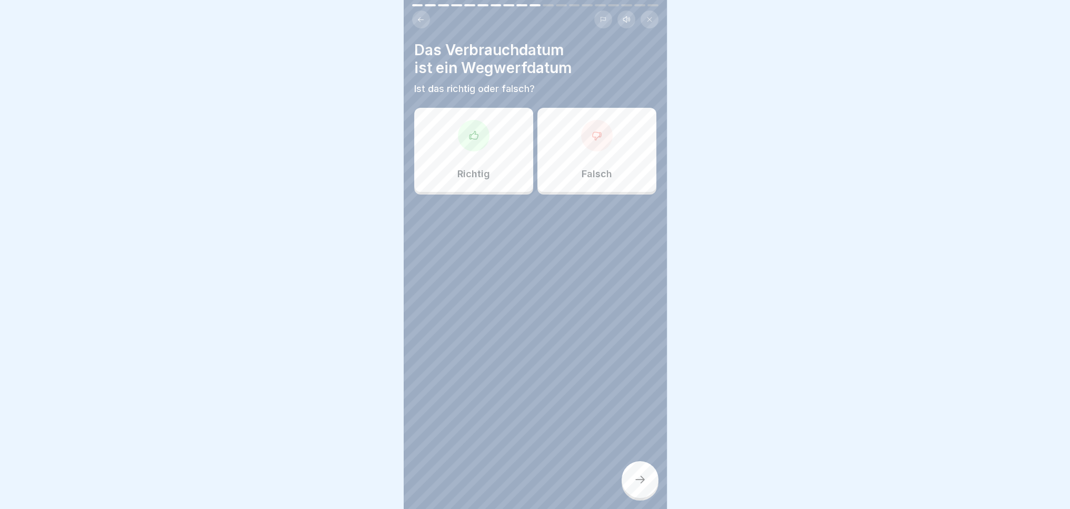
click at [589, 153] on div "Falsch" at bounding box center [596, 150] width 119 height 84
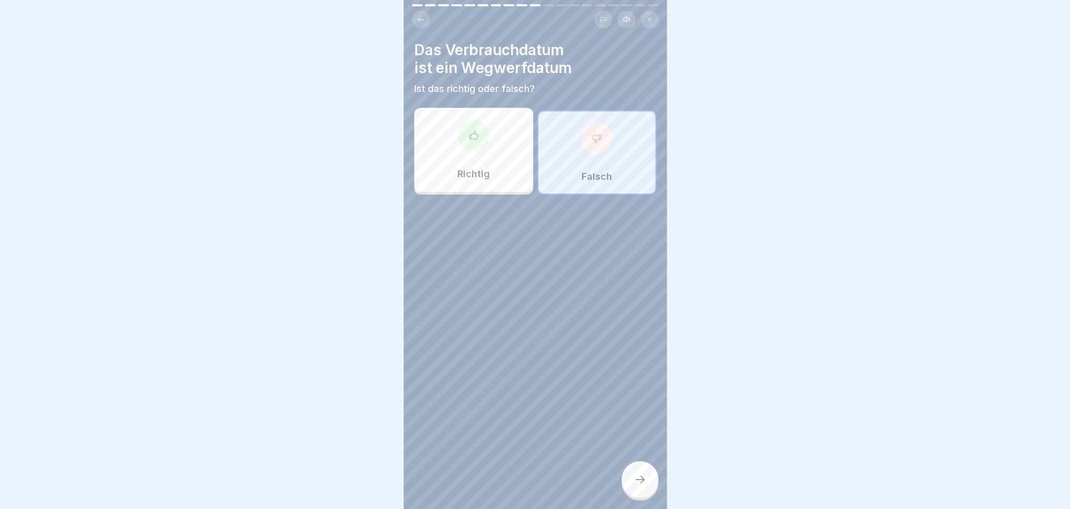
click at [632, 484] on div at bounding box center [640, 480] width 37 height 37
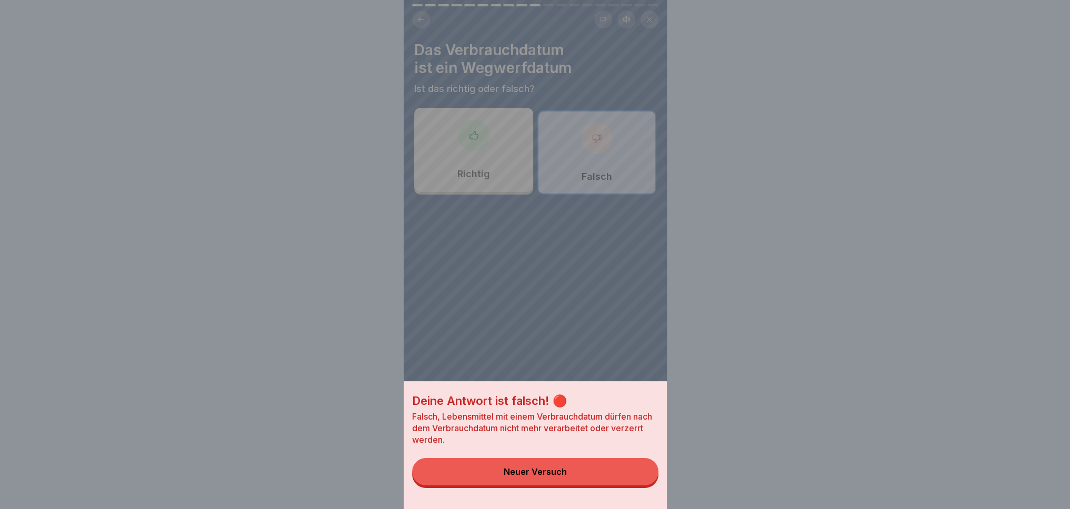
click at [557, 477] on div "Neuer Versuch" at bounding box center [535, 471] width 63 height 9
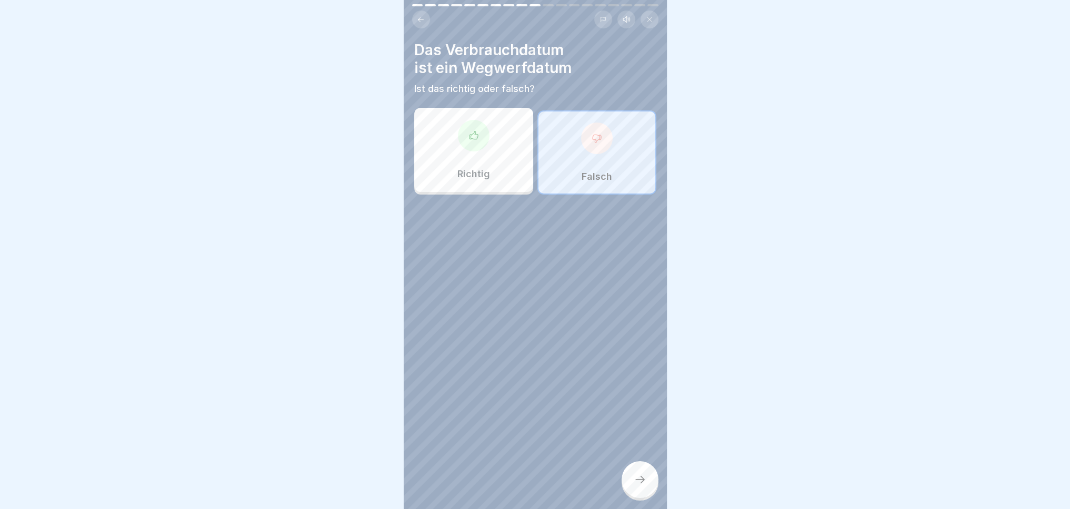
click at [467, 129] on div at bounding box center [474, 136] width 32 height 32
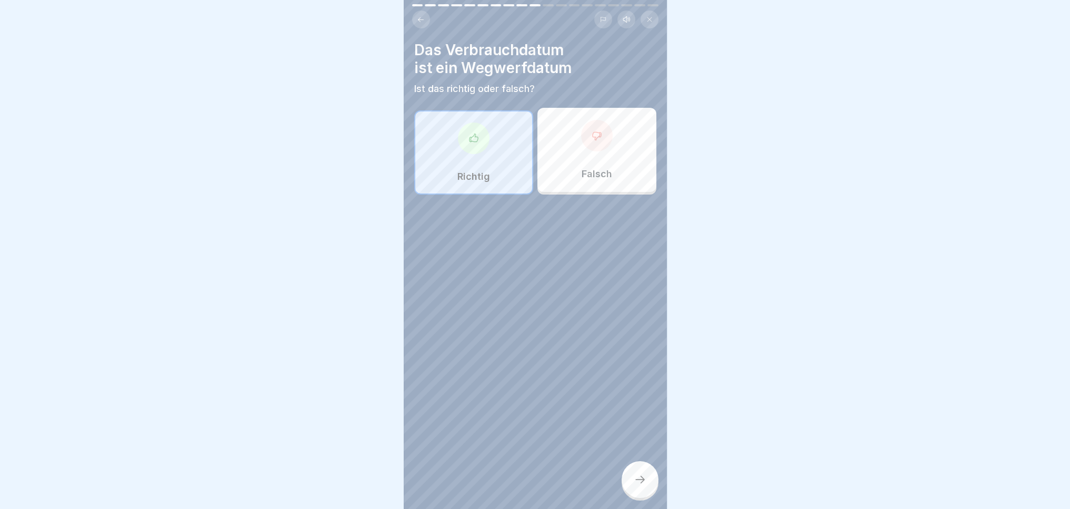
click at [652, 482] on div at bounding box center [640, 480] width 37 height 37
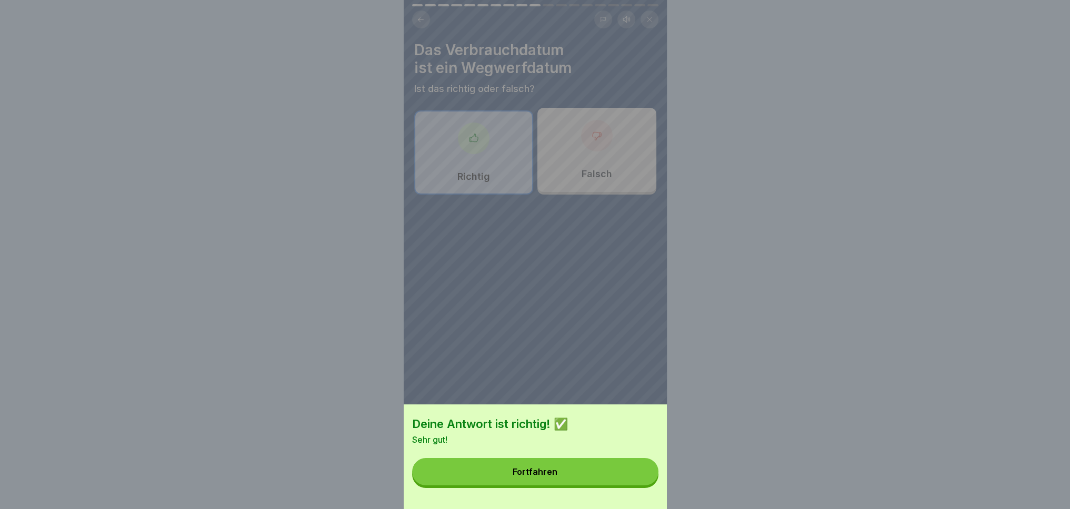
click at [544, 486] on button "Fortfahren" at bounding box center [535, 471] width 246 height 27
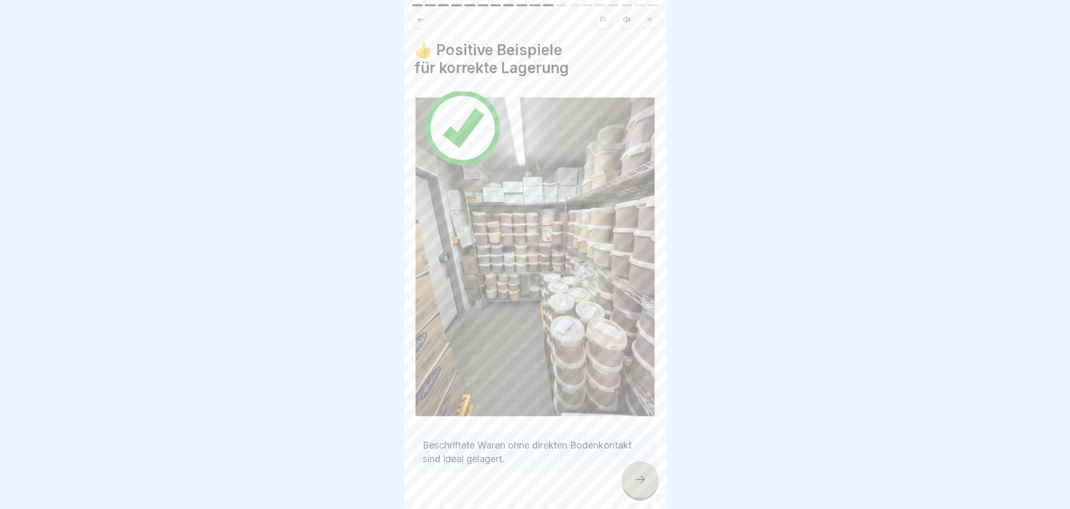
click at [643, 497] on div at bounding box center [640, 480] width 37 height 37
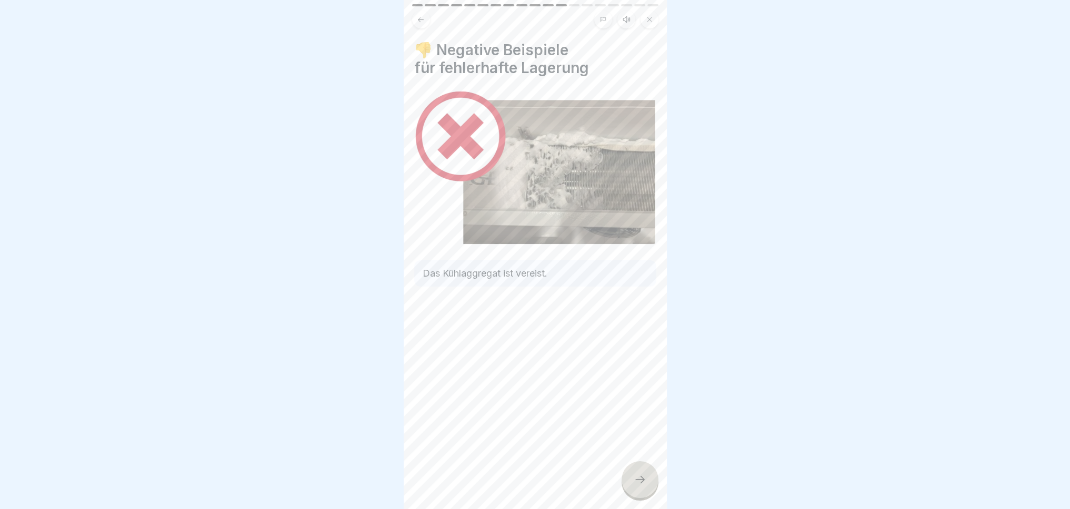
click at [646, 497] on div at bounding box center [640, 480] width 37 height 37
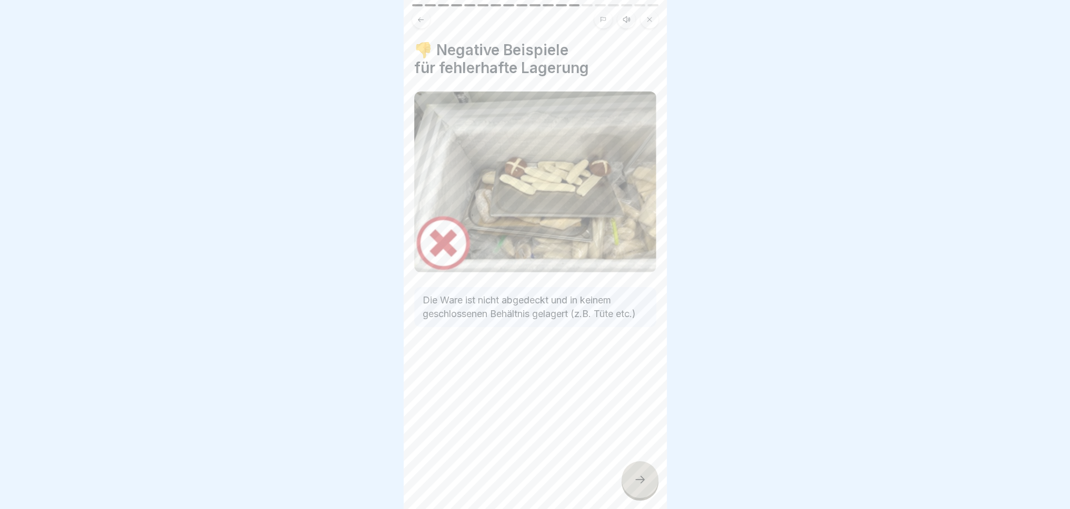
click at [632, 479] on div at bounding box center [640, 480] width 37 height 37
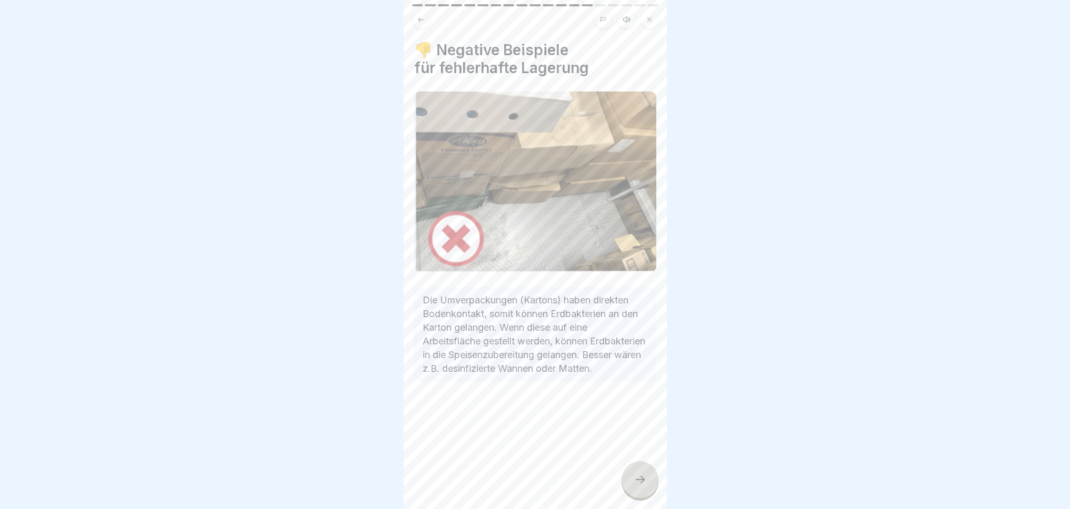
click at [638, 482] on div at bounding box center [640, 480] width 37 height 37
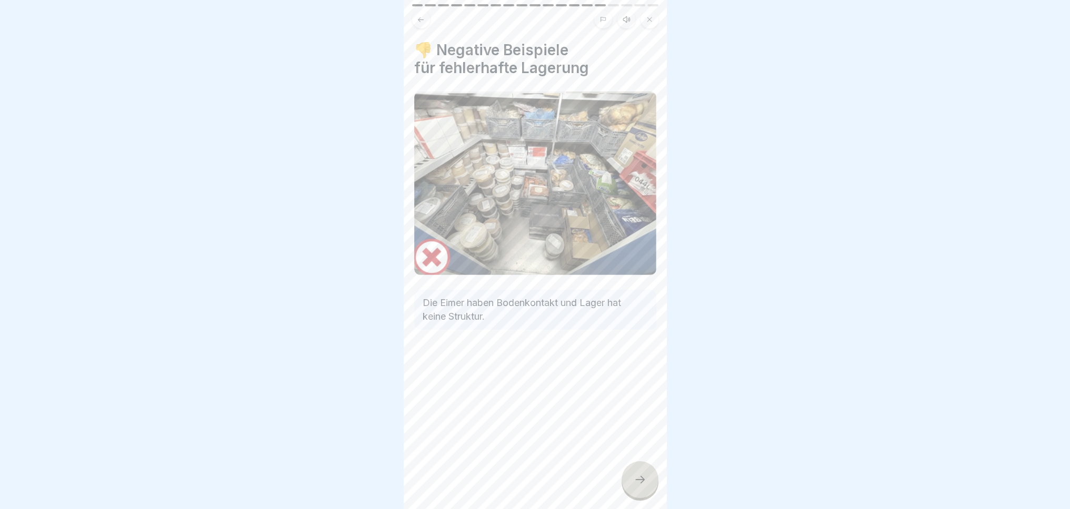
click at [635, 486] on icon at bounding box center [640, 480] width 13 height 13
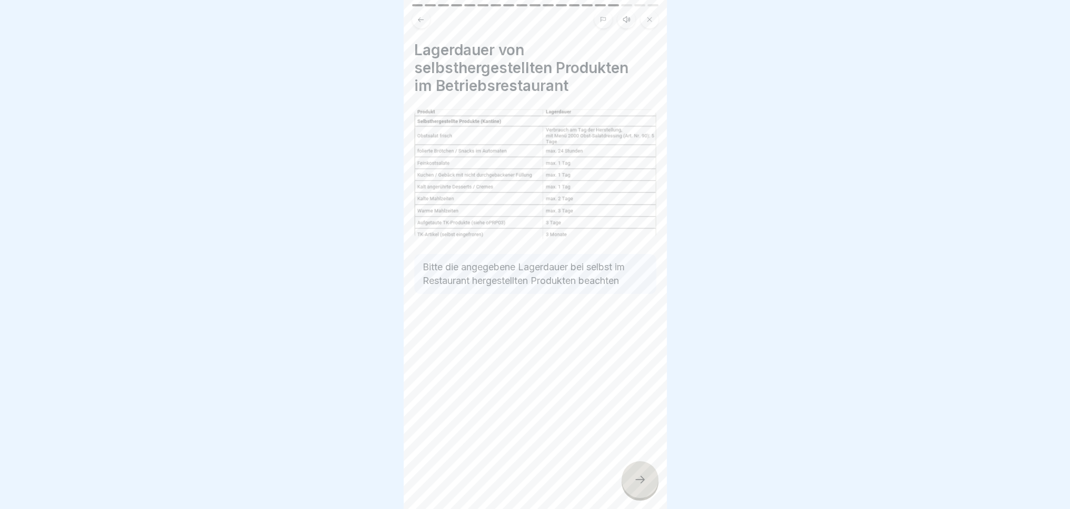
click at [635, 483] on icon at bounding box center [640, 480] width 13 height 13
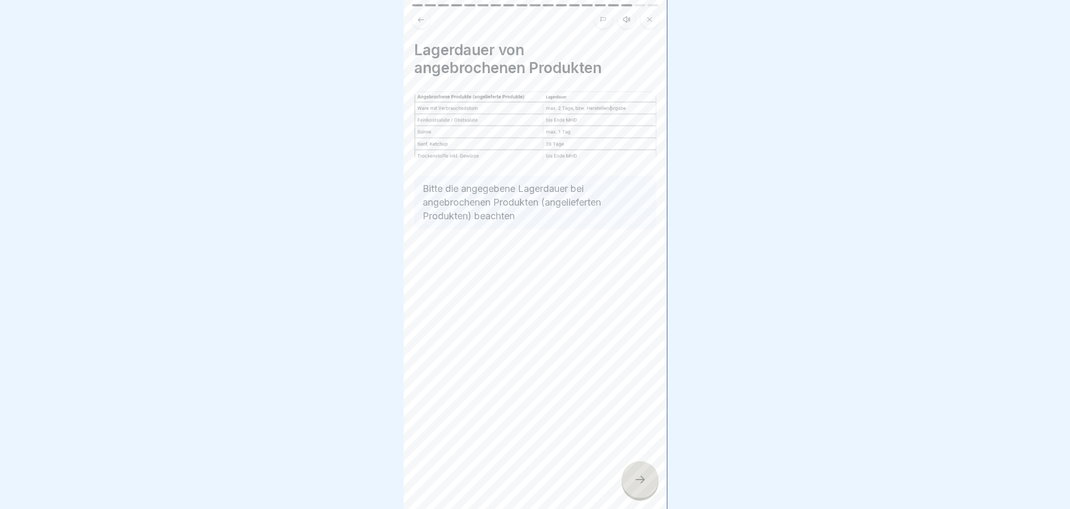
click at [635, 483] on icon at bounding box center [640, 480] width 13 height 13
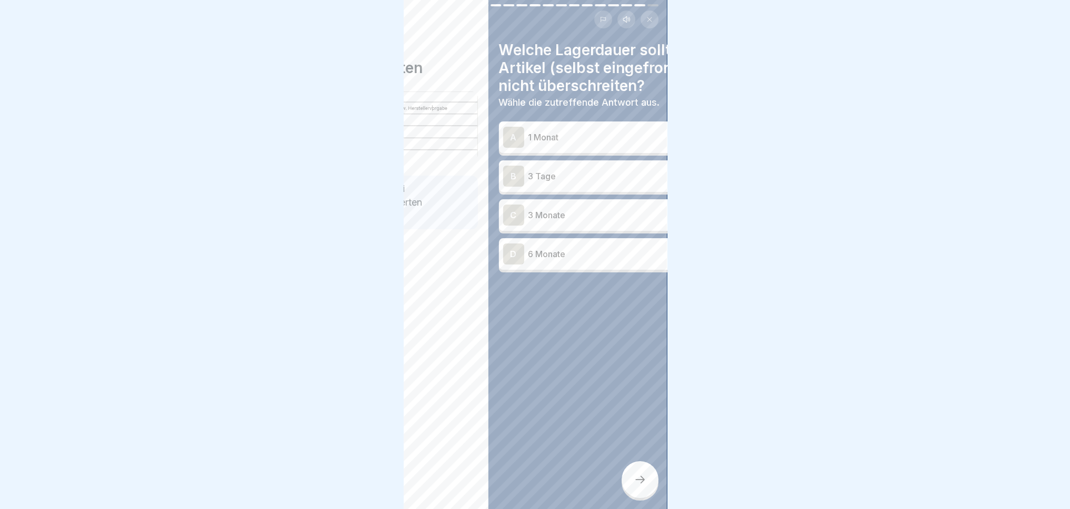
click at [659, 406] on div "Welche Lagerdauer sollten TK Artikel (selbst eingefroren) nicht überschreiten? …" at bounding box center [619, 254] width 263 height 509
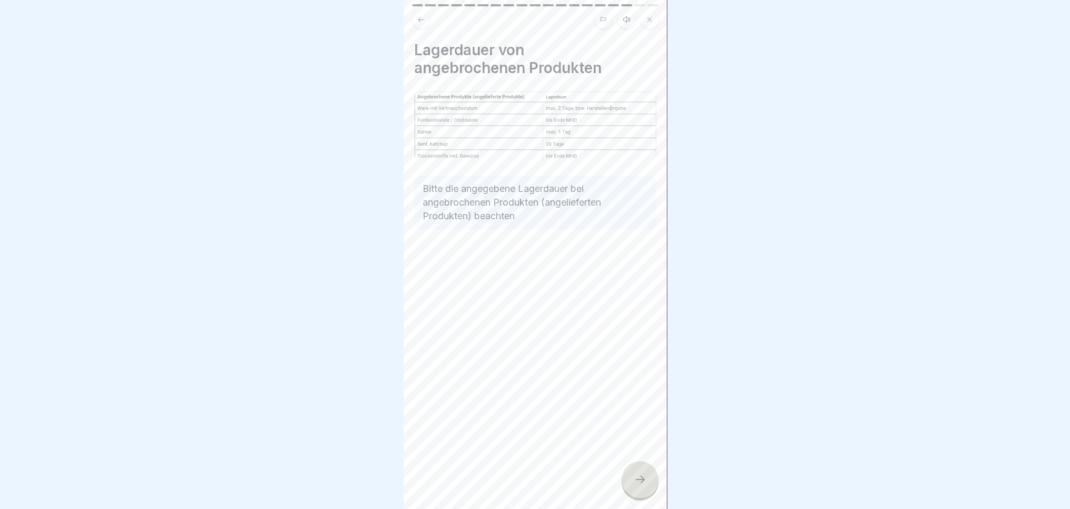
click at [639, 353] on div "Lagerdauer von angebrochenen Produkten Bitte die angegebene Lagerdauer bei ange…" at bounding box center [535, 254] width 263 height 509
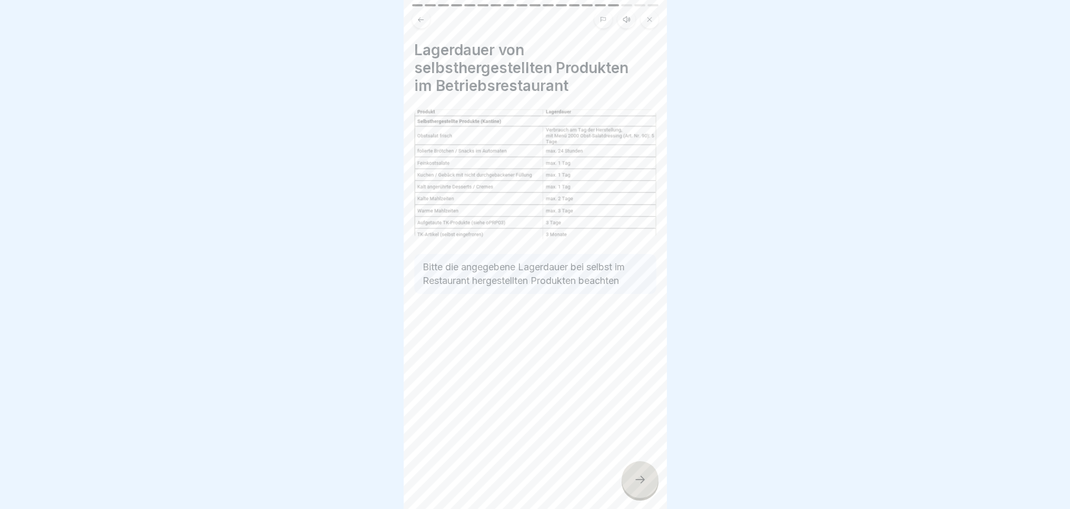
click at [593, 409] on div "Lagerdauer von selbsthergestellten Produkten im Betriebsrestaurant Bitte die an…" at bounding box center [535, 254] width 263 height 509
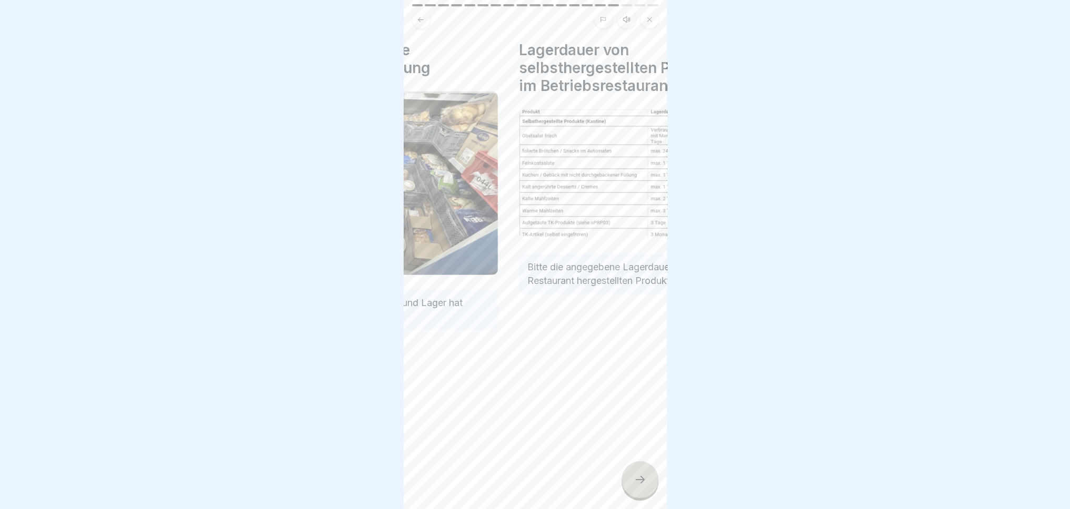
click at [609, 396] on div "Lagerdauer von selbsthergestellten Produkten im Betriebsrestaurant Bitte die an…" at bounding box center [639, 254] width 263 height 509
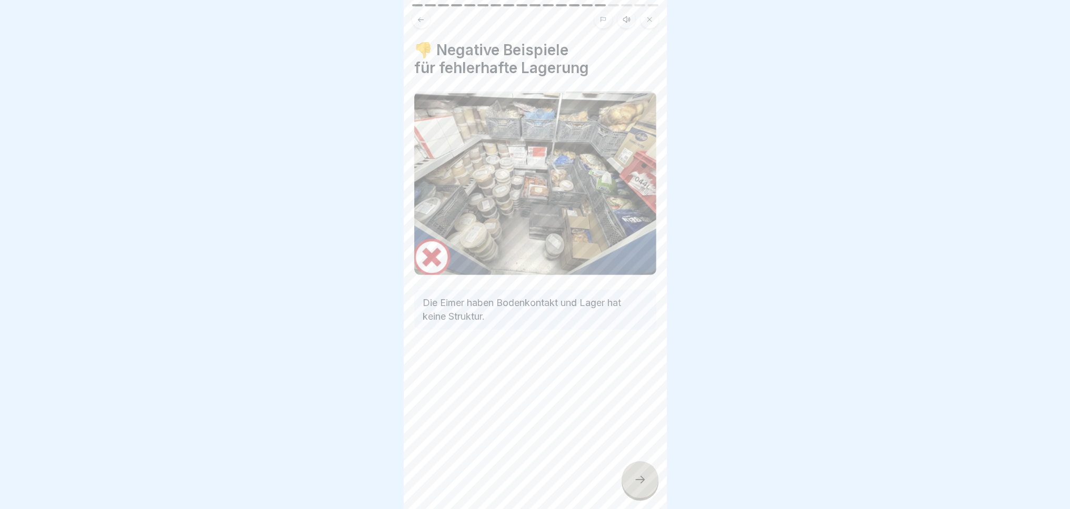
click at [458, 383] on div "👎 Negative Beispiele für fehlerhafte Lagerung Die Eimer haben Bodenkontakt und …" at bounding box center [535, 254] width 263 height 509
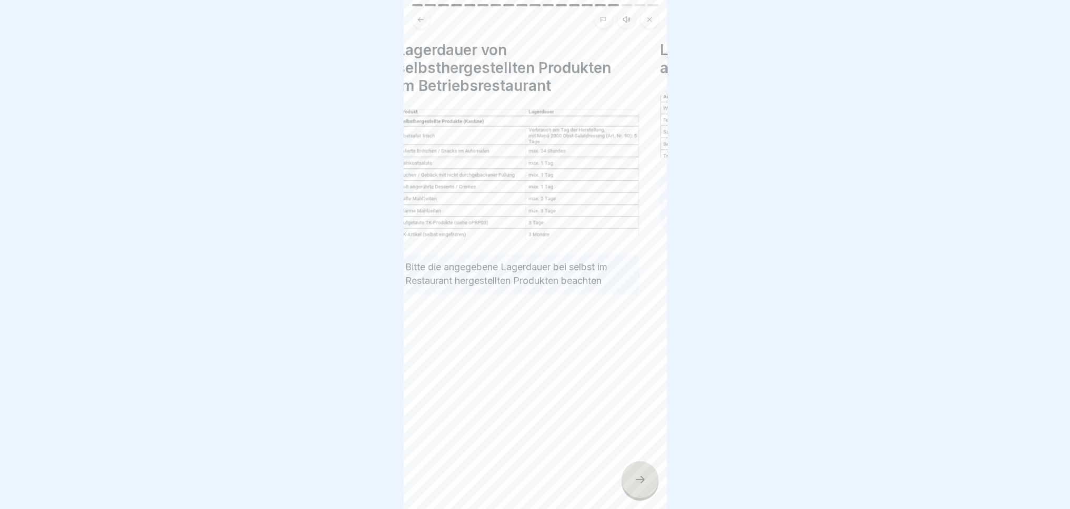
click at [486, 391] on div "Lagerdauer von selbsthergestellten Produkten im Betriebsrestaurant Bitte die an…" at bounding box center [517, 254] width 263 height 509
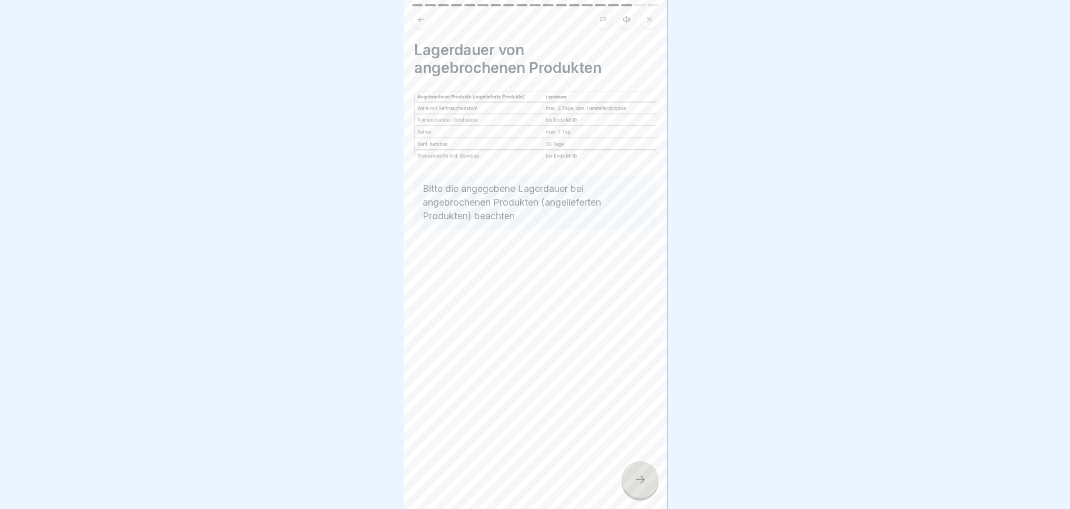
click at [489, 367] on div "Lagerdauer von angebrochenen Produkten Bitte die angegebene Lagerdauer bei ange…" at bounding box center [535, 254] width 263 height 509
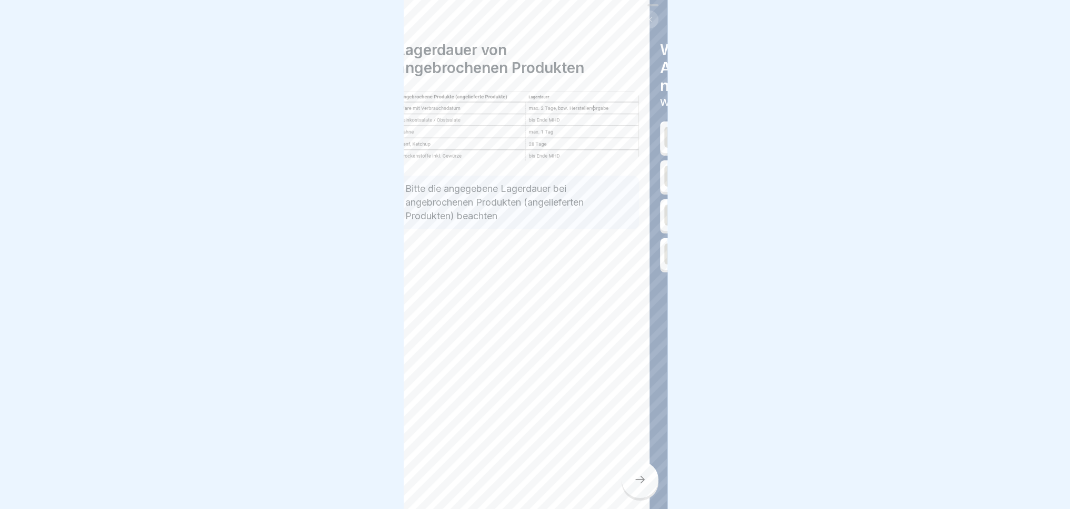
click at [718, 391] on body "Lebensmittelhygiene 19 Schritte Deutsch Hörmodus 📦 Lagerung In dieser Lektion e…" at bounding box center [535, 254] width 1070 height 509
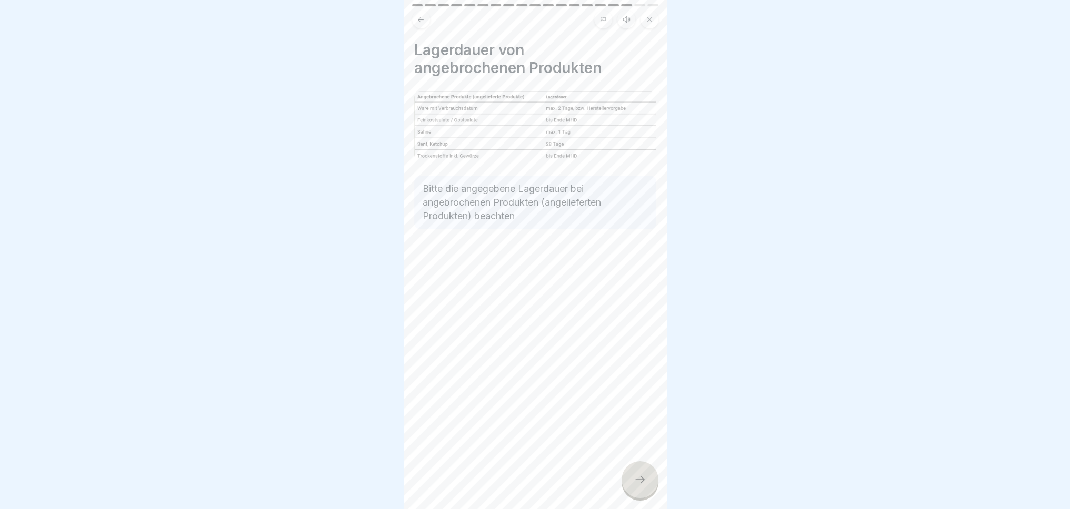
click at [650, 395] on div "Lagerdauer von angebrochenen Produkten Bitte die angegebene Lagerdauer bei ange…" at bounding box center [535, 254] width 263 height 509
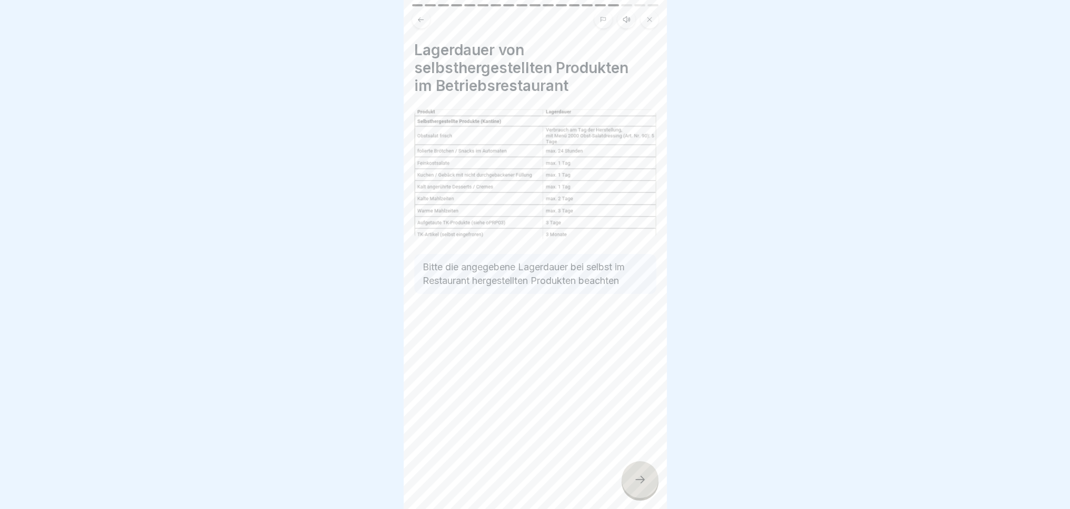
click at [450, 381] on div "Lagerdauer von selbsthergestellten Produkten im Betriebsrestaurant Bitte die an…" at bounding box center [535, 254] width 263 height 509
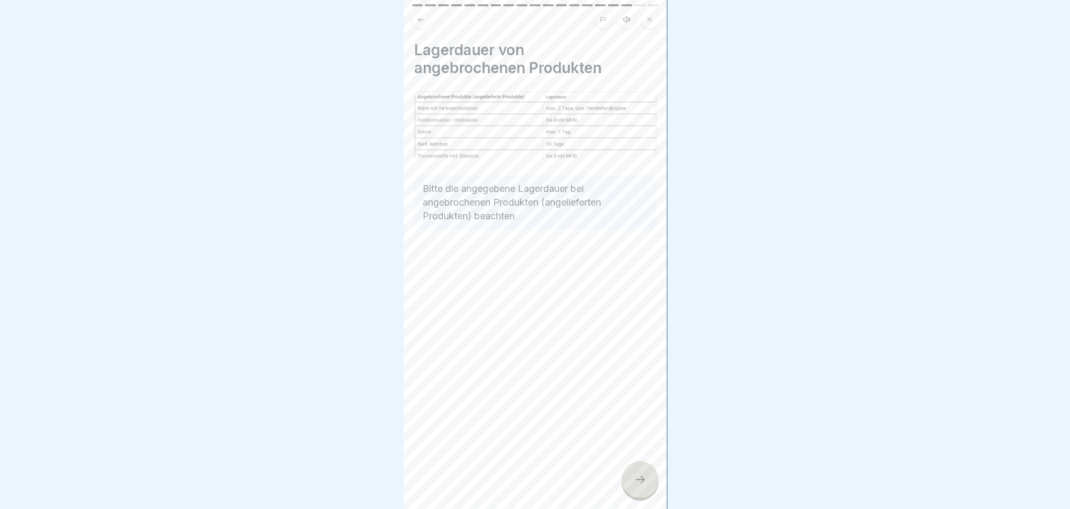
click at [438, 378] on div "Lagerdauer von angebrochenen Produkten Bitte die angegebene Lagerdauer bei ange…" at bounding box center [535, 254] width 263 height 509
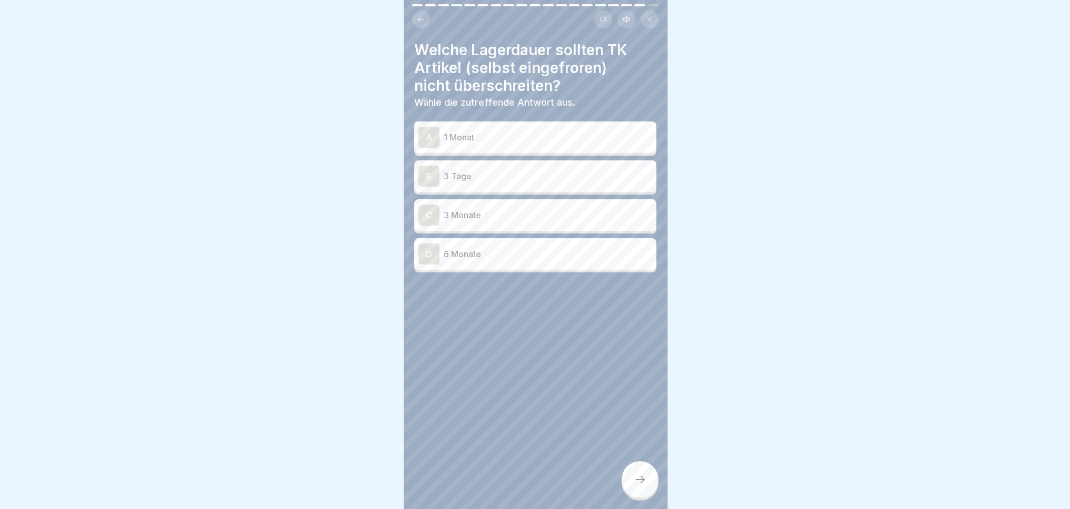
click at [432, 218] on div "C" at bounding box center [428, 215] width 21 height 21
click at [642, 496] on div at bounding box center [640, 480] width 37 height 37
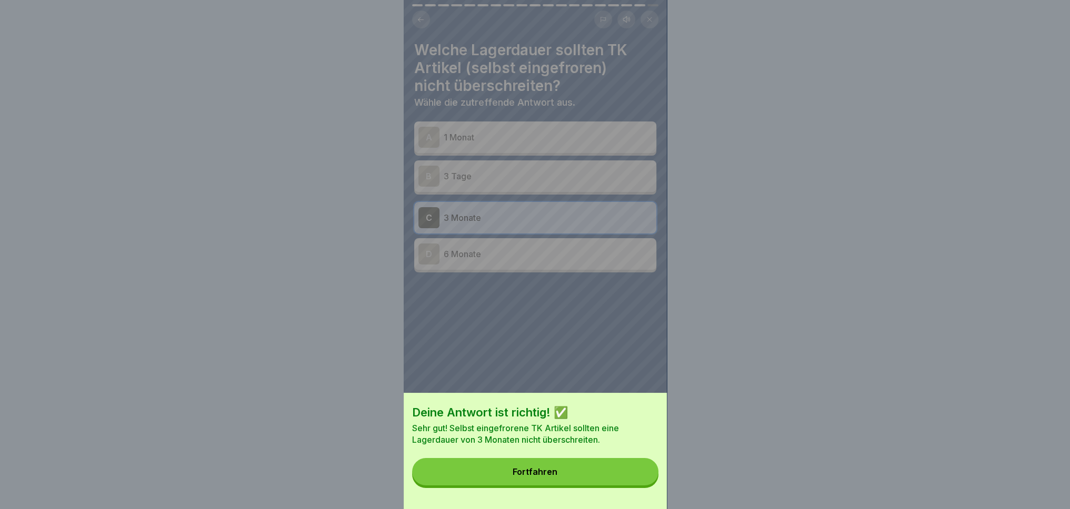
click at [572, 482] on button "Fortfahren" at bounding box center [535, 471] width 246 height 27
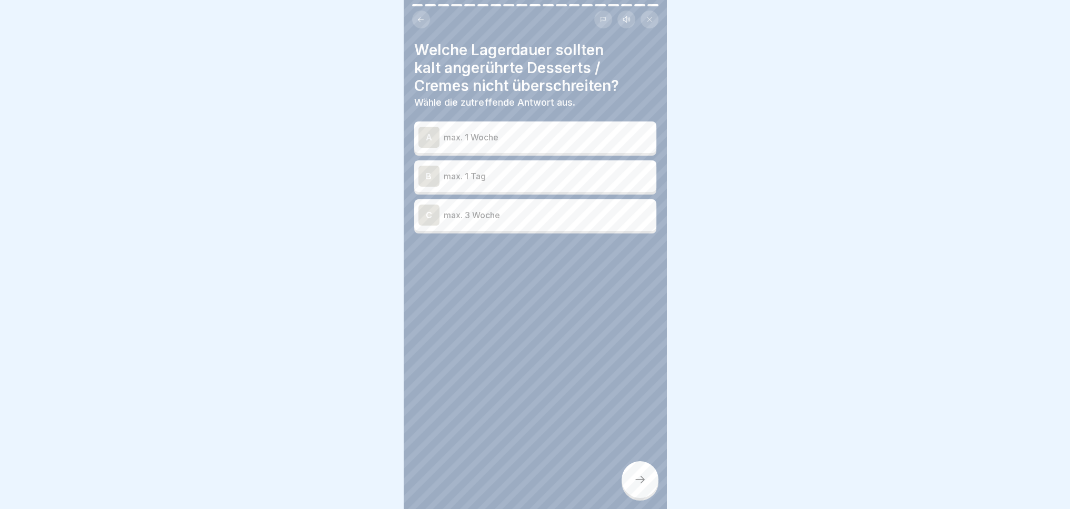
click at [572, 379] on div "Welche Lagerdauer sollten kalt angerührte Desserts / Cremes nicht überschreiten…" at bounding box center [535, 254] width 263 height 509
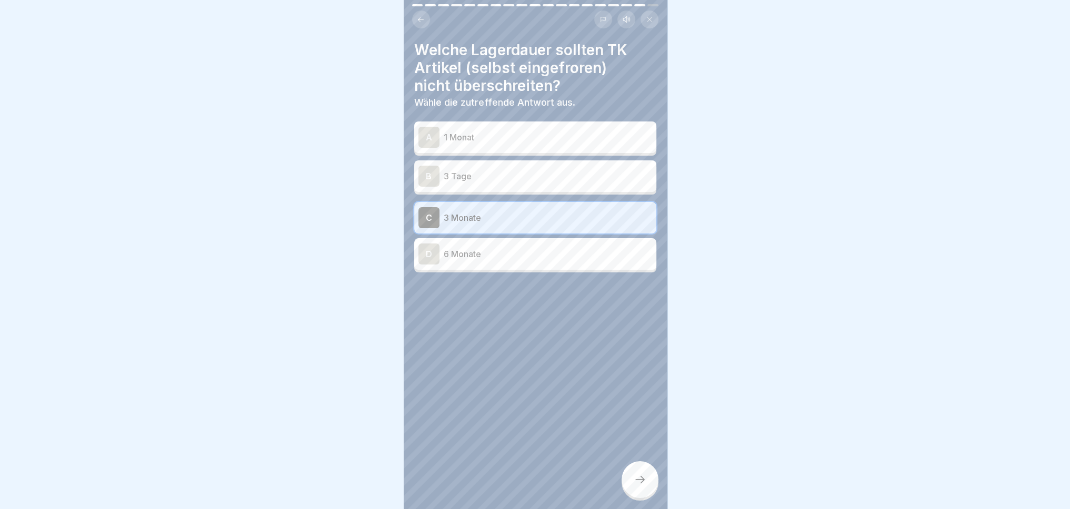
click at [566, 404] on div "Welche Lagerdauer sollten TK Artikel (selbst eingefroren) nicht überschreiten? …" at bounding box center [535, 254] width 263 height 509
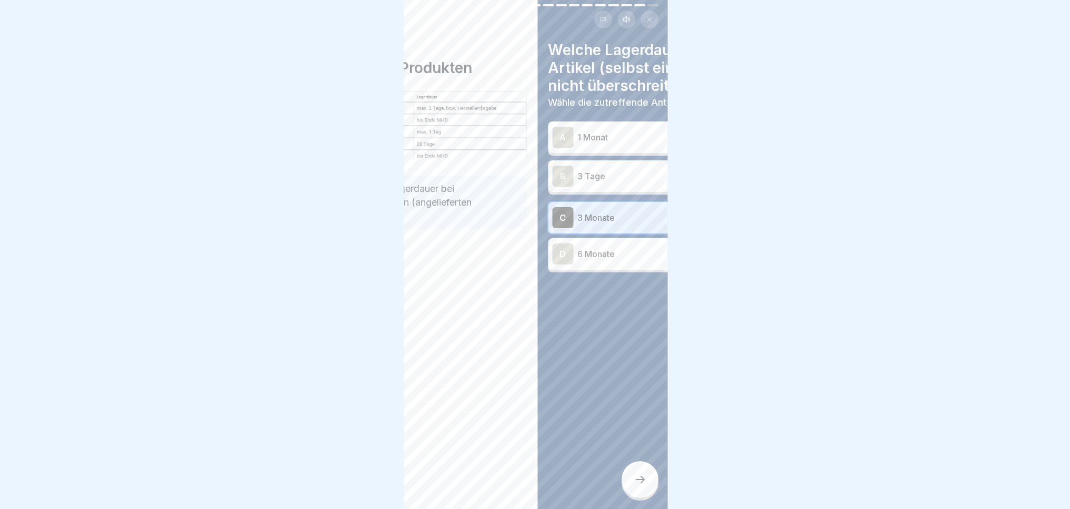
click at [605, 398] on div "Welche Lagerdauer sollten TK Artikel (selbst eingefroren) nicht überschreiten? …" at bounding box center [668, 254] width 263 height 509
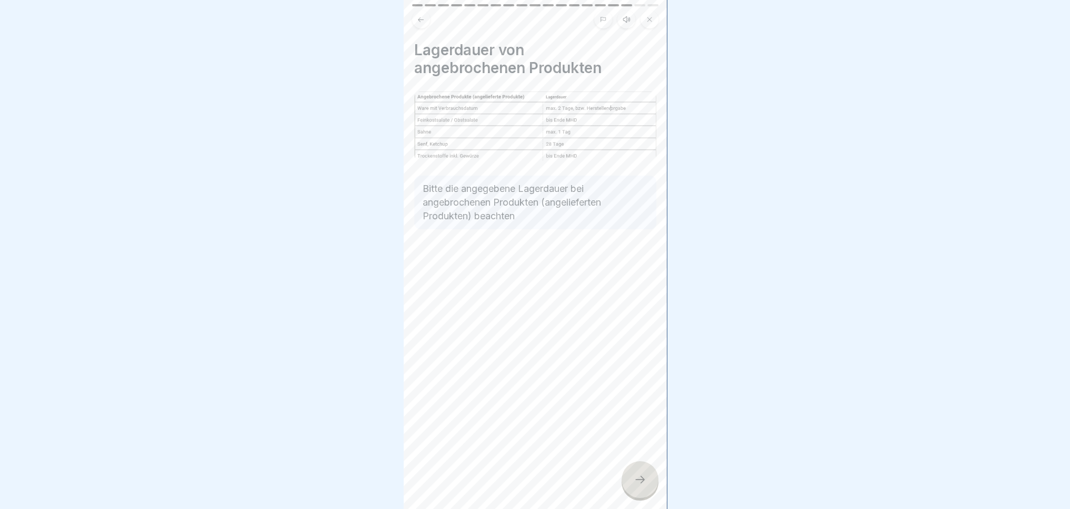
click at [558, 355] on div "Lagerdauer von angebrochenen Produkten Bitte die angegebene Lagerdauer bei ange…" at bounding box center [535, 254] width 263 height 509
click at [598, 373] on div "Lagerdauer von angebrochenen Produkten Bitte die angegebene Lagerdauer bei ange…" at bounding box center [535, 254] width 263 height 509
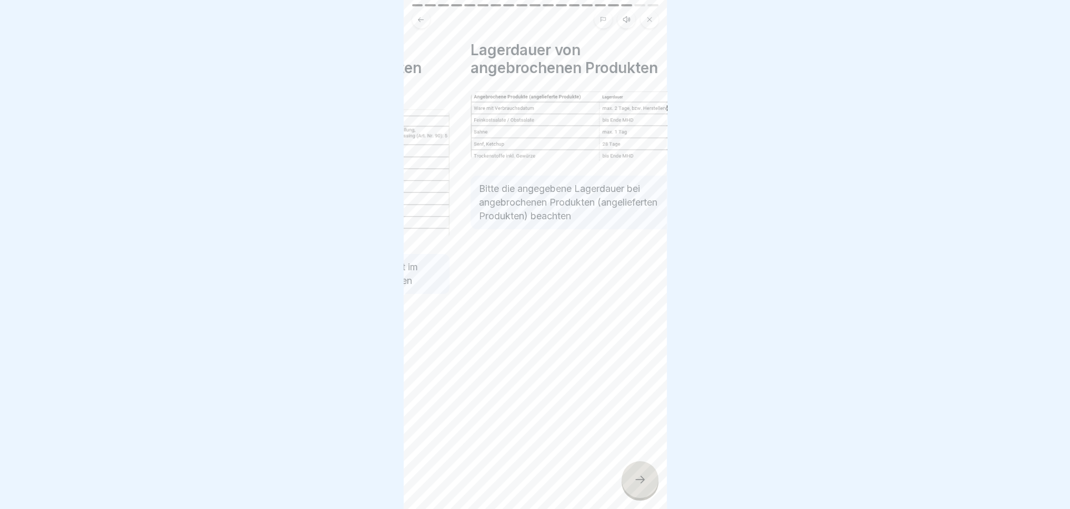
click at [625, 374] on div "Lagerdauer von angebrochenen Produkten Bitte die angegebene Lagerdauer bei ange…" at bounding box center [591, 254] width 263 height 509
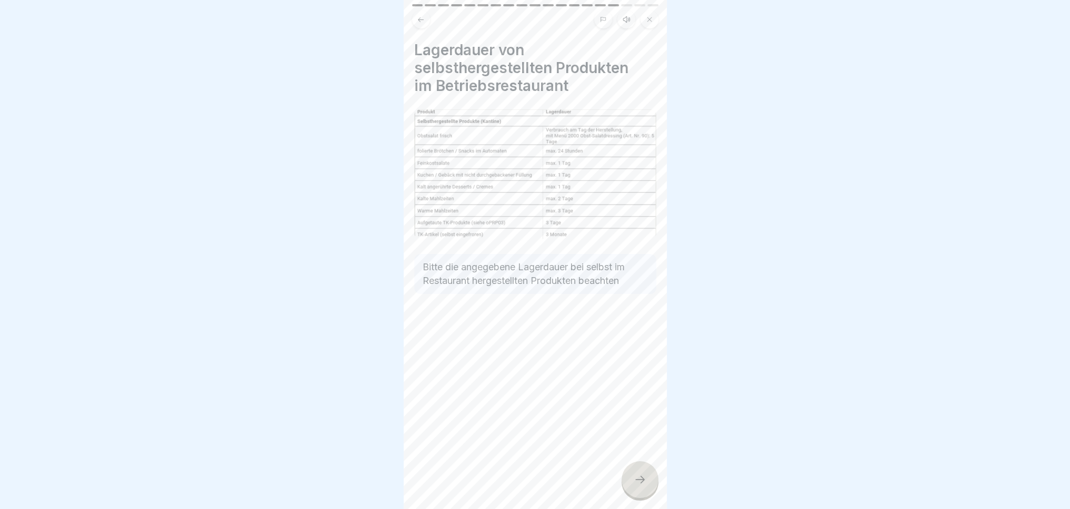
click at [638, 486] on icon at bounding box center [640, 480] width 13 height 13
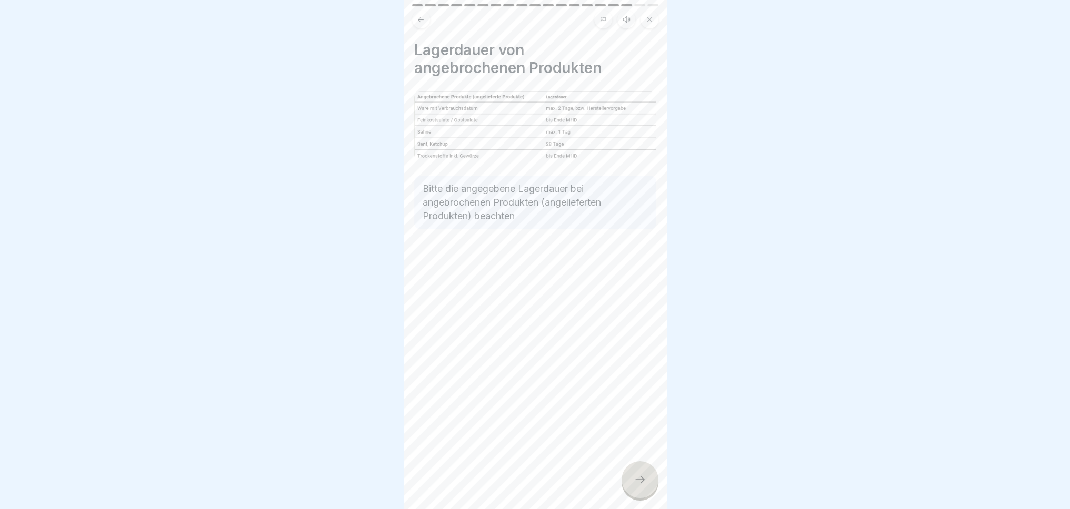
click at [638, 486] on icon at bounding box center [640, 480] width 13 height 13
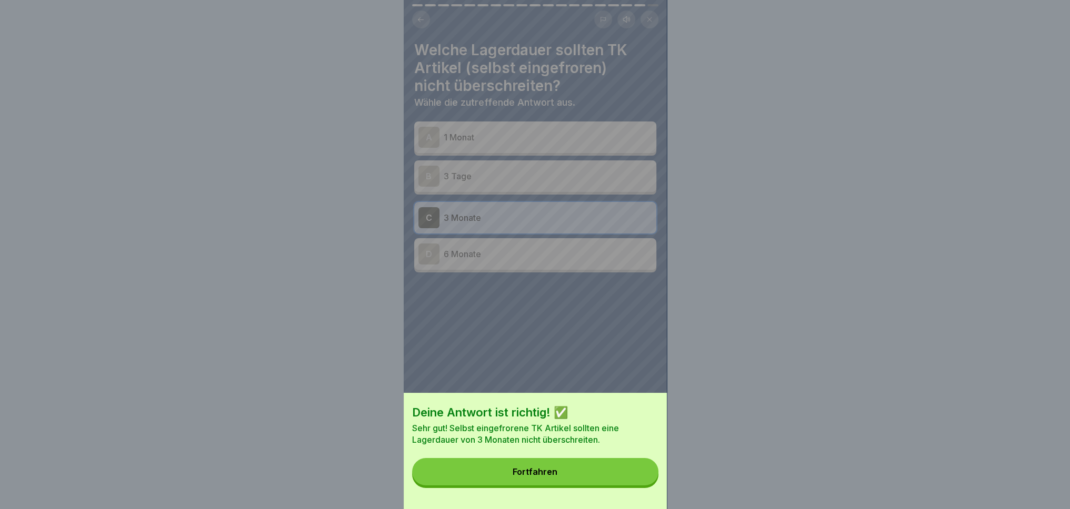
click at [572, 483] on button "Fortfahren" at bounding box center [535, 471] width 246 height 27
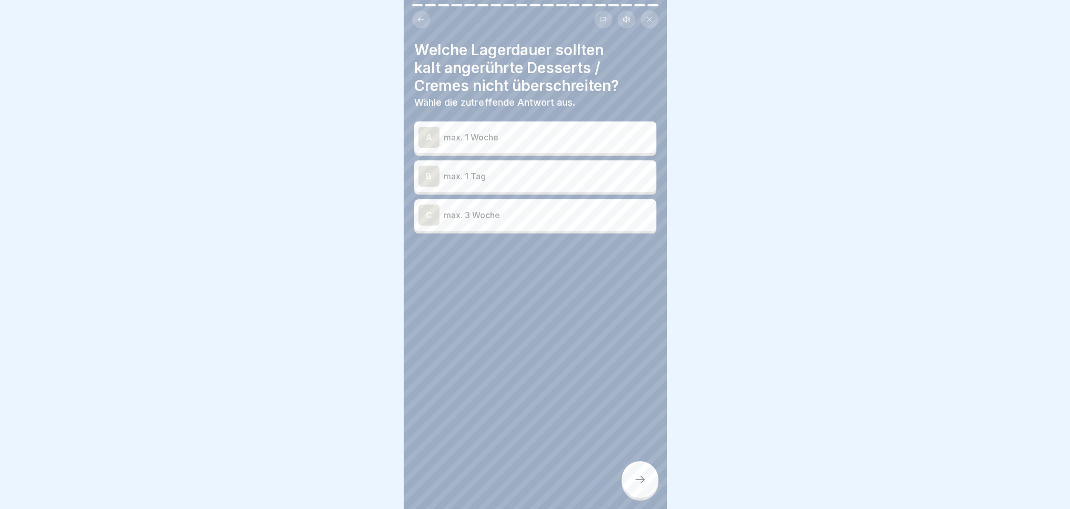
click at [428, 175] on div "B" at bounding box center [428, 176] width 21 height 21
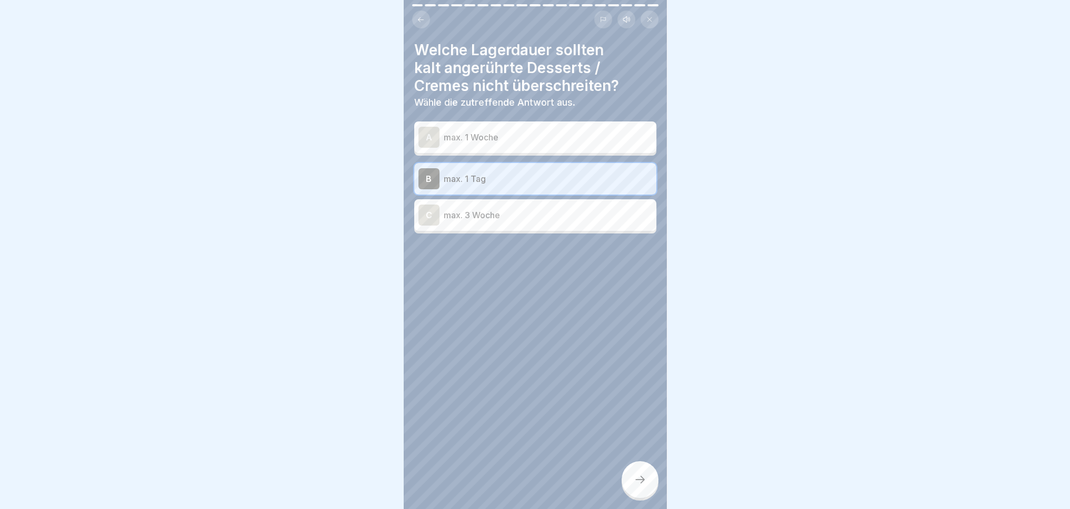
click at [644, 486] on icon at bounding box center [640, 480] width 13 height 13
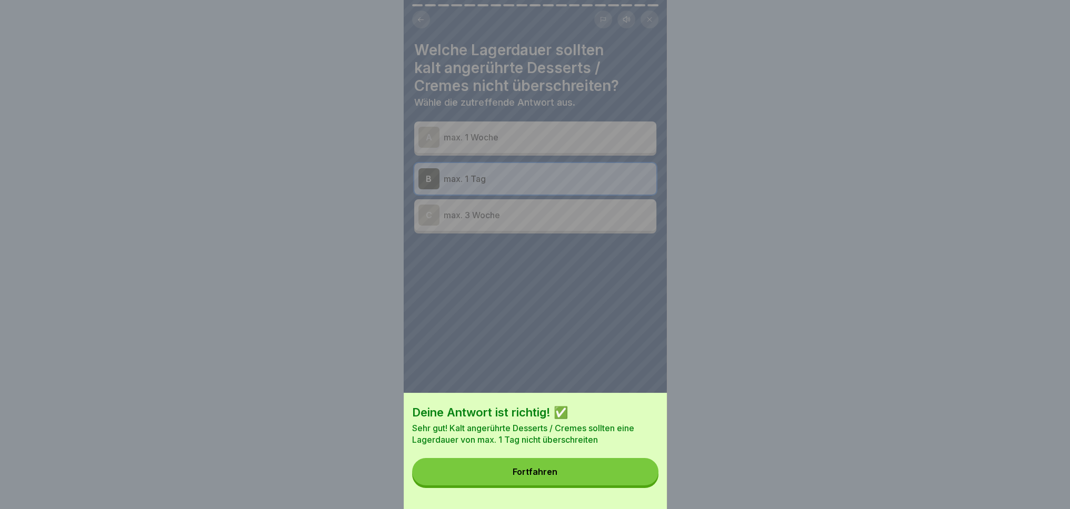
click at [580, 484] on button "Fortfahren" at bounding box center [535, 471] width 246 height 27
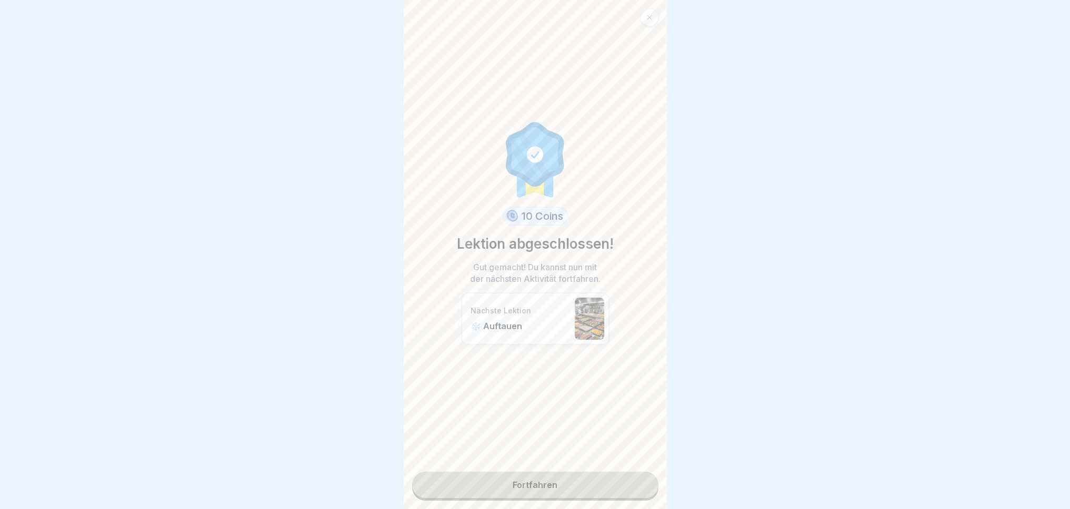
click at [558, 495] on link "Fortfahren" at bounding box center [535, 485] width 246 height 26
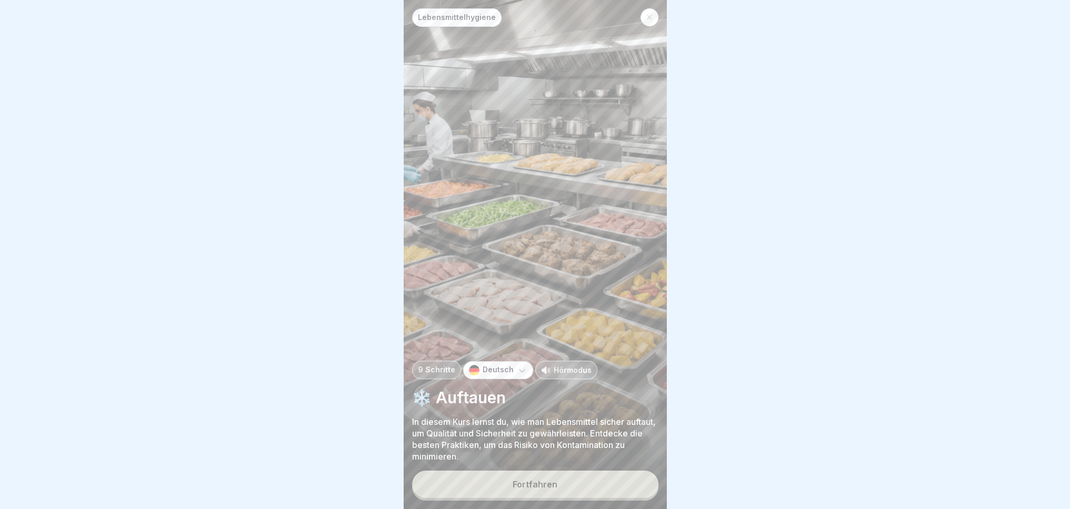
click at [563, 495] on button "Fortfahren" at bounding box center [535, 484] width 246 height 27
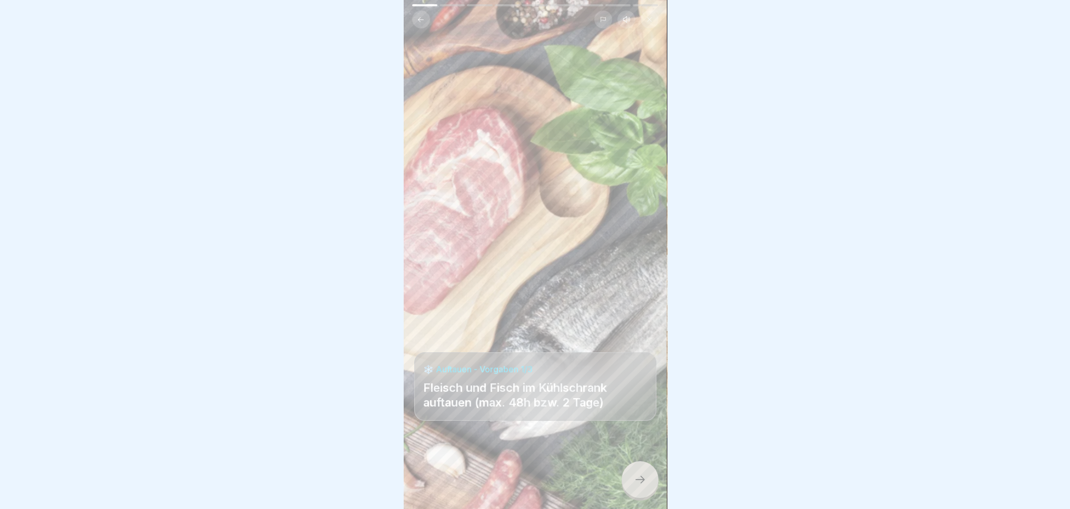
click at [522, 406] on p "Fleisch und Fisch im Kühlschrank auftauen (max. 48h bzw. 2 Tage)" at bounding box center [535, 395] width 224 height 29
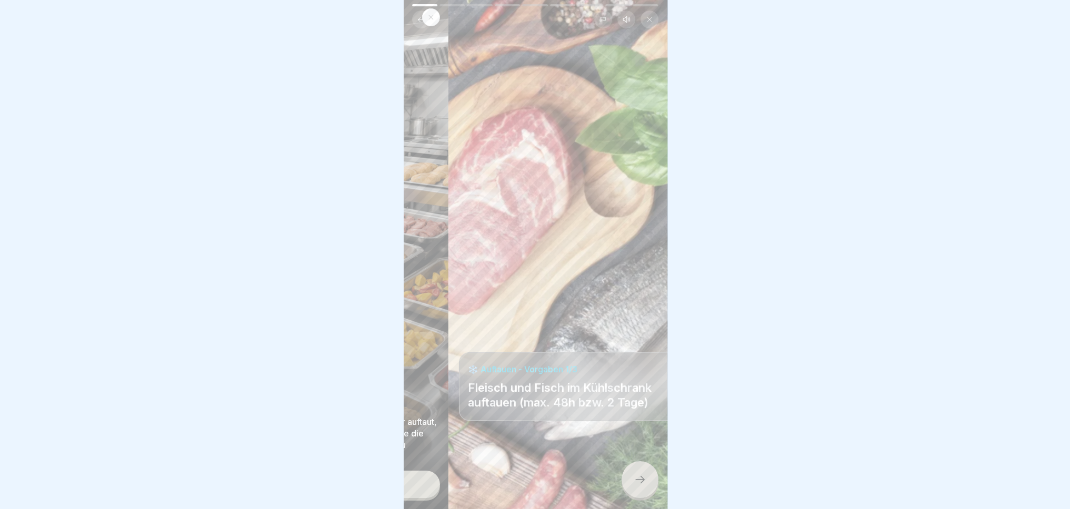
click at [556, 404] on p "Fleisch und Fisch im Kühlschrank auftauen (max. 48h bzw. 2 Tage)" at bounding box center [579, 395] width 224 height 29
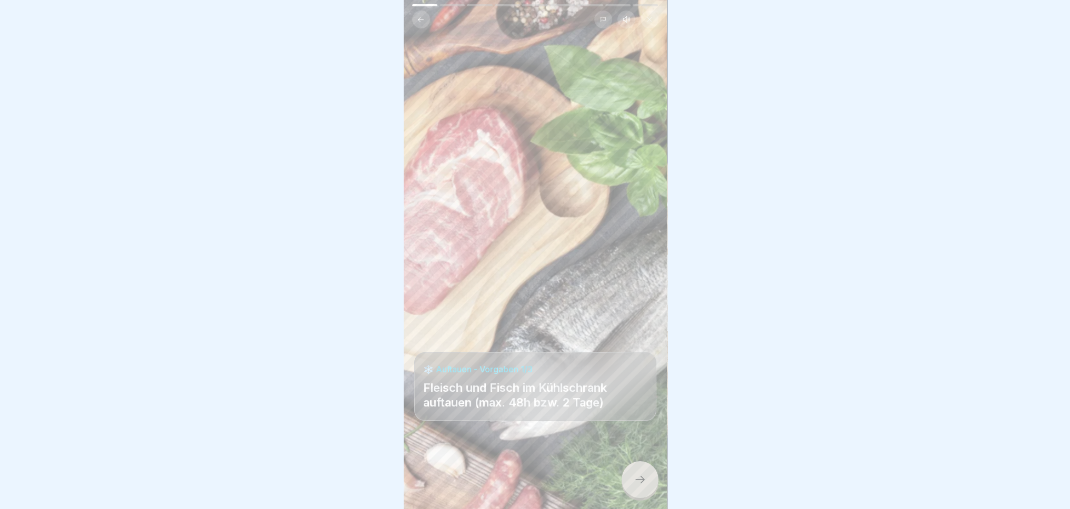
click at [470, 408] on p "Fleisch und Fisch im Kühlschrank auftauen (max. 48h bzw. 2 Tage)" at bounding box center [535, 395] width 224 height 29
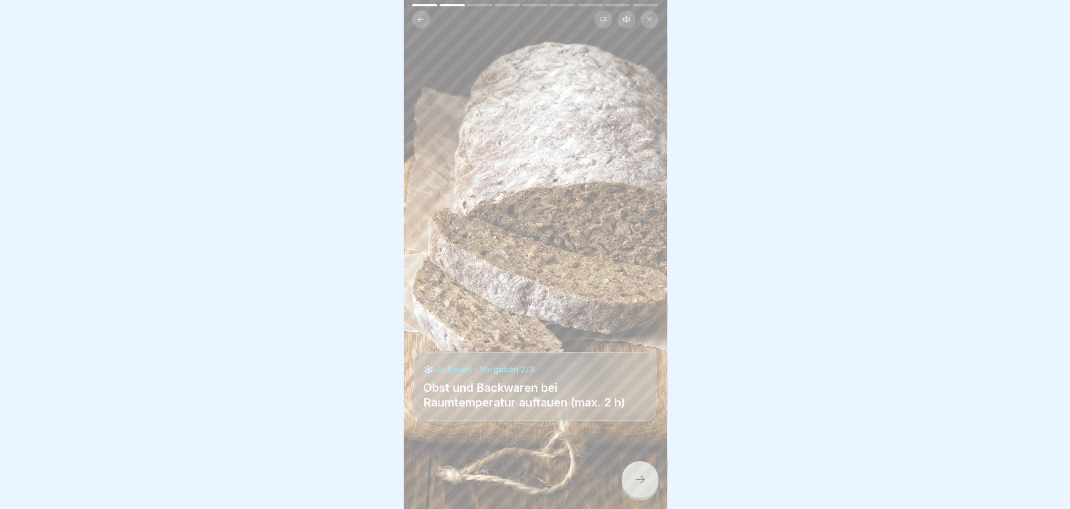
scroll to position [0, 2105]
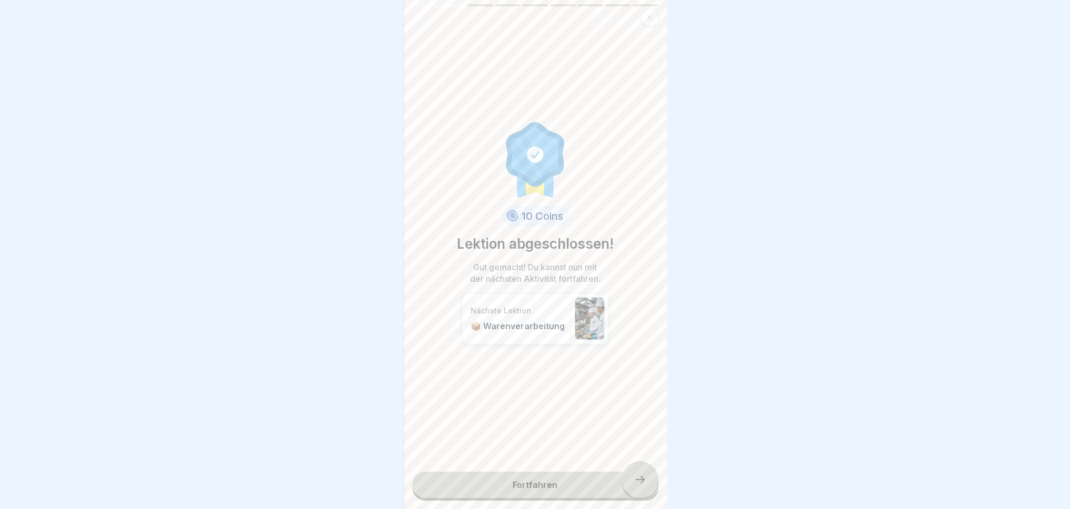
click at [650, 484] on div at bounding box center [640, 480] width 37 height 37
click at [644, 484] on icon at bounding box center [640, 480] width 13 height 13
click at [565, 475] on link "Fortfahren" at bounding box center [535, 485] width 246 height 26
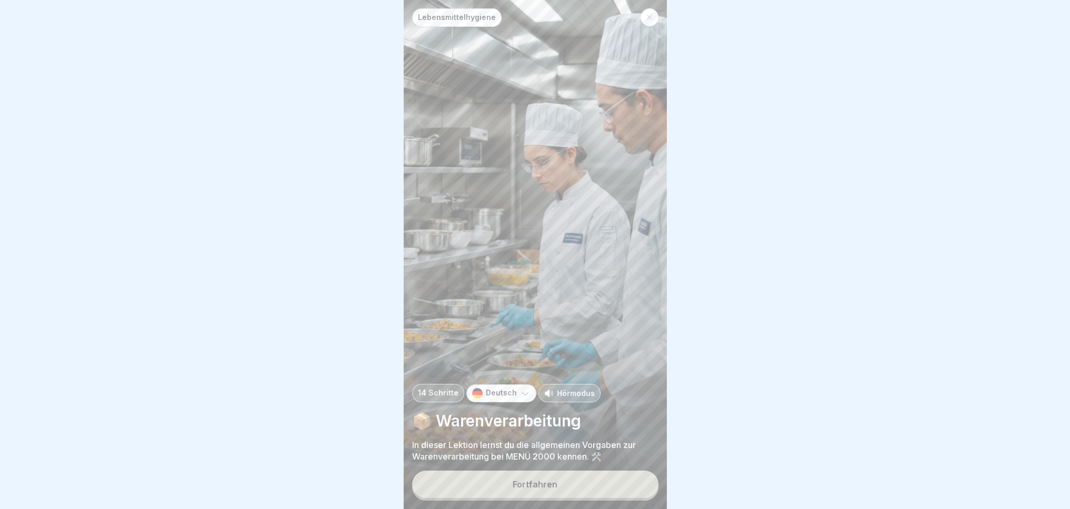
click at [593, 487] on button "Fortfahren" at bounding box center [535, 484] width 246 height 27
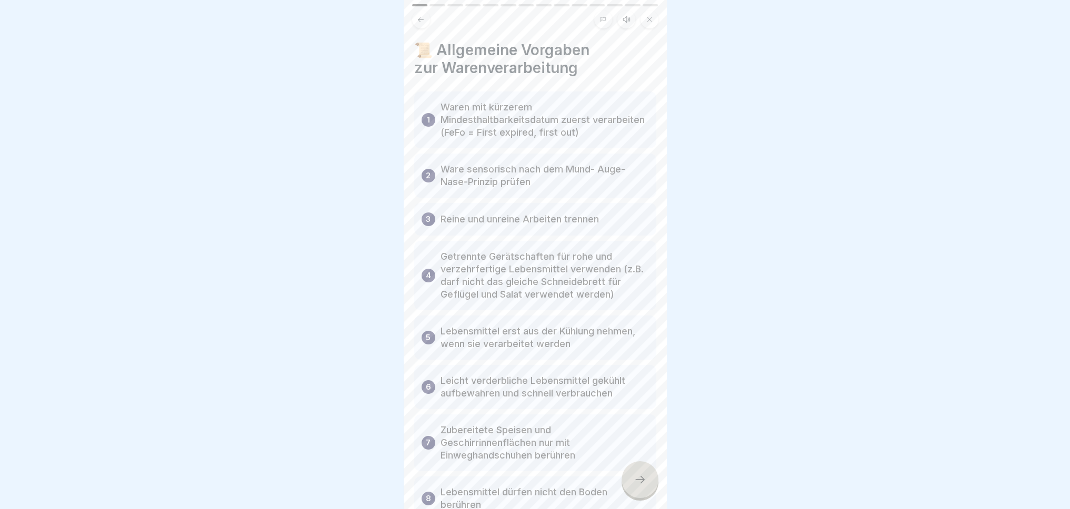
click at [632, 487] on div at bounding box center [640, 480] width 37 height 37
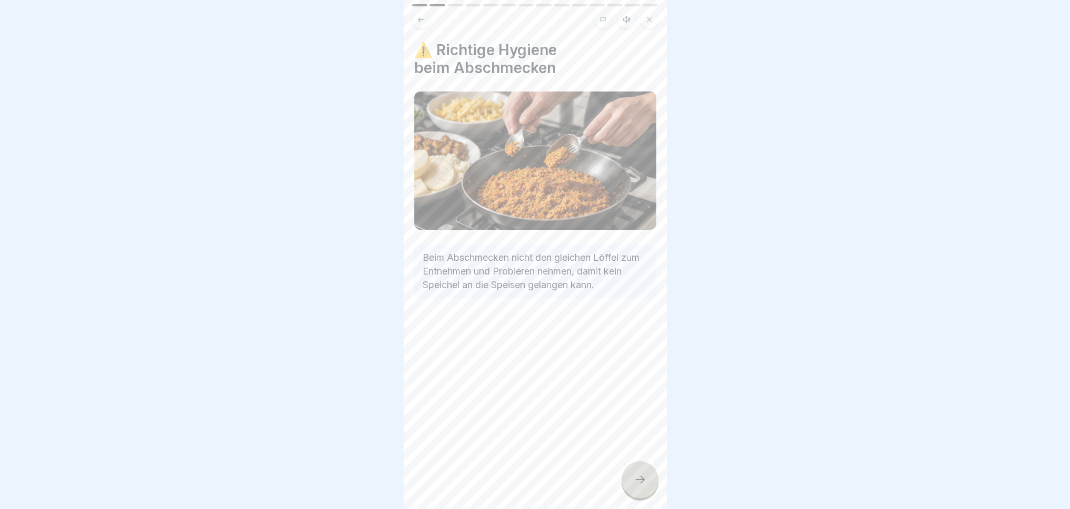
scroll to position [0, 148]
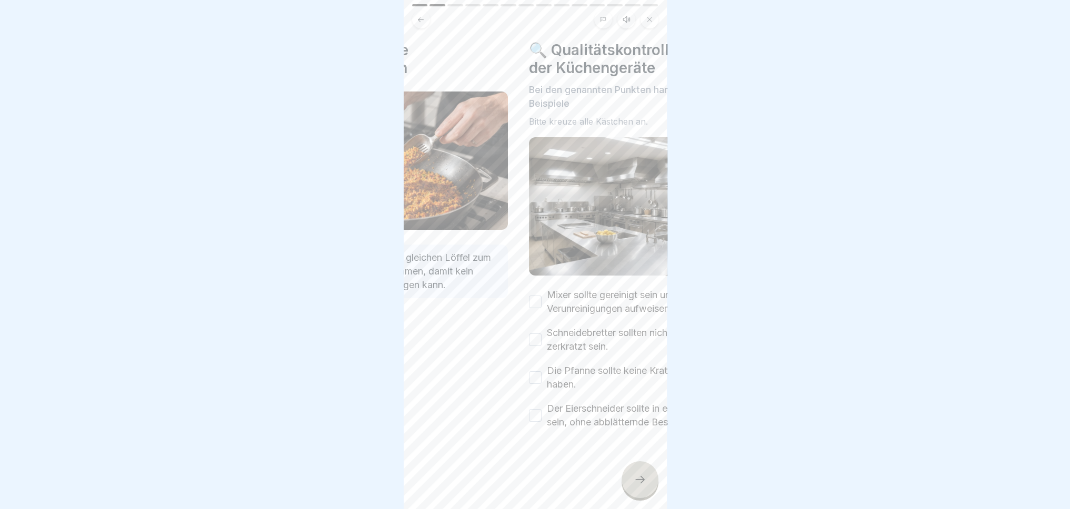
type button "on"
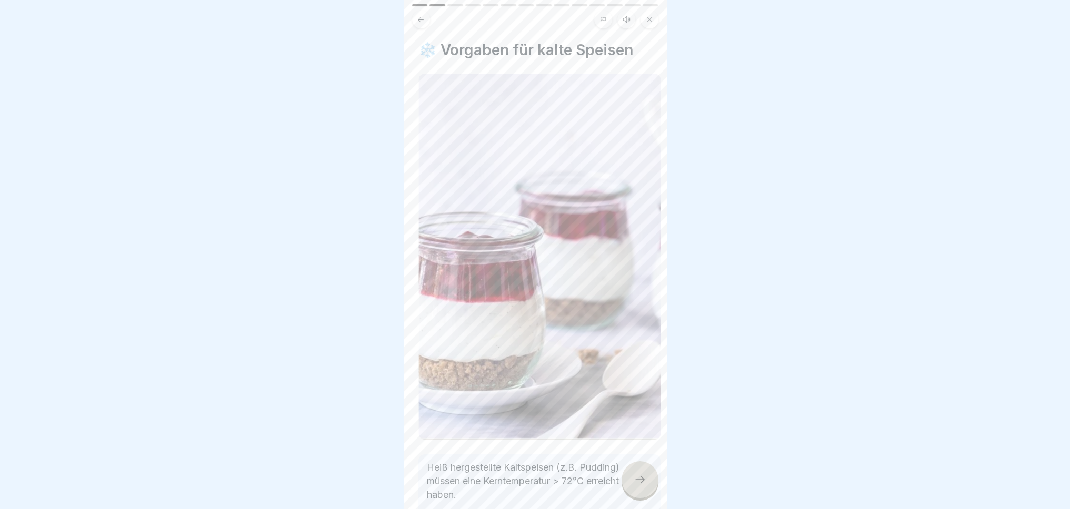
scroll to position [0, 3421]
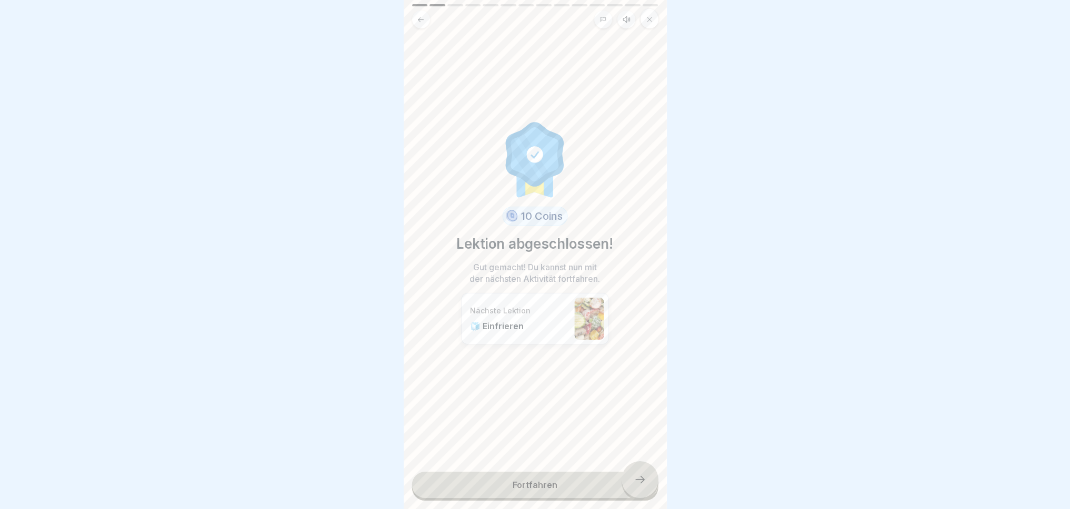
click at [552, 489] on link "Fortfahren" at bounding box center [535, 485] width 246 height 26
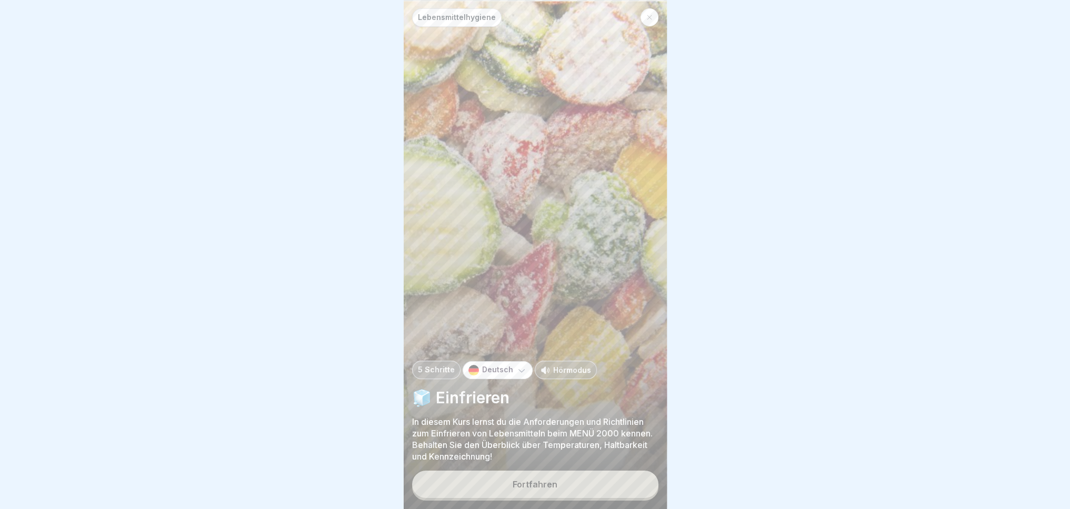
click at [581, 498] on button "Fortfahren" at bounding box center [535, 484] width 246 height 27
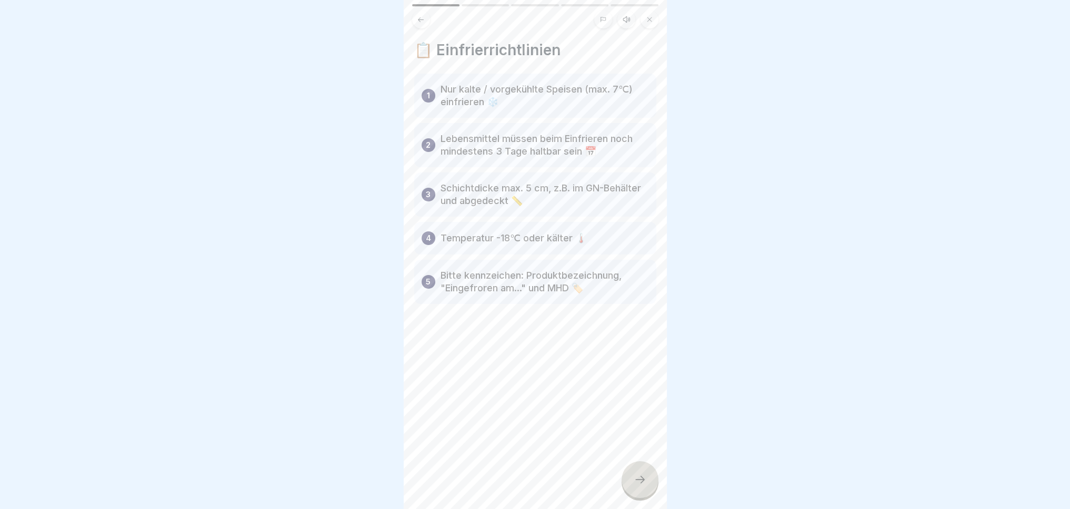
click at [643, 486] on icon at bounding box center [640, 480] width 13 height 13
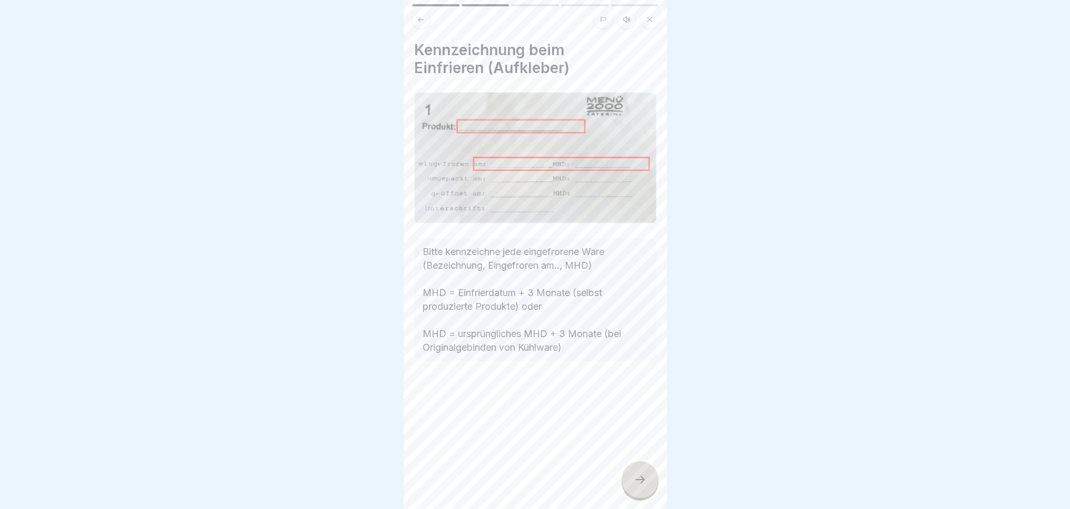
click at [643, 486] on icon at bounding box center [640, 480] width 13 height 13
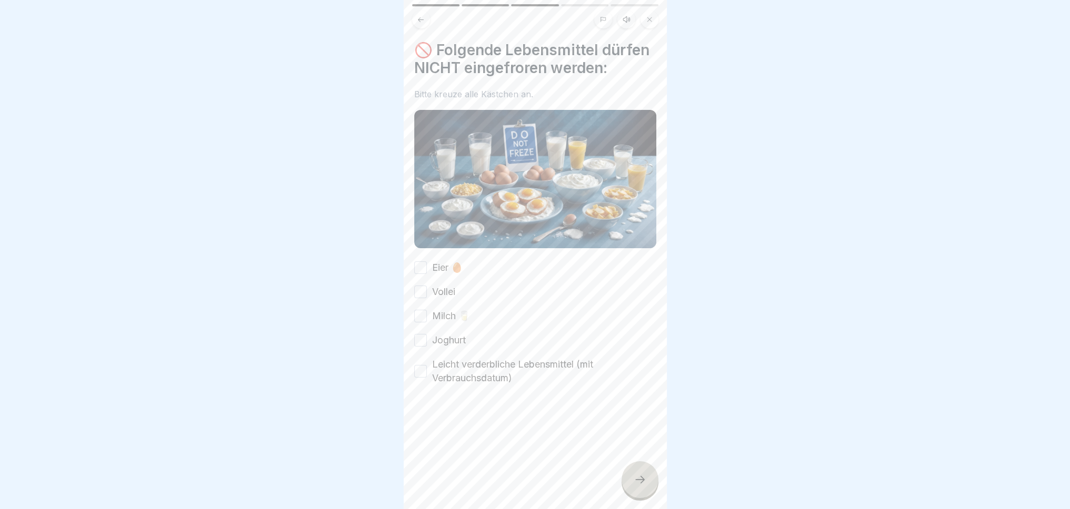
click at [643, 486] on icon at bounding box center [640, 480] width 13 height 13
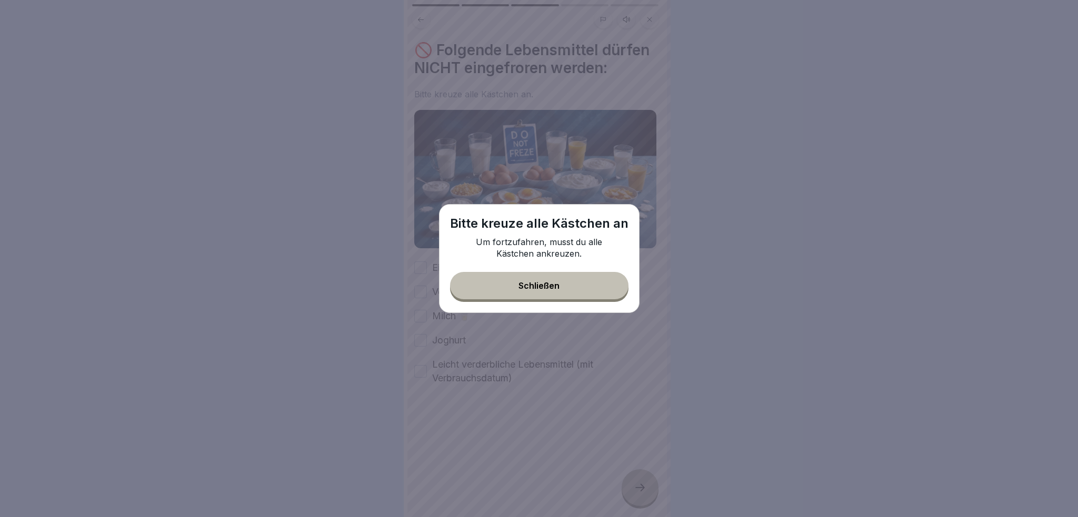
drag, startPoint x: 556, startPoint y: 297, endPoint x: 565, endPoint y: 290, distance: 12.0
click at [564, 292] on button "Schließen" at bounding box center [539, 285] width 178 height 27
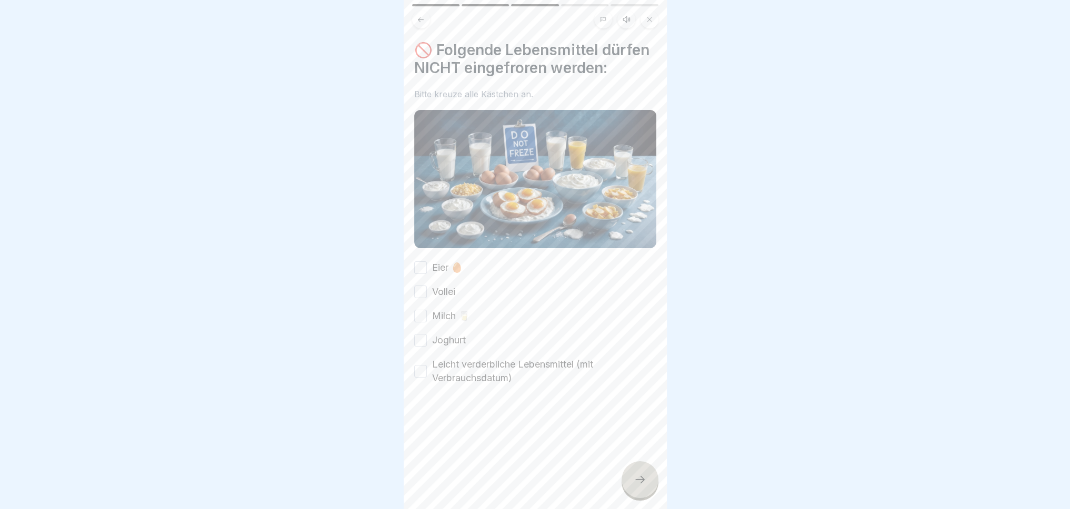
click at [419, 274] on button "Eier 🥚" at bounding box center [420, 268] width 13 height 13
click at [418, 298] on button "Vollei" at bounding box center [420, 292] width 13 height 13
click at [416, 323] on button "Milch 🥛" at bounding box center [420, 316] width 13 height 13
click at [420, 361] on div "Eier 🥚 Vollei Milch 🥛 Joghurt Leicht verderbliche Lebensmittel (mit Verbrauchsd…" at bounding box center [535, 323] width 242 height 124
click at [416, 347] on button "Joghurt" at bounding box center [420, 340] width 13 height 13
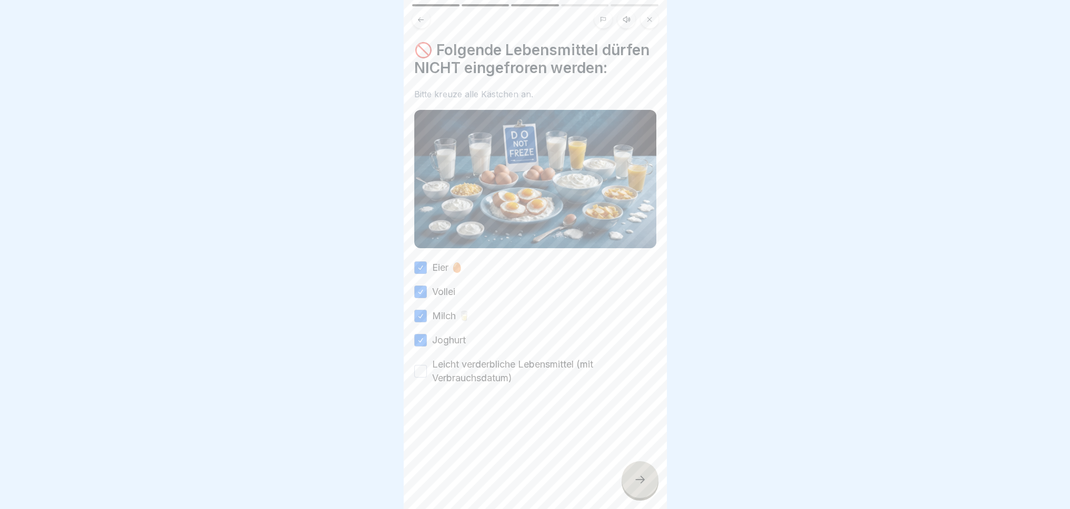
click at [421, 378] on button "Leicht verderbliche Lebensmittel (mit Verbrauchsdatum)" at bounding box center [420, 371] width 13 height 13
click at [644, 498] on div at bounding box center [640, 480] width 37 height 37
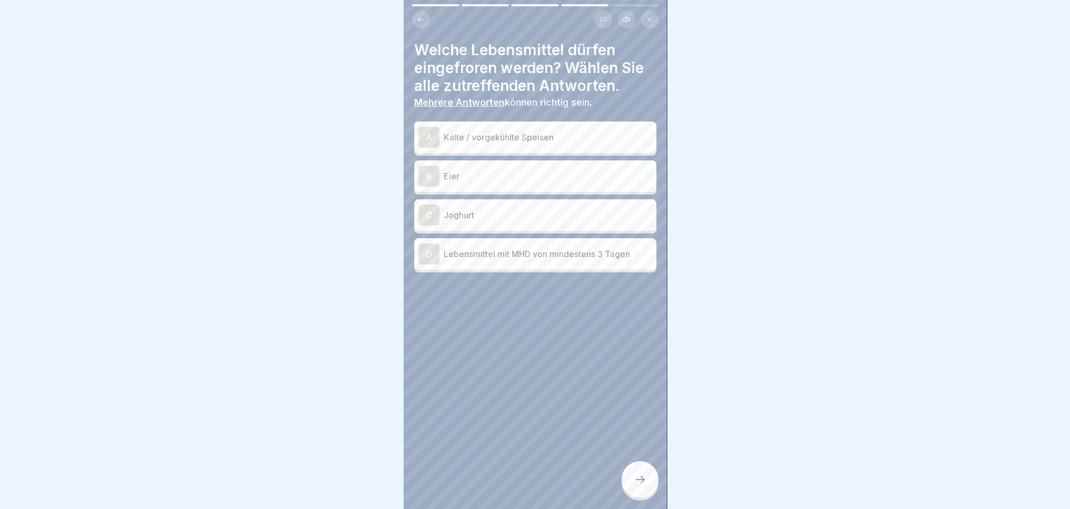
click at [429, 134] on div "A" at bounding box center [428, 137] width 21 height 21
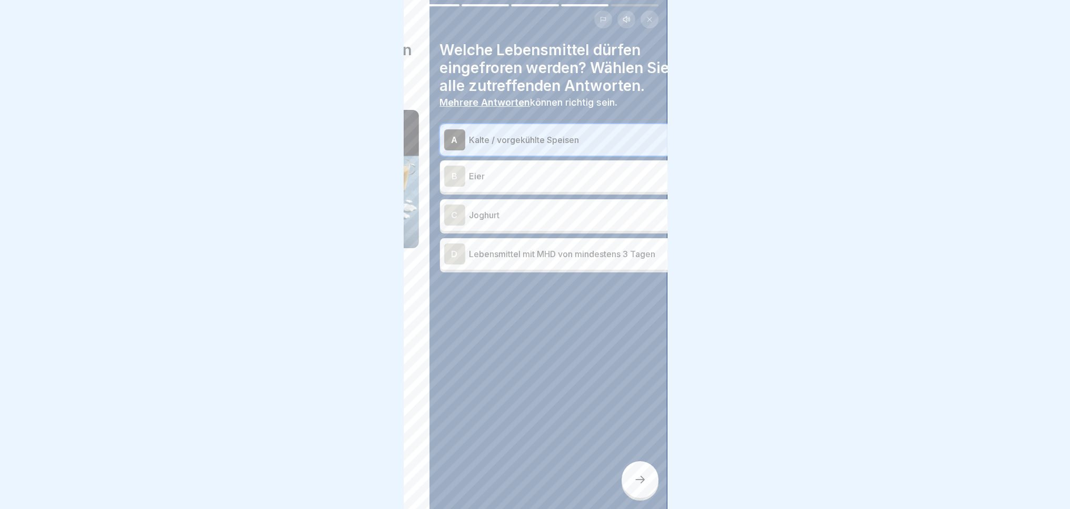
click at [615, 332] on div "Welche Lebensmittel dürfen eingefroren werden? Wählen Sie alle zutreffenden Ant…" at bounding box center [560, 254] width 263 height 509
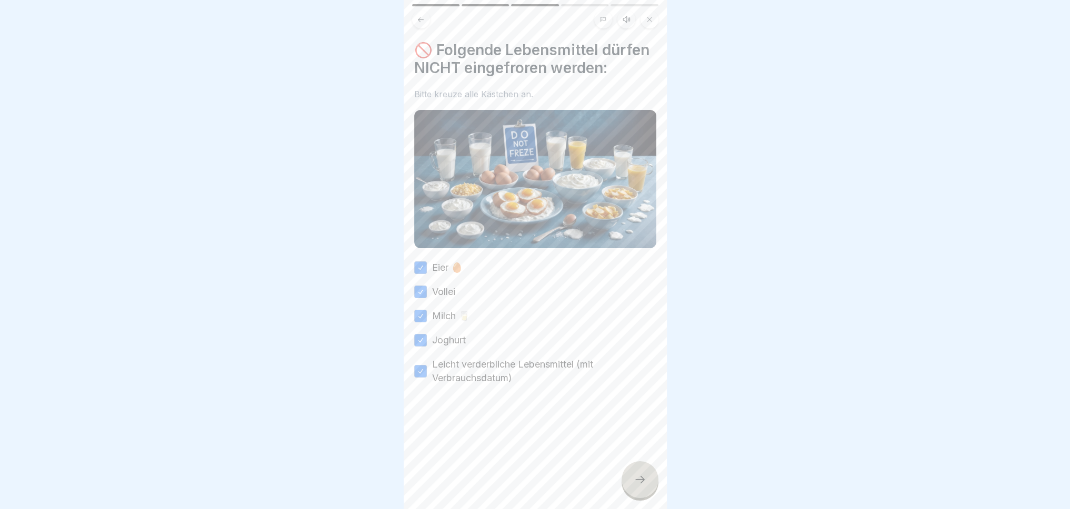
click at [628, 353] on div "Eier 🥚 Vollei Milch 🥛 Joghurt Leicht verderbliche Lebensmittel (mit Verbrauchsd…" at bounding box center [535, 323] width 242 height 124
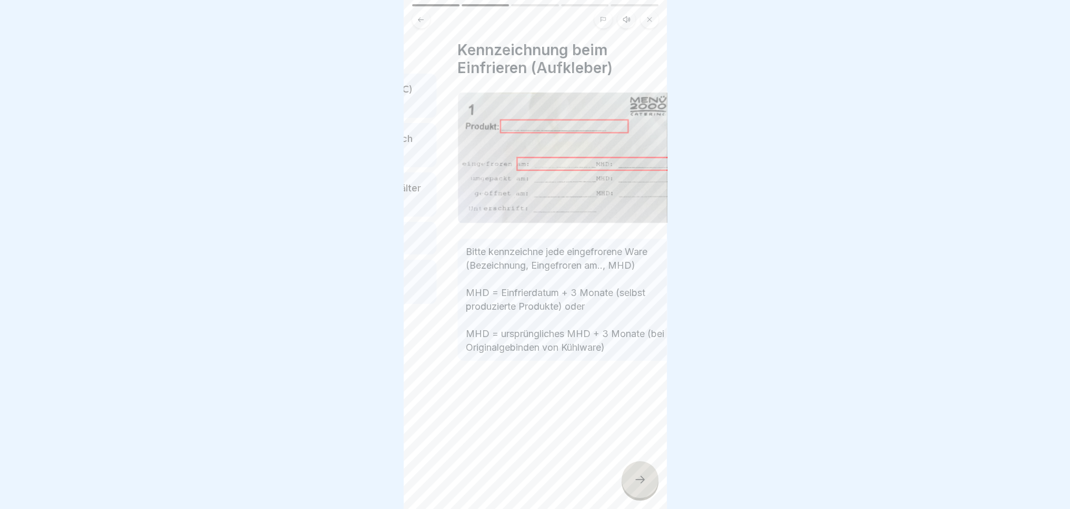
click at [472, 382] on div at bounding box center [578, 392] width 242 height 63
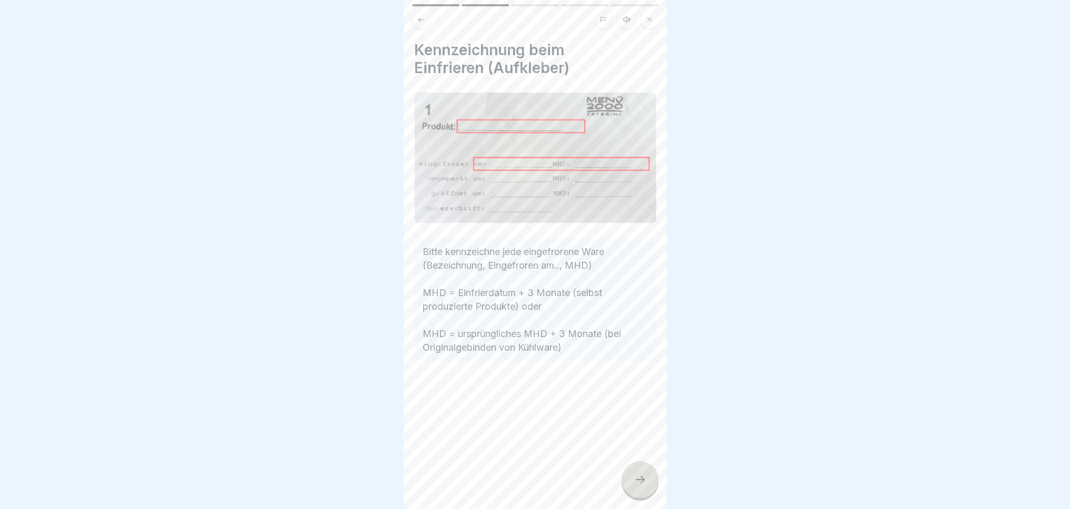
click at [585, 374] on div at bounding box center [535, 392] width 242 height 63
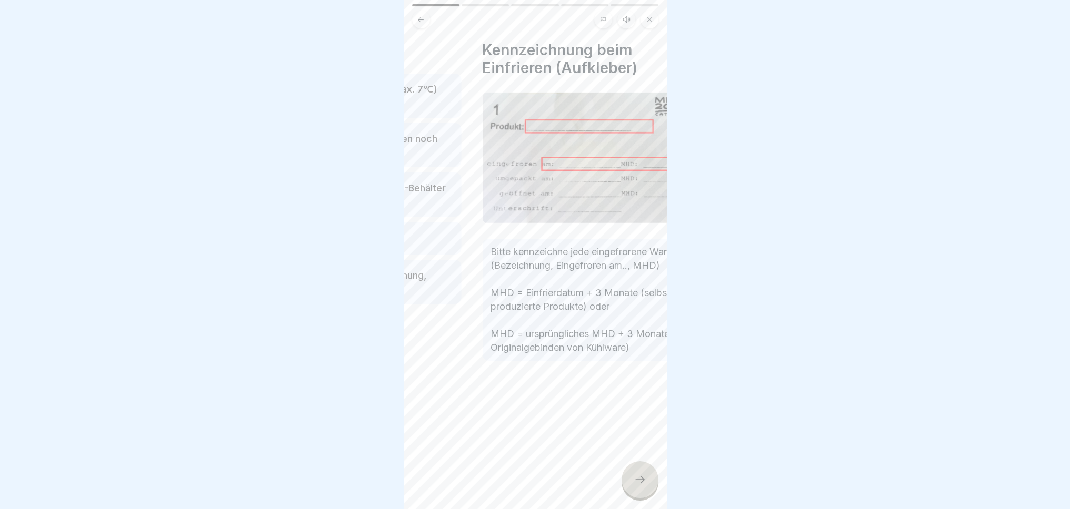
click at [417, 392] on div "📋 Einfrierrichtlinien 1 Nur kalte / vorgekühlte Speisen (max. 7℃) einfrieren ❄️…" at bounding box center [339, 254] width 263 height 509
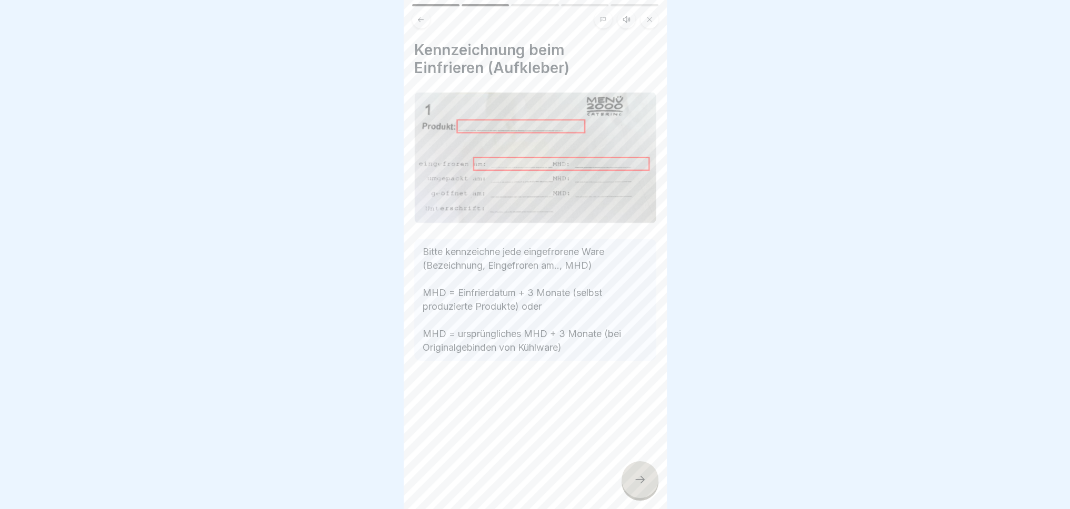
click at [414, 385] on div at bounding box center [535, 392] width 242 height 63
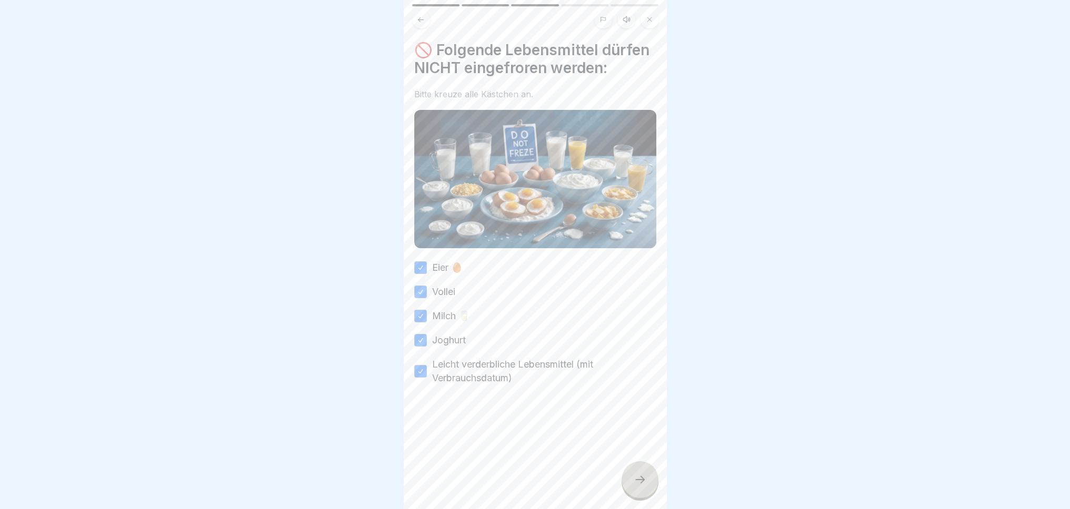
click at [474, 372] on div "Eier 🥚 Vollei Milch 🥛 Joghurt Leicht verderbliche Lebensmittel (mit Verbrauchsd…" at bounding box center [535, 323] width 242 height 124
click at [450, 360] on div "Eier 🥚 Vollei Milch 🥛 Joghurt Leicht verderbliche Lebensmittel (mit Verbrauchsd…" at bounding box center [535, 323] width 242 height 124
click at [646, 486] on icon at bounding box center [640, 480] width 13 height 13
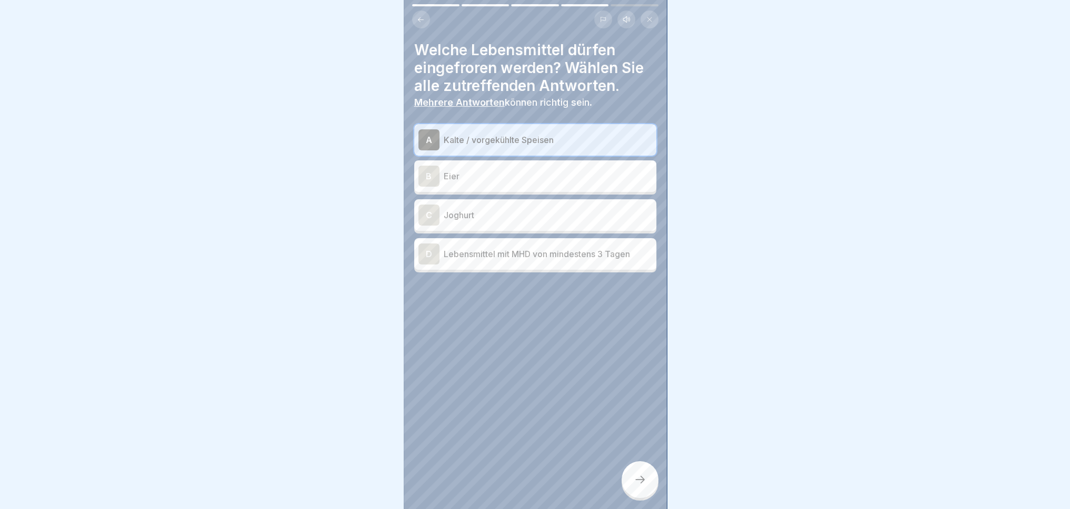
click at [644, 486] on icon at bounding box center [640, 480] width 13 height 13
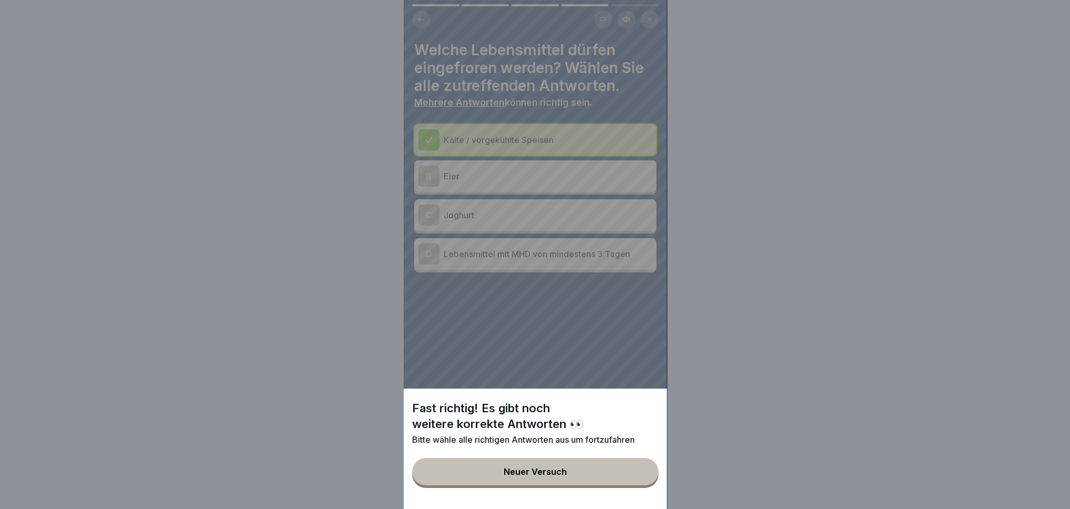
click at [509, 367] on div "Fast richtig! Es gibt noch weitere korrekte Antworten 👀 Bitte wähle alle richti…" at bounding box center [535, 254] width 263 height 509
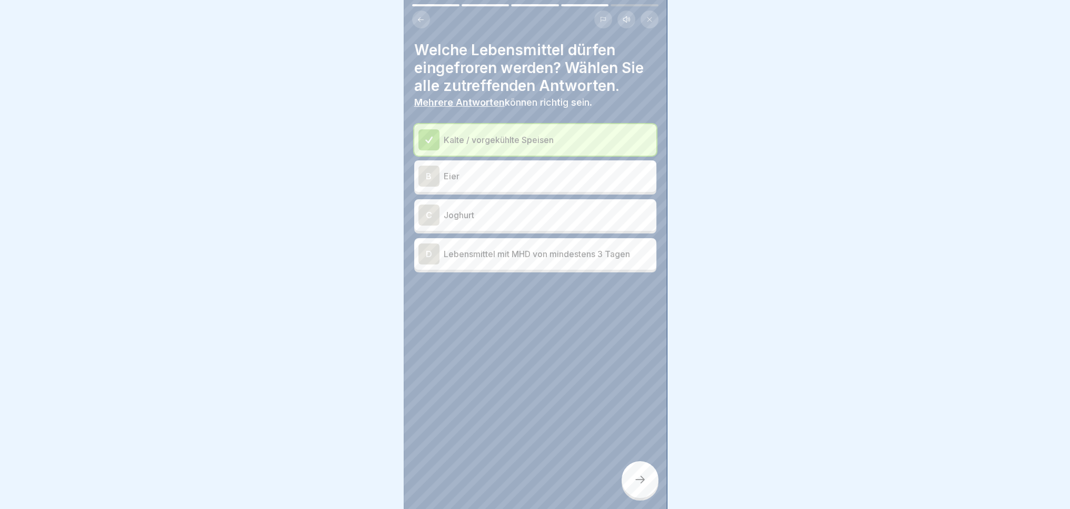
click at [428, 258] on div "D" at bounding box center [428, 254] width 21 height 21
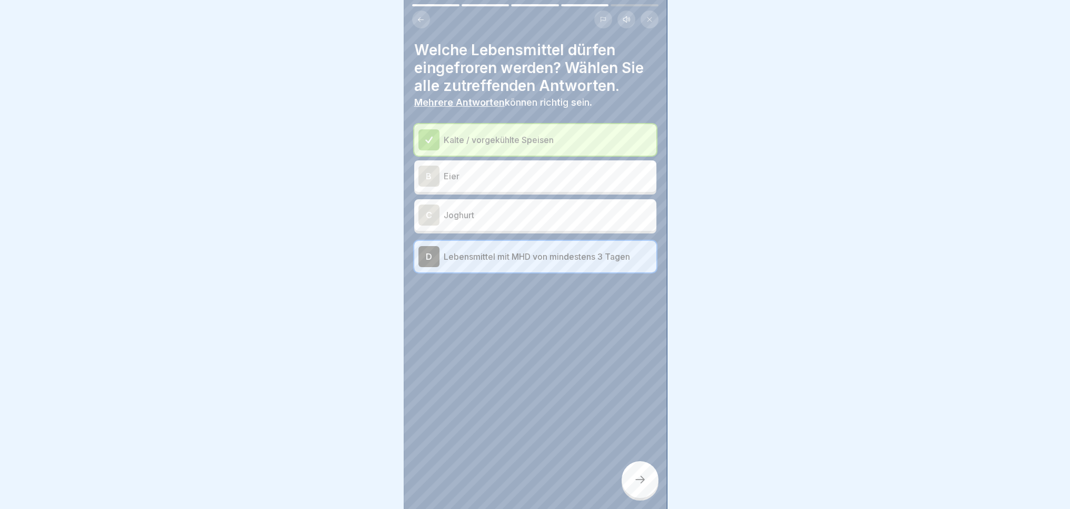
click at [641, 483] on icon at bounding box center [640, 480] width 13 height 13
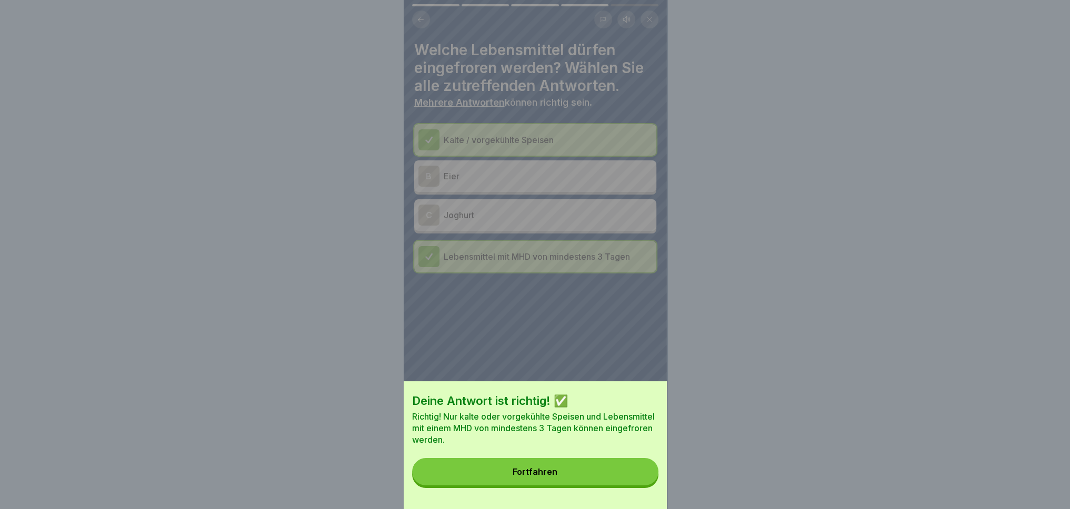
click at [585, 471] on button "Fortfahren" at bounding box center [535, 471] width 246 height 27
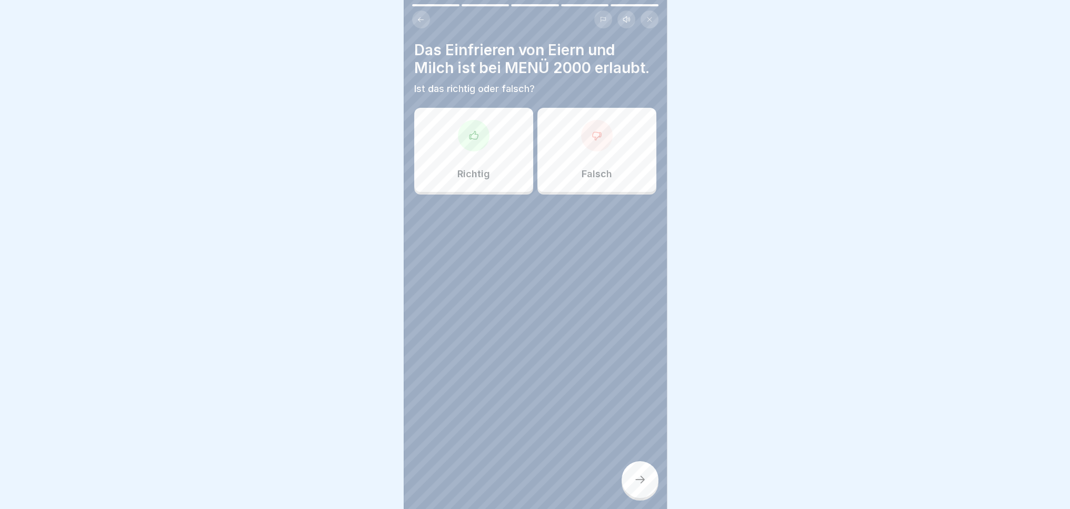
click at [595, 180] on p "Falsch" at bounding box center [597, 174] width 31 height 12
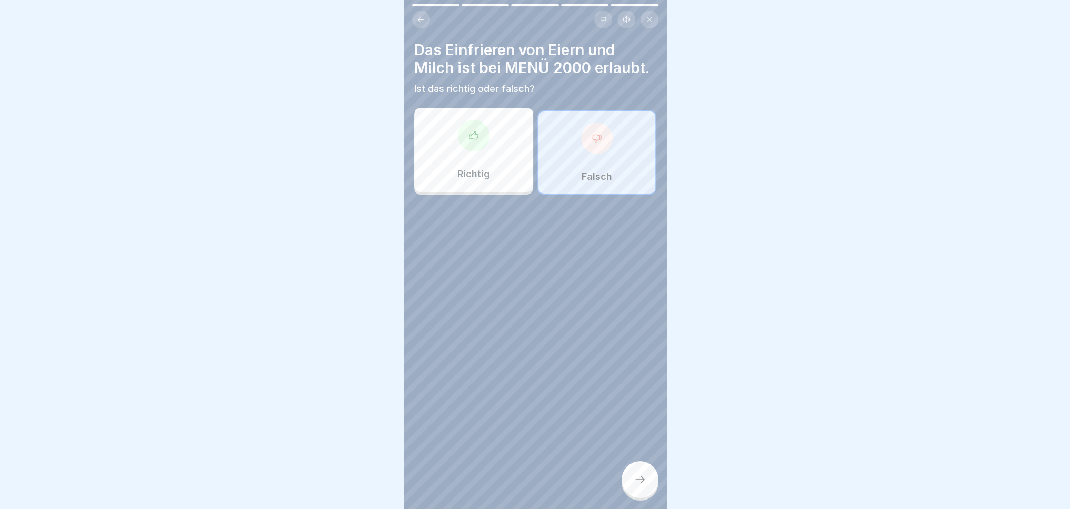
click at [644, 486] on icon at bounding box center [640, 480] width 13 height 13
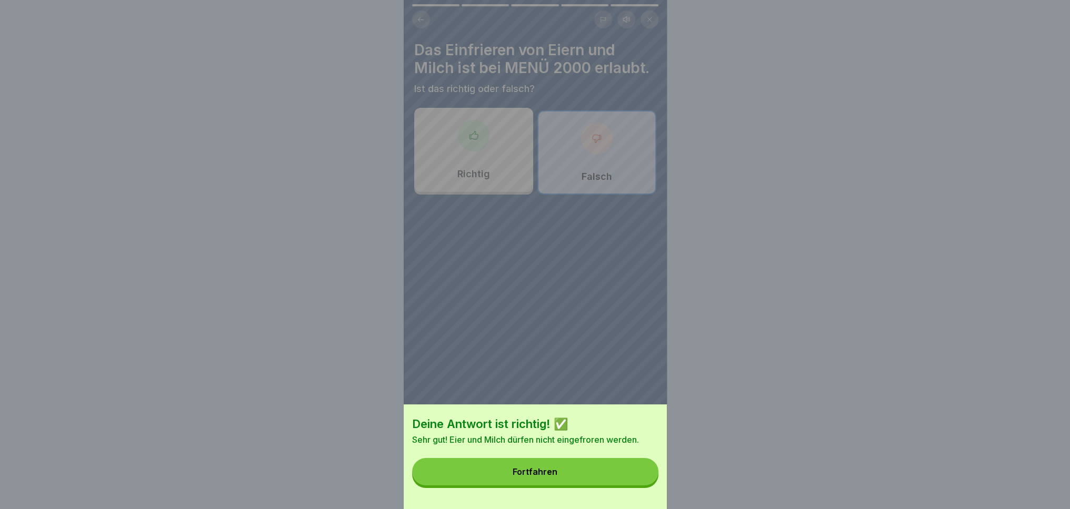
click at [628, 475] on button "Fortfahren" at bounding box center [535, 471] width 246 height 27
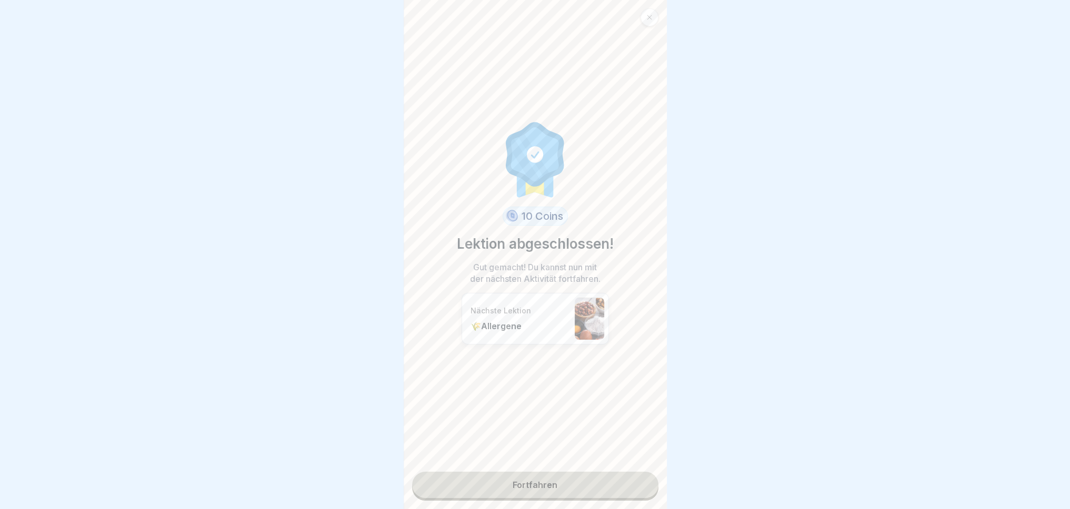
click at [585, 490] on link "Fortfahren" at bounding box center [535, 485] width 246 height 26
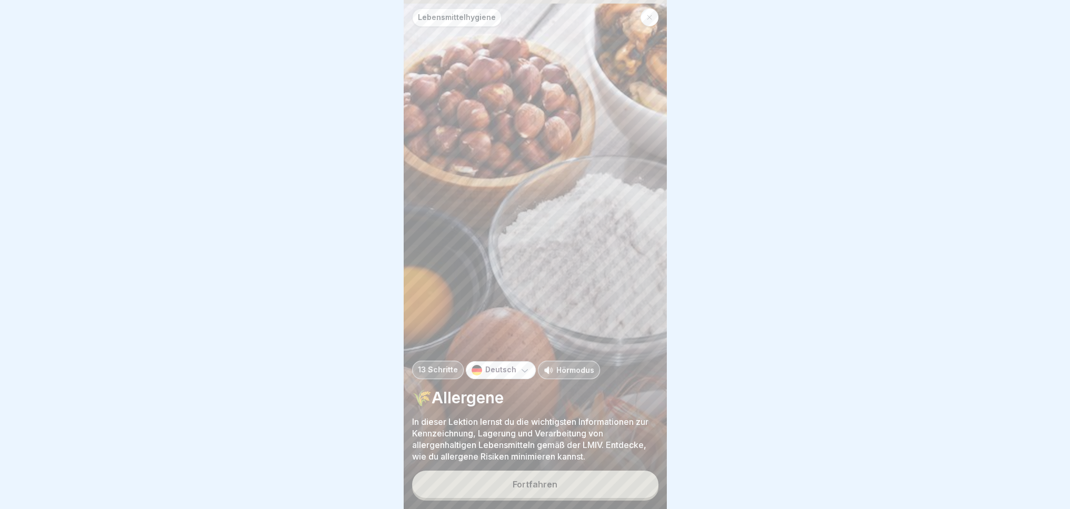
click at [575, 498] on button "Fortfahren" at bounding box center [535, 484] width 246 height 27
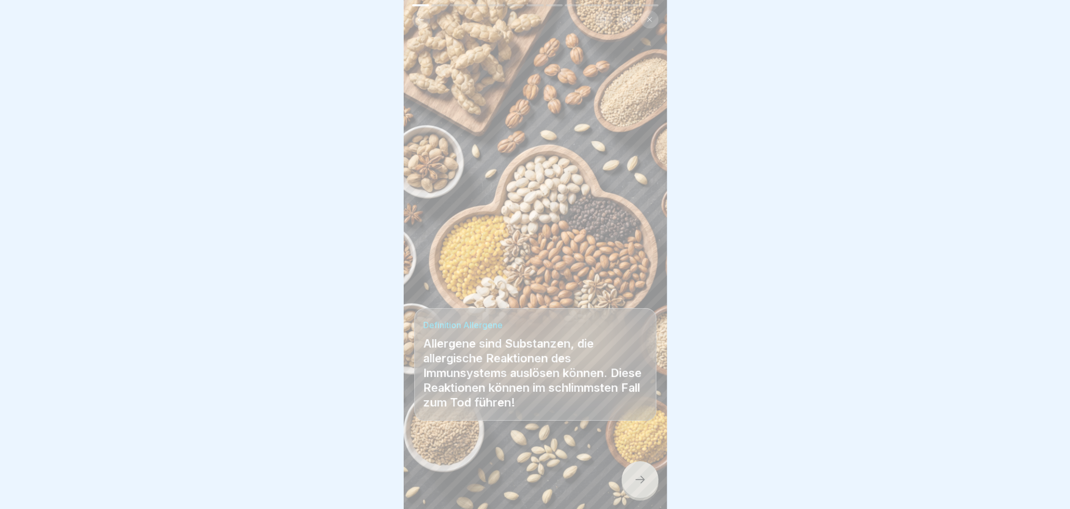
click at [639, 486] on icon at bounding box center [640, 480] width 13 height 13
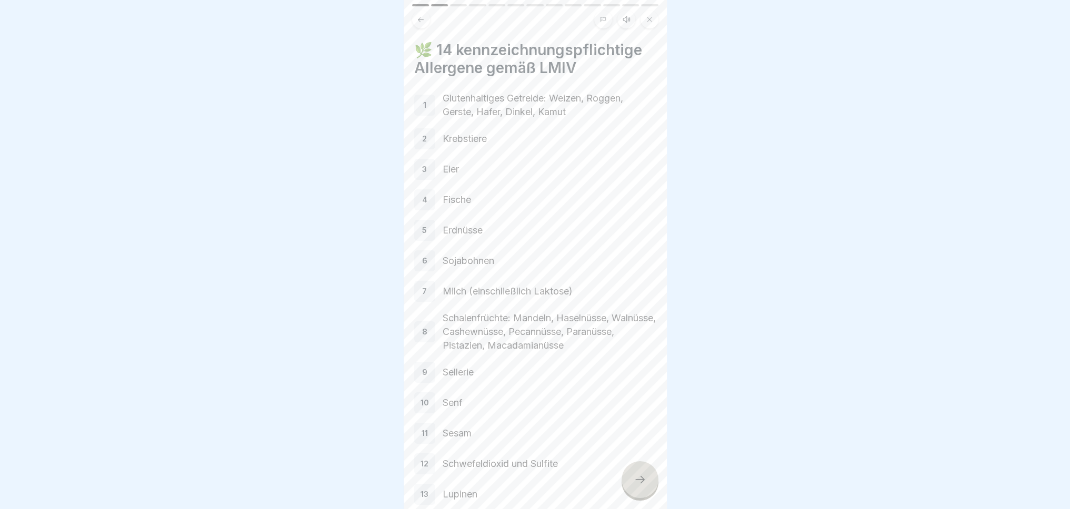
click at [422, 101] on div "1" at bounding box center [424, 105] width 21 height 21
click at [434, 152] on div "1 Glutenhaltiges Getreide: Weizen, Roggen, Gerste, Hafer, Dinkel, Kamut 2 Krebs…" at bounding box center [535, 314] width 242 height 444
click at [434, 271] on div "1 Glutenhaltiges Getreide: Weizen, Roggen, Gerste, Hafer, Dinkel, Kamut 2 Krebs…" at bounding box center [535, 314] width 242 height 444
click at [459, 329] on p "Schalenfrüchte: Mandeln, Haselnüsse, Walnüsse, Cashewnüsse, Pecannüsse, Paranüs…" at bounding box center [550, 332] width 214 height 41
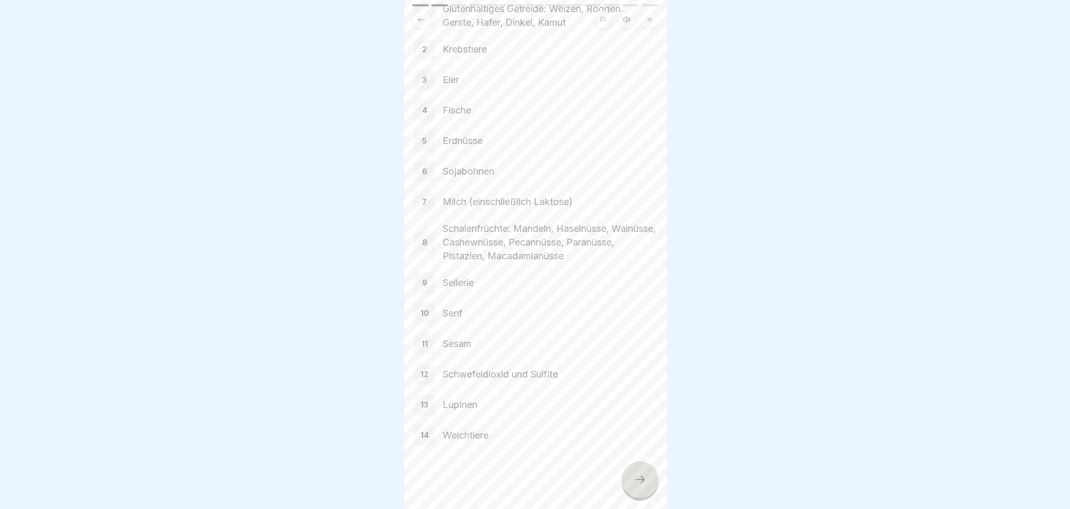
scroll to position [8, 0]
click at [635, 473] on div at bounding box center [640, 480] width 37 height 37
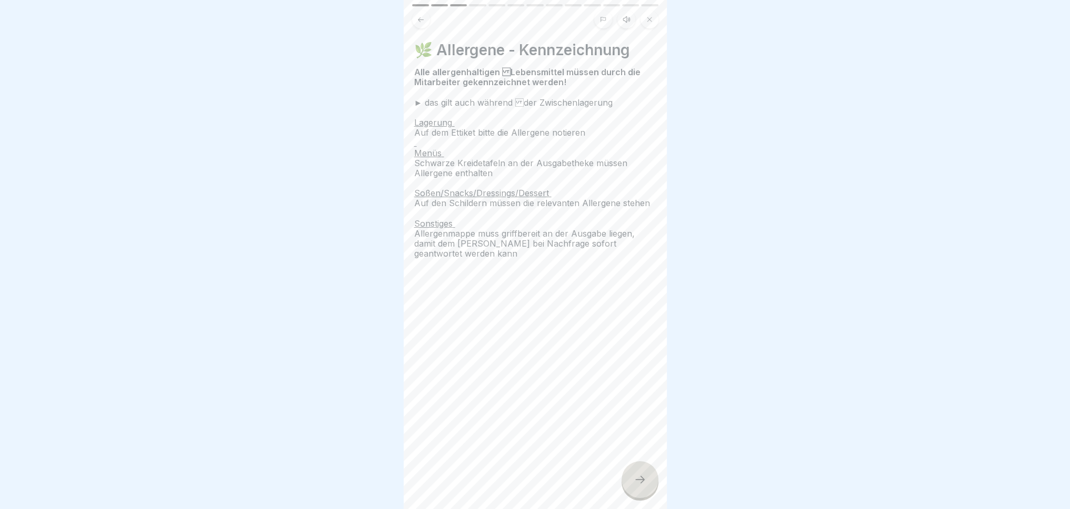
click at [639, 482] on icon at bounding box center [640, 480] width 13 height 13
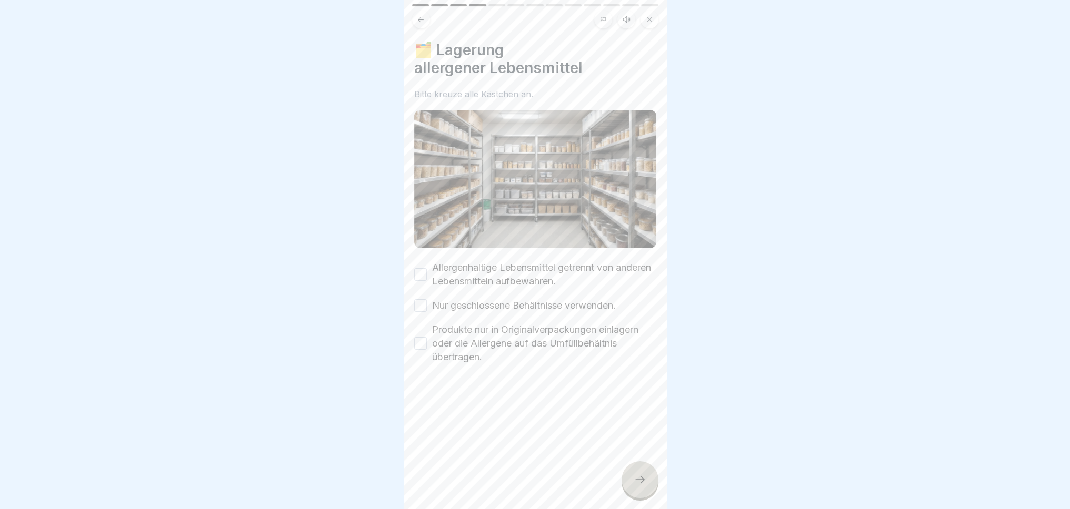
click at [419, 263] on div "🗂️ Lagerung allergener Lebensmittel Bitte kreuze alle Kästchen an. Allergenhalt…" at bounding box center [535, 254] width 263 height 509
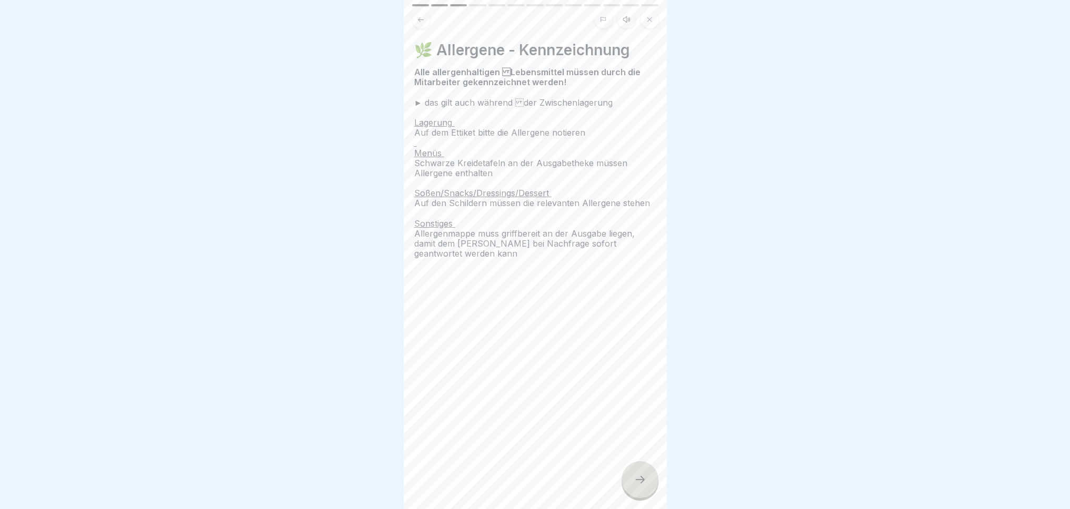
click at [453, 273] on div at bounding box center [535, 300] width 242 height 63
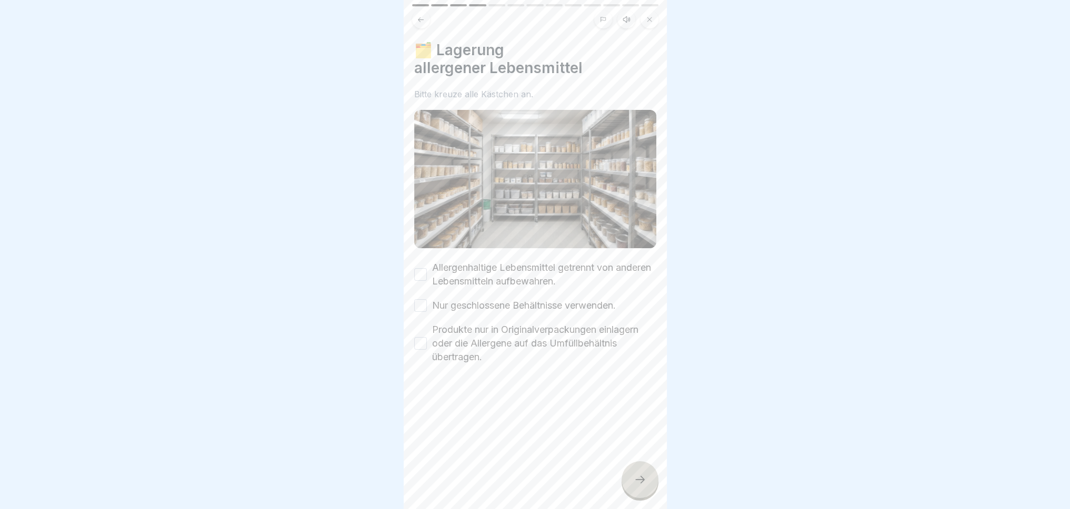
click at [421, 268] on button "Allergenhaltige Lebensmittel getrennt von anderen Lebensmitteln aufbewahren." at bounding box center [420, 274] width 13 height 13
click at [419, 299] on button "Nur geschlossene Behältnisse verwenden." at bounding box center [420, 305] width 13 height 13
click at [427, 331] on div "Produkte nur in Originalverpackungen einlagern oder die Allergene auf das Umfül…" at bounding box center [535, 343] width 242 height 41
click at [422, 337] on button "Produkte nur in Originalverpackungen einlagern oder die Allergene auf das Umfül…" at bounding box center [420, 343] width 13 height 13
click at [628, 490] on div at bounding box center [640, 480] width 37 height 37
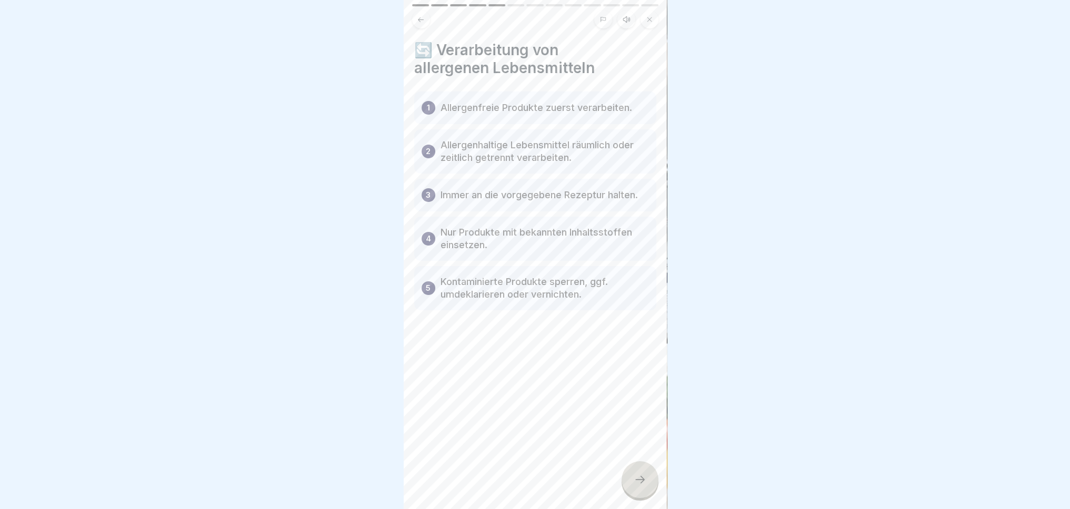
click at [642, 481] on icon at bounding box center [639, 479] width 9 height 7
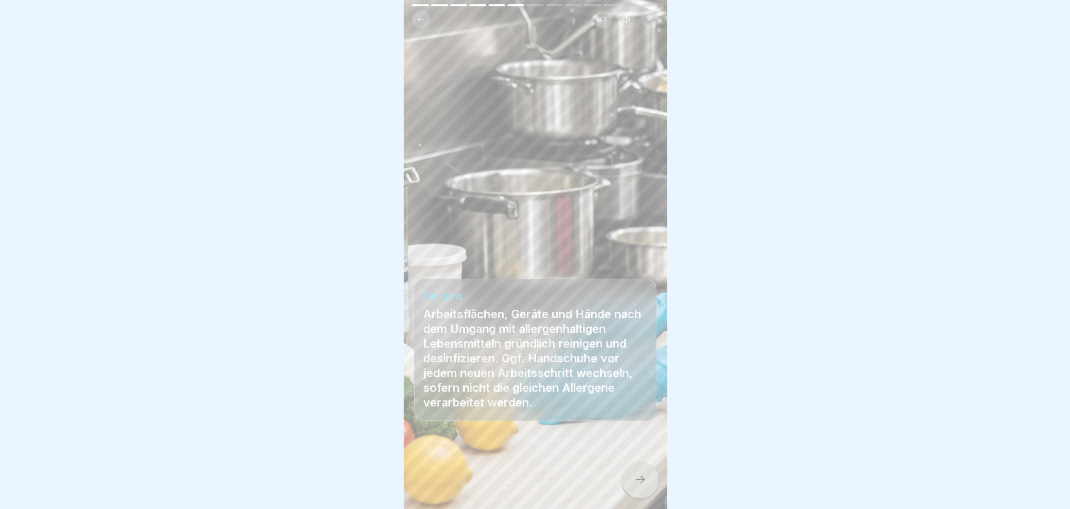
click at [642, 481] on icon at bounding box center [640, 480] width 13 height 13
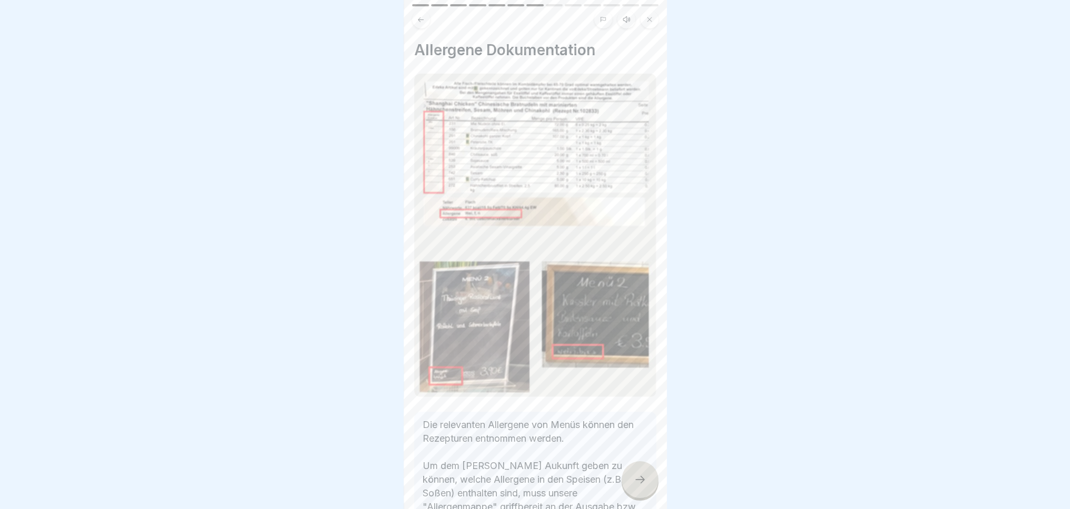
click at [642, 481] on icon at bounding box center [640, 480] width 13 height 13
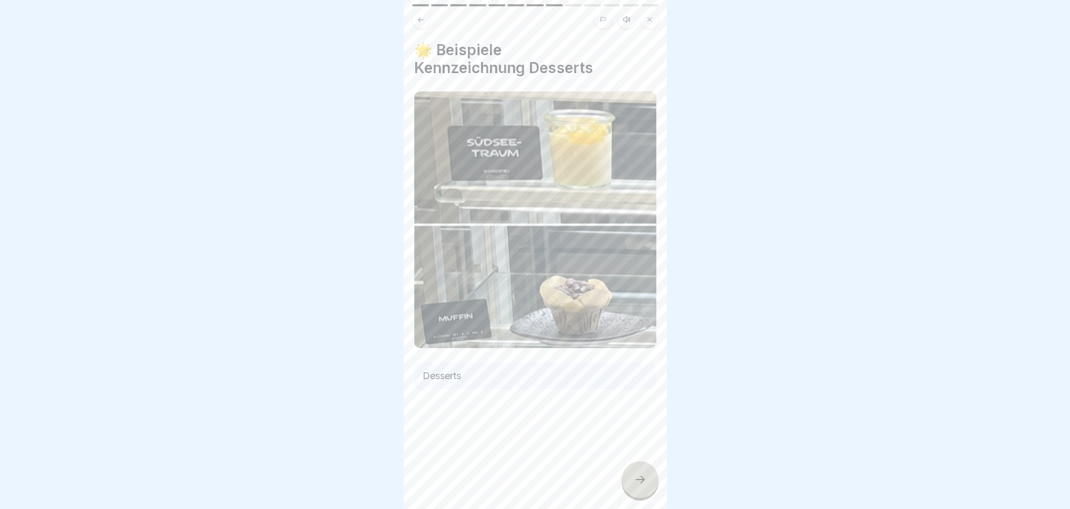
click at [642, 481] on icon at bounding box center [640, 480] width 13 height 13
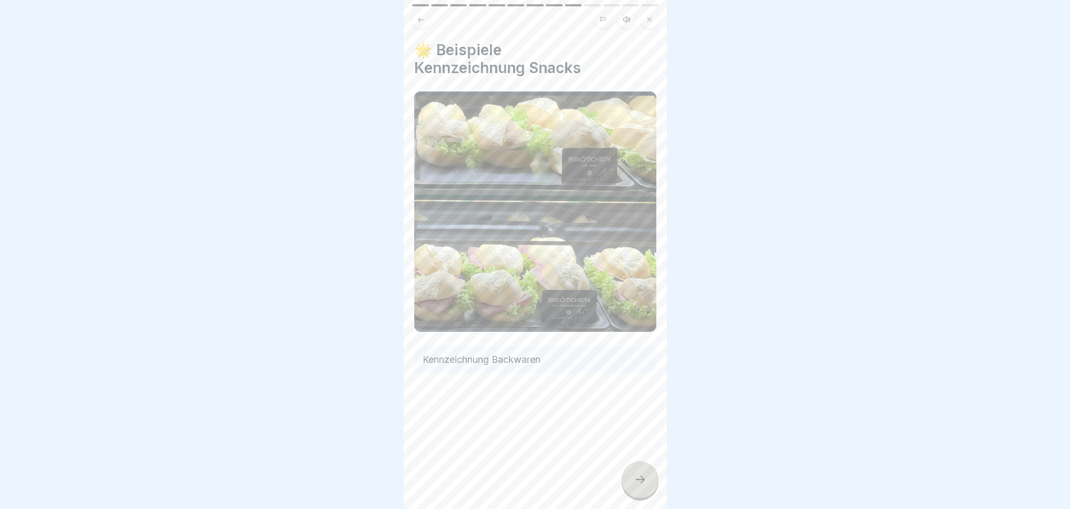
click at [642, 481] on icon at bounding box center [640, 480] width 13 height 13
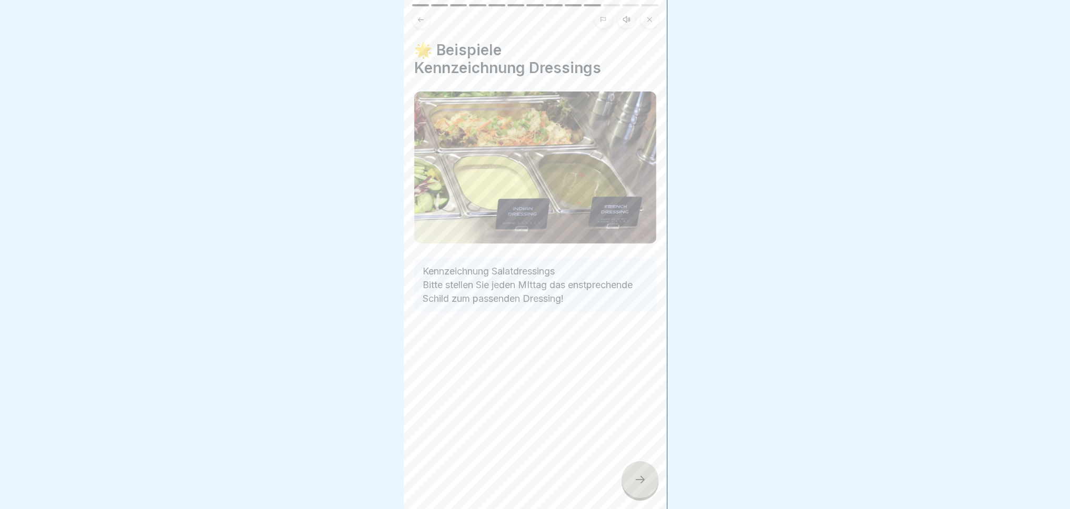
click at [642, 475] on icon at bounding box center [640, 480] width 13 height 13
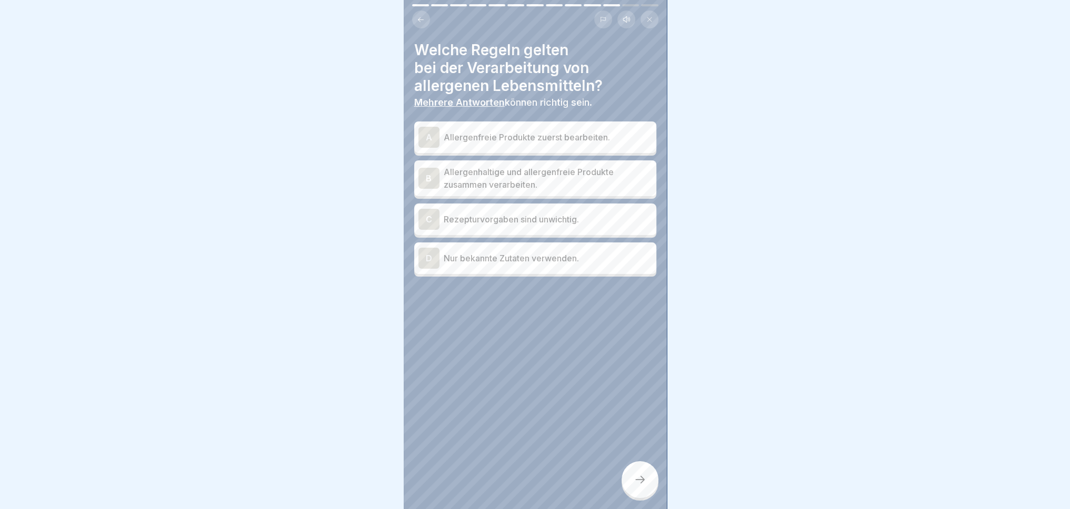
click at [427, 128] on div "A" at bounding box center [428, 137] width 21 height 21
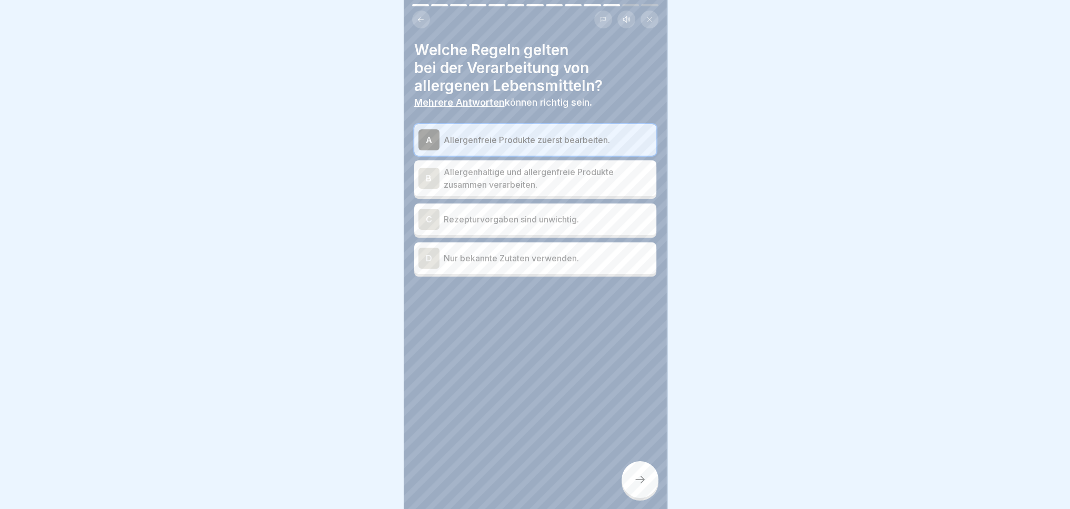
click at [421, 252] on div "D" at bounding box center [428, 258] width 21 height 21
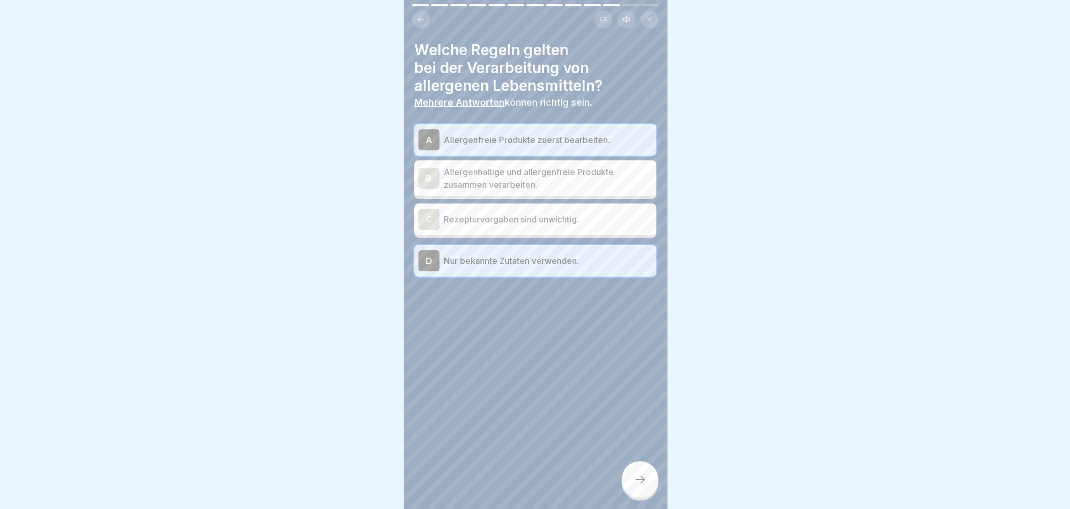
click at [643, 486] on icon at bounding box center [640, 480] width 13 height 13
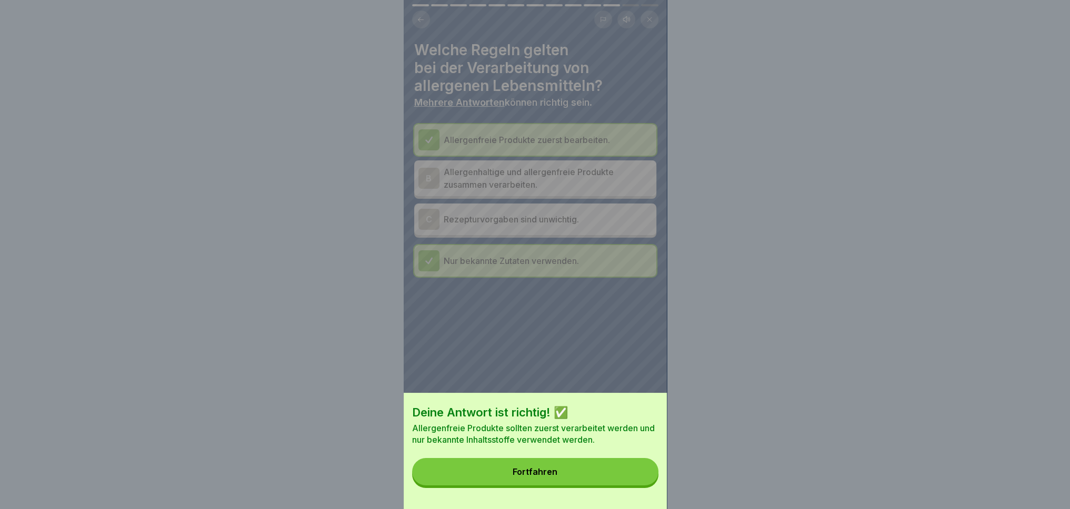
click at [596, 486] on button "Fortfahren" at bounding box center [535, 471] width 246 height 27
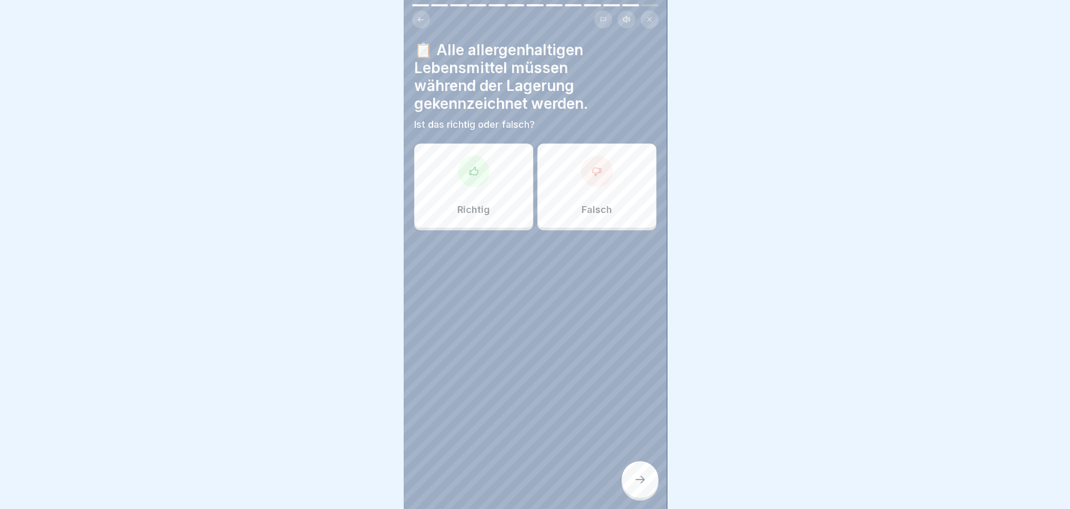
click at [471, 188] on div "Richtig" at bounding box center [473, 186] width 119 height 84
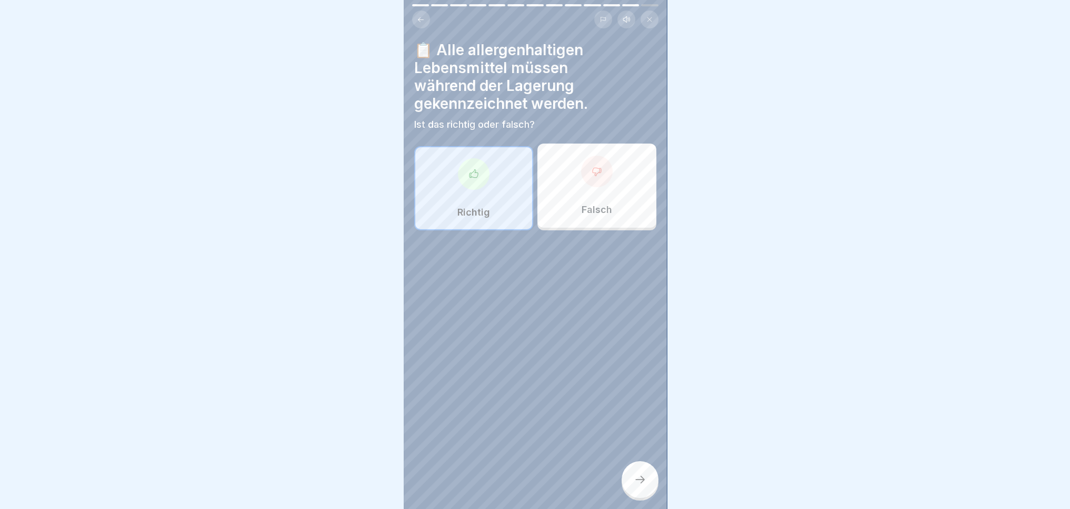
click at [630, 479] on div at bounding box center [640, 480] width 37 height 37
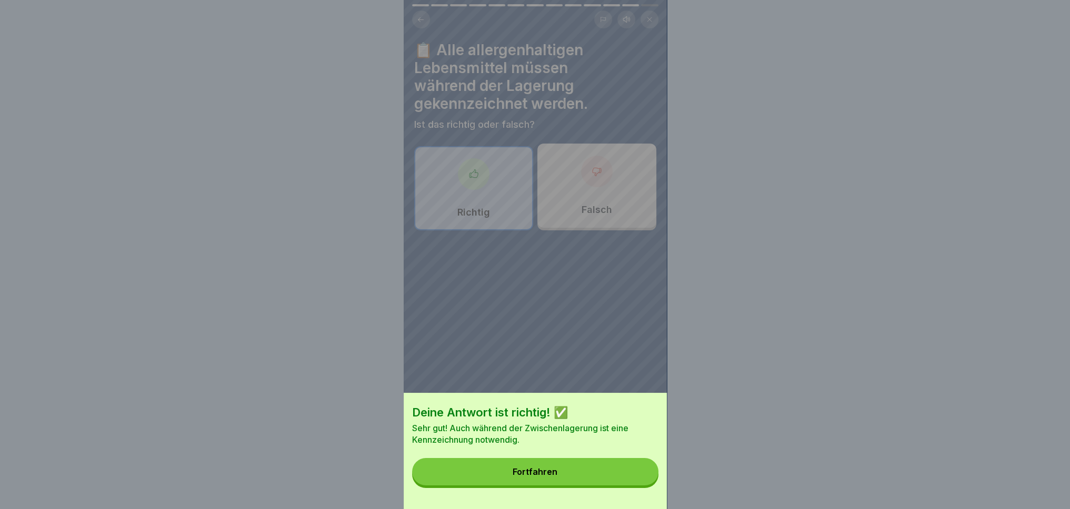
click at [591, 473] on button "Fortfahren" at bounding box center [535, 471] width 246 height 27
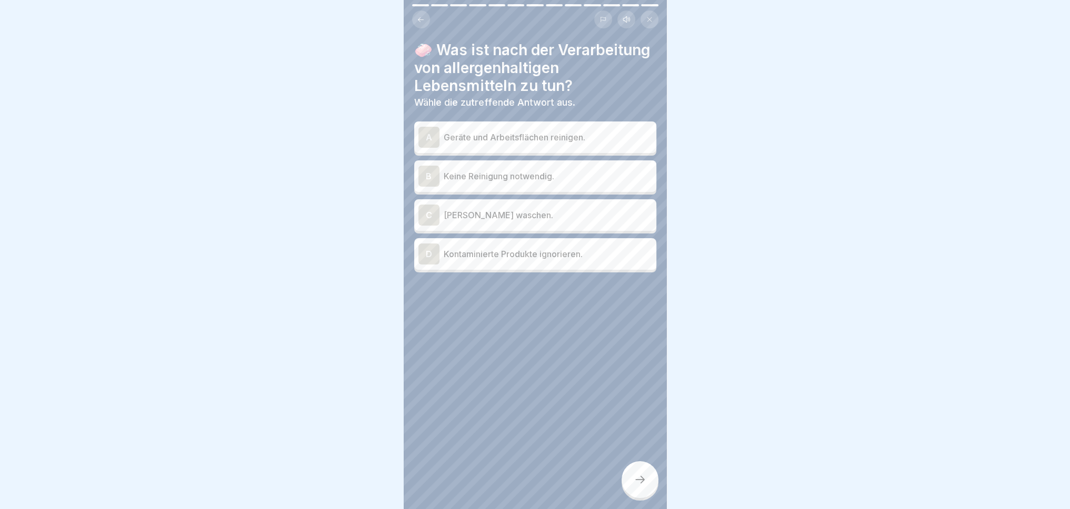
click at [418, 143] on div "A" at bounding box center [428, 137] width 21 height 21
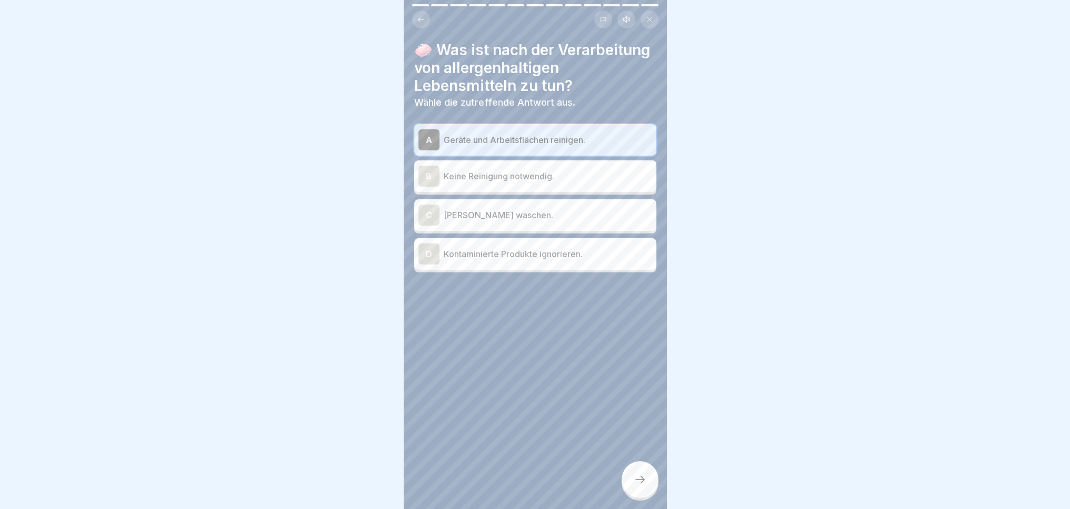
drag, startPoint x: 432, startPoint y: 254, endPoint x: 432, endPoint y: 263, distance: 8.9
click at [454, 362] on div "🧼 Was ist nach der Verarbeitung von allergenhaltigen Lebensmitteln zu tun? Wähl…" at bounding box center [535, 254] width 263 height 509
click at [644, 483] on icon at bounding box center [640, 480] width 13 height 13
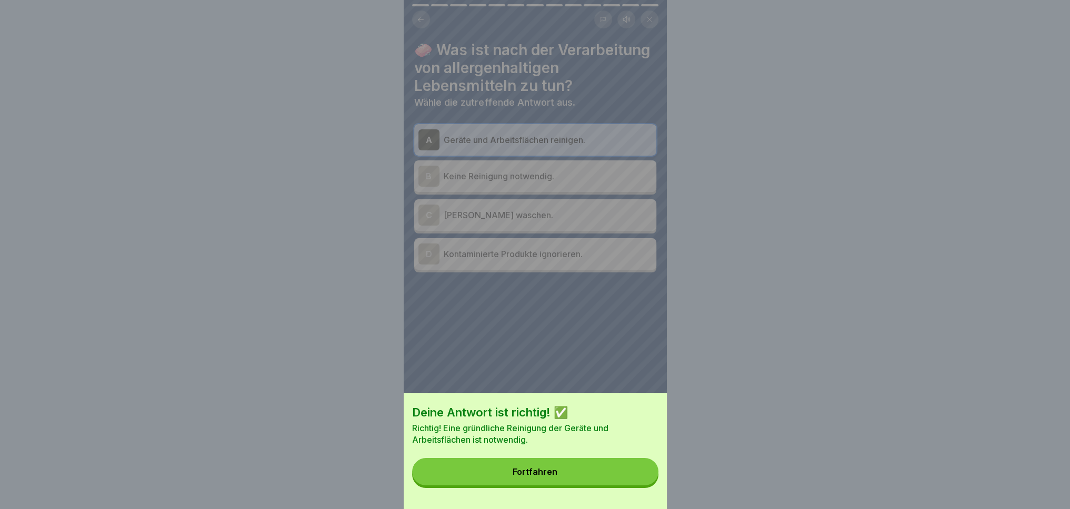
click at [587, 485] on button "Fortfahren" at bounding box center [535, 471] width 246 height 27
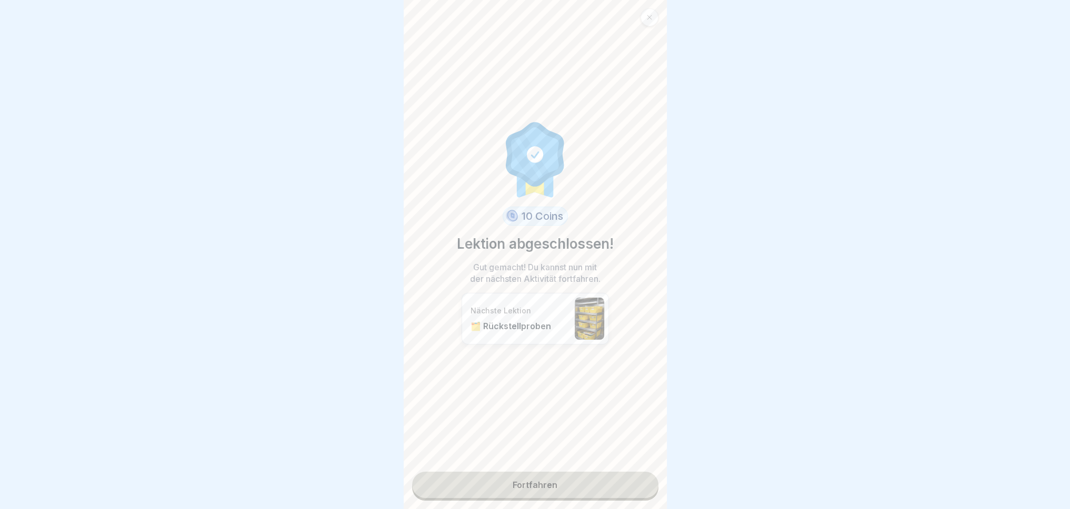
click at [560, 487] on link "Fortfahren" at bounding box center [535, 485] width 246 height 26
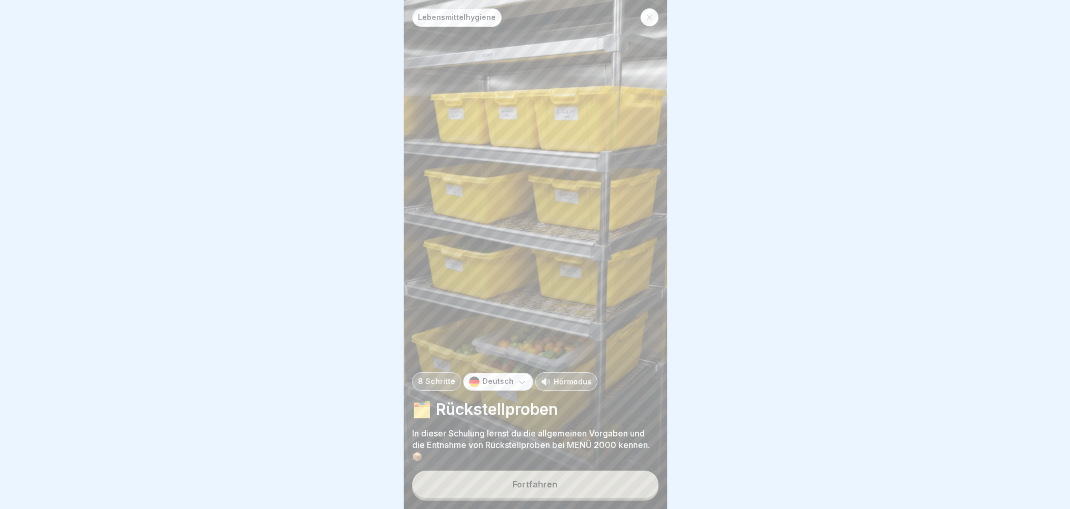
click at [558, 486] on button "Fortfahren" at bounding box center [535, 484] width 246 height 27
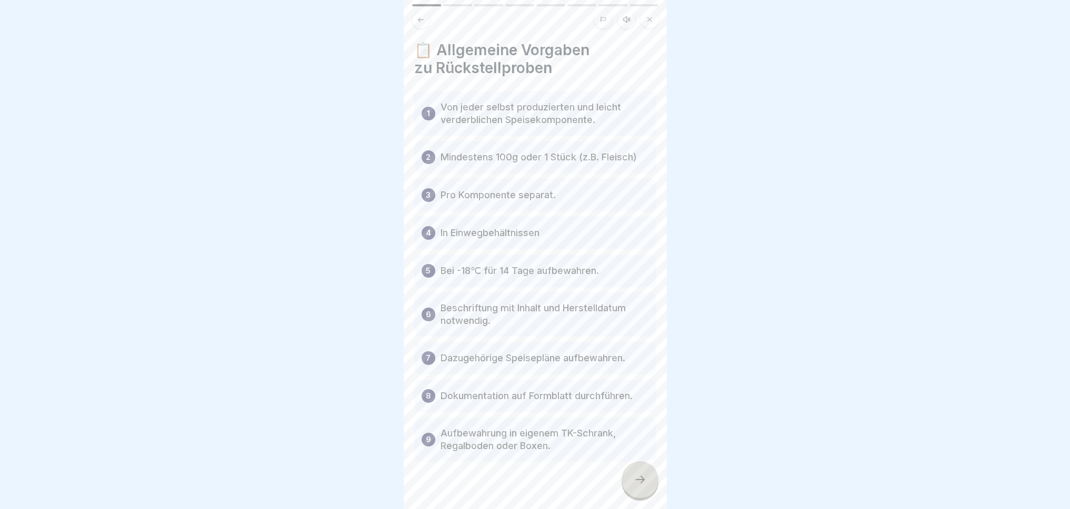
click at [640, 484] on icon at bounding box center [640, 480] width 13 height 13
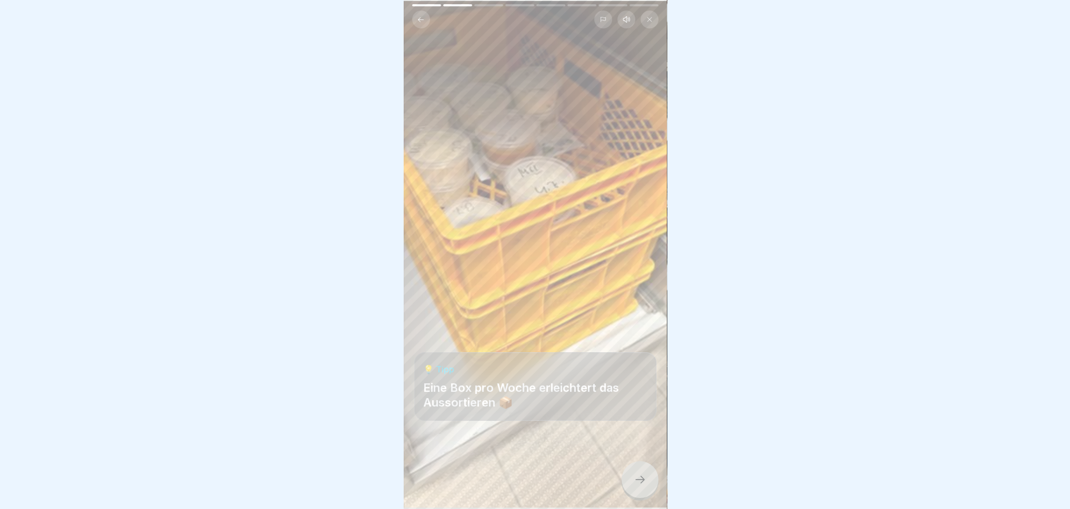
click at [640, 484] on icon at bounding box center [640, 480] width 13 height 13
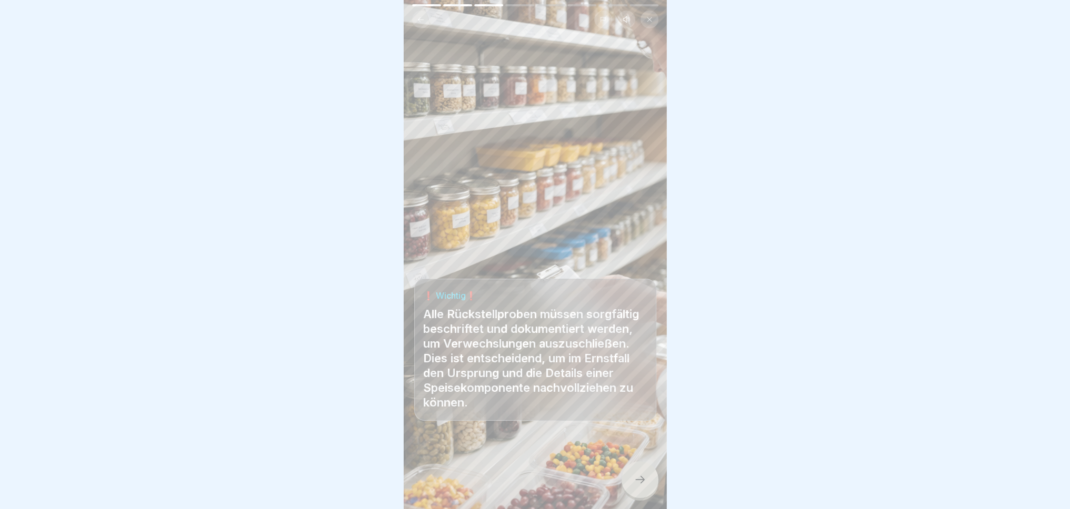
click at [640, 484] on icon at bounding box center [640, 480] width 13 height 13
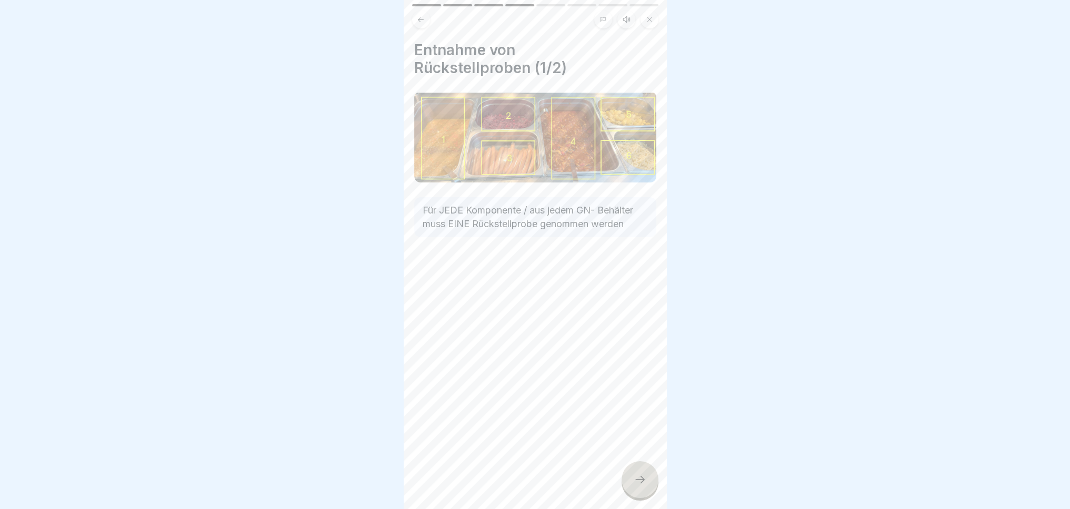
click at [640, 484] on icon at bounding box center [640, 480] width 13 height 13
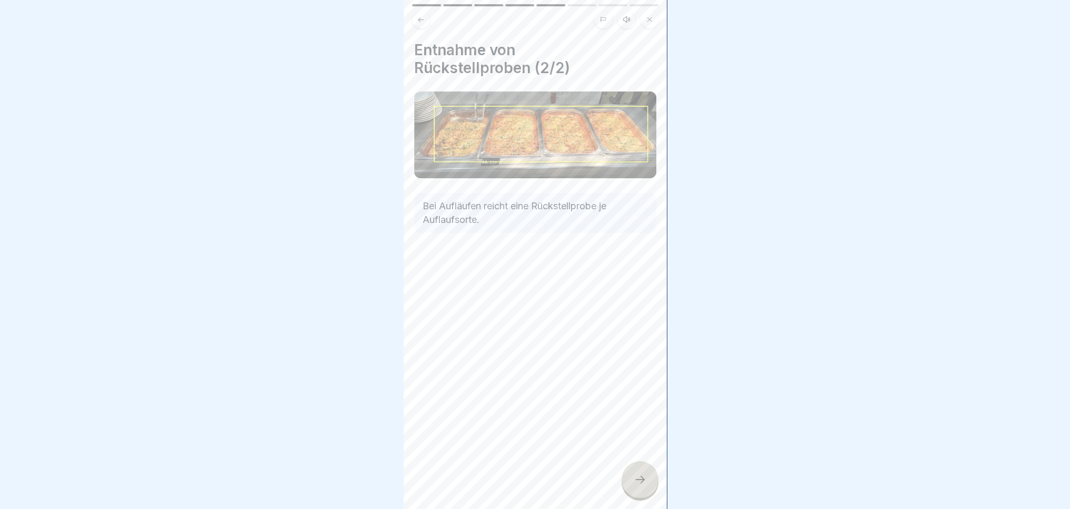
click at [640, 484] on icon at bounding box center [640, 480] width 13 height 13
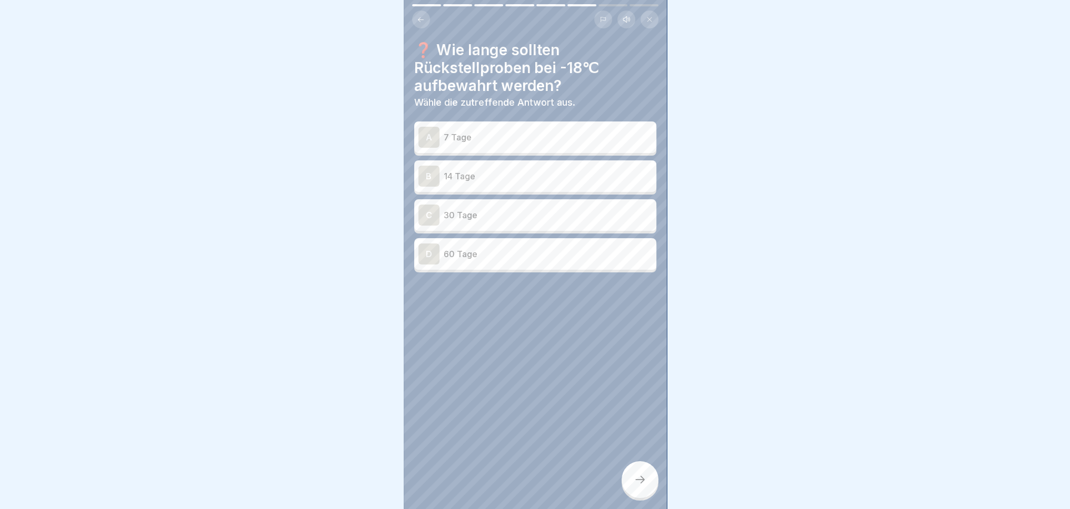
click at [473, 134] on p "7 Tage" at bounding box center [548, 137] width 208 height 13
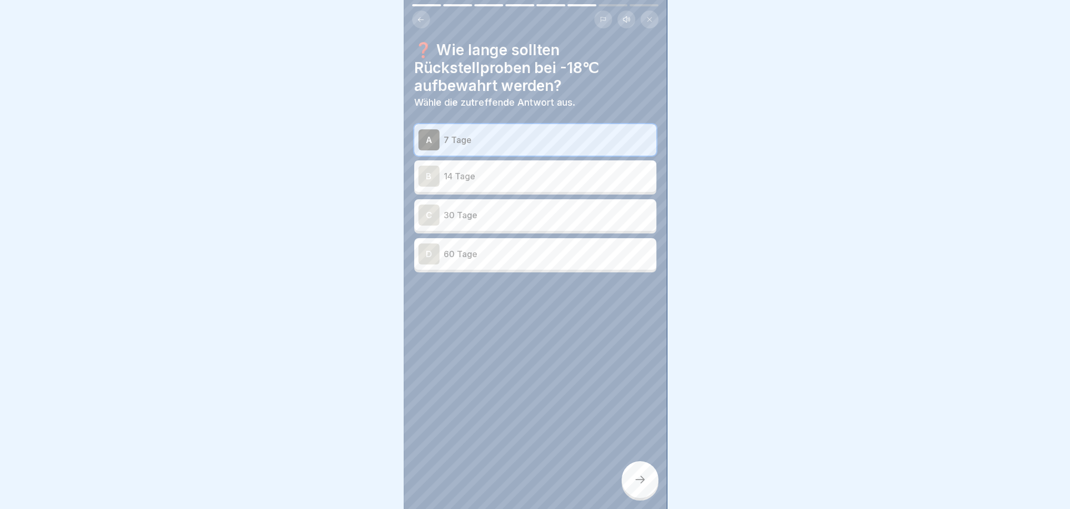
click at [640, 486] on div at bounding box center [640, 480] width 37 height 37
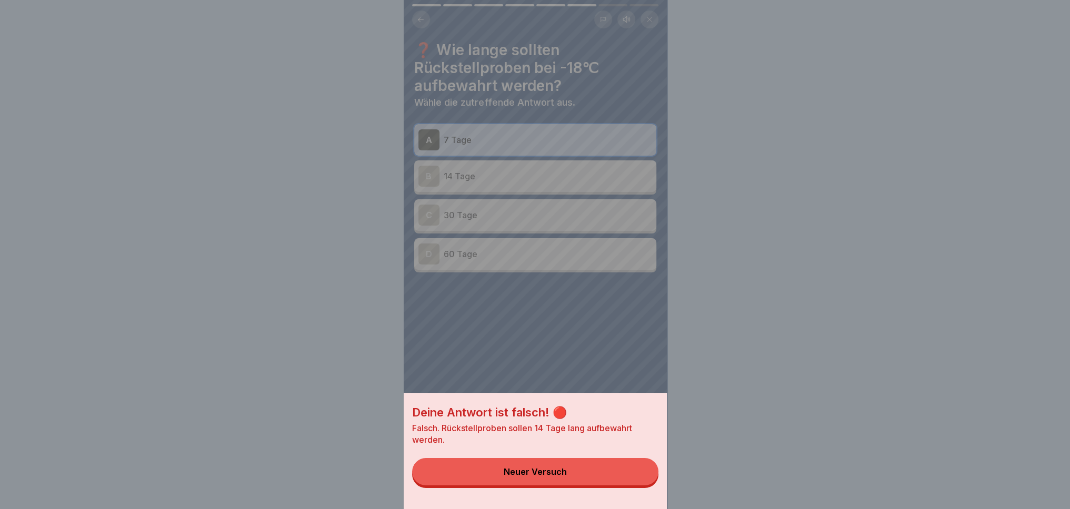
click at [623, 486] on button "Neuer Versuch" at bounding box center [535, 471] width 246 height 27
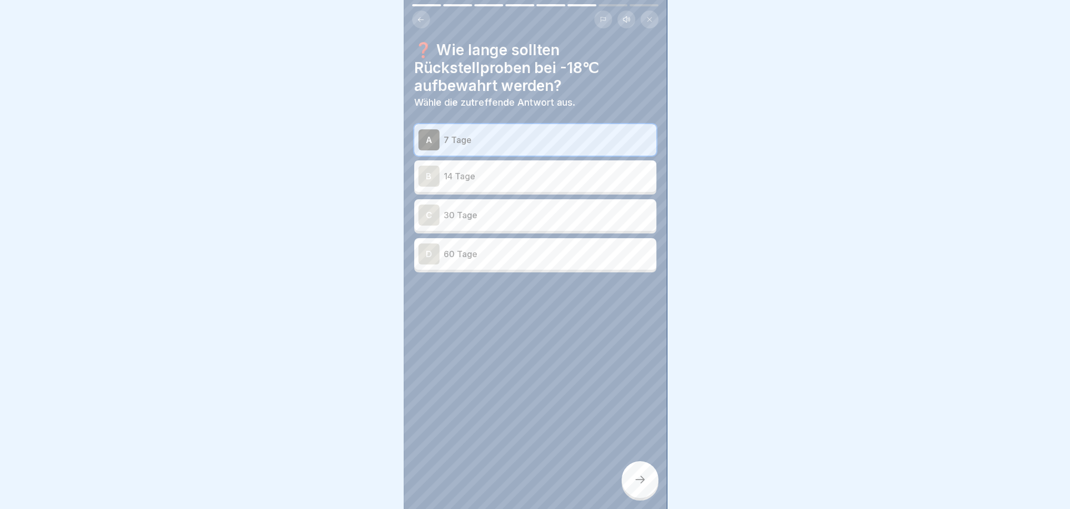
click at [433, 166] on div "B" at bounding box center [428, 176] width 21 height 21
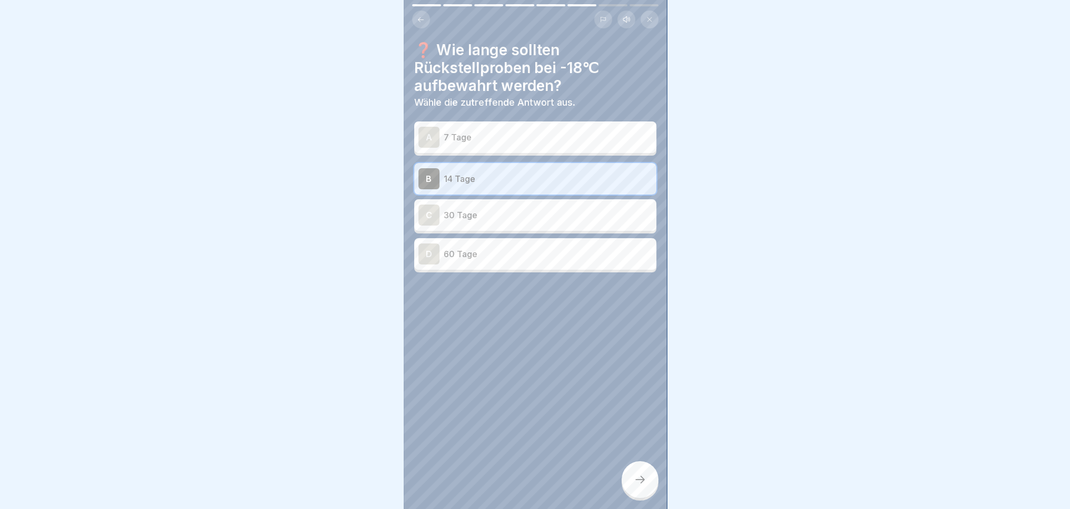
click at [626, 471] on div at bounding box center [640, 480] width 37 height 37
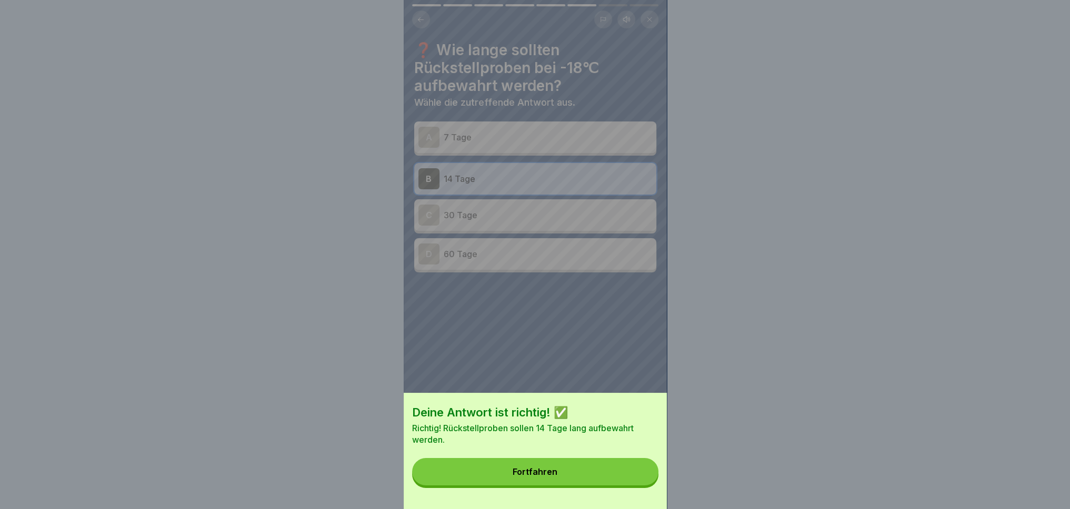
click at [594, 479] on button "Fortfahren" at bounding box center [535, 471] width 246 height 27
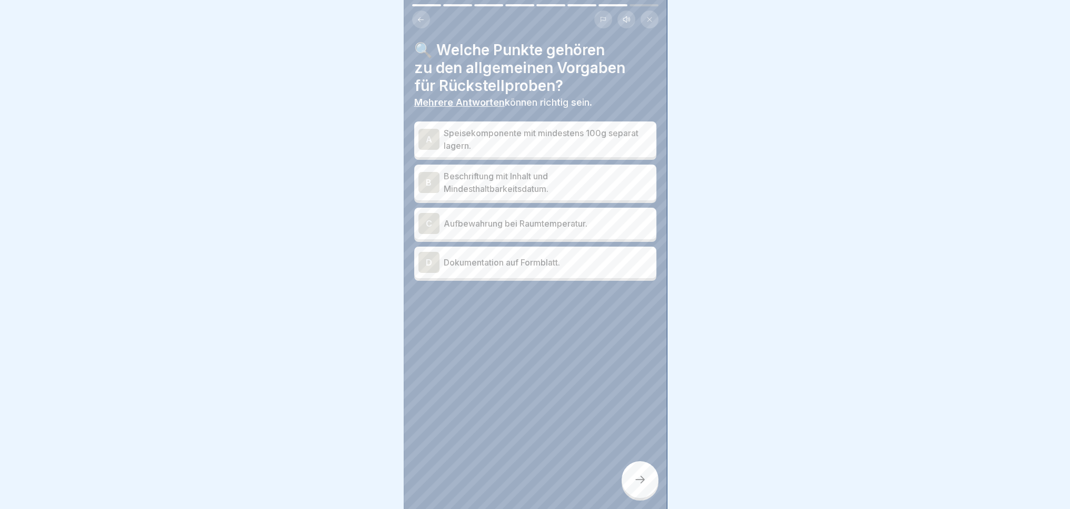
click at [460, 130] on p "Speisekomponente mit mindestens 100g separat lagern." at bounding box center [548, 139] width 208 height 25
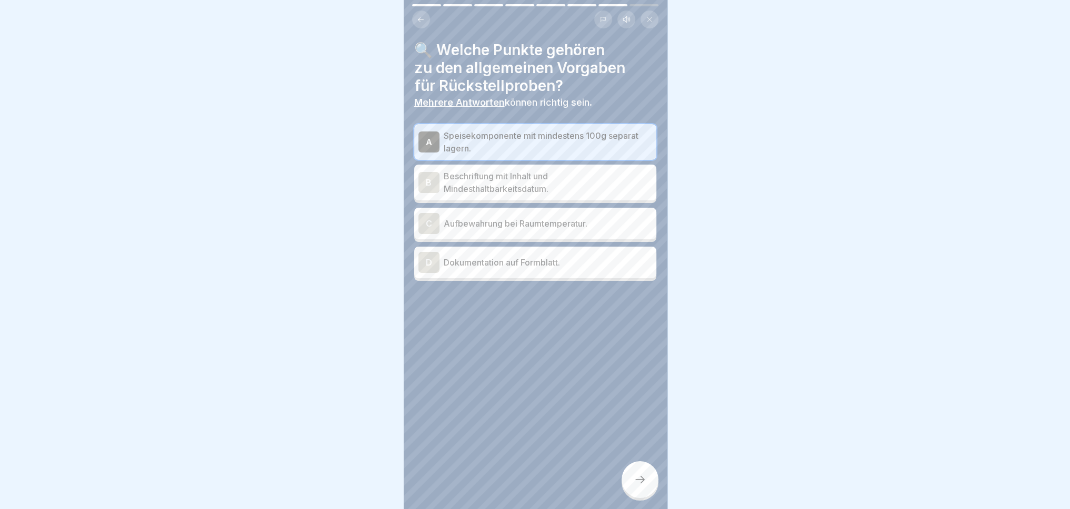
click at [512, 177] on p "Beschriftung mit Inhalt und Mindesthaltbarkeitsdatum." at bounding box center [548, 182] width 208 height 25
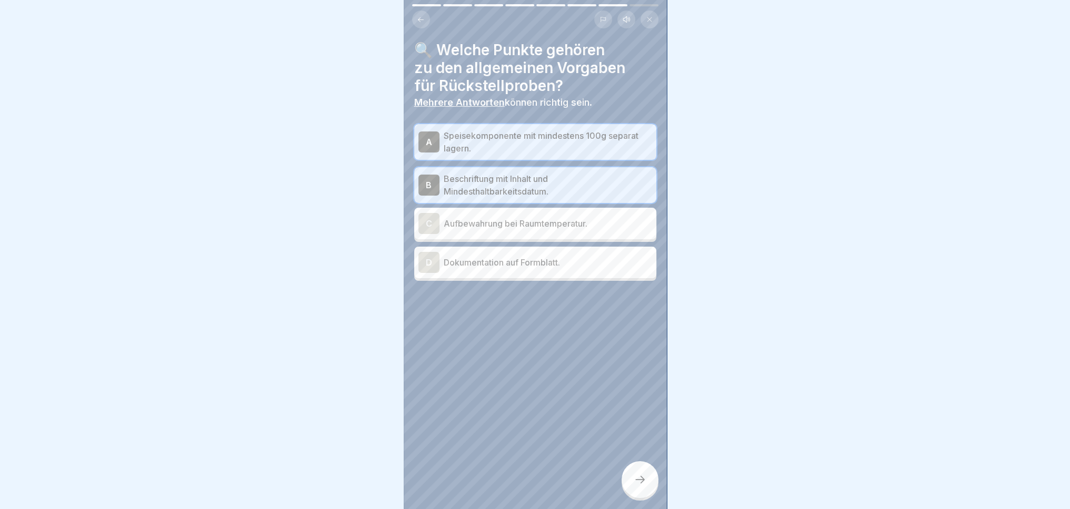
click at [509, 256] on p "Dokumentation auf Formblatt." at bounding box center [548, 262] width 208 height 13
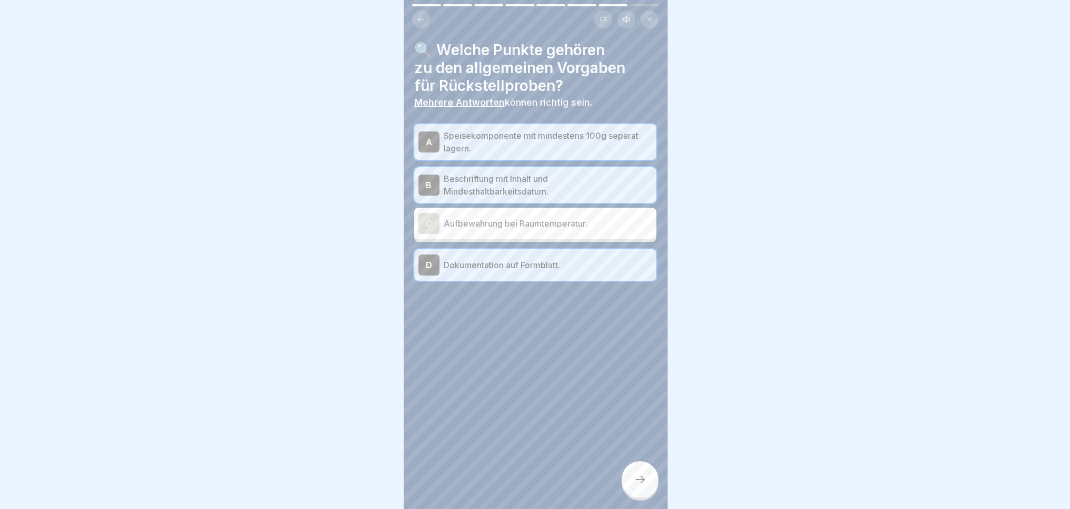
click at [550, 131] on p "Speisekomponente mit mindestens 100g separat lagern." at bounding box center [548, 141] width 208 height 25
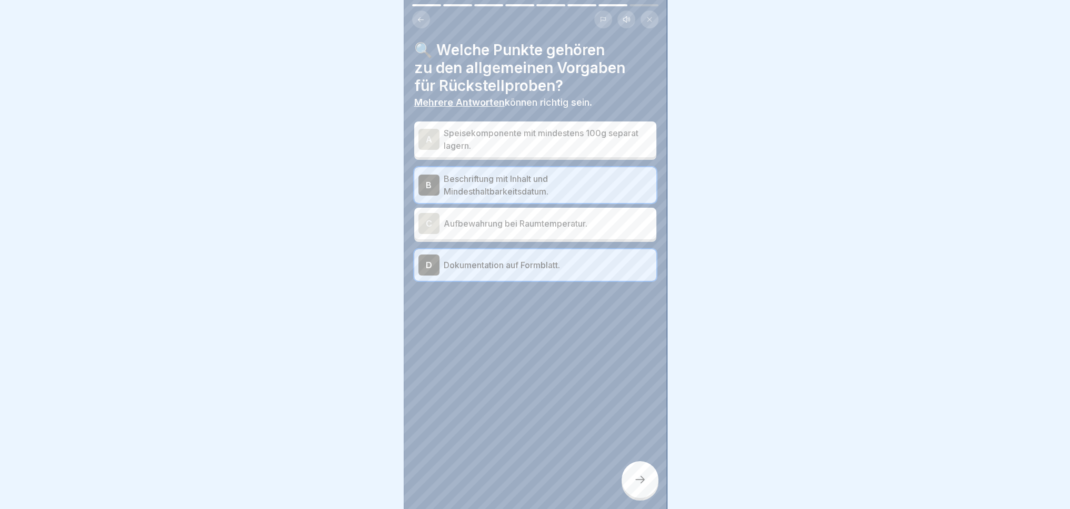
click at [640, 477] on icon at bounding box center [640, 480] width 13 height 13
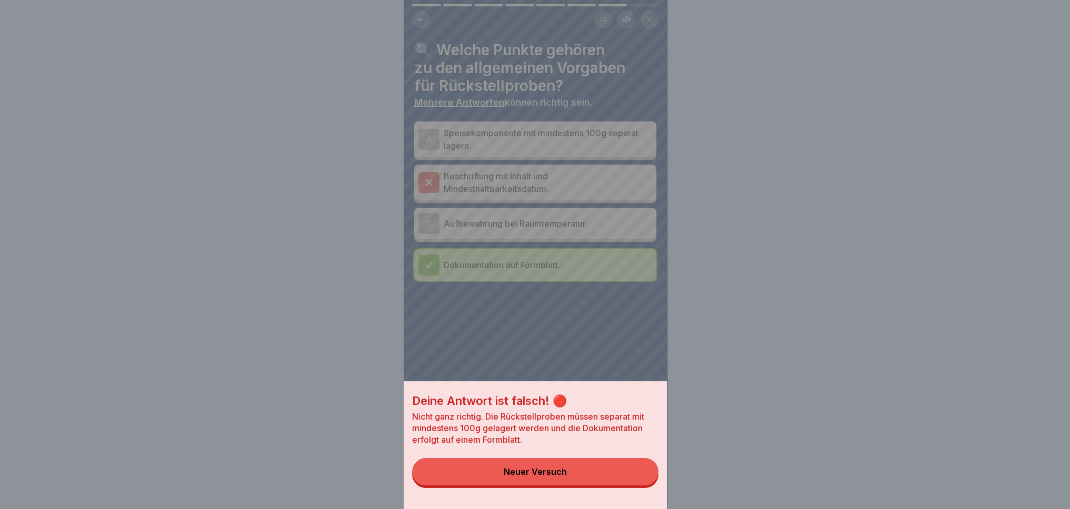
click at [620, 483] on button "Neuer Versuch" at bounding box center [535, 471] width 246 height 27
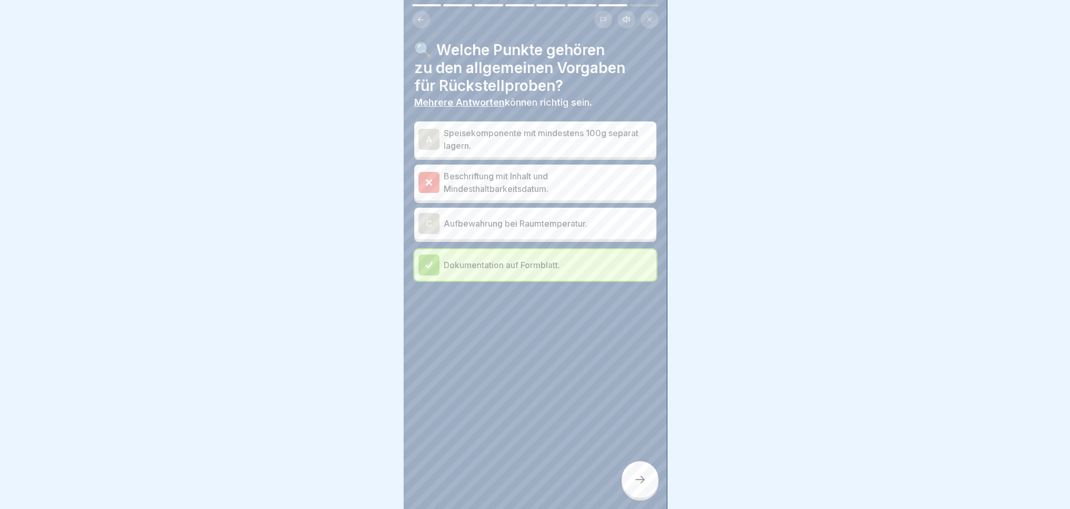
click at [429, 129] on div "A" at bounding box center [428, 139] width 21 height 21
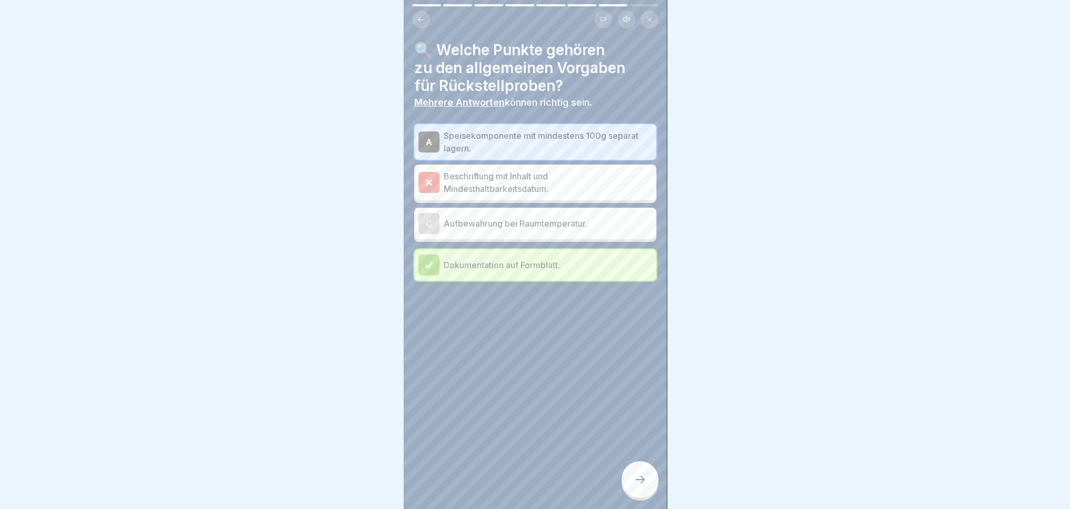
click at [636, 475] on icon at bounding box center [640, 480] width 13 height 13
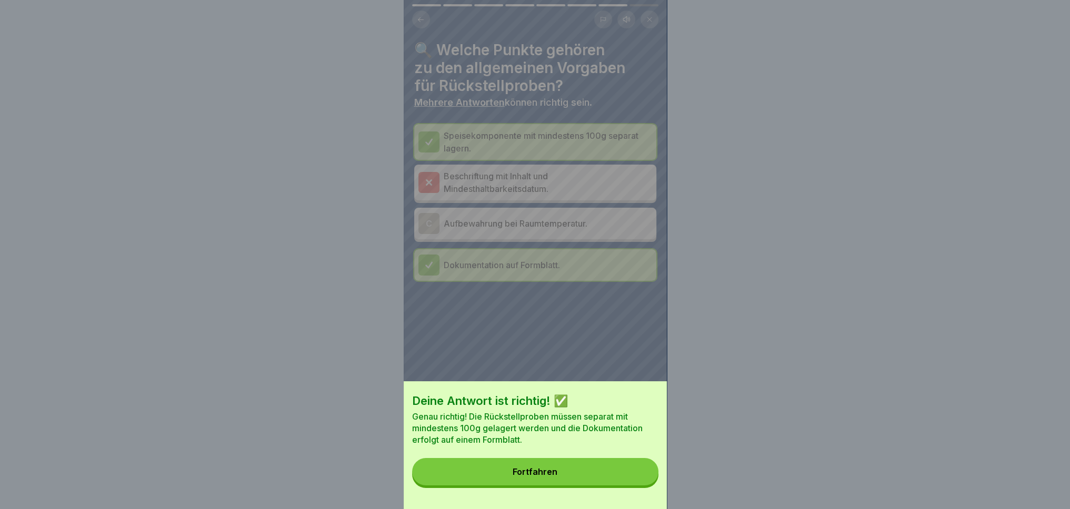
click at [611, 466] on div "Deine Antwort ist richtig! ✅ Genau richtig! Die Rückstellproben müssen separat …" at bounding box center [535, 446] width 263 height 128
click at [520, 474] on button "Fortfahren" at bounding box center [535, 471] width 246 height 27
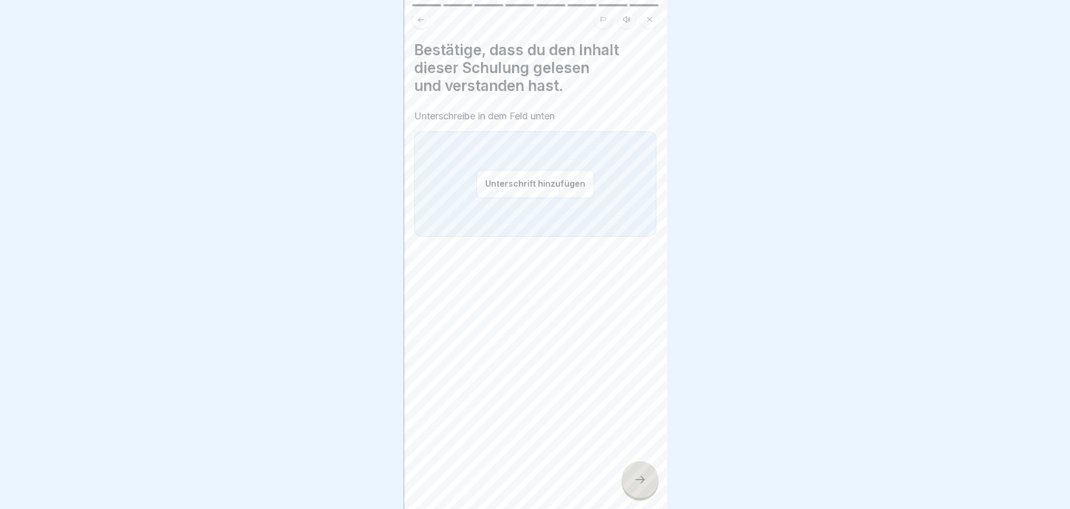
click at [523, 175] on button "Unterschrift hinzufügen" at bounding box center [535, 184] width 118 height 28
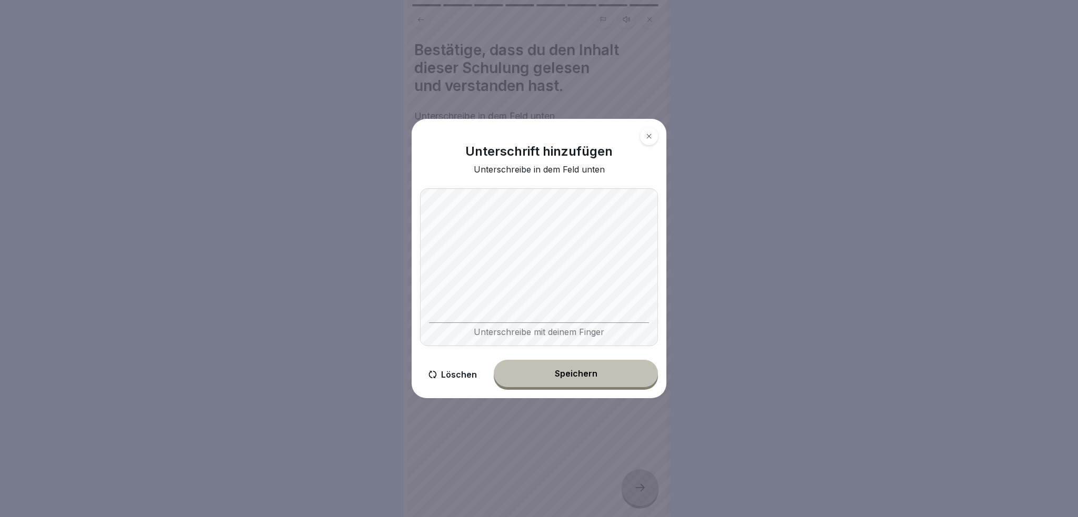
click at [593, 377] on div "Speichern" at bounding box center [576, 373] width 43 height 9
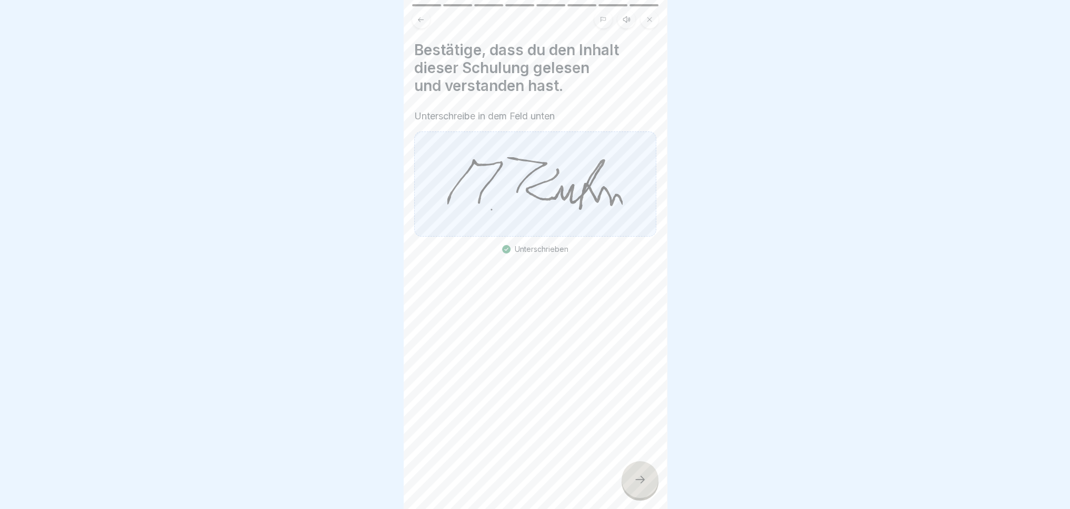
click at [635, 486] on icon at bounding box center [640, 480] width 13 height 13
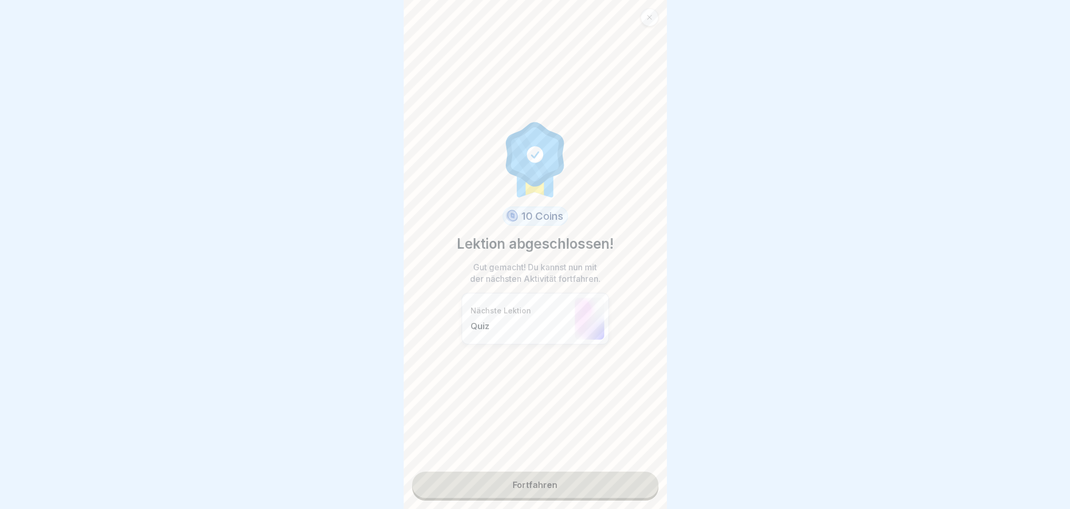
click at [568, 491] on link "Fortfahren" at bounding box center [535, 485] width 246 height 26
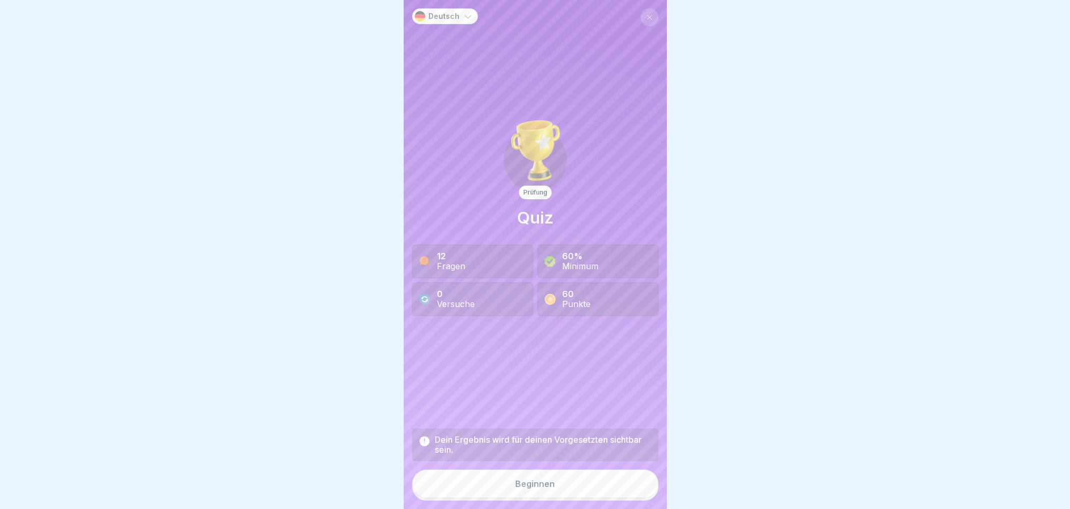
scroll to position [8, 0]
click at [573, 493] on button "Beginnen" at bounding box center [535, 484] width 246 height 28
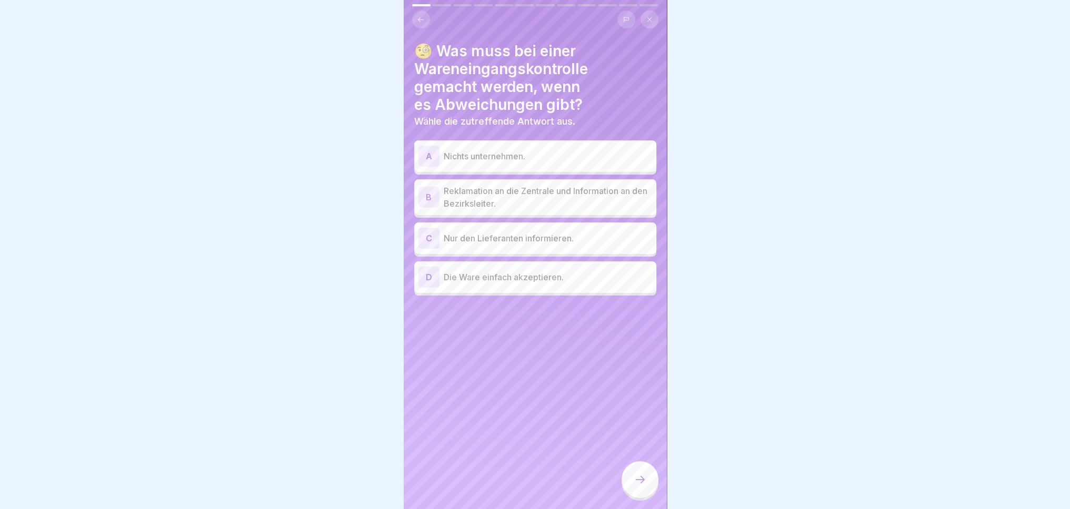
click at [426, 195] on div "B" at bounding box center [428, 197] width 21 height 21
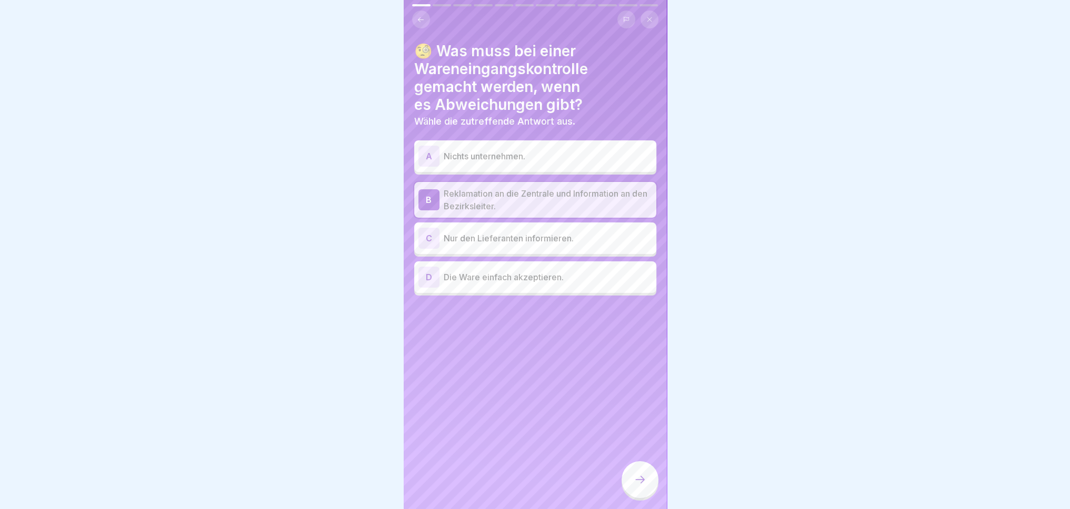
click at [634, 483] on icon at bounding box center [640, 480] width 13 height 13
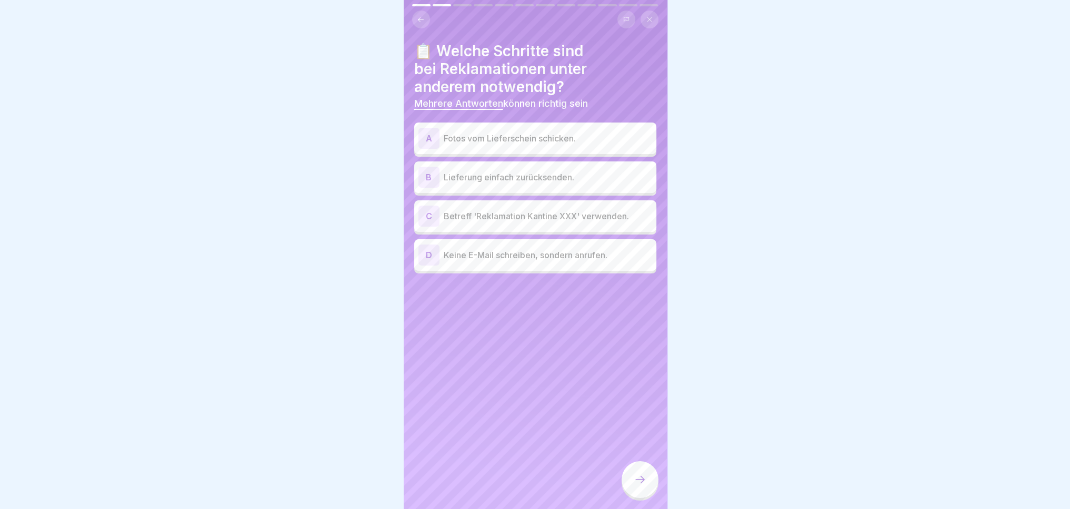
click at [429, 128] on div "A" at bounding box center [428, 138] width 21 height 21
click at [424, 210] on div "C" at bounding box center [428, 216] width 21 height 21
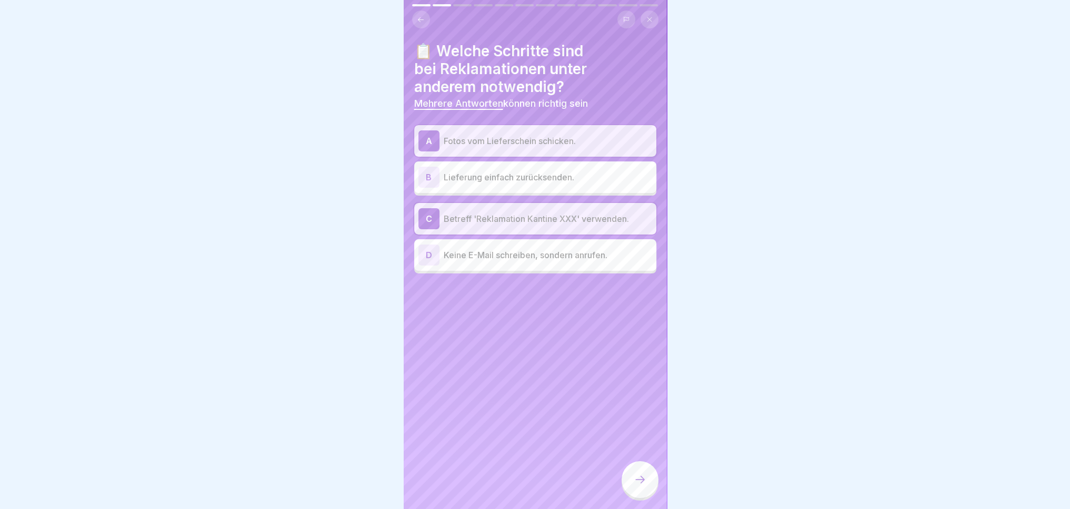
click at [634, 485] on icon at bounding box center [640, 480] width 13 height 13
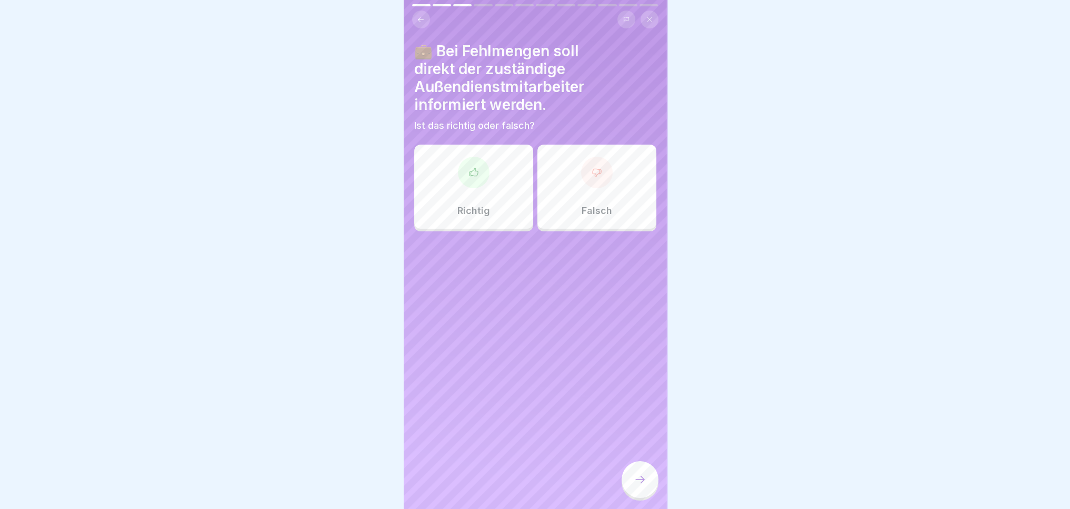
click at [470, 190] on div "Richtig" at bounding box center [473, 187] width 119 height 84
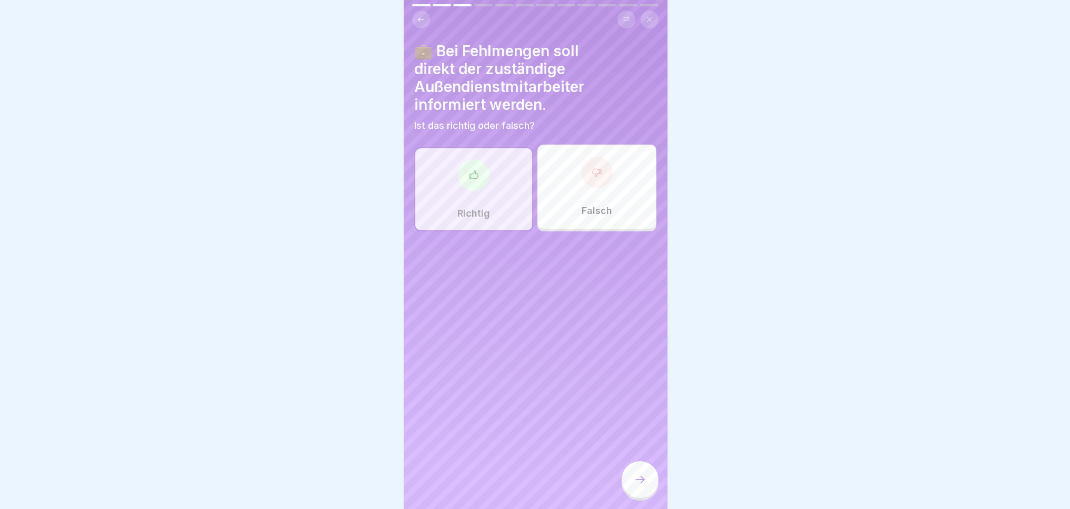
click at [642, 487] on div at bounding box center [640, 480] width 37 height 37
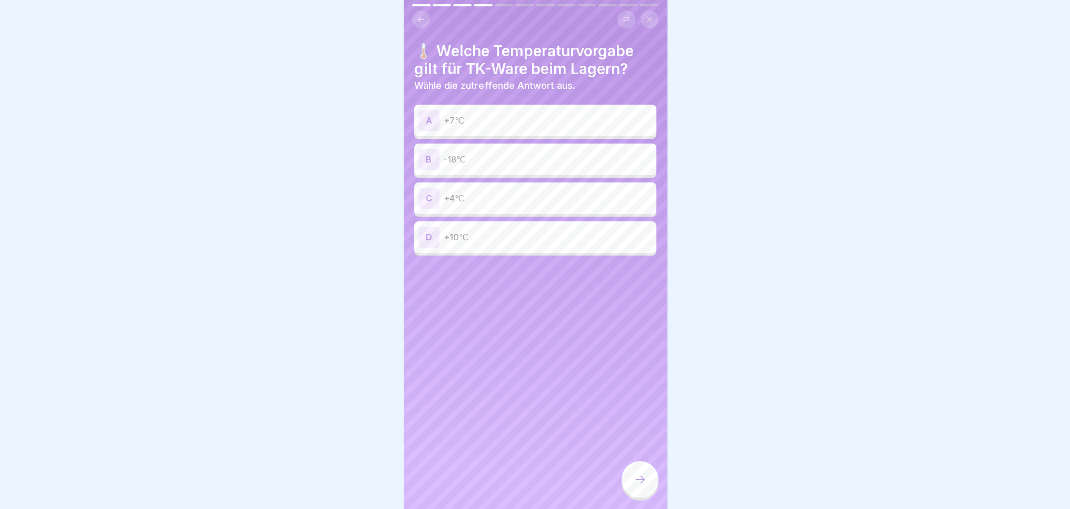
click at [430, 151] on div "B" at bounding box center [428, 159] width 21 height 21
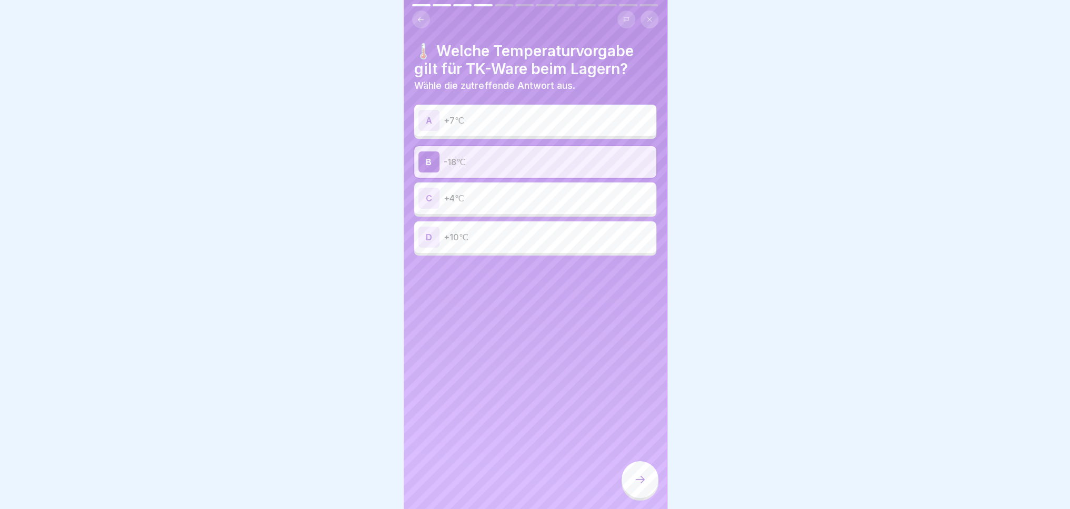
click at [644, 488] on div at bounding box center [640, 480] width 37 height 37
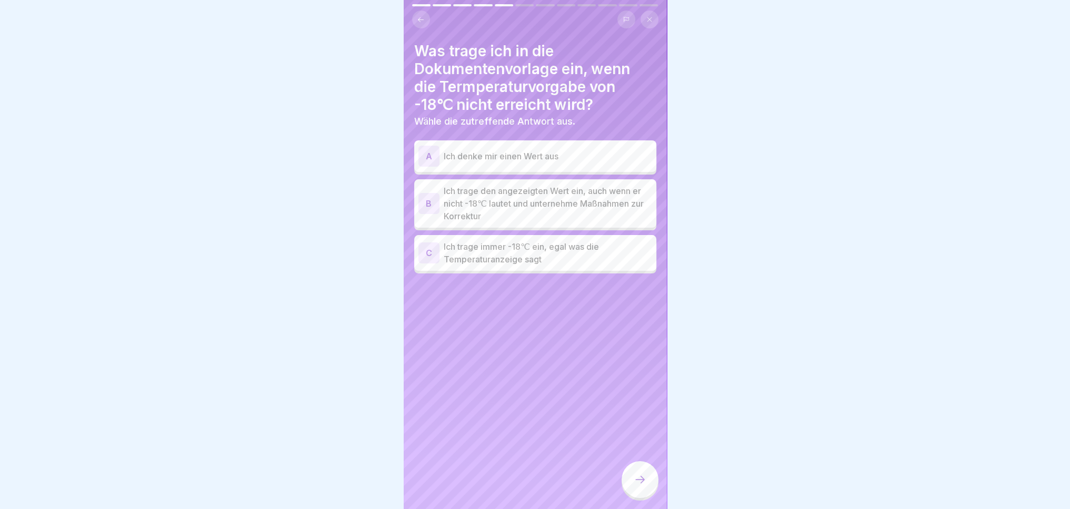
click at [423, 185] on div "B Ich trage den angezeigten Wert ein, auch wenn er nicht -18℃ lautet und untern…" at bounding box center [535, 204] width 234 height 38
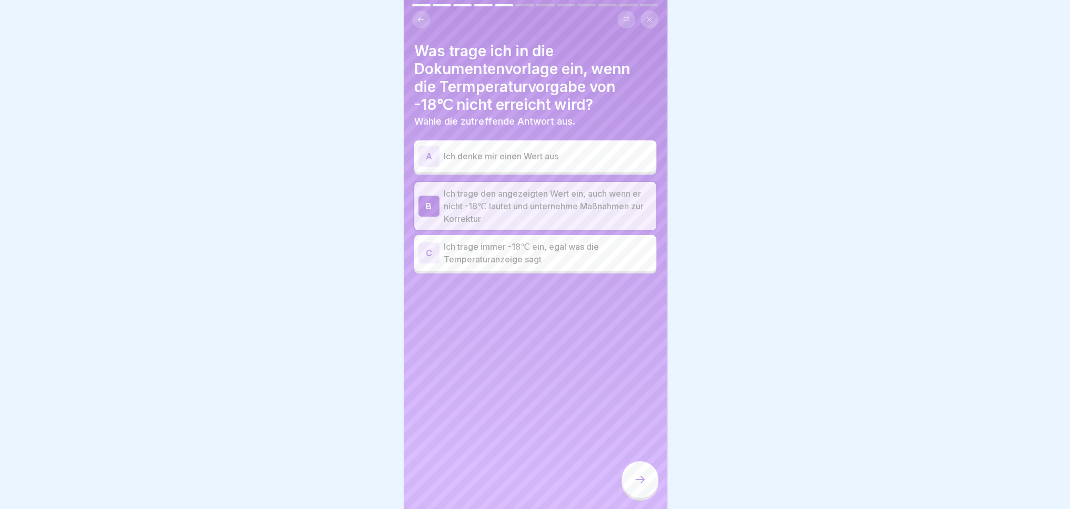
click at [633, 484] on div at bounding box center [640, 480] width 37 height 37
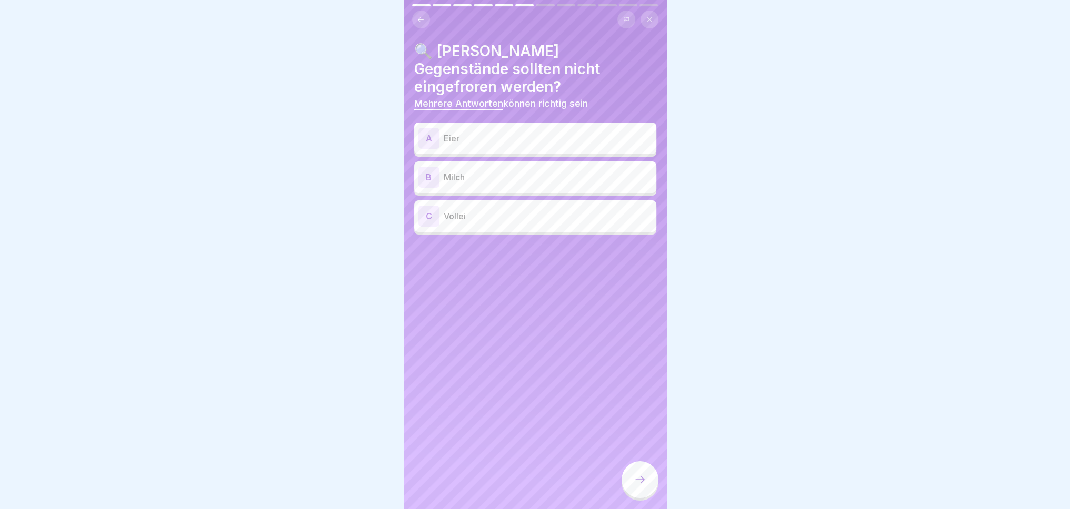
click at [451, 128] on div "A Eier" at bounding box center [535, 138] width 234 height 21
click at [486, 171] on p "Milch" at bounding box center [548, 177] width 208 height 13
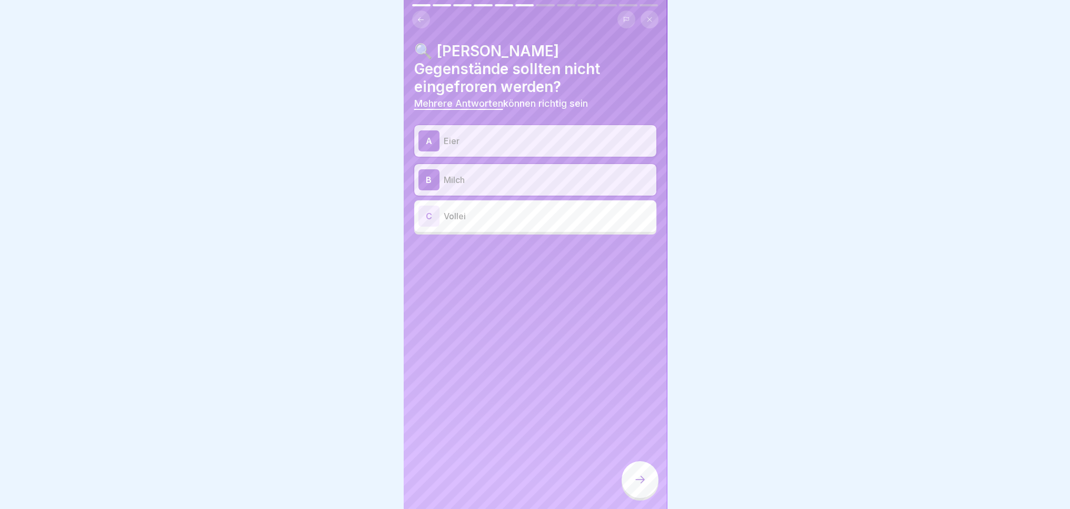
click at [638, 482] on icon at bounding box center [640, 480] width 13 height 13
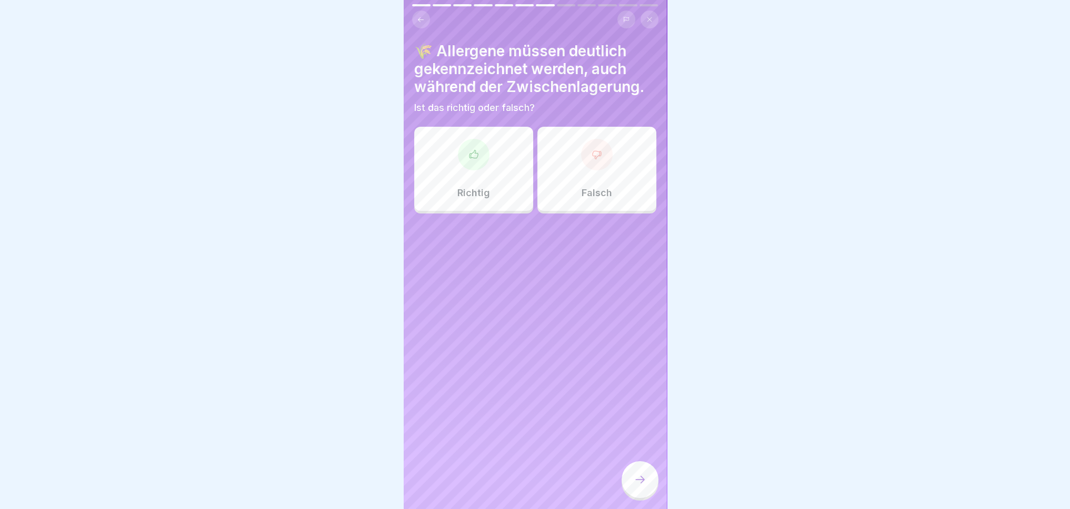
click at [469, 153] on div at bounding box center [474, 155] width 32 height 32
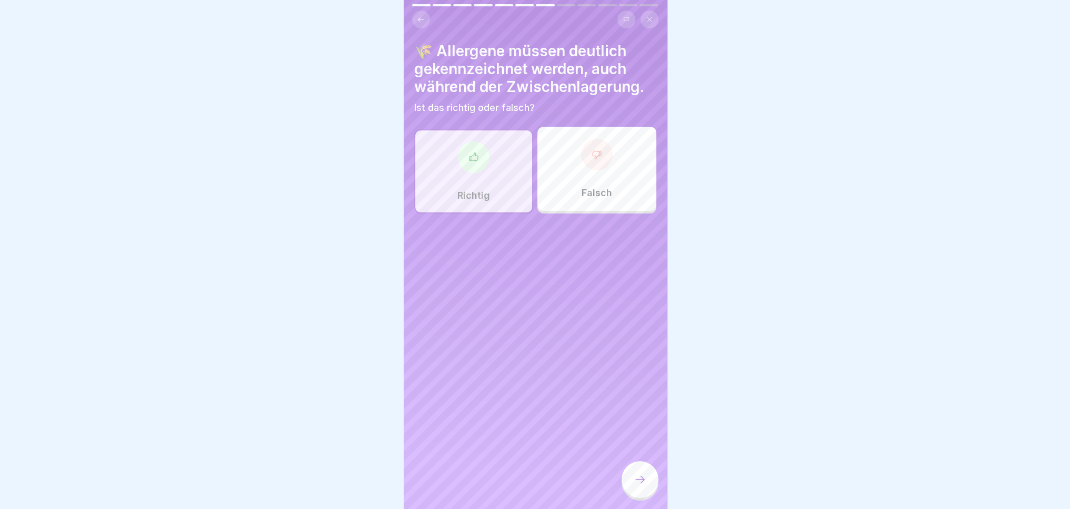
click at [639, 484] on icon at bounding box center [640, 480] width 13 height 13
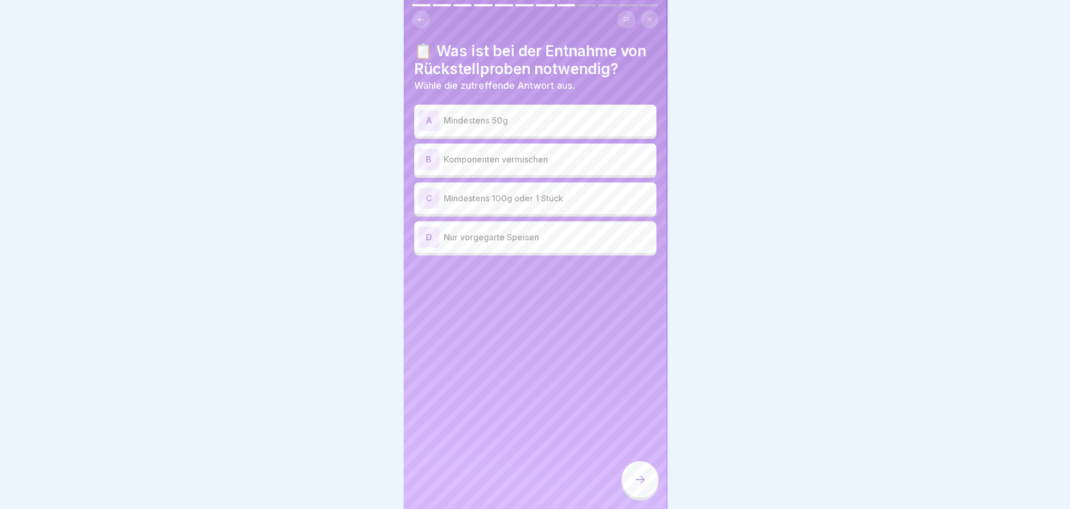
click at [425, 195] on div "C" at bounding box center [428, 198] width 21 height 21
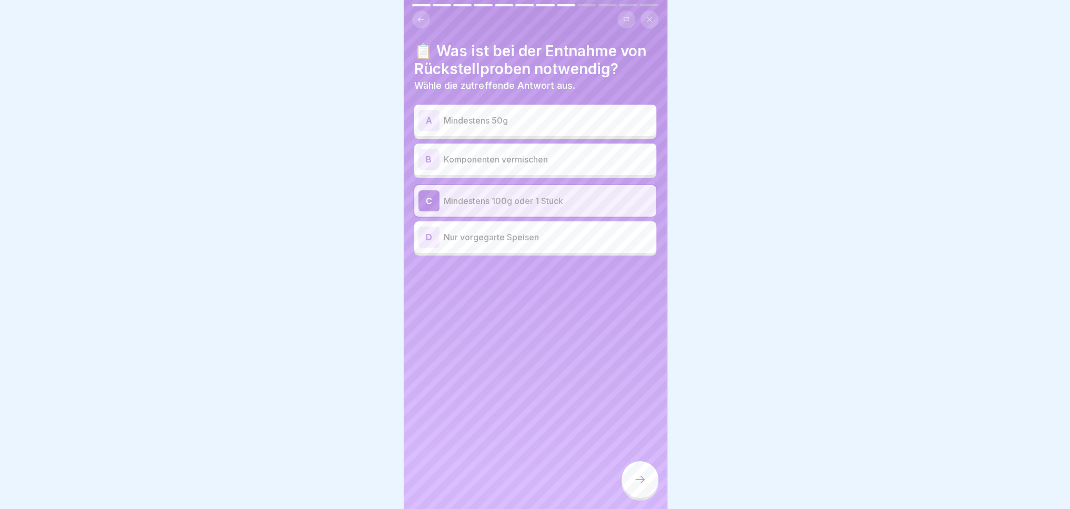
click at [647, 481] on div at bounding box center [640, 480] width 37 height 37
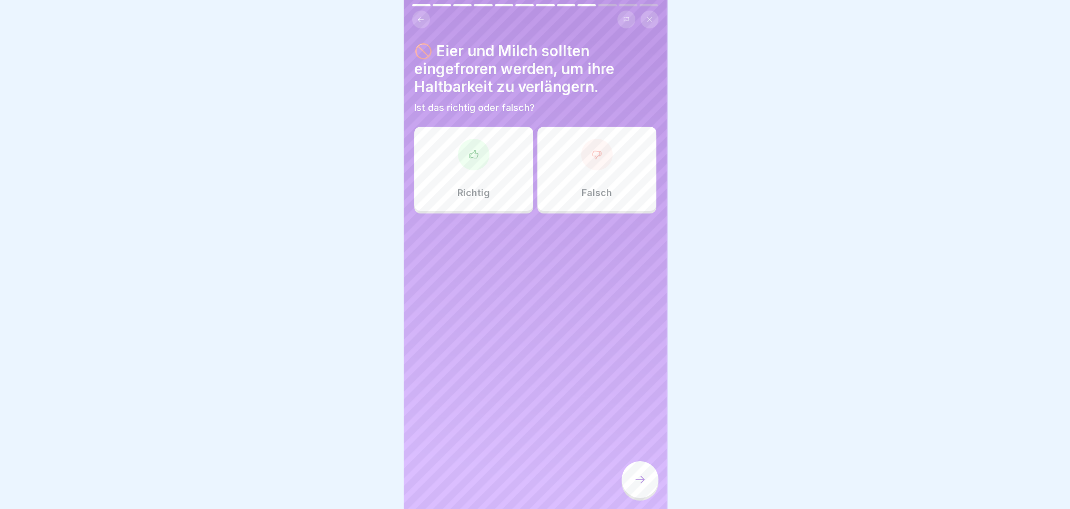
click at [586, 168] on div "Falsch" at bounding box center [596, 169] width 119 height 84
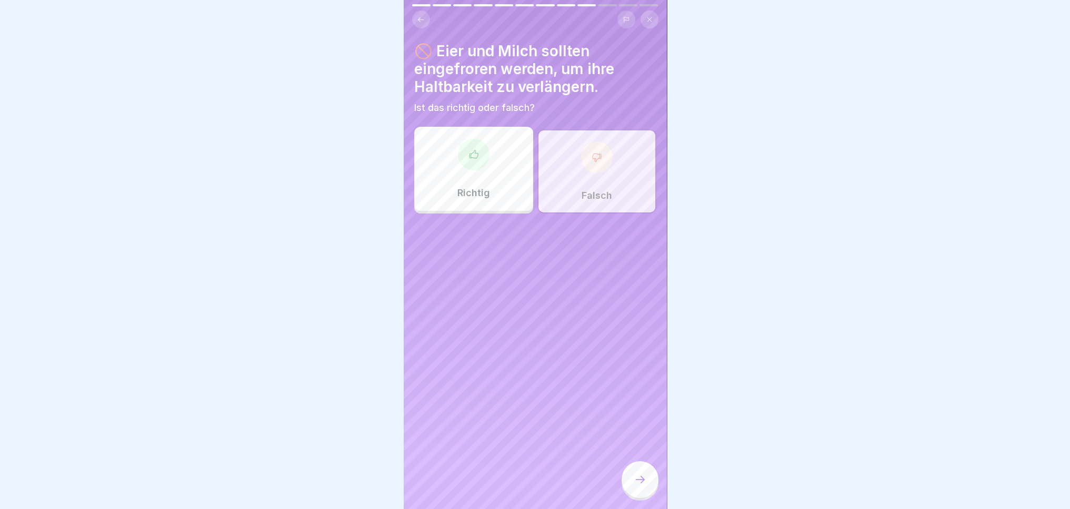
click at [640, 483] on icon at bounding box center [640, 480] width 13 height 13
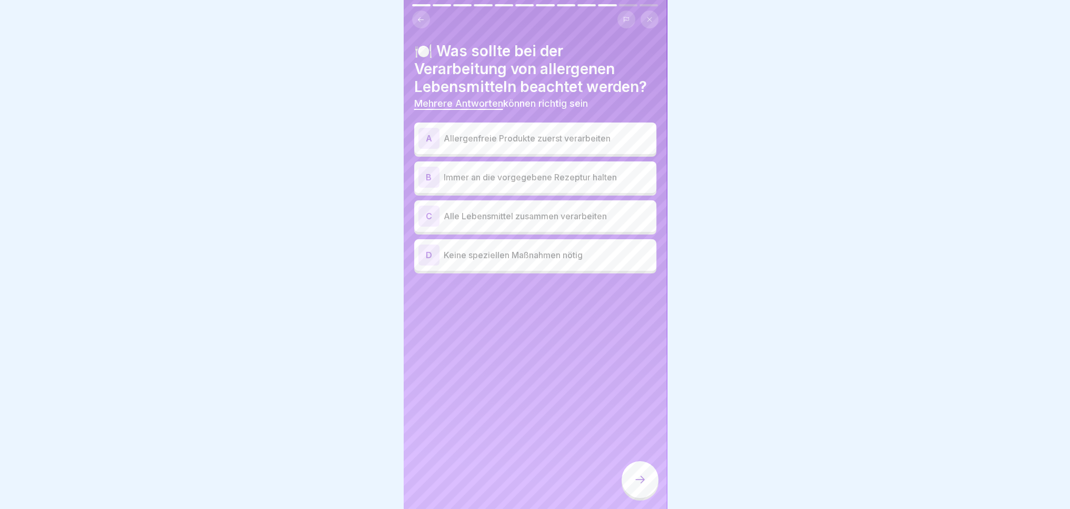
click at [425, 128] on div "A" at bounding box center [428, 138] width 21 height 21
click at [433, 169] on div "B" at bounding box center [428, 177] width 21 height 21
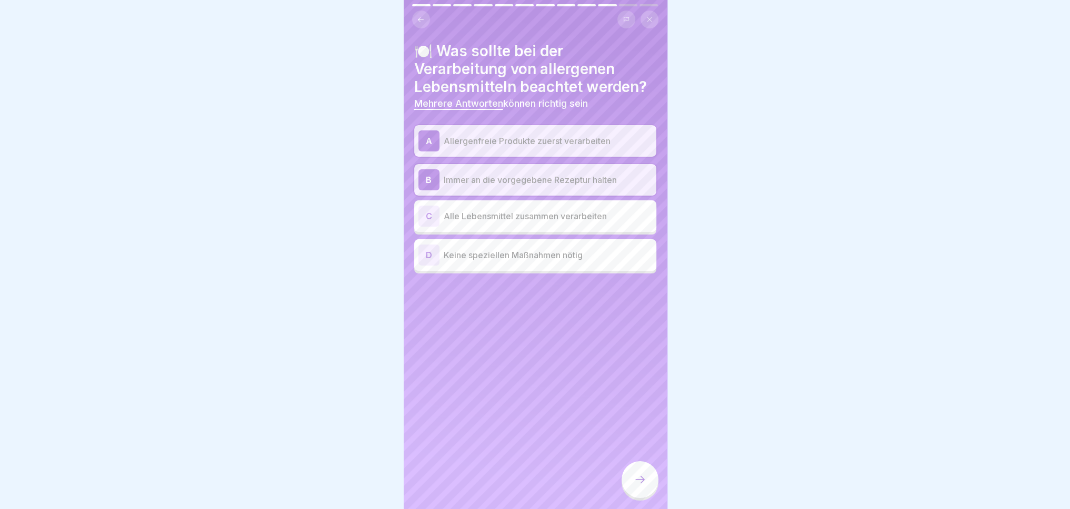
click at [637, 487] on div at bounding box center [640, 480] width 37 height 37
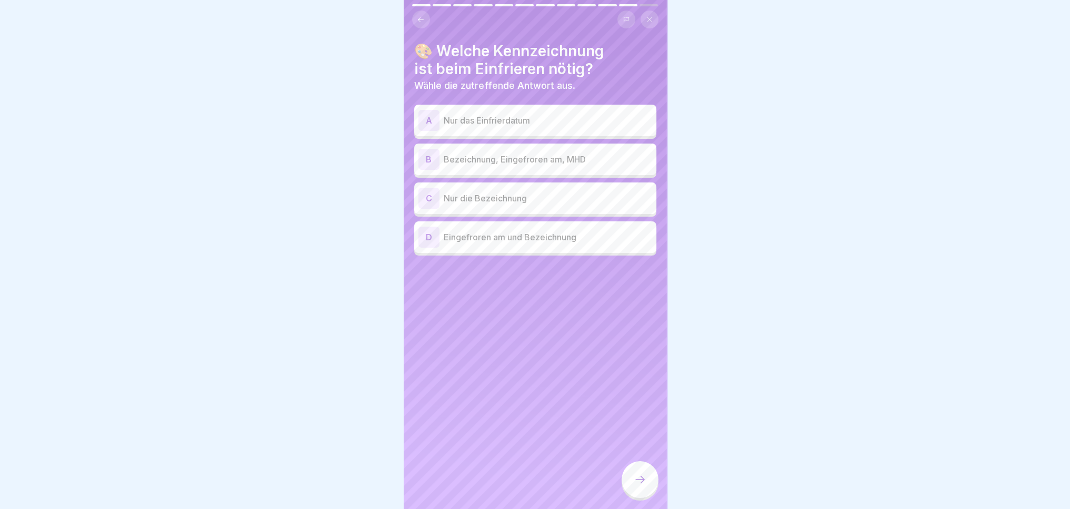
click at [426, 149] on div "B" at bounding box center [428, 159] width 21 height 21
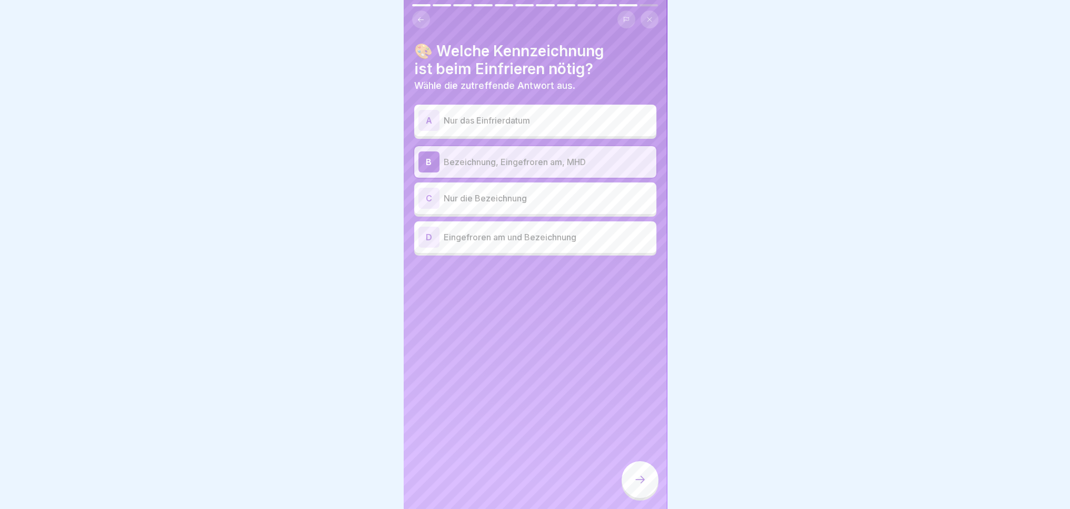
click at [635, 471] on div at bounding box center [640, 480] width 37 height 37
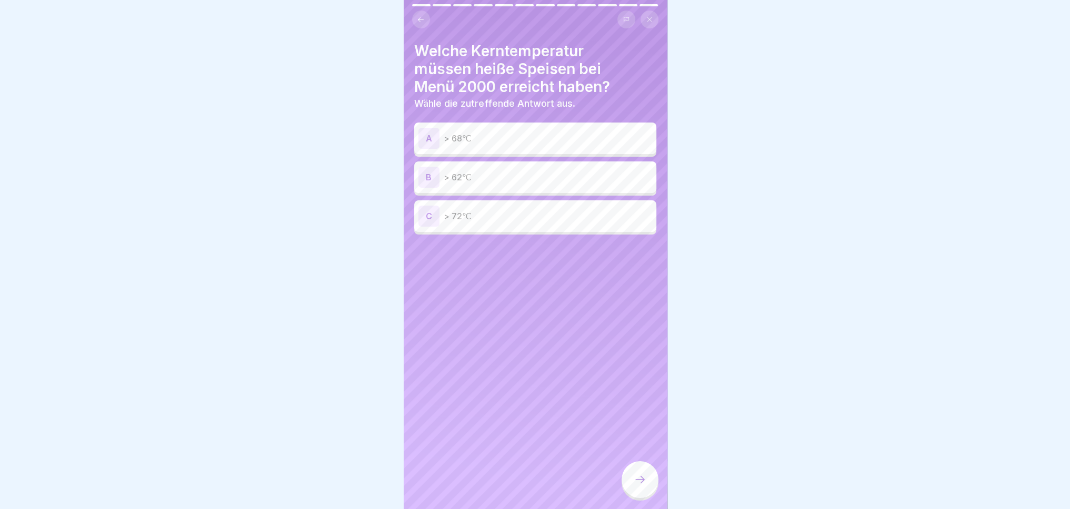
click at [445, 210] on p "> 72℃" at bounding box center [548, 216] width 208 height 13
click at [635, 486] on icon at bounding box center [640, 480] width 13 height 13
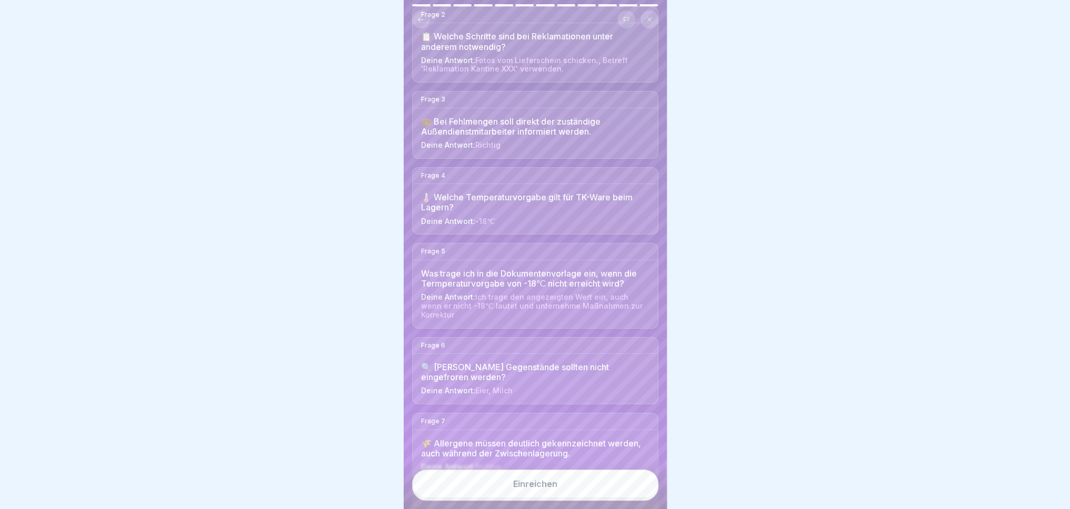
scroll to position [211, 0]
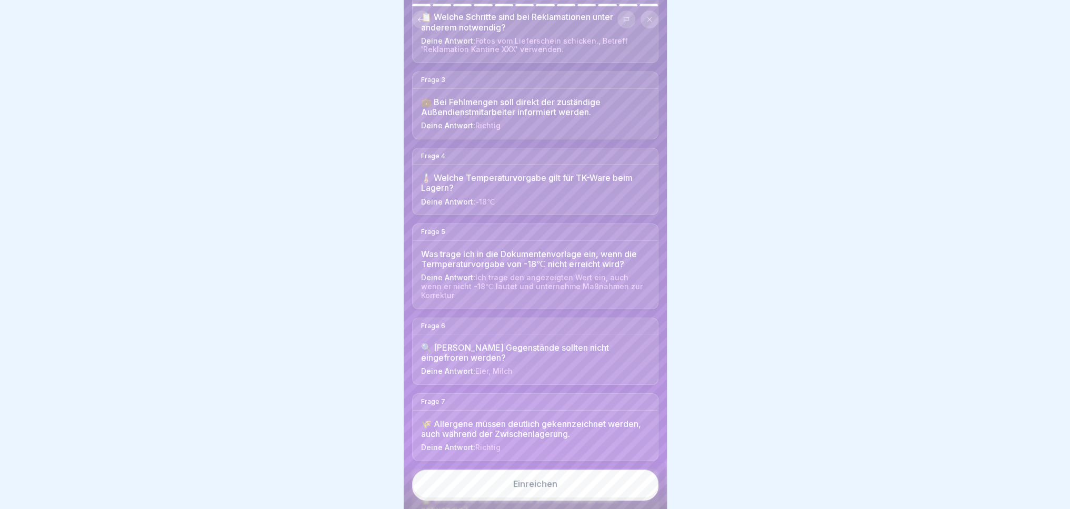
click at [582, 492] on button "Einreichen" at bounding box center [535, 484] width 246 height 28
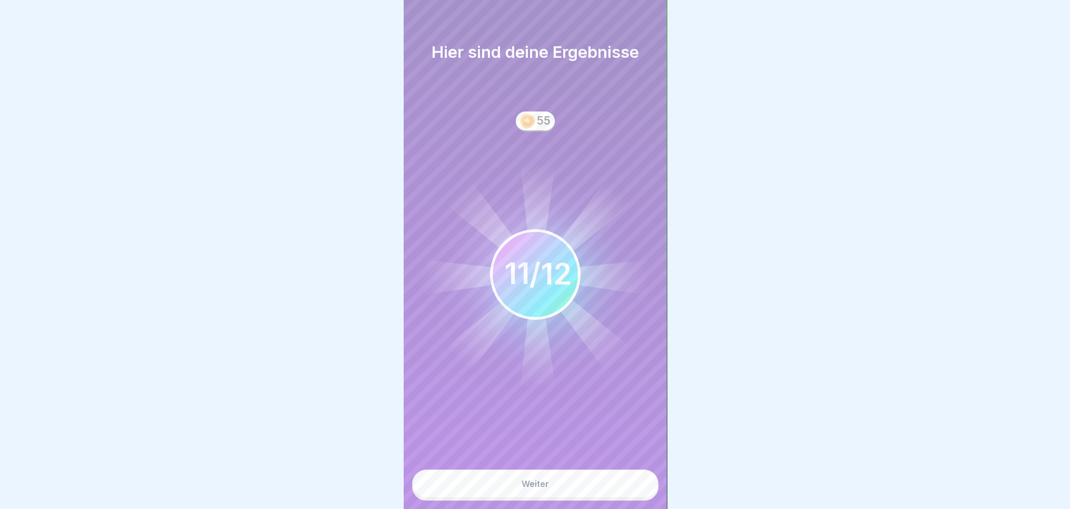
click at [577, 494] on button "Weiter" at bounding box center [535, 484] width 246 height 28
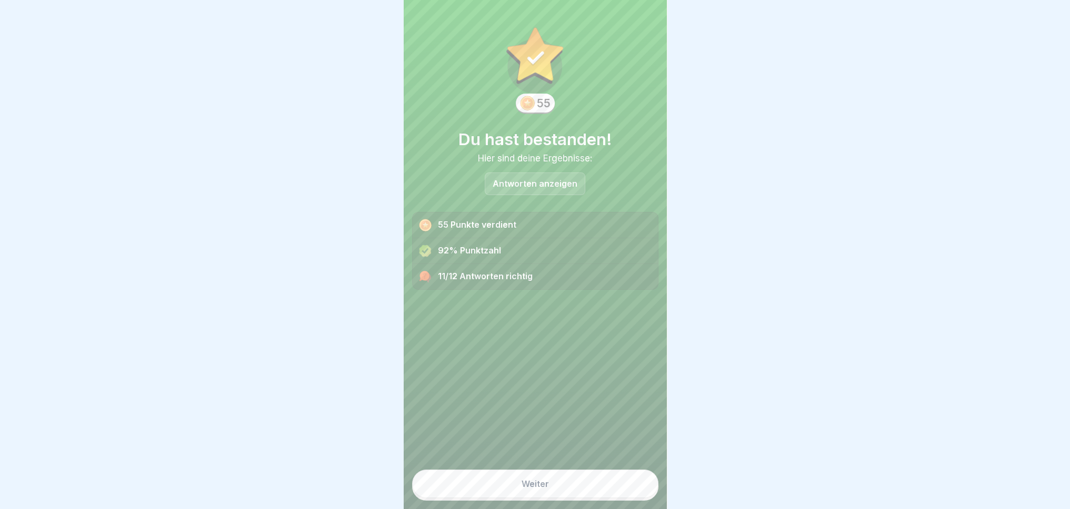
click at [559, 498] on button "Weiter" at bounding box center [535, 484] width 246 height 28
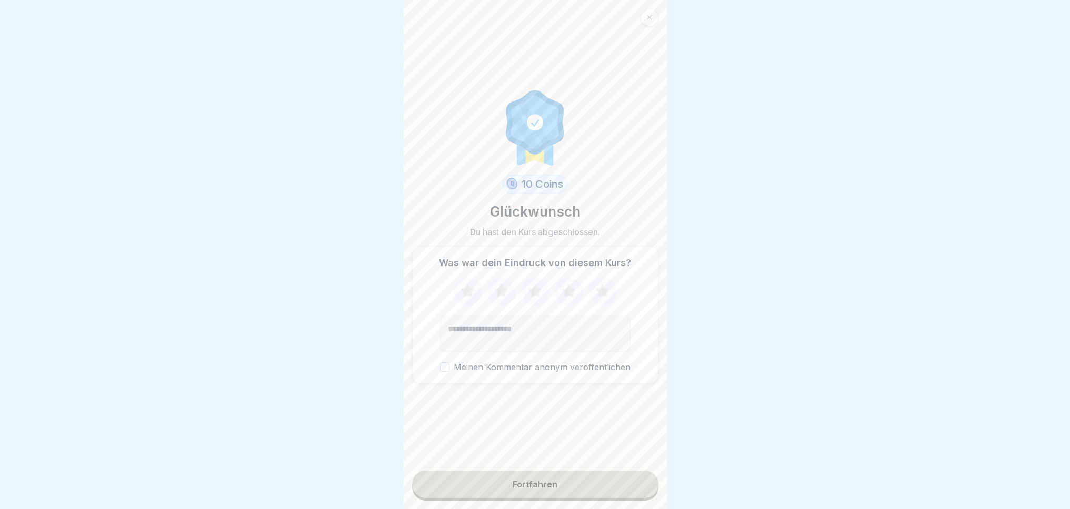
click at [465, 292] on icon at bounding box center [468, 291] width 28 height 27
click at [508, 286] on icon at bounding box center [501, 291] width 28 height 27
click at [528, 287] on icon at bounding box center [535, 290] width 14 height 13
click at [559, 486] on button "Fortfahren" at bounding box center [535, 484] width 246 height 27
click at [524, 489] on div "Fortfahren" at bounding box center [535, 484] width 45 height 9
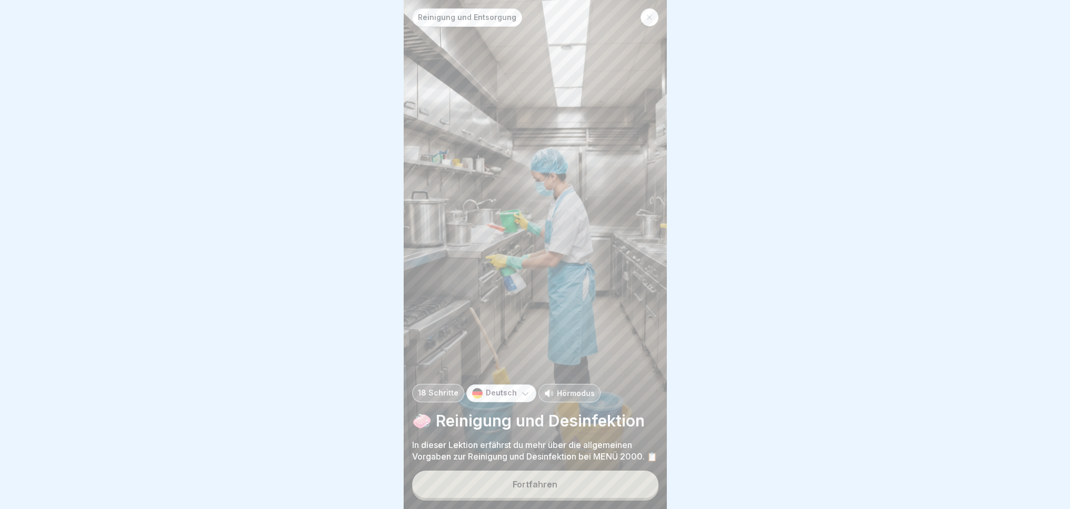
click at [545, 495] on button "Fortfahren" at bounding box center [535, 484] width 246 height 27
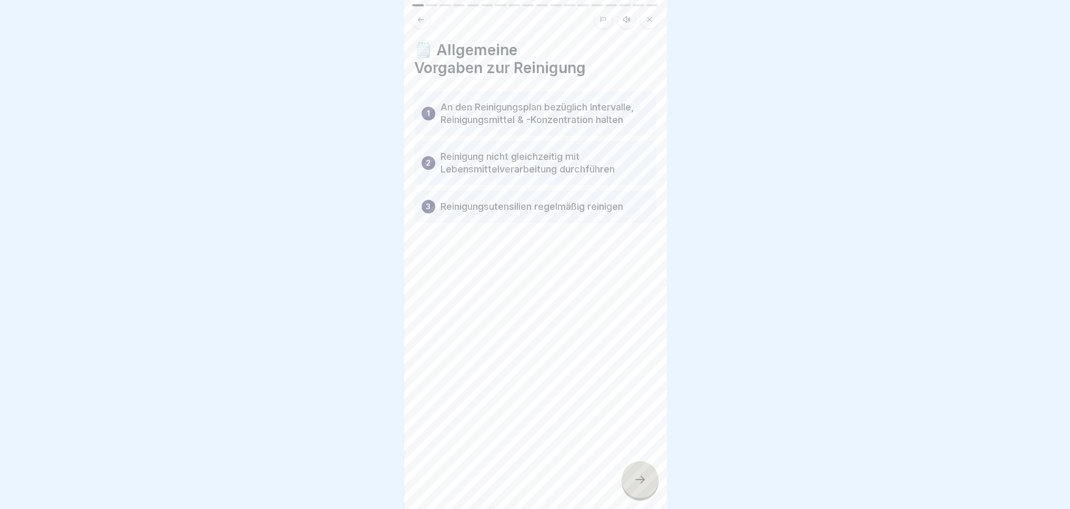
click at [652, 16] on icon at bounding box center [649, 19] width 6 height 6
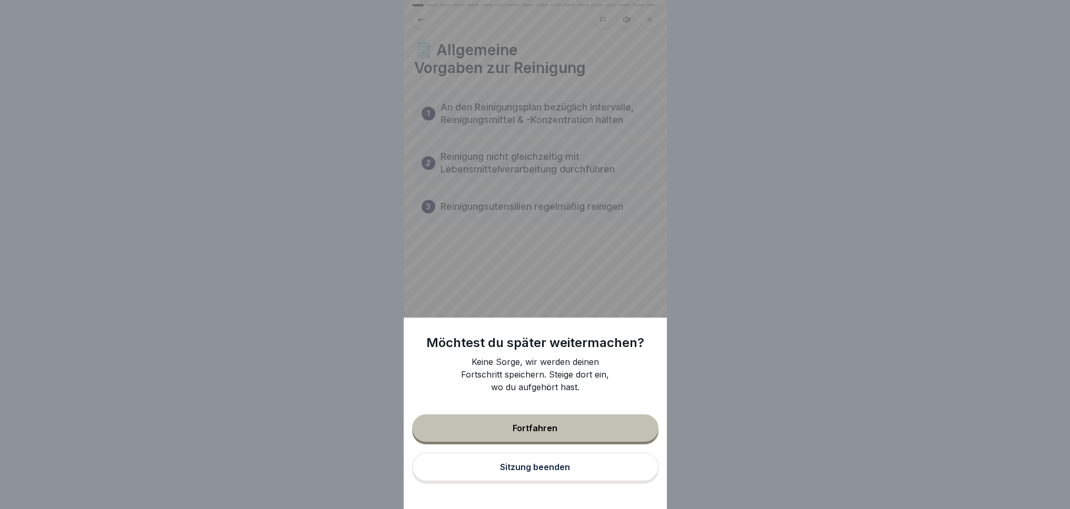
click at [555, 472] on div "Sitzung beenden" at bounding box center [535, 467] width 70 height 9
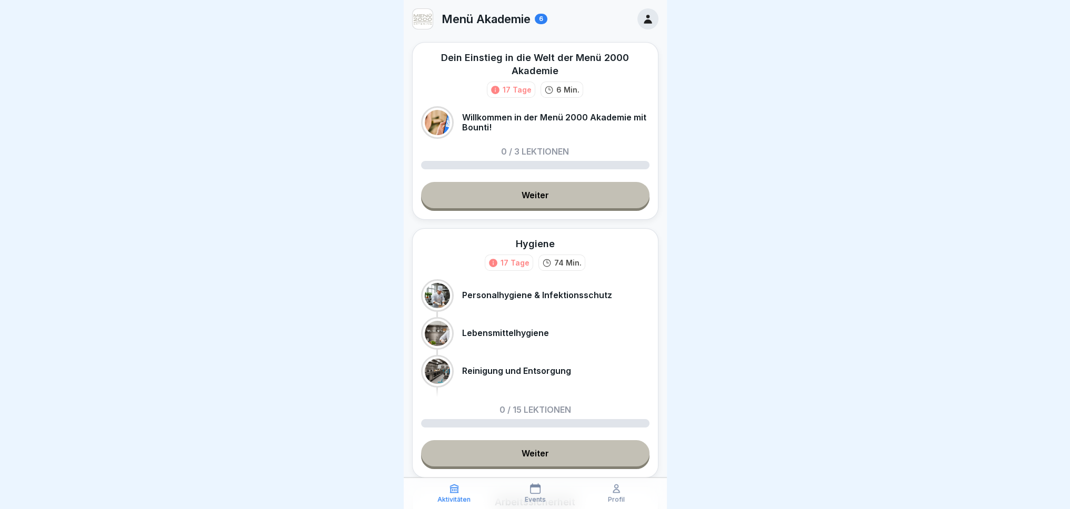
click at [642, 13] on icon at bounding box center [648, 19] width 12 height 12
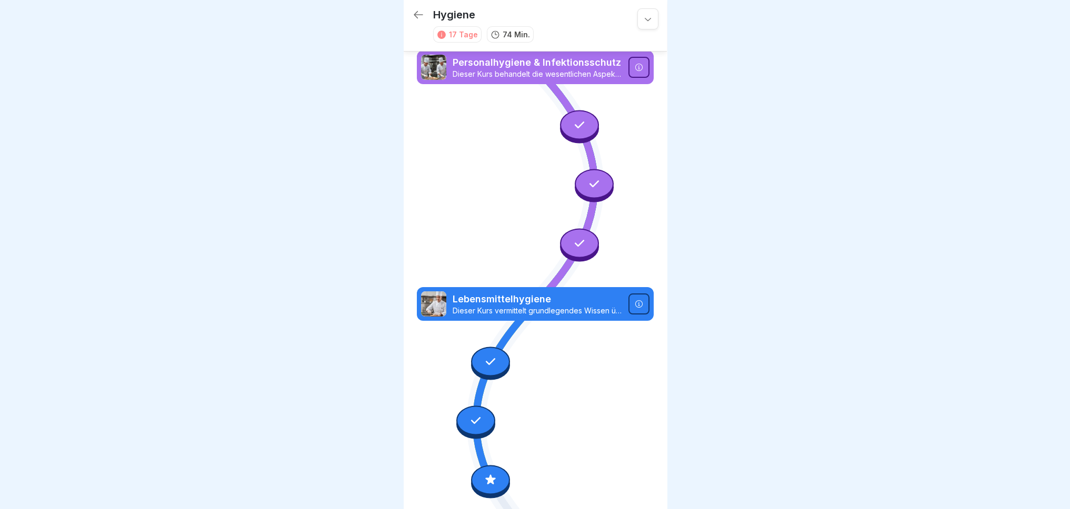
click at [417, 8] on icon at bounding box center [418, 14] width 13 height 13
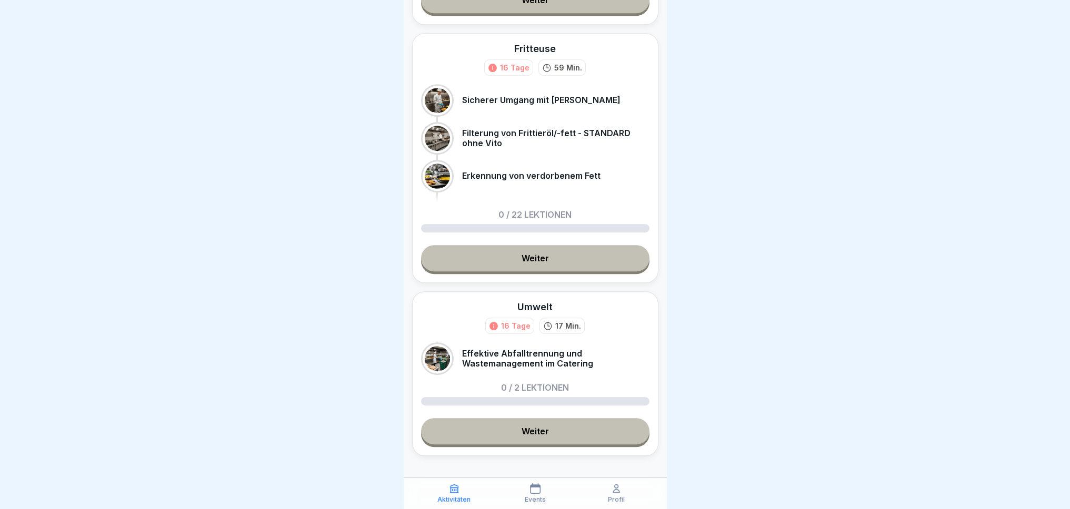
scroll to position [697, 0]
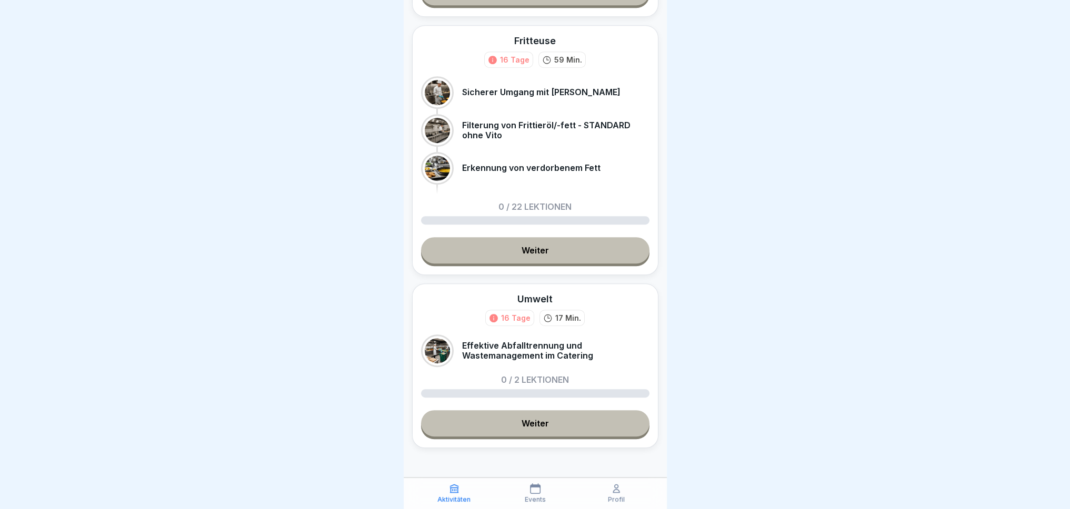
click at [513, 313] on div "16 Tage" at bounding box center [515, 318] width 29 height 11
click at [503, 313] on div "16 Tage" at bounding box center [515, 318] width 29 height 11
click at [536, 495] on div "Events" at bounding box center [535, 494] width 76 height 20
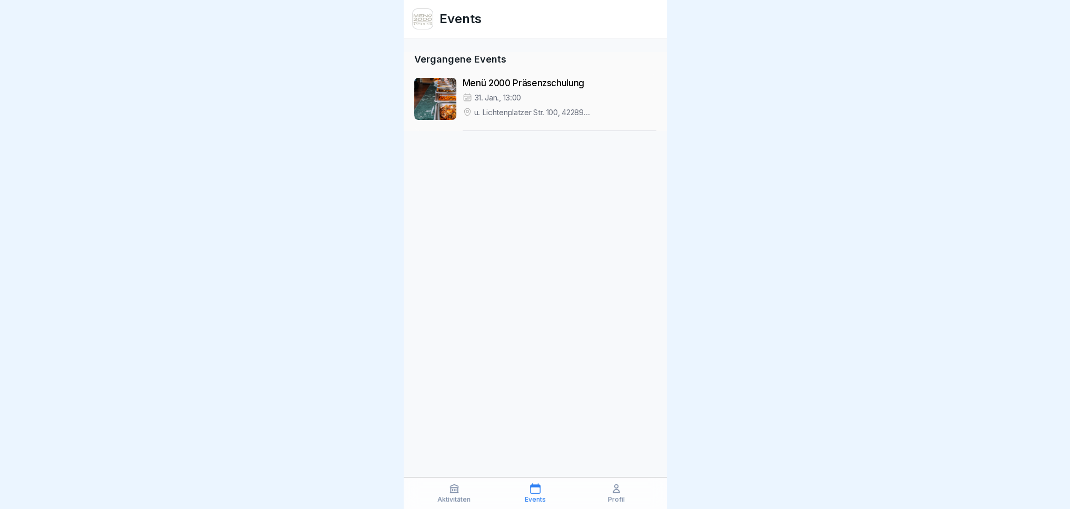
click at [619, 493] on icon at bounding box center [616, 489] width 6 height 8
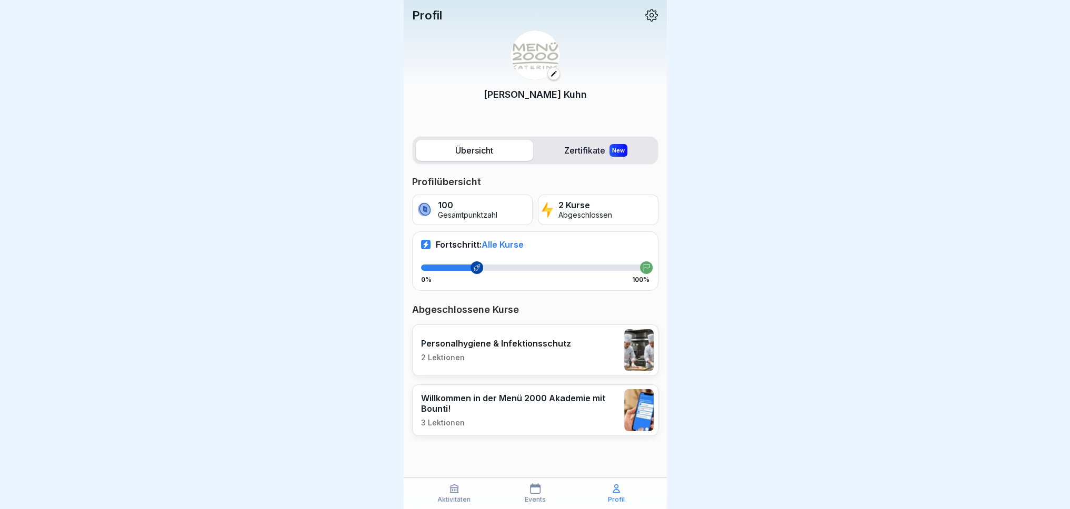
click at [539, 495] on div "Events" at bounding box center [535, 494] width 76 height 20
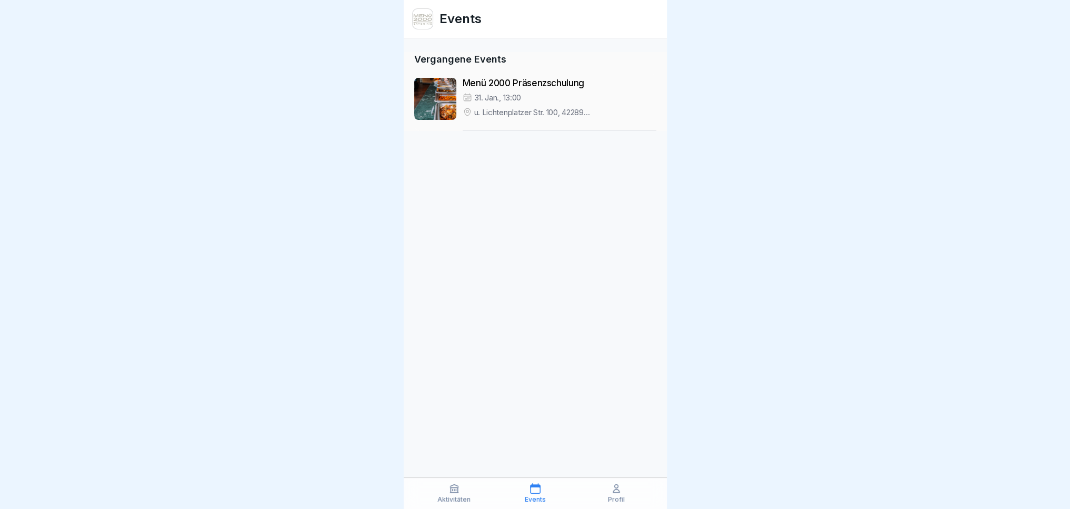
click at [614, 505] on div "Aktivitäten Events Profil" at bounding box center [535, 494] width 263 height 32
click at [608, 501] on p "Profil" at bounding box center [616, 499] width 17 height 7
